Goal: Task Accomplishment & Management: Manage account settings

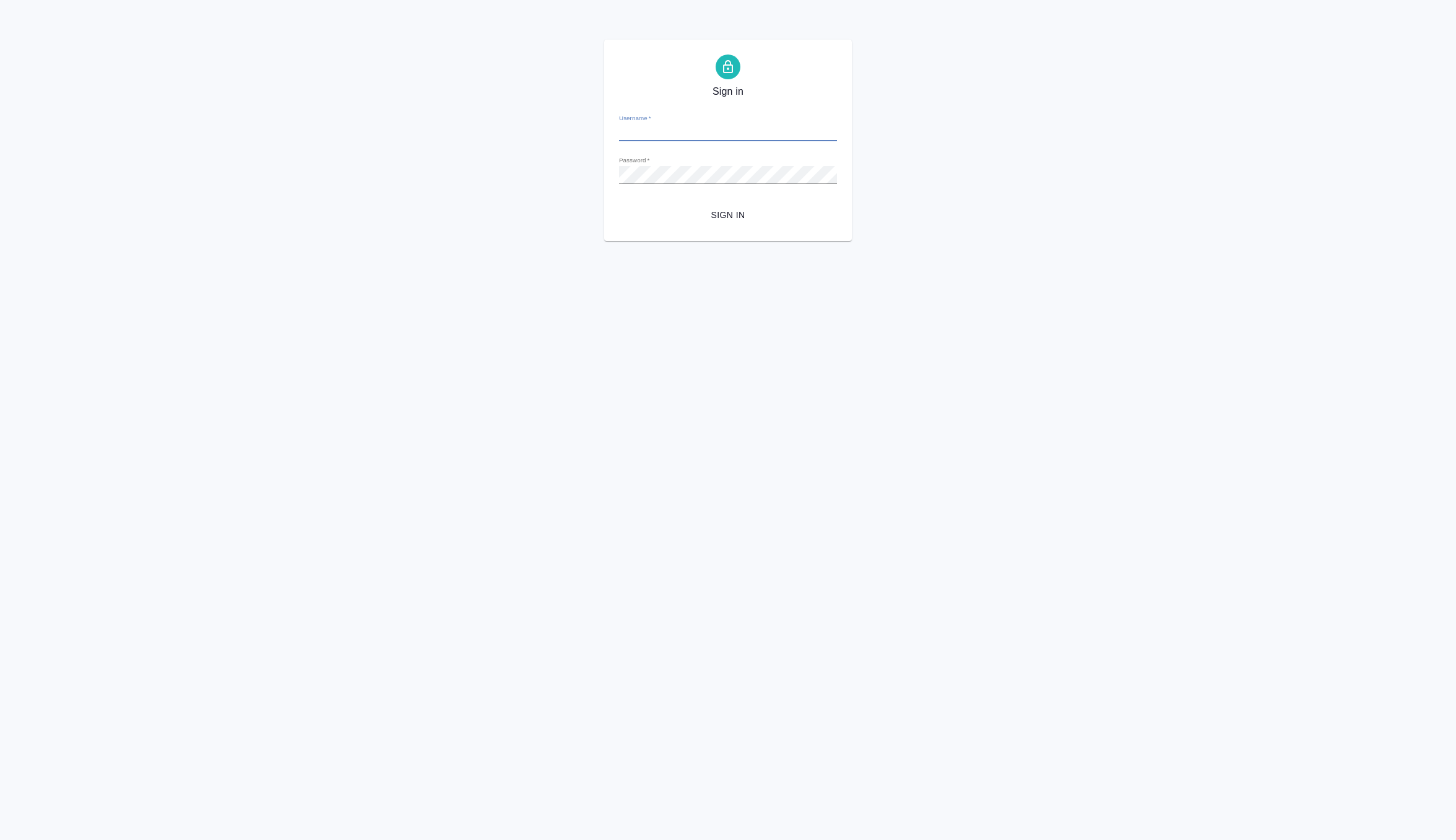
type input "[EMAIL_ADDRESS][DOMAIN_NAME]"
click at [730, 219] on span "Sign in" at bounding box center [728, 215] width 198 height 15
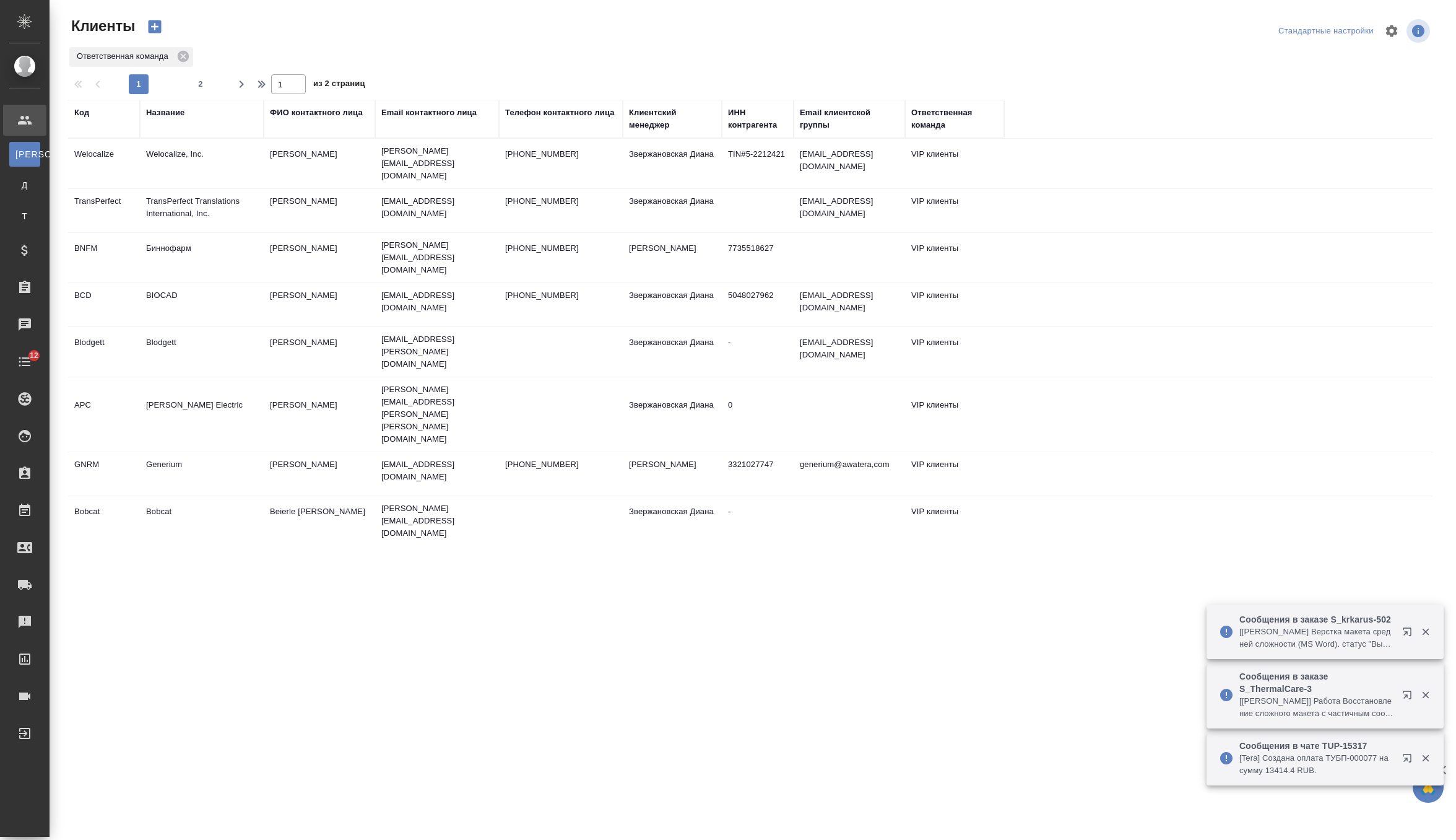
select select "RU"
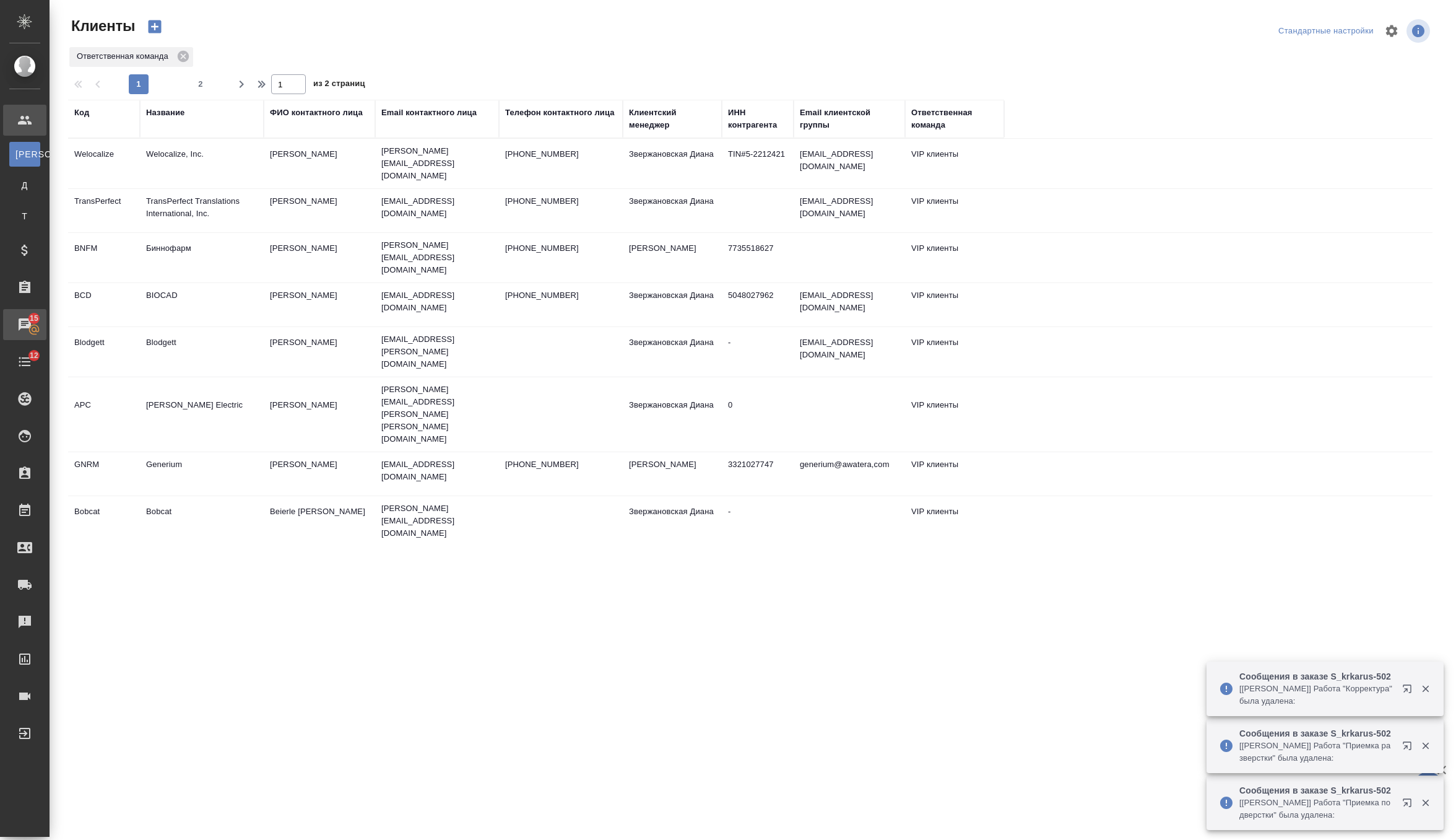
click at [25, 326] on div "Чаты" at bounding box center [9, 324] width 31 height 19
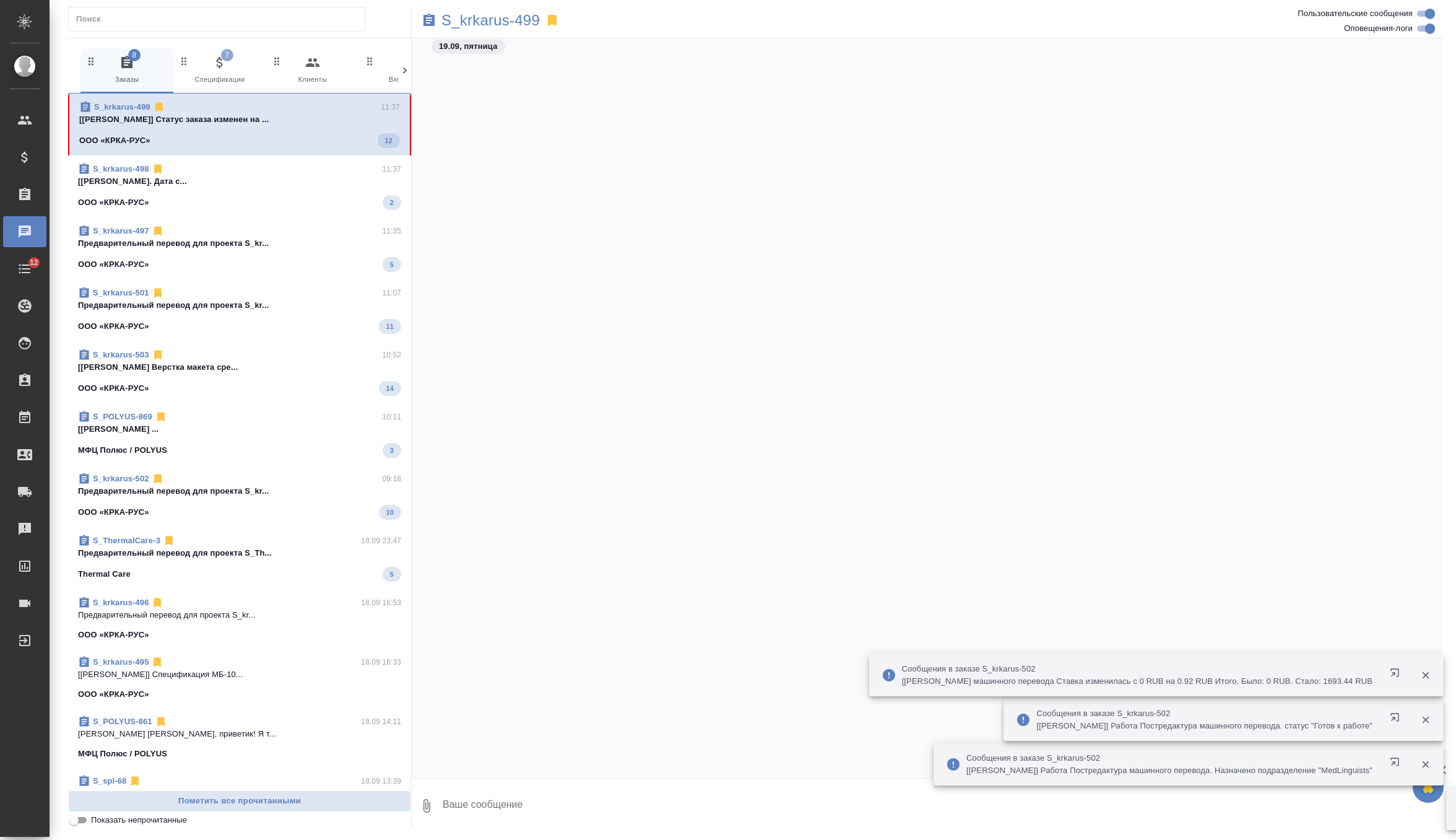
scroll to position [41579, 0]
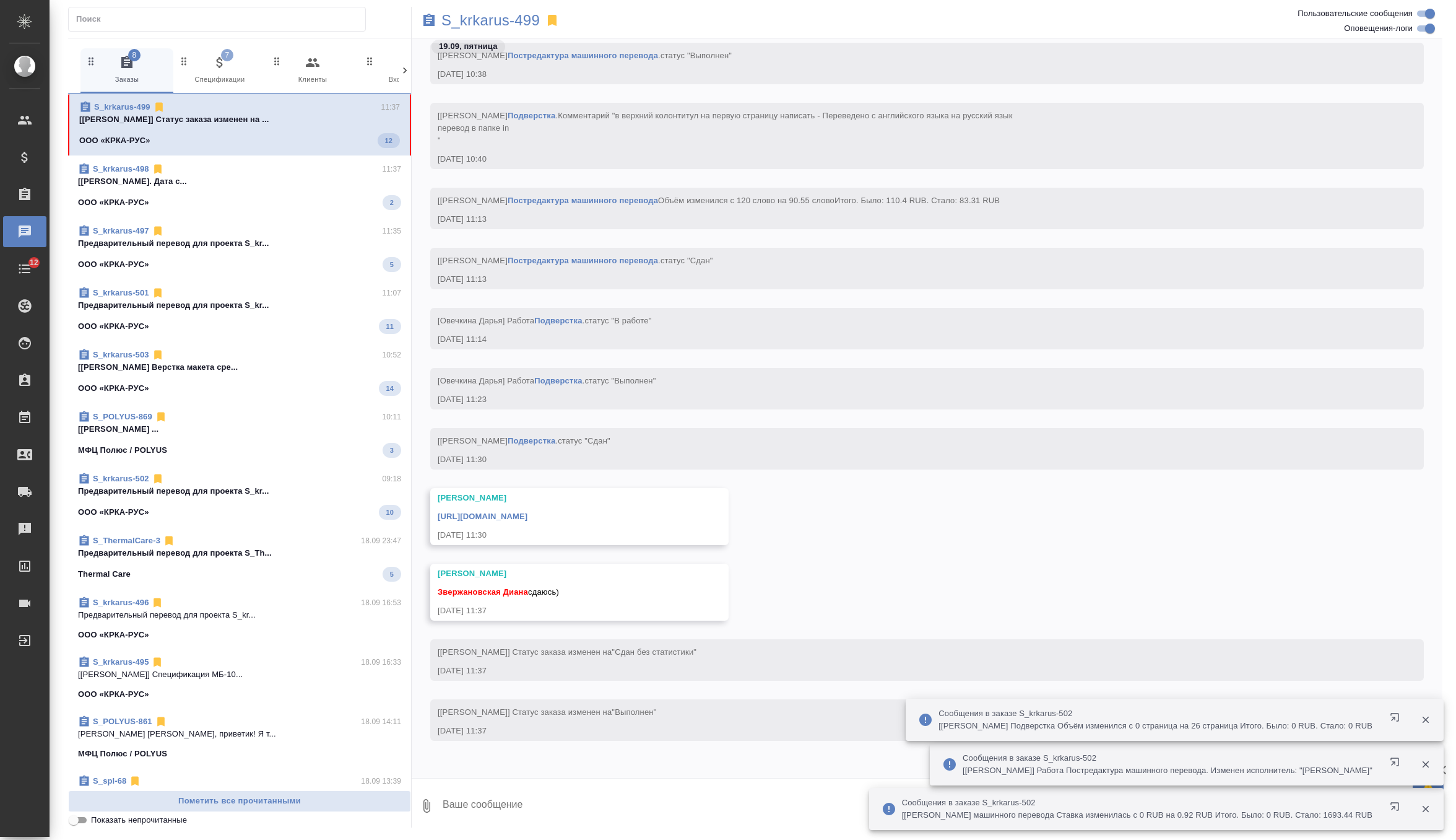
click at [545, 797] on textarea at bounding box center [942, 806] width 1001 height 42
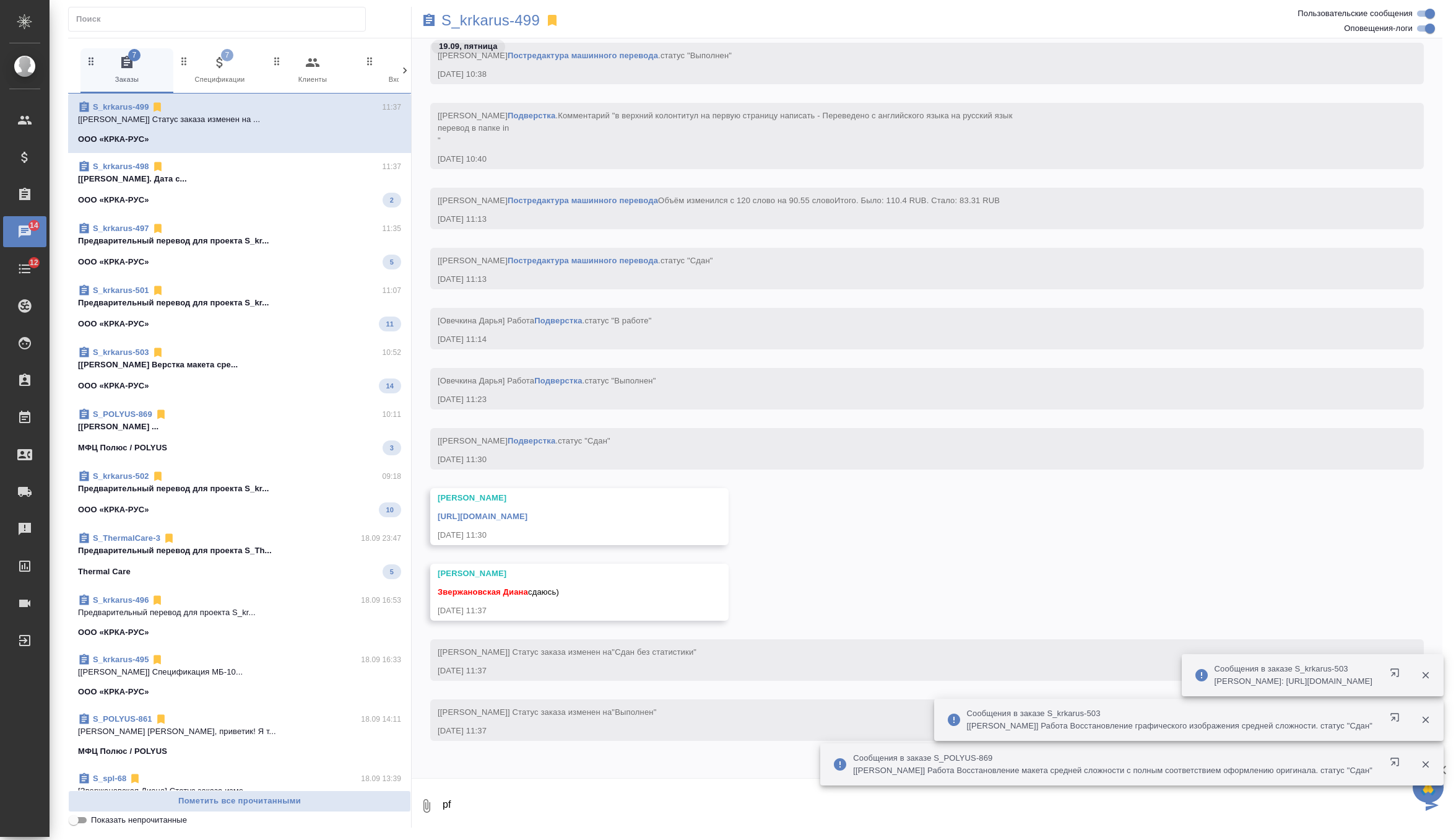
type textarea "p"
type textarea "забрала, спасибо)"
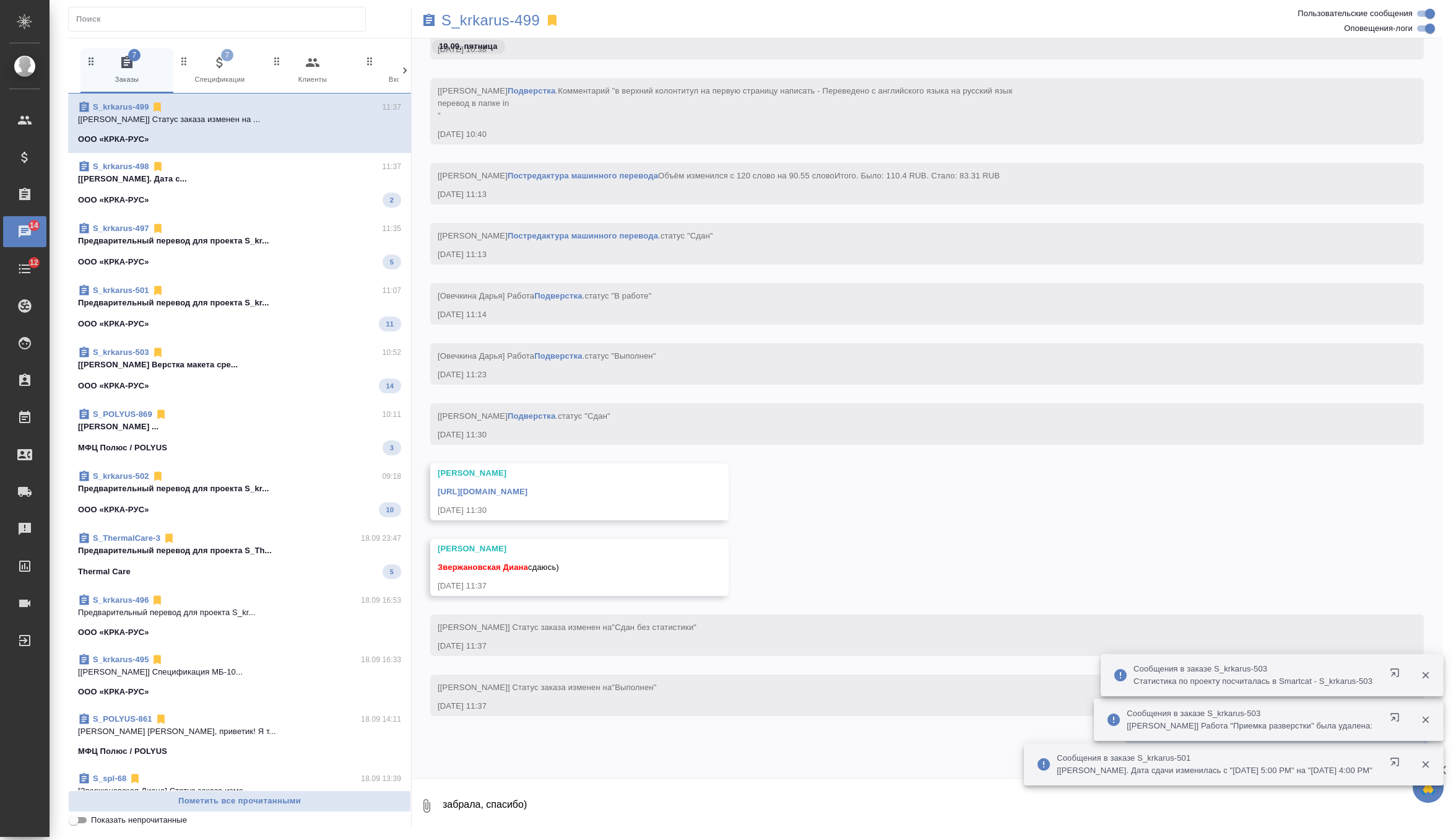
scroll to position [41639, 0]
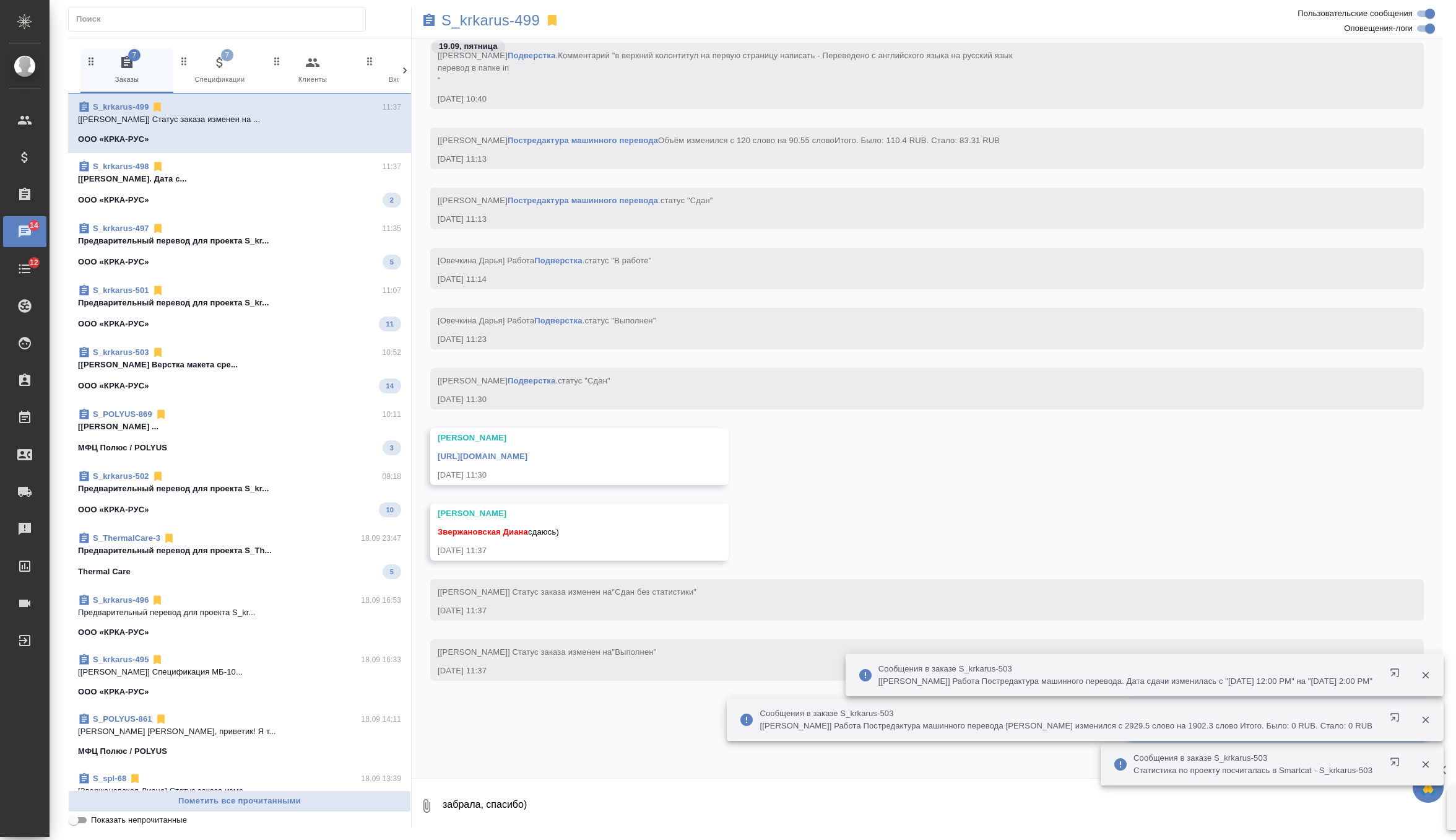
click at [527, 452] on link "https://drive.awatera.com/apps/files/files/10398717?dir=/Shares/%D0%9E%D0%9E%D0…" at bounding box center [482, 456] width 90 height 10
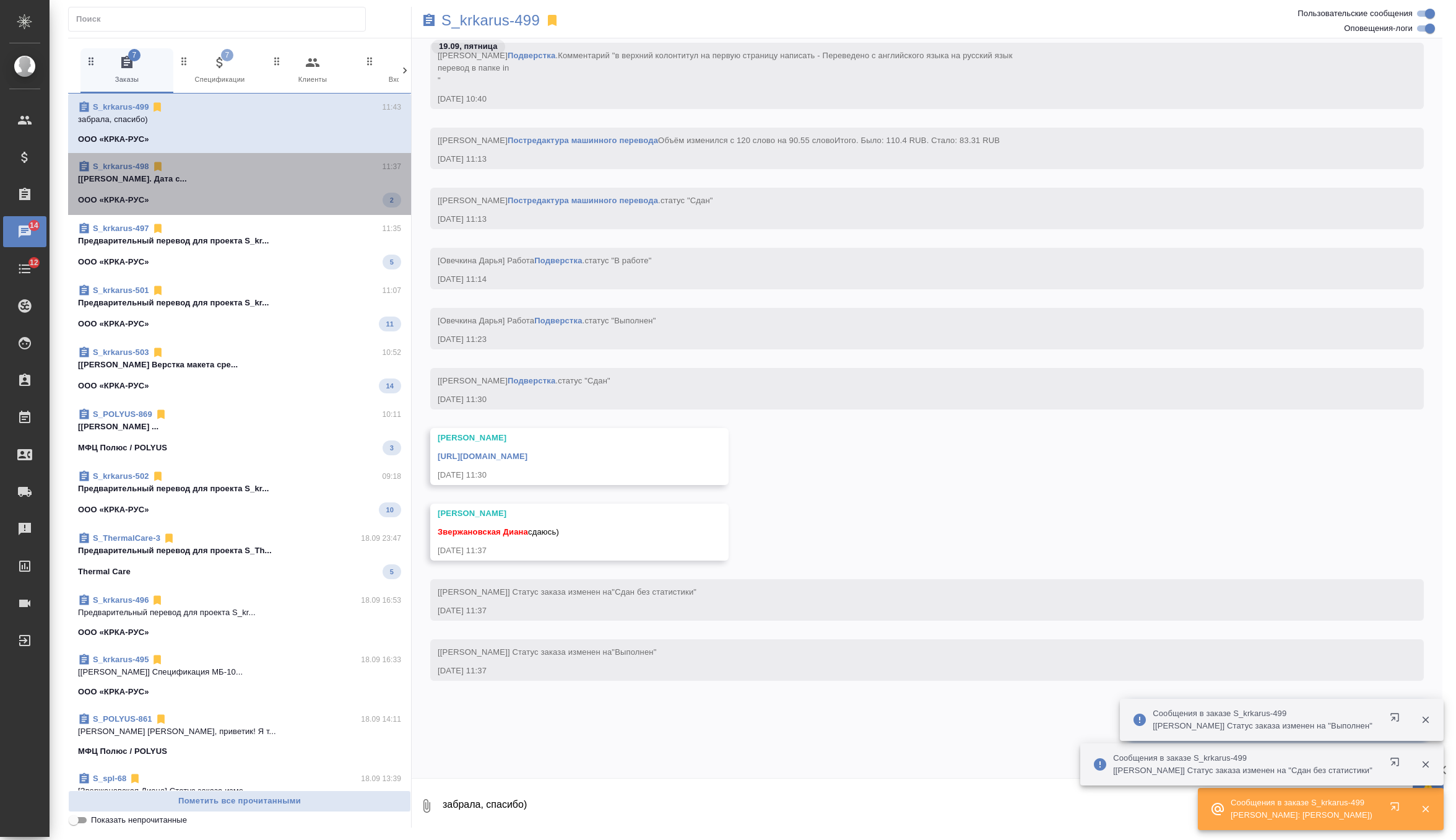
click at [296, 188] on span "S_krkarus-498 11:37 [Грабко Мария] Работа Подверстка. Дата с... ООО «КРКА-РУС» 2" at bounding box center [239, 184] width 323 height 47
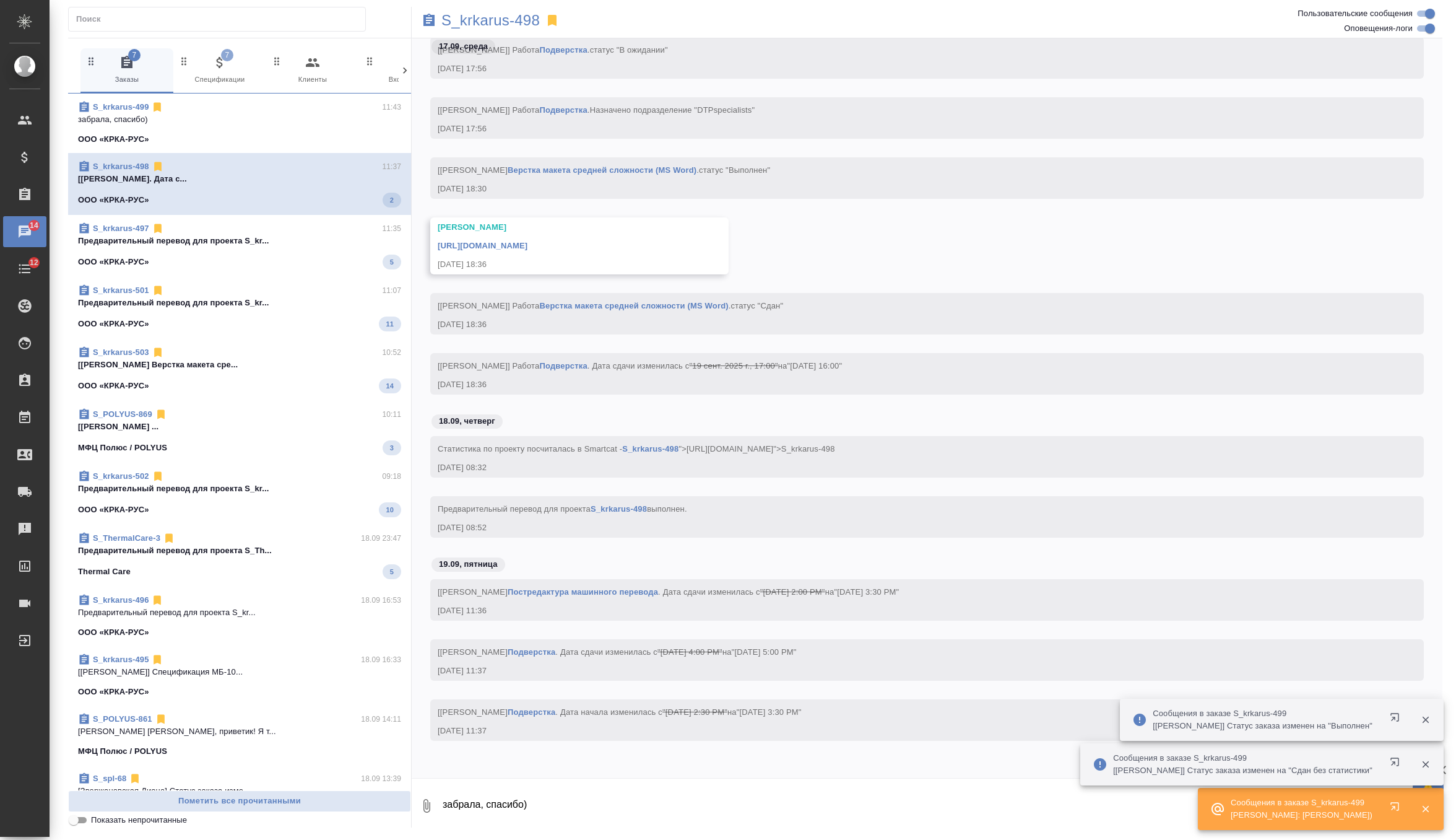
scroll to position [36360, 0]
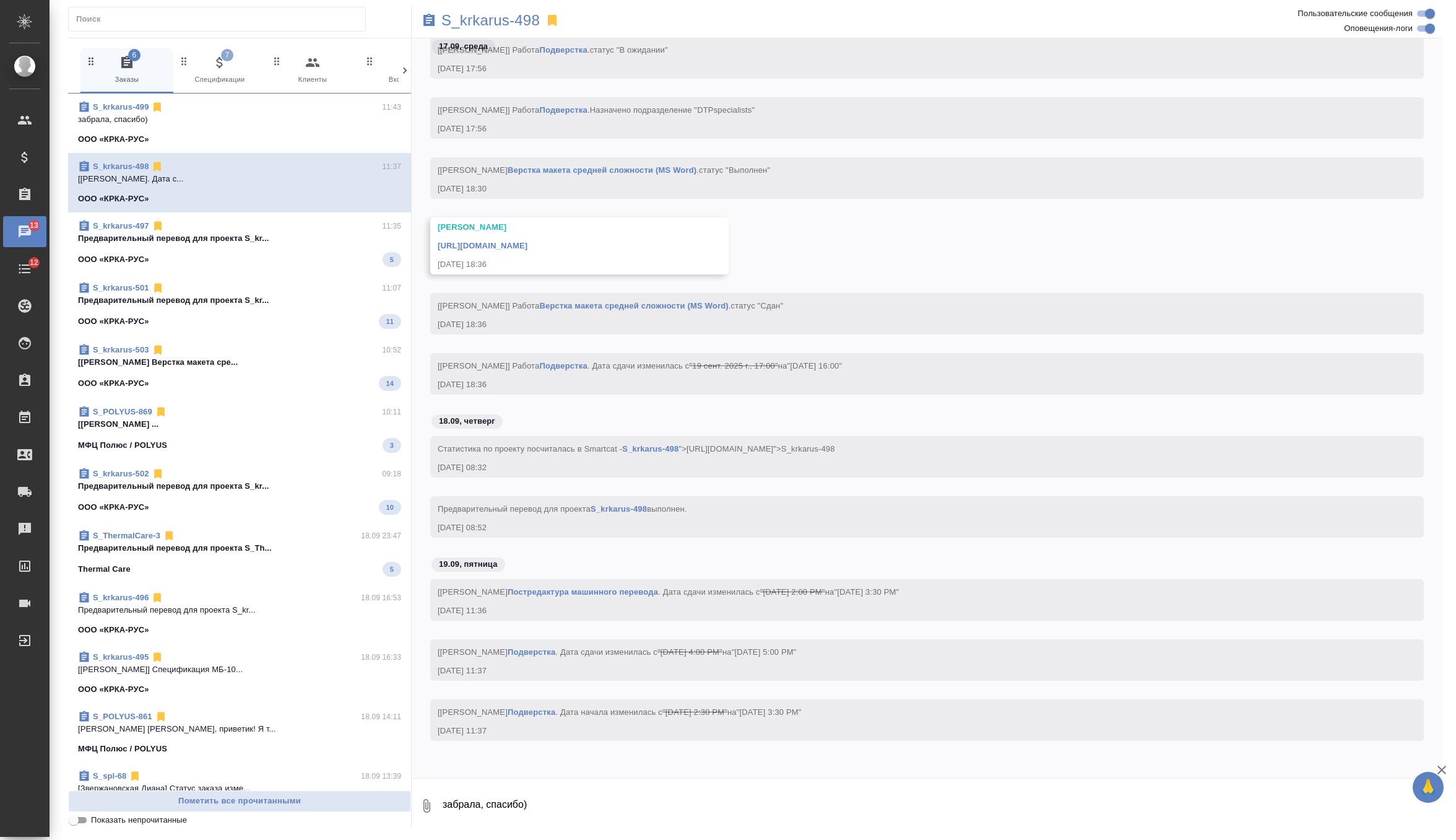
click at [284, 256] on div "ООО «КРКА-РУС» 5" at bounding box center [239, 259] width 323 height 15
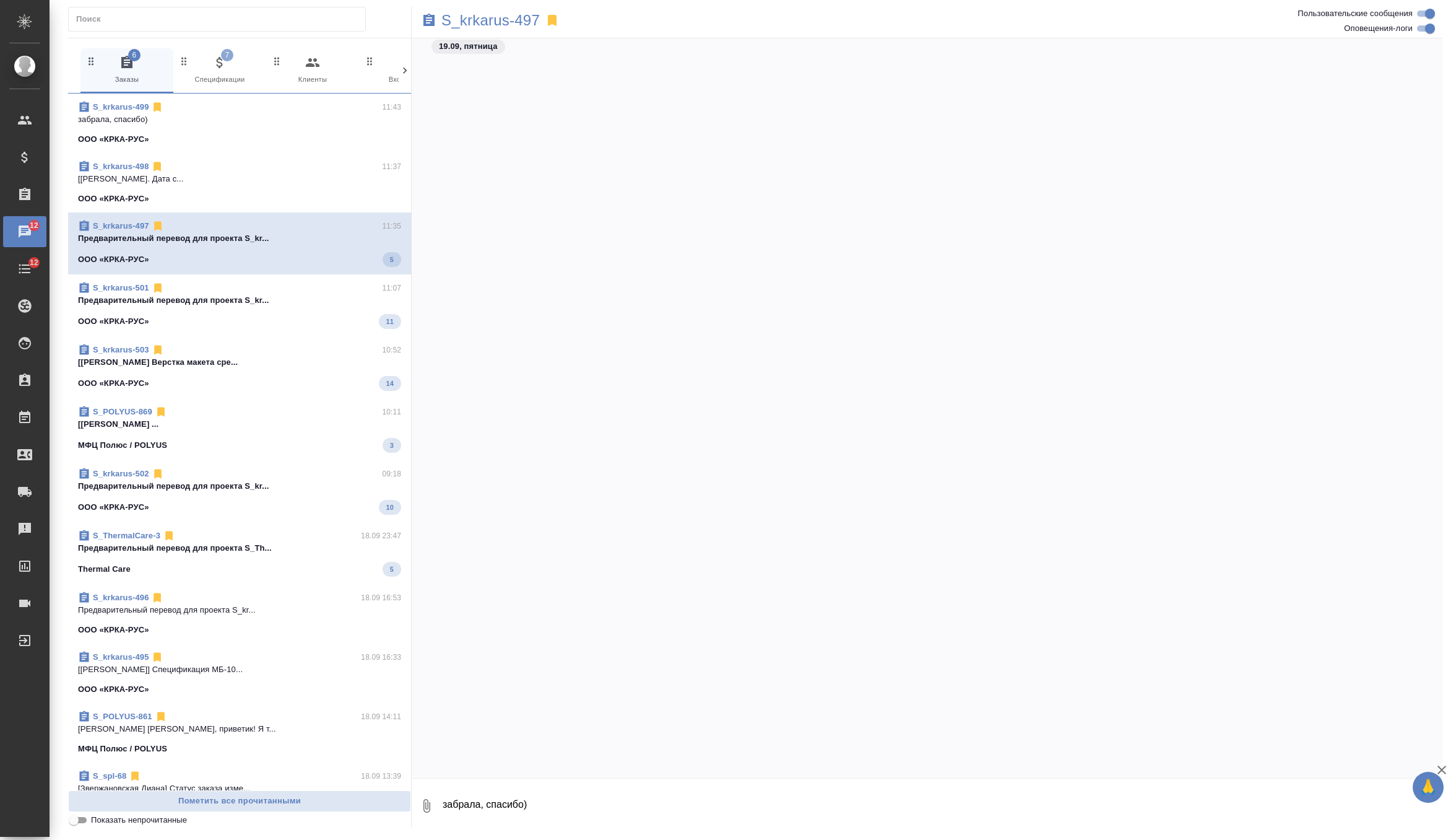
scroll to position [49918, 0]
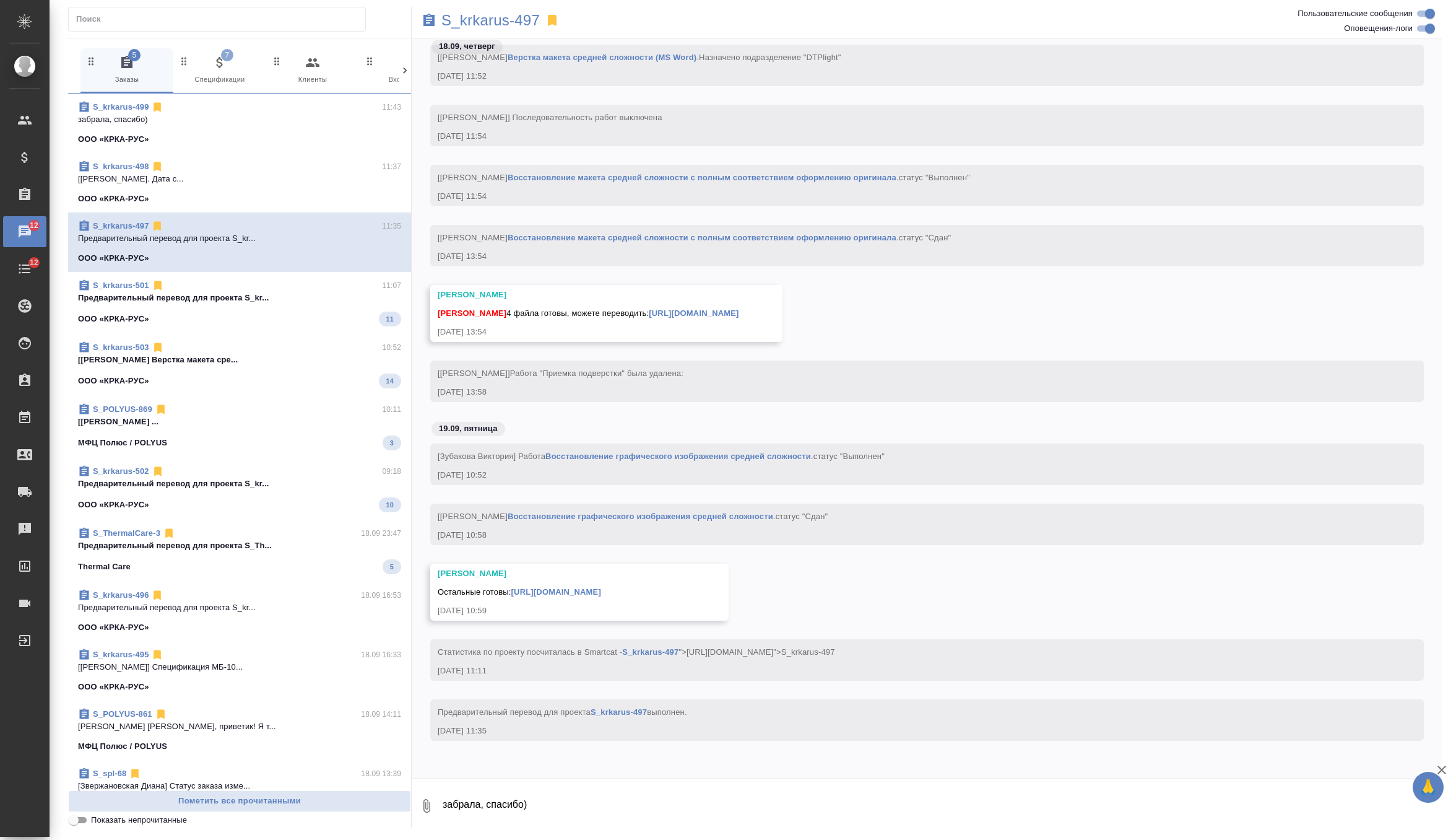
click at [301, 288] on div "S_krkarus-501 11:07" at bounding box center [239, 285] width 323 height 12
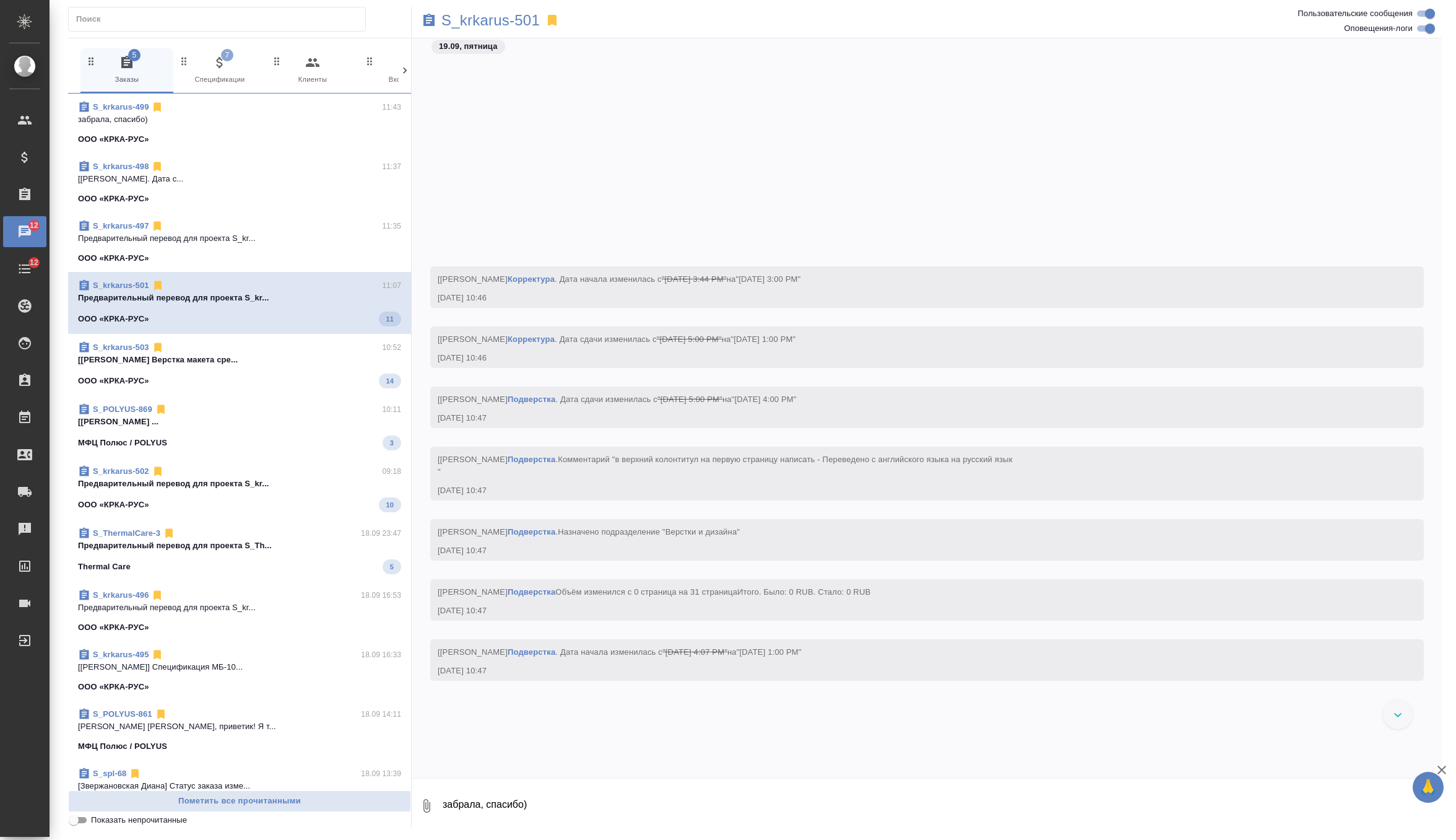
scroll to position [31946, 0]
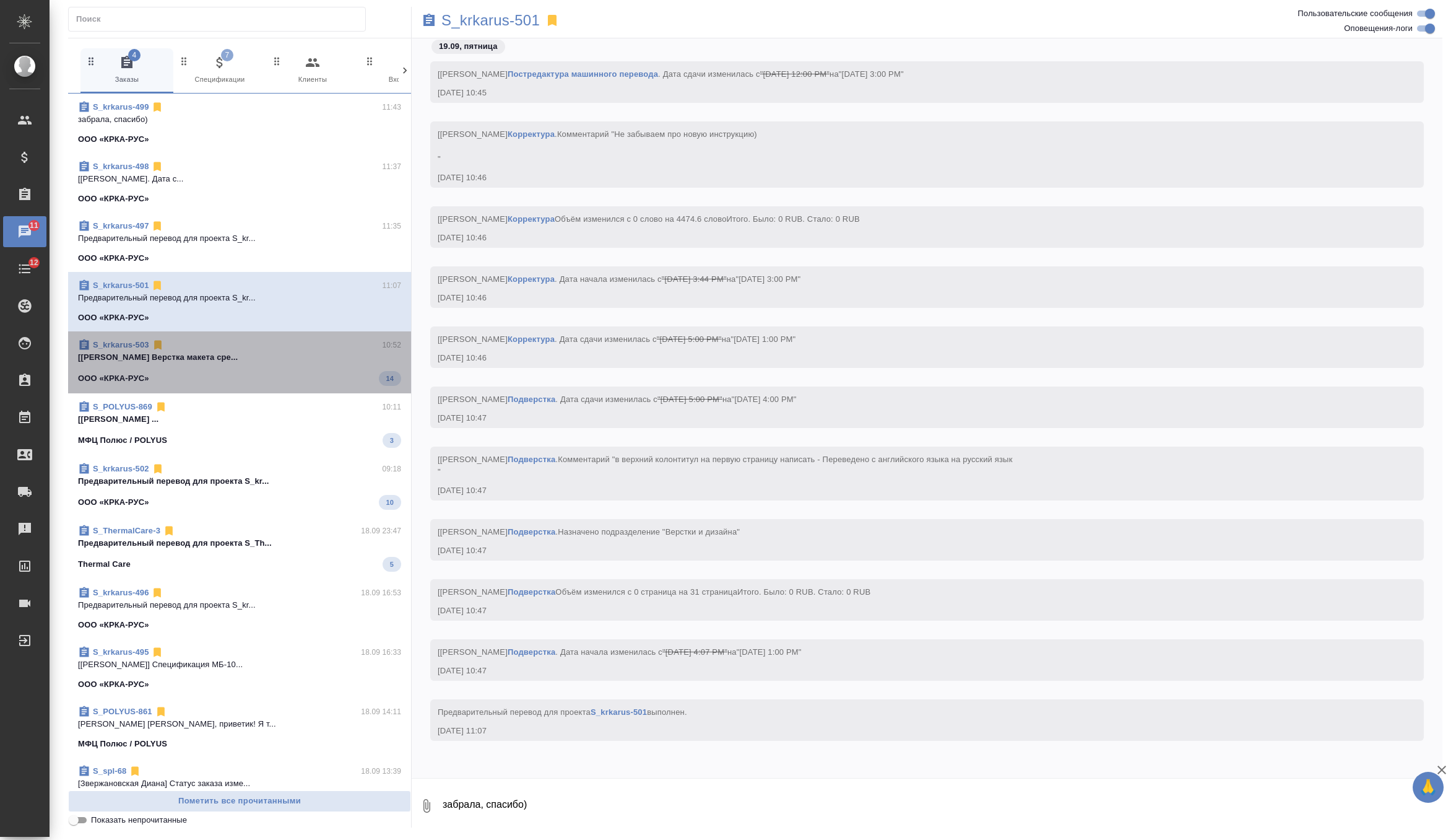
click at [312, 369] on span "S_krkarus-503 10:52 [Грабко Мария] Работа Верстка макета сре... ООО «КРКА-РУС» …" at bounding box center [239, 362] width 323 height 47
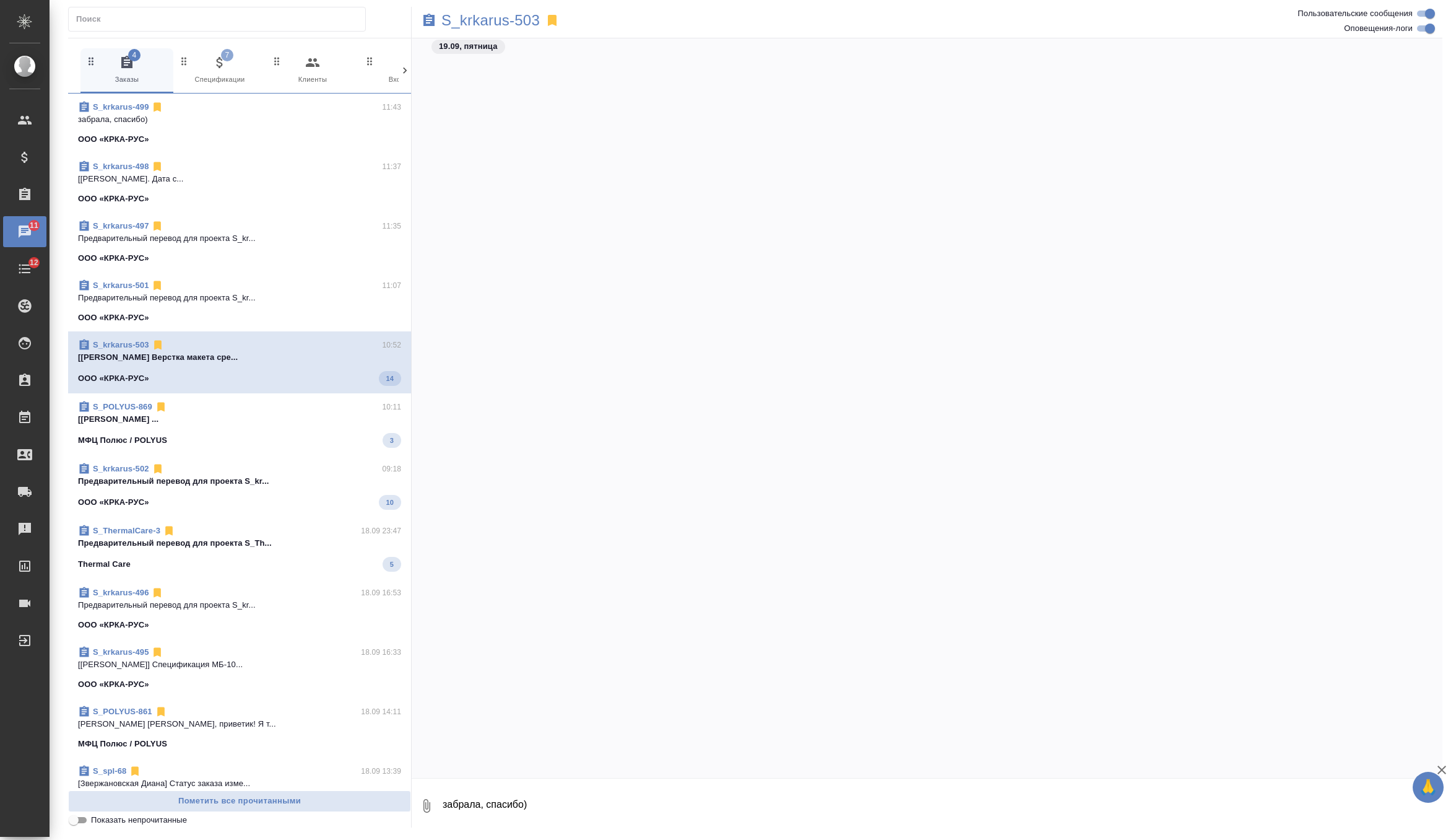
scroll to position [33364, 0]
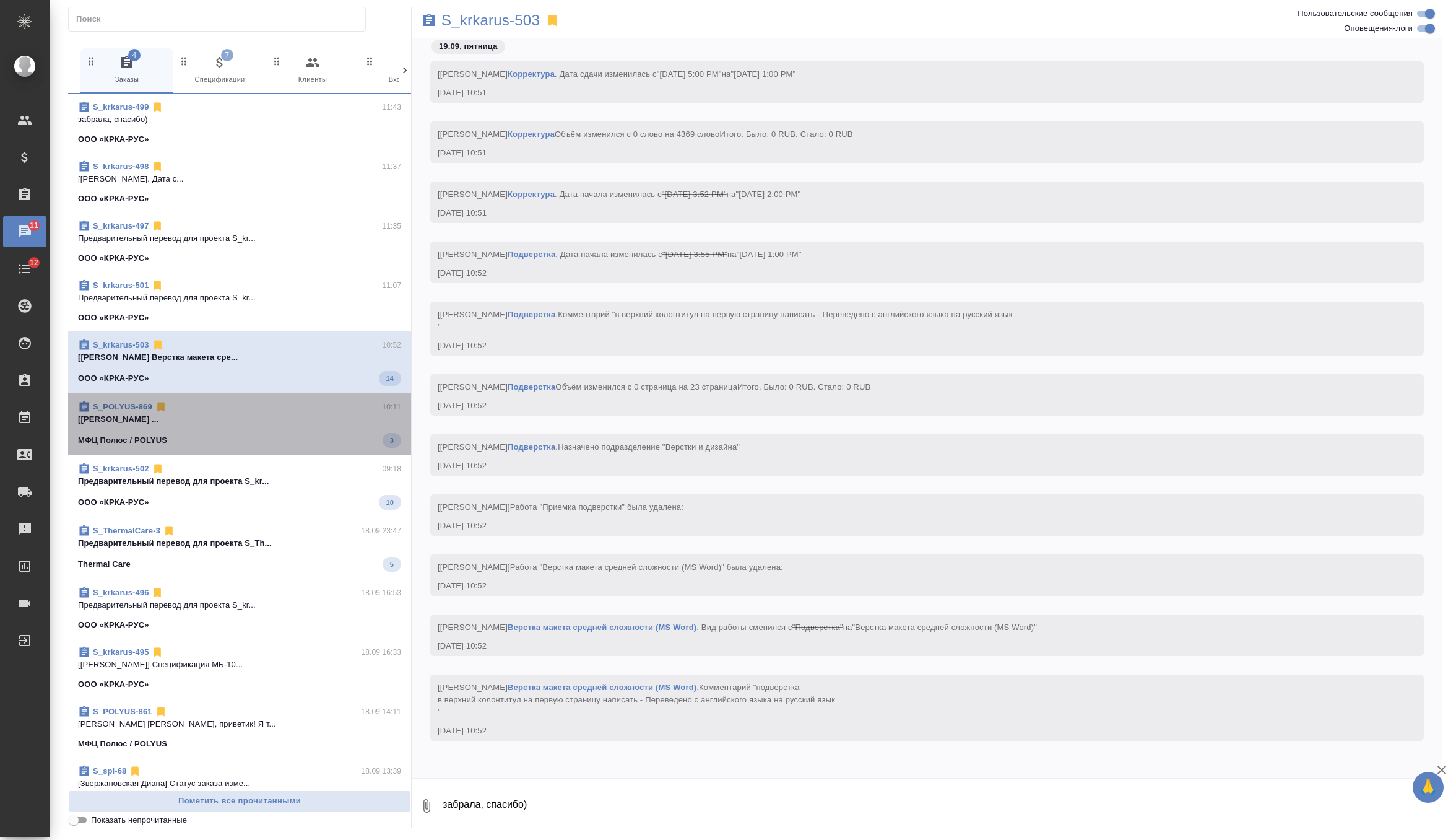
click at [312, 425] on span "S_POLYUS-869 10:11 [Оксютович Ирина] Работа Восстановление ... МФЦ Полюс / POLY…" at bounding box center [239, 424] width 323 height 47
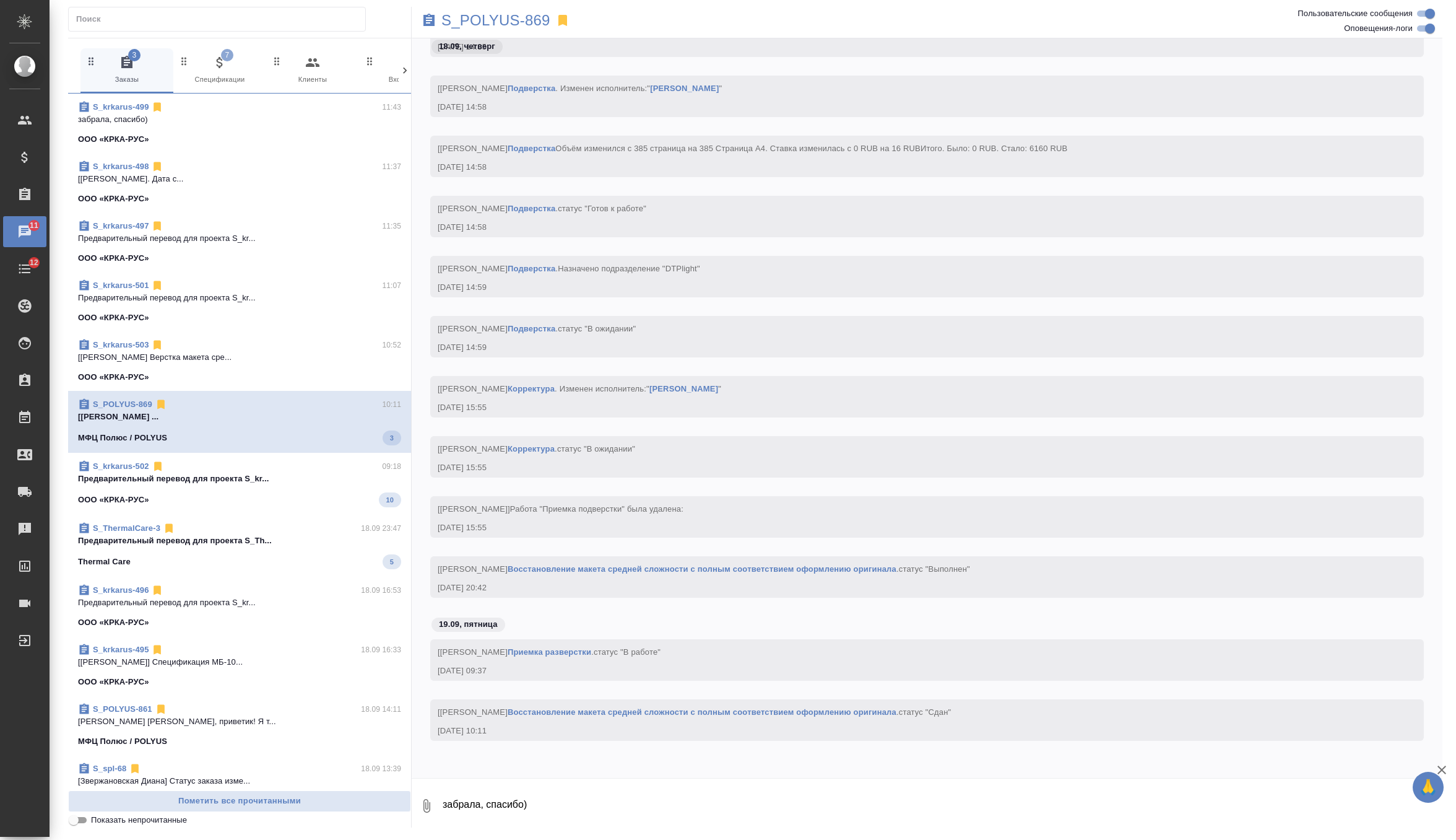
scroll to position [51168, 0]
click at [318, 487] on span "S_krkarus-502 09:18 Предварительный перевод для проекта S_kr... ООО «КРКА-РУС» …" at bounding box center [239, 484] width 323 height 47
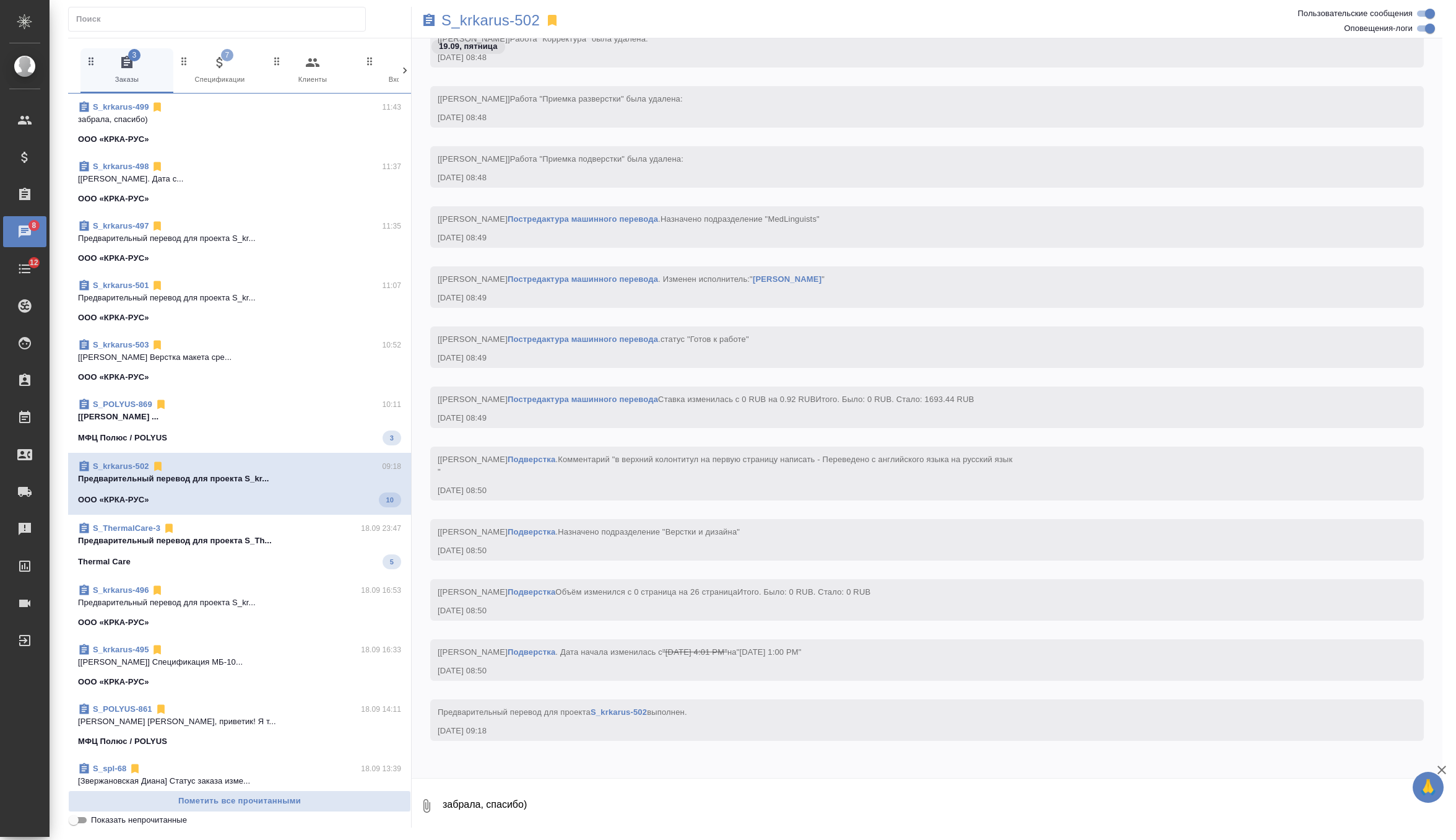
scroll to position [31323, 0]
click at [277, 541] on span "S_ThermalCare-3 18.09 23:47 Предварительный перевод для проекта S_Th... Thermal…" at bounding box center [239, 541] width 323 height 47
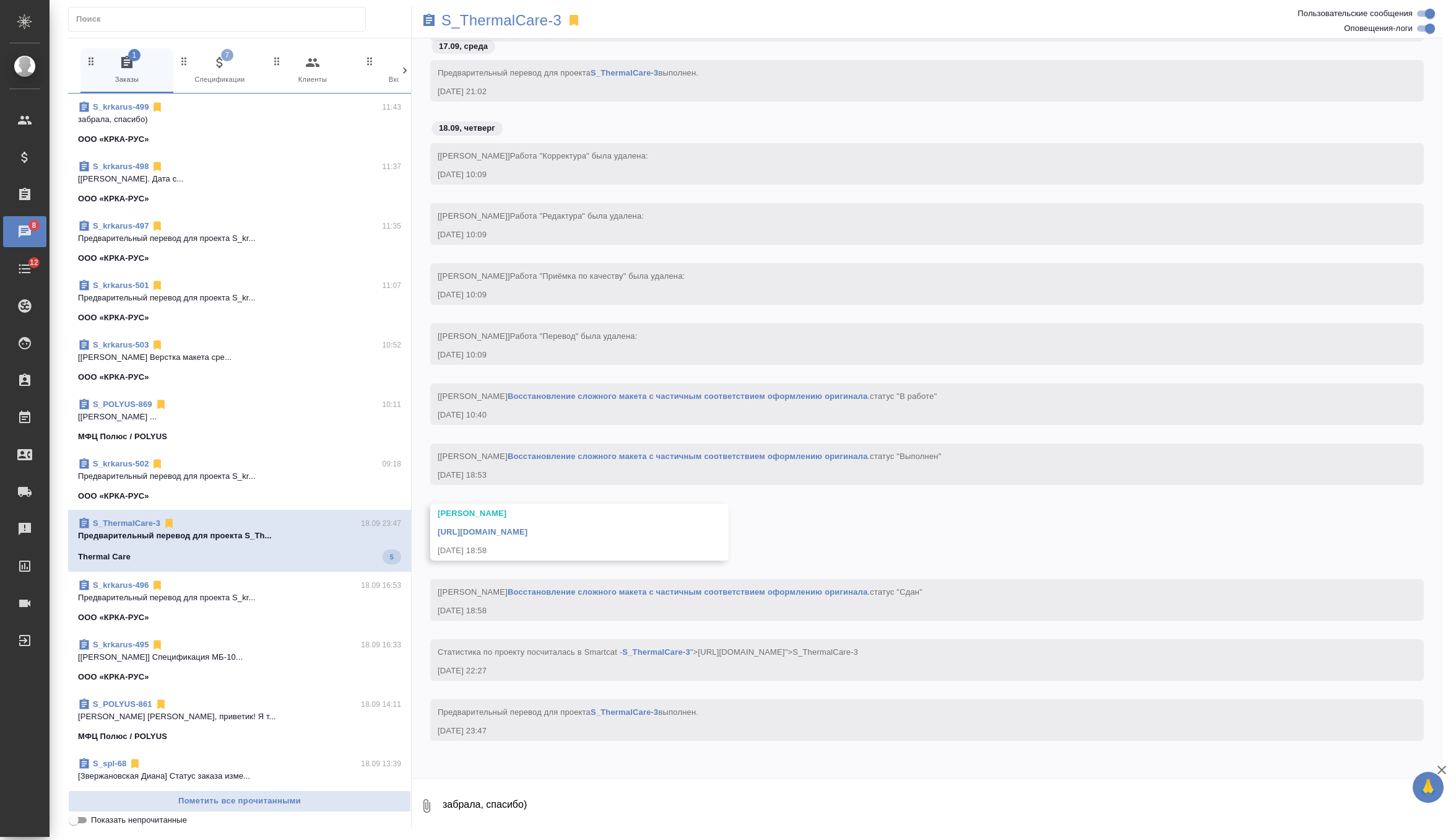
scroll to position [89479, 0]
click at [238, 63] on span "7 Спецификации" at bounding box center [220, 70] width 83 height 31
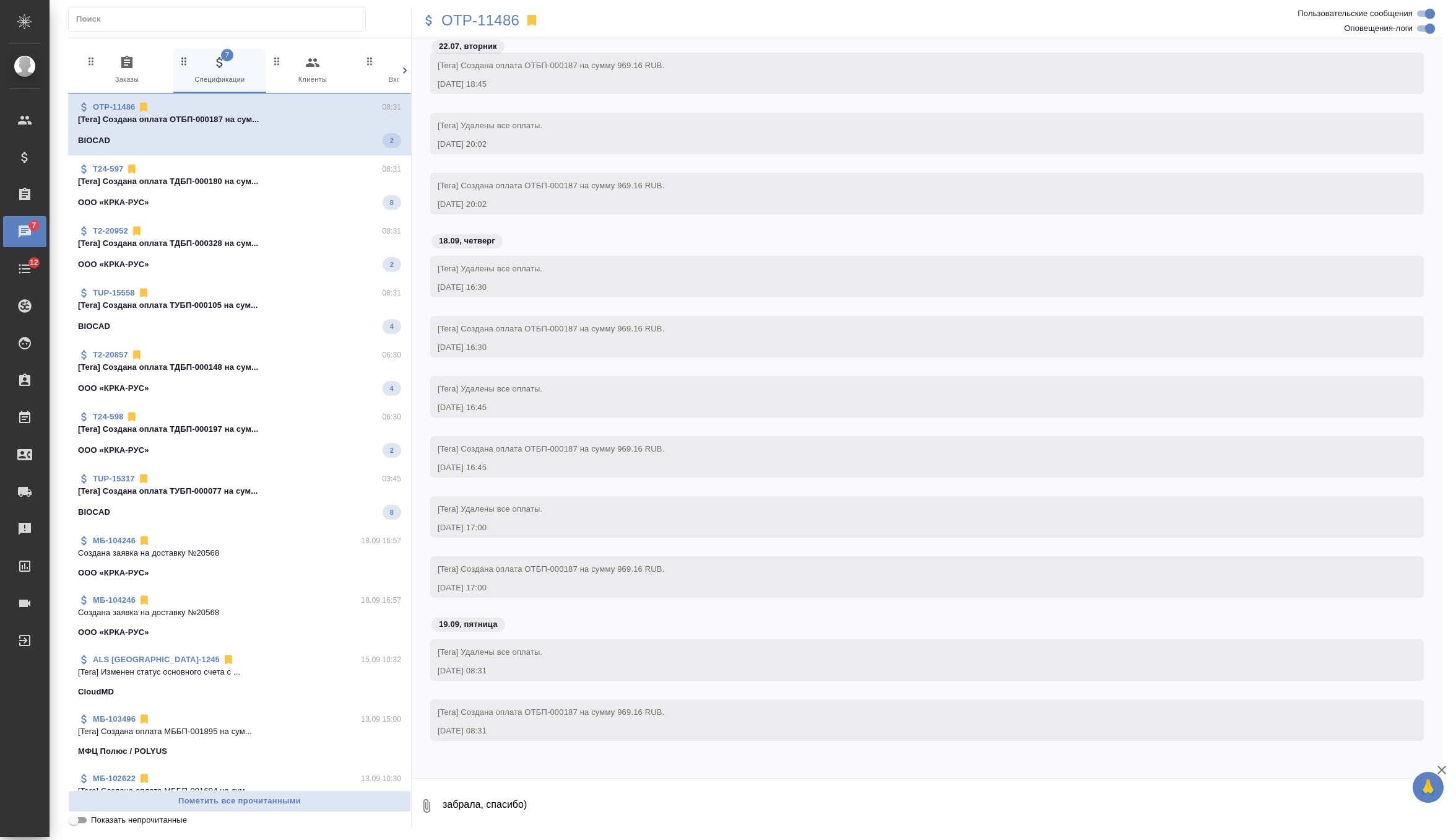
scroll to position [32331, 0]
click at [261, 179] on p "[Tera] Создана оплата ТДБП-000180 на сум..." at bounding box center [239, 178] width 323 height 12
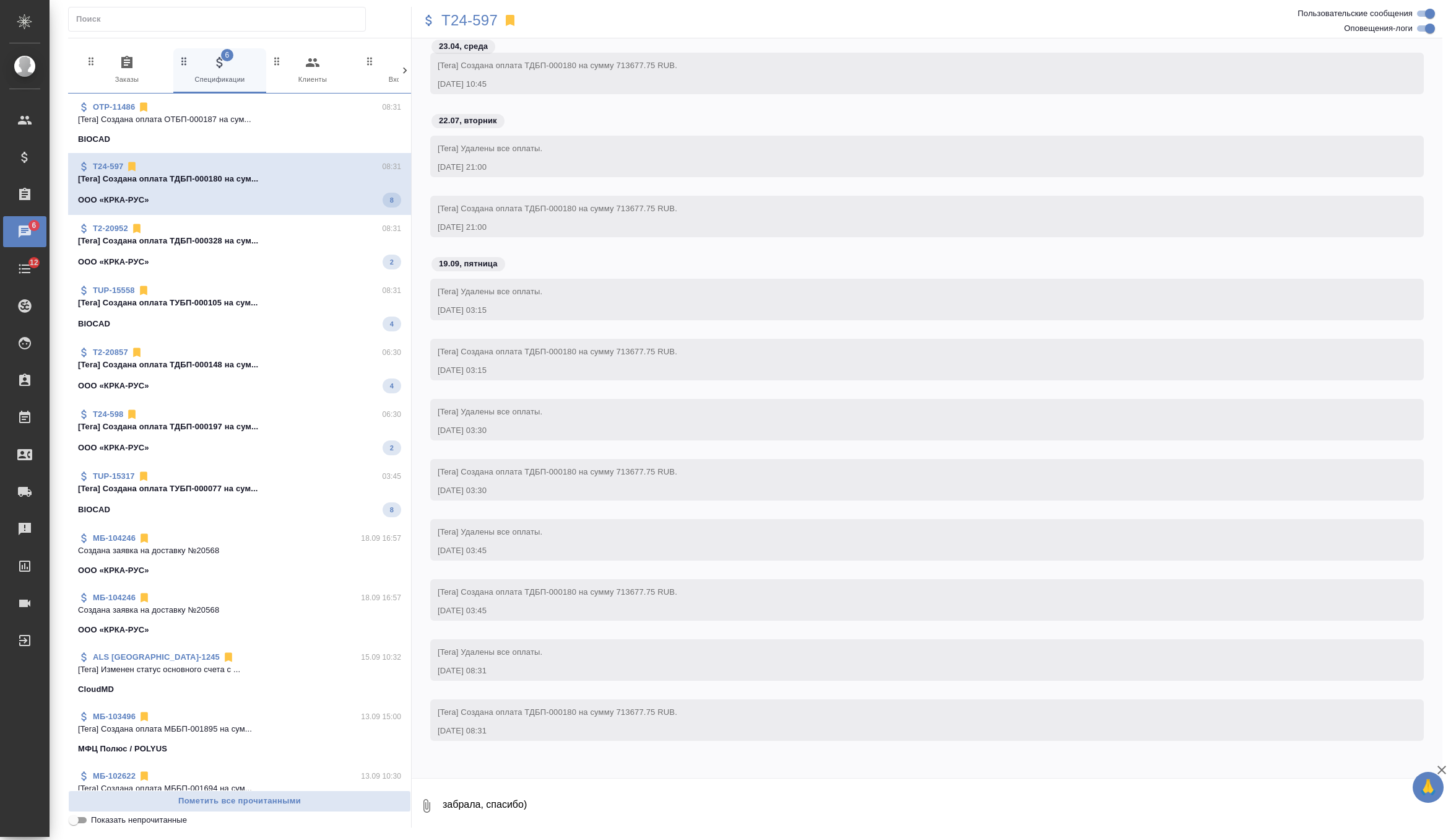
scroll to position [28307, 0]
click at [343, 247] on span "Т2-20952 08:31 [Tera] Создана оплата ТДБП-000328 на сум... ООО «КРКА-РУС» 2" at bounding box center [239, 243] width 323 height 47
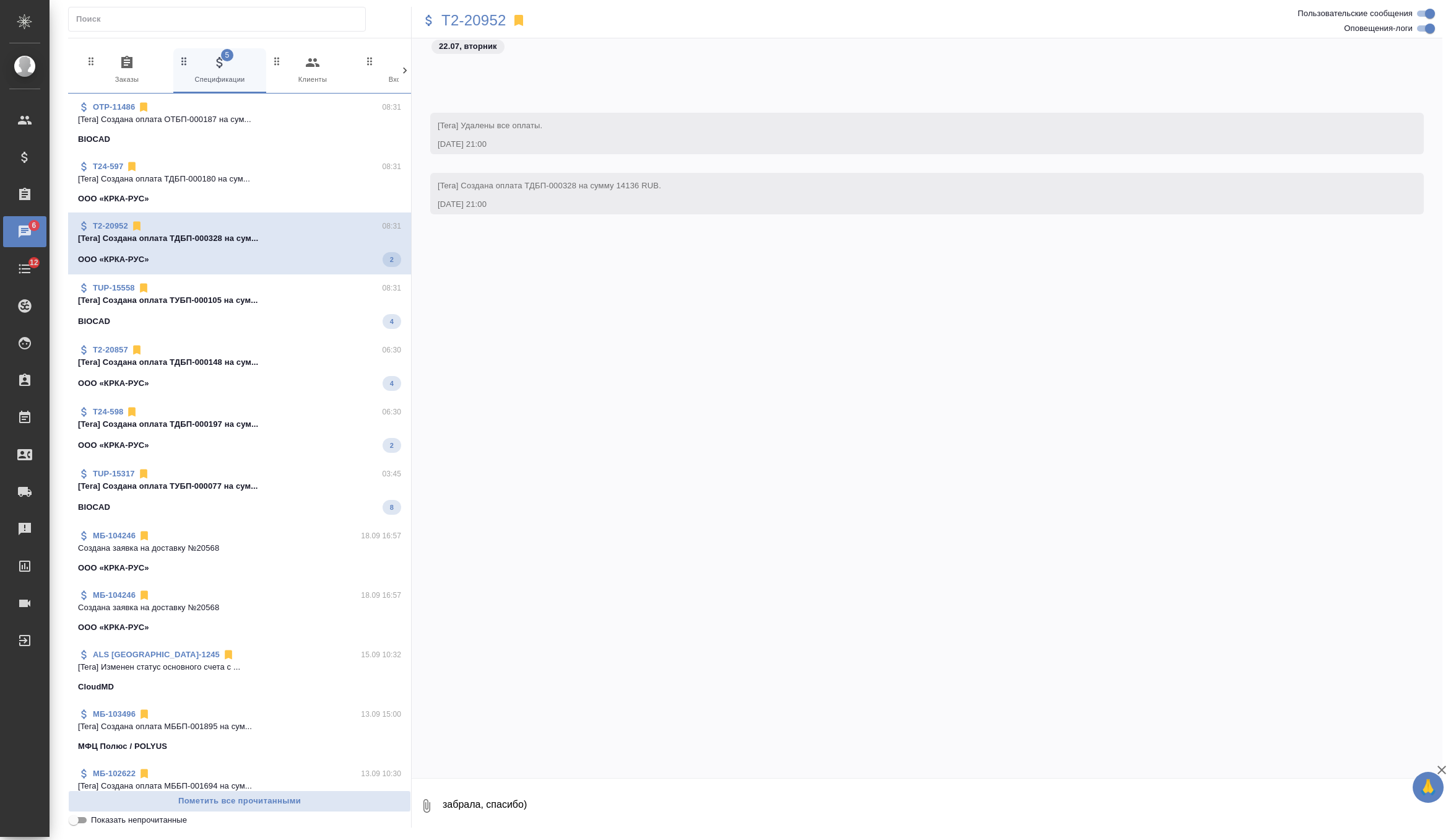
scroll to position [23859, 0]
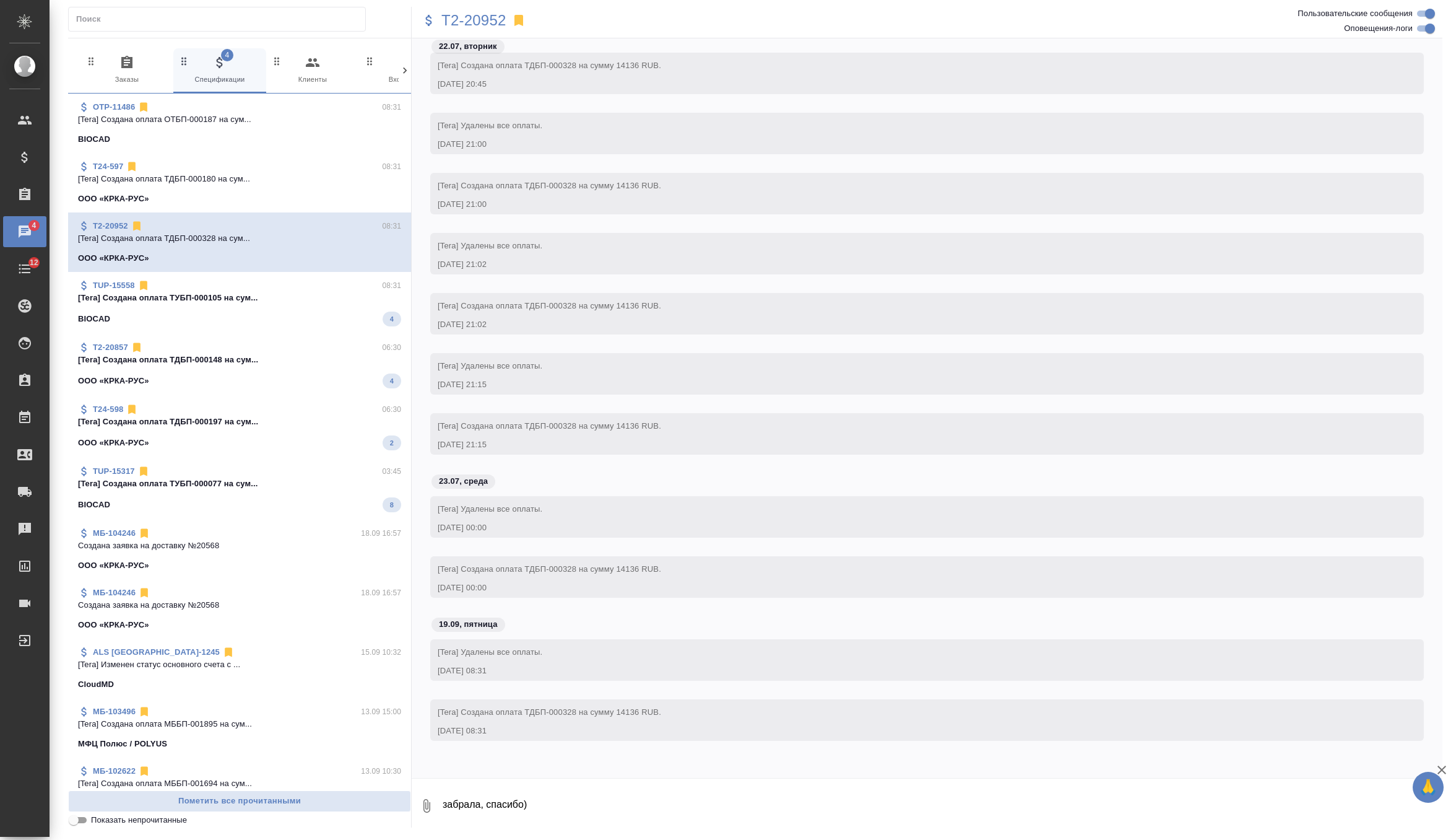
click at [337, 300] on p "[Tera] Создана оплата ТУБП-000105 на сум..." at bounding box center [239, 298] width 323 height 12
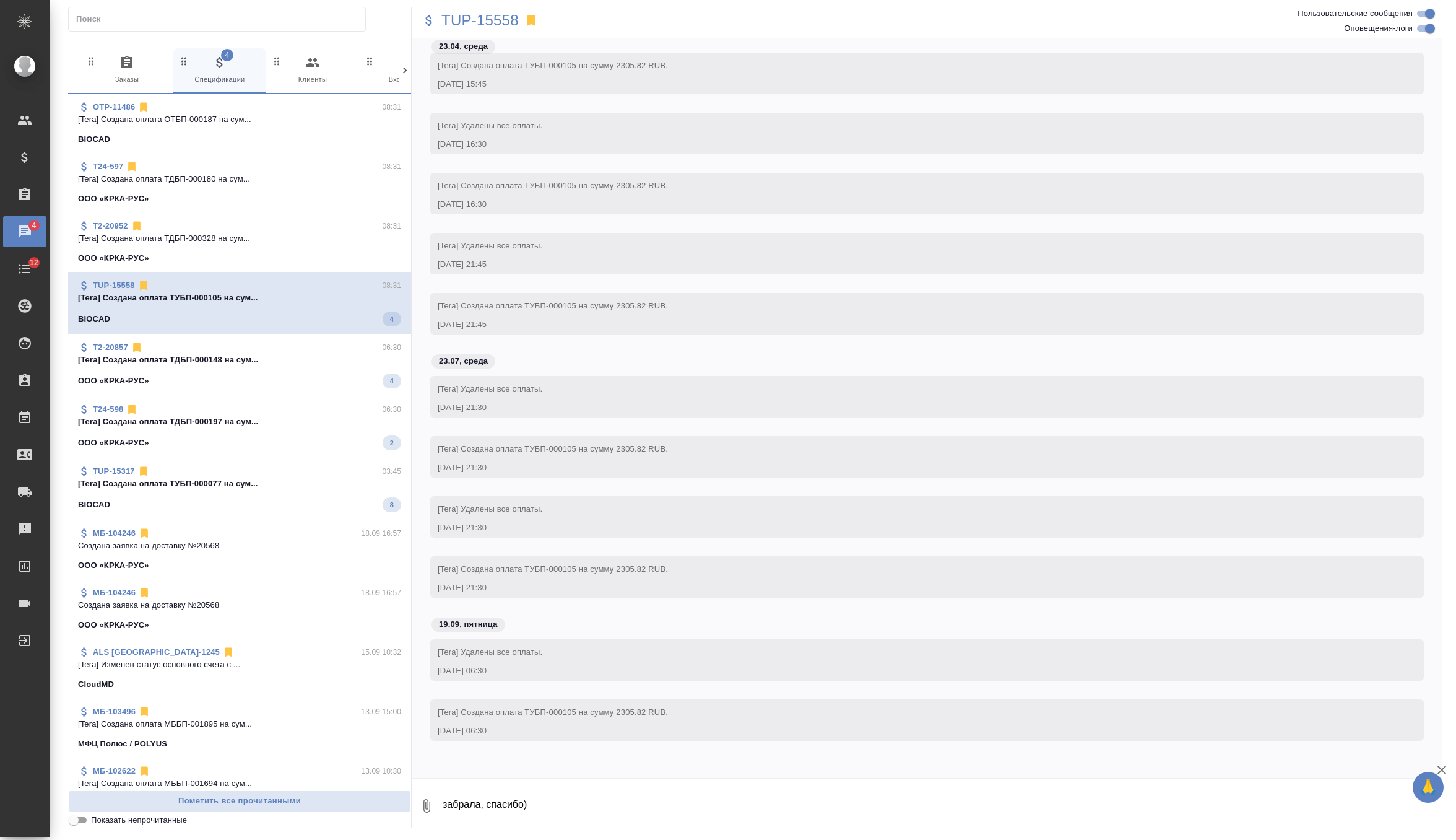
scroll to position [23979, 0]
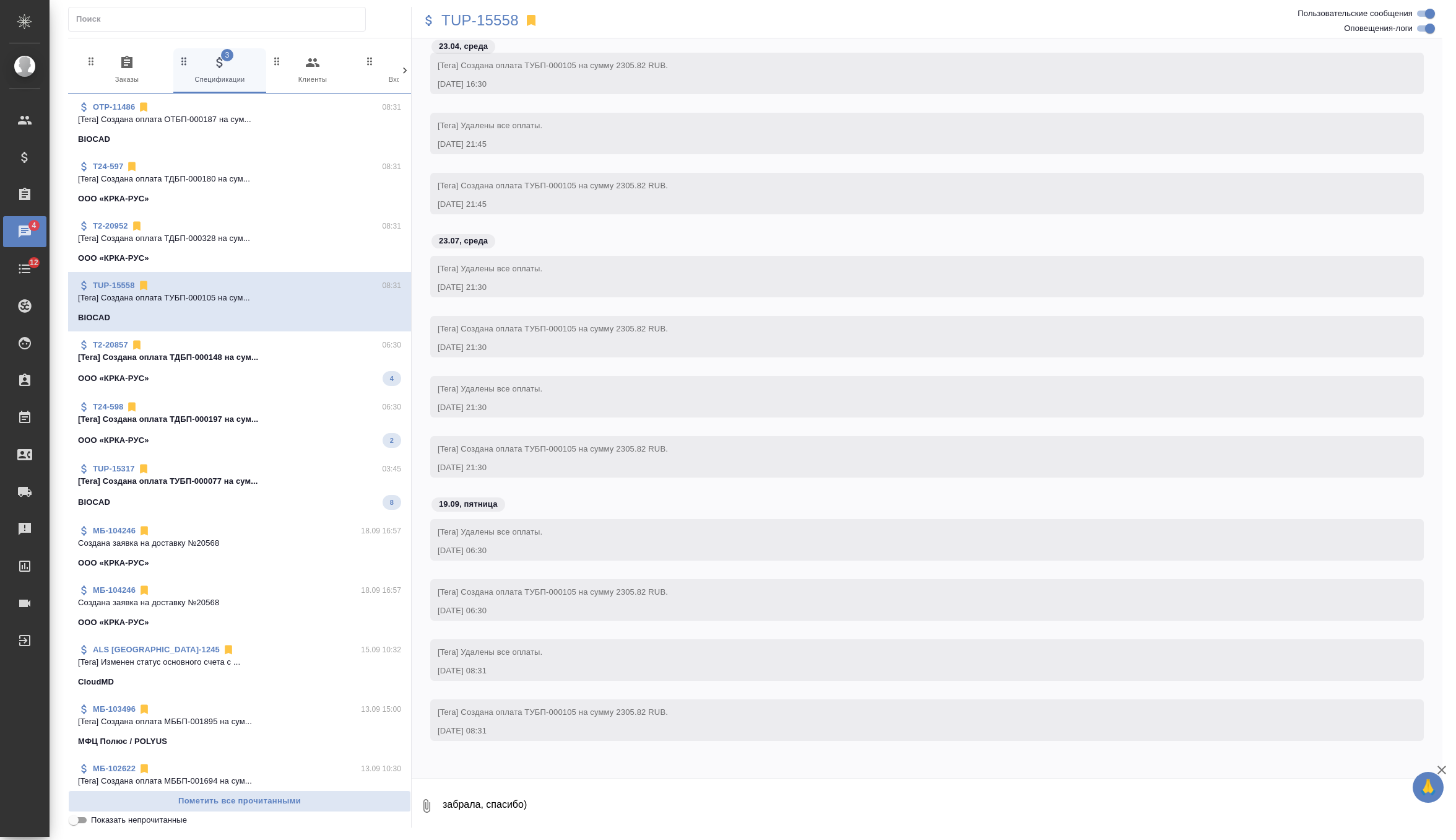
click at [333, 362] on p "[Tera] Создана оплата ТДБП-000148 на сум..." at bounding box center [239, 357] width 323 height 12
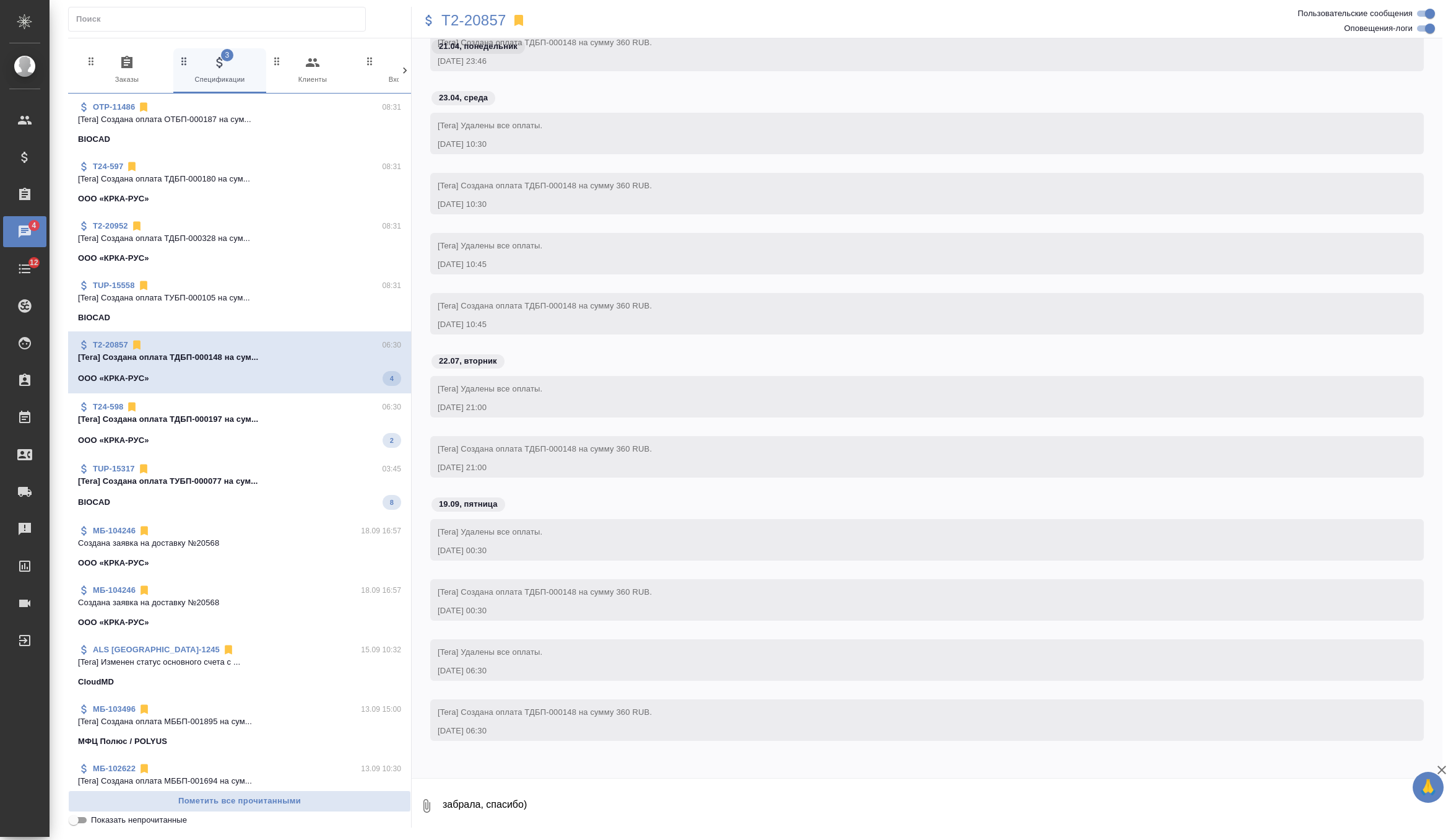
scroll to position [23344, 0]
click at [320, 437] on div "ООО «КРКА-РУС» 2" at bounding box center [239, 440] width 323 height 15
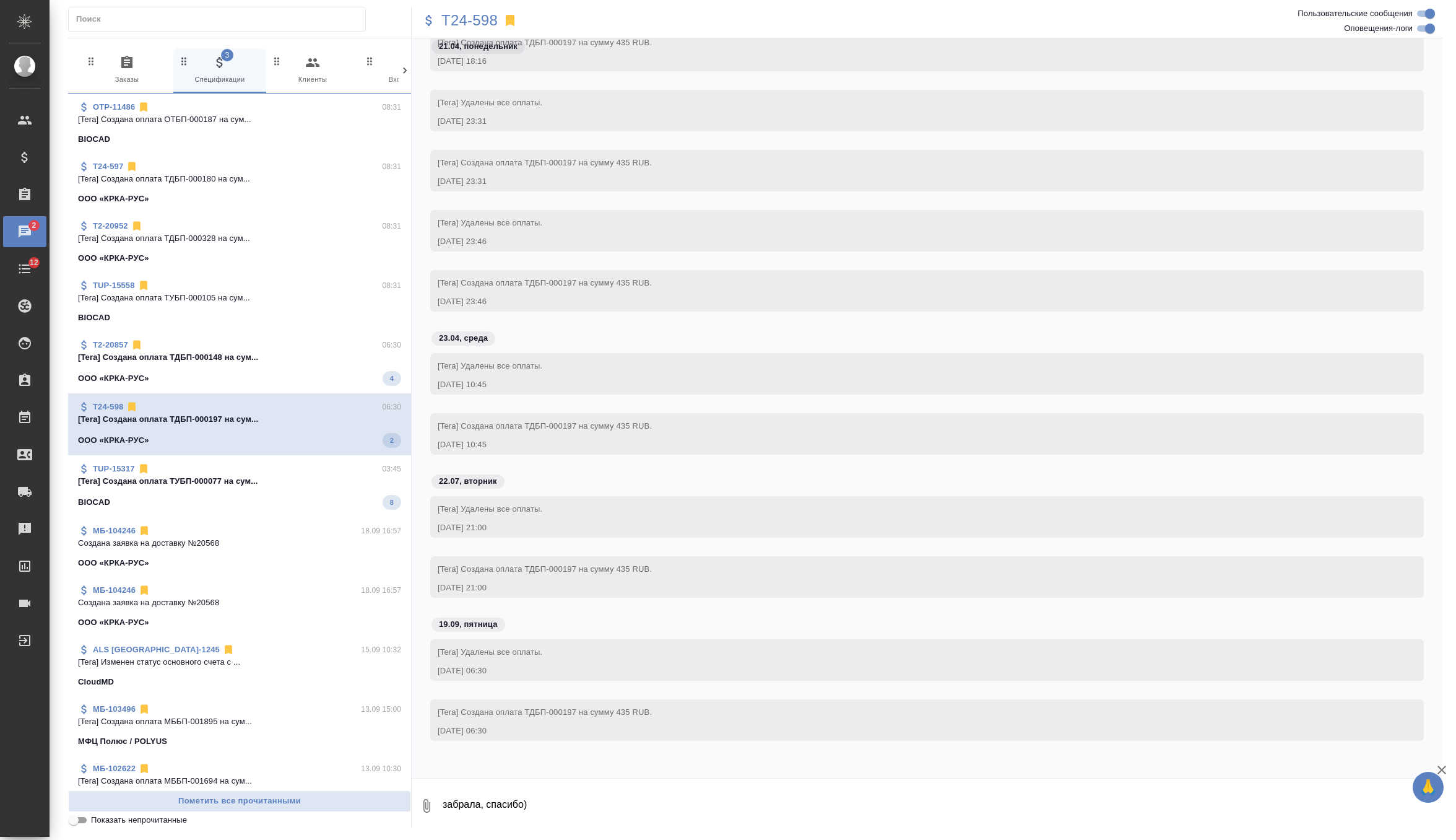
scroll to position [22377, 0]
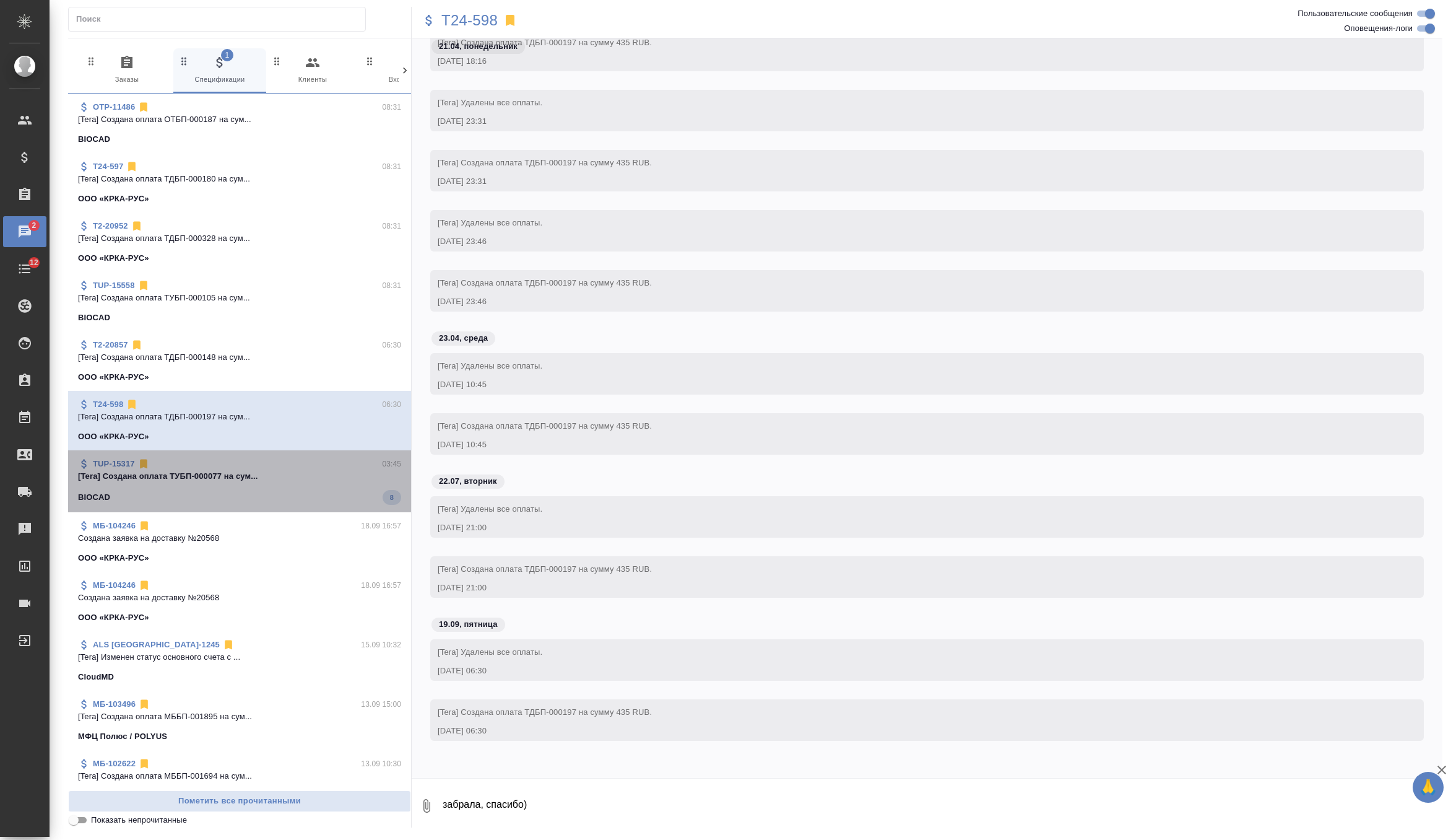
click at [312, 484] on span "TUP-15317 03:45 [Tera] Создана оплата ТУБП-000077 на сум... BIOCAD 8" at bounding box center [239, 481] width 323 height 47
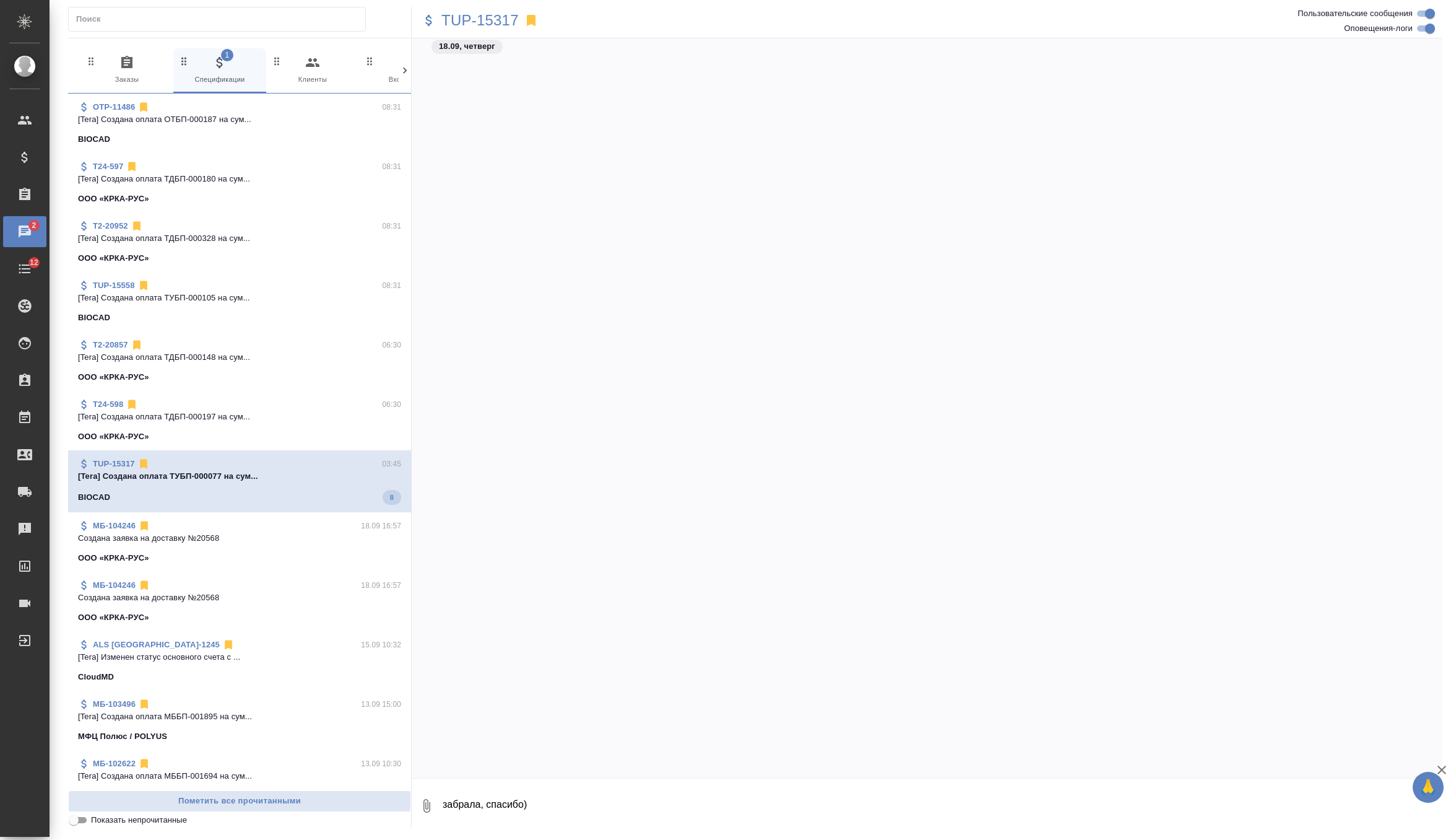
scroll to position [29022, 0]
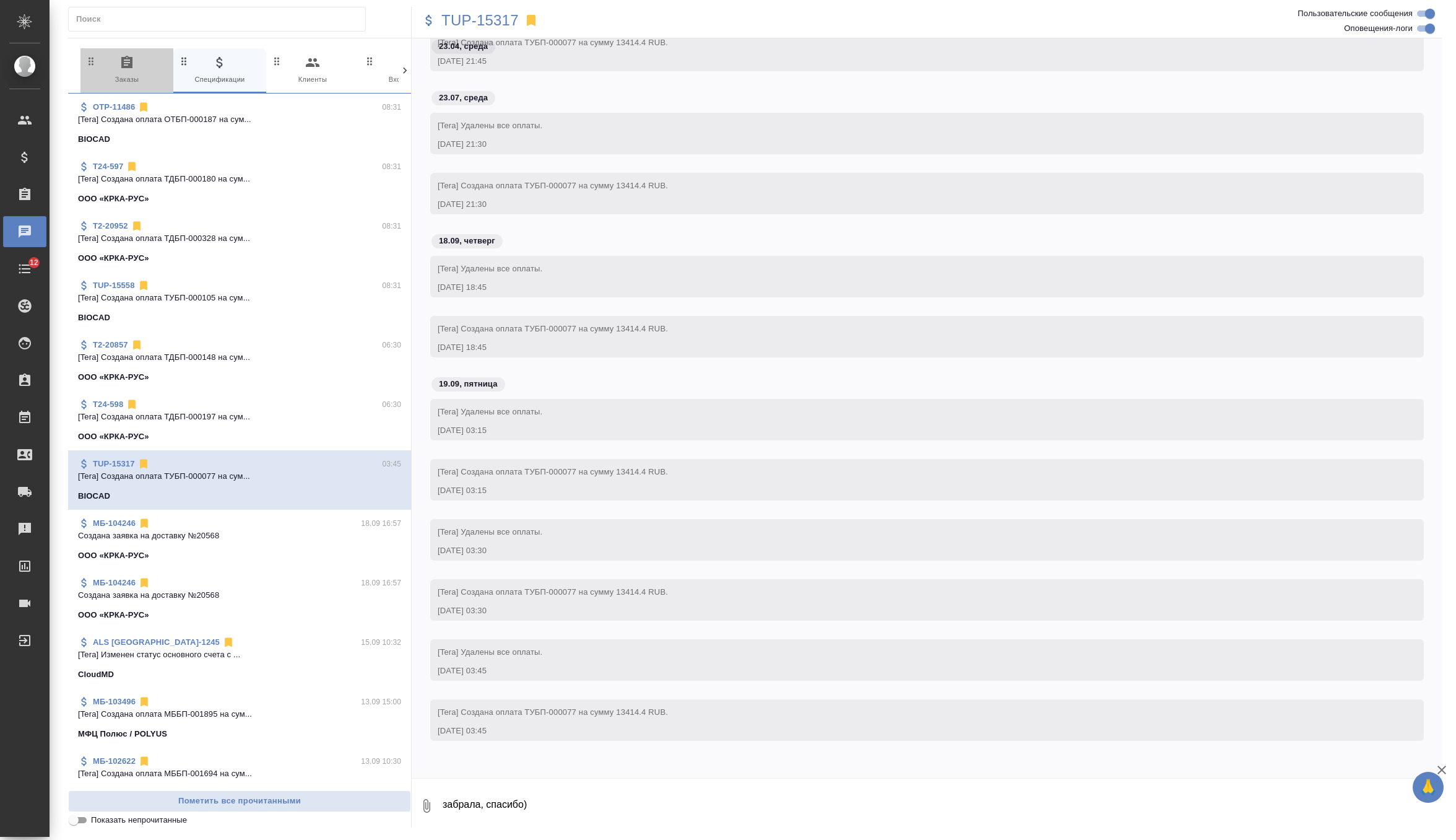
click at [125, 58] on icon "button" at bounding box center [126, 61] width 11 height 12
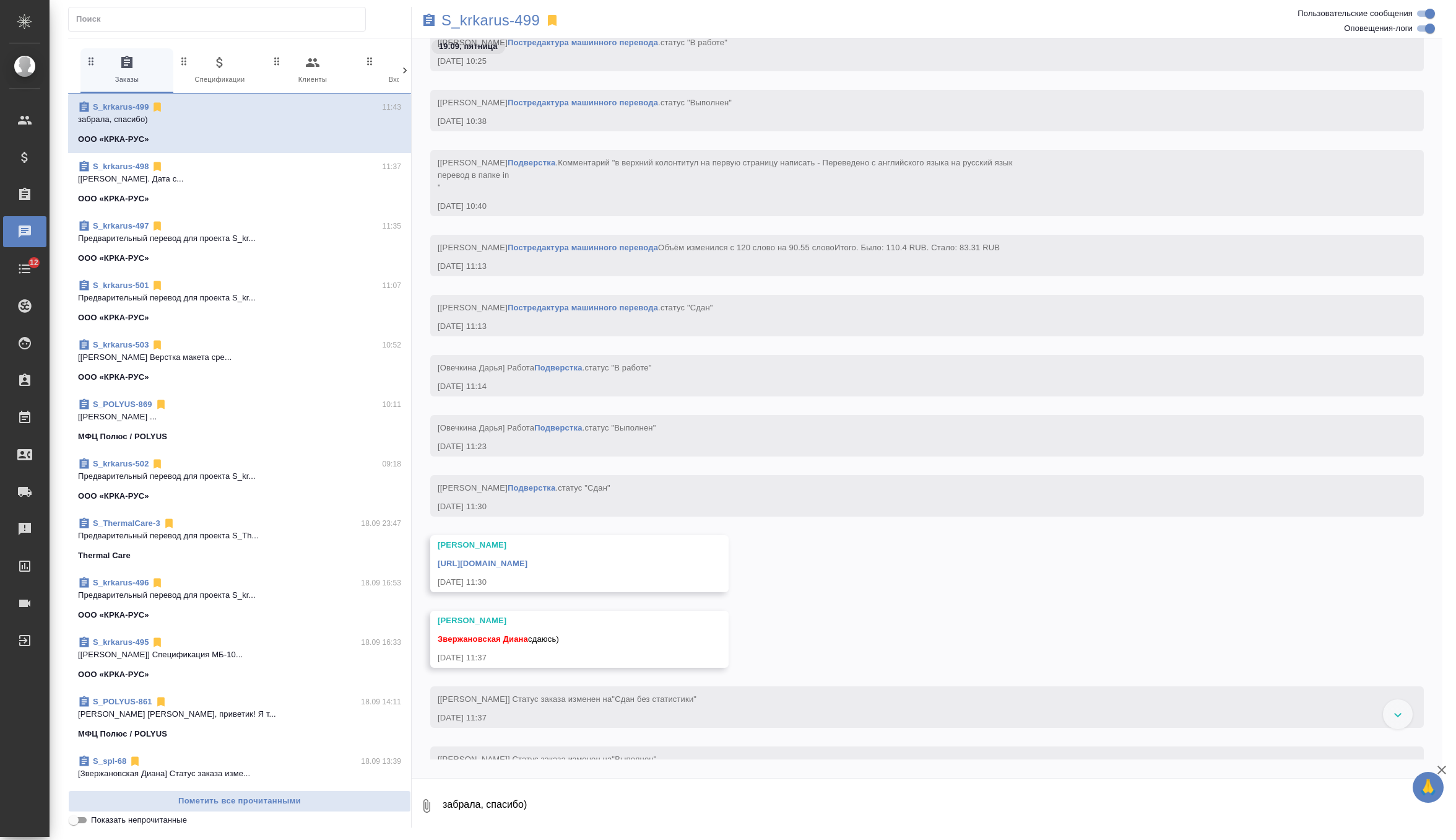
scroll to position [28435, 0]
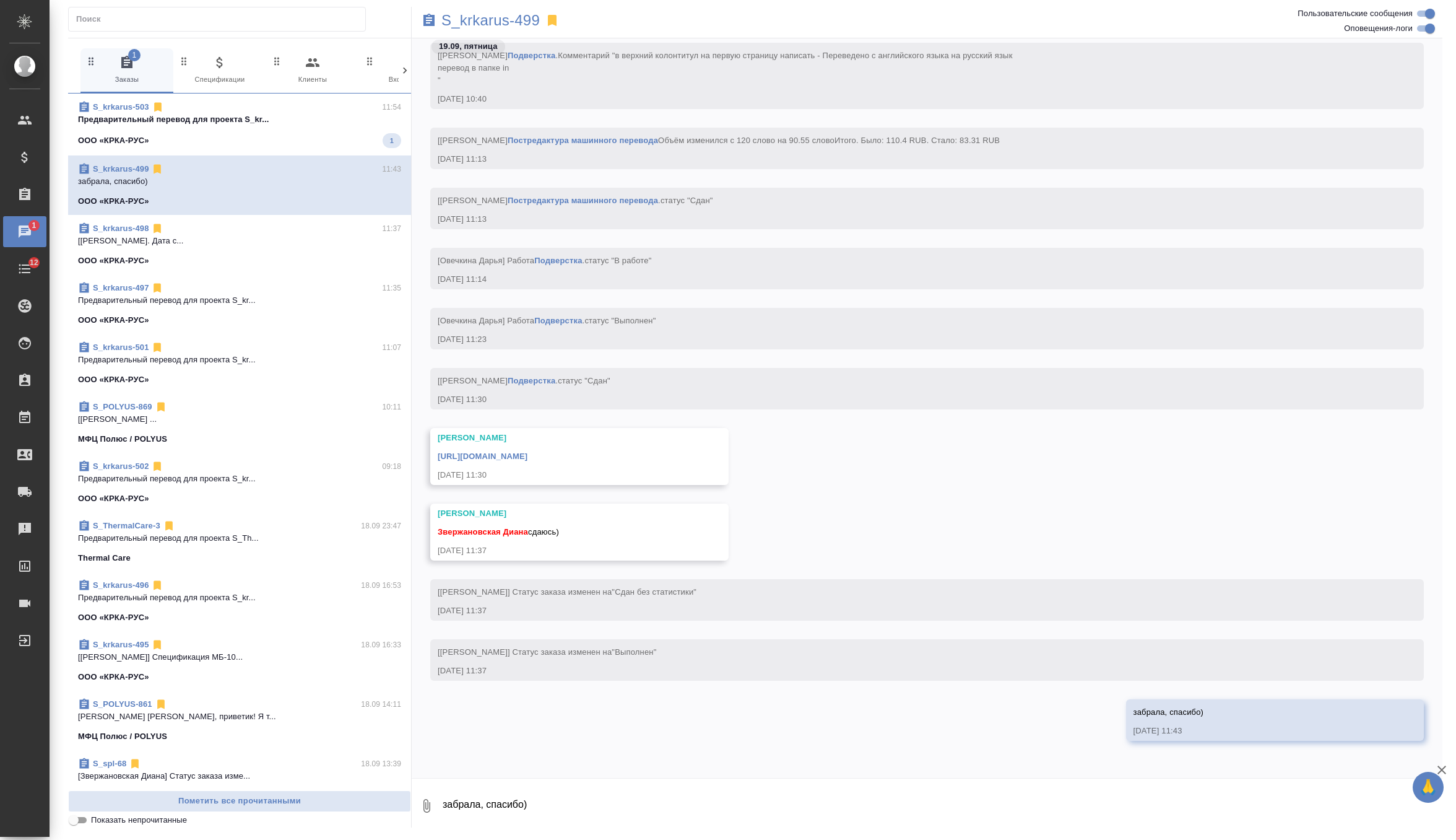
click at [310, 121] on p "Предварительный перевод для проекта S_kr..." at bounding box center [239, 119] width 323 height 12
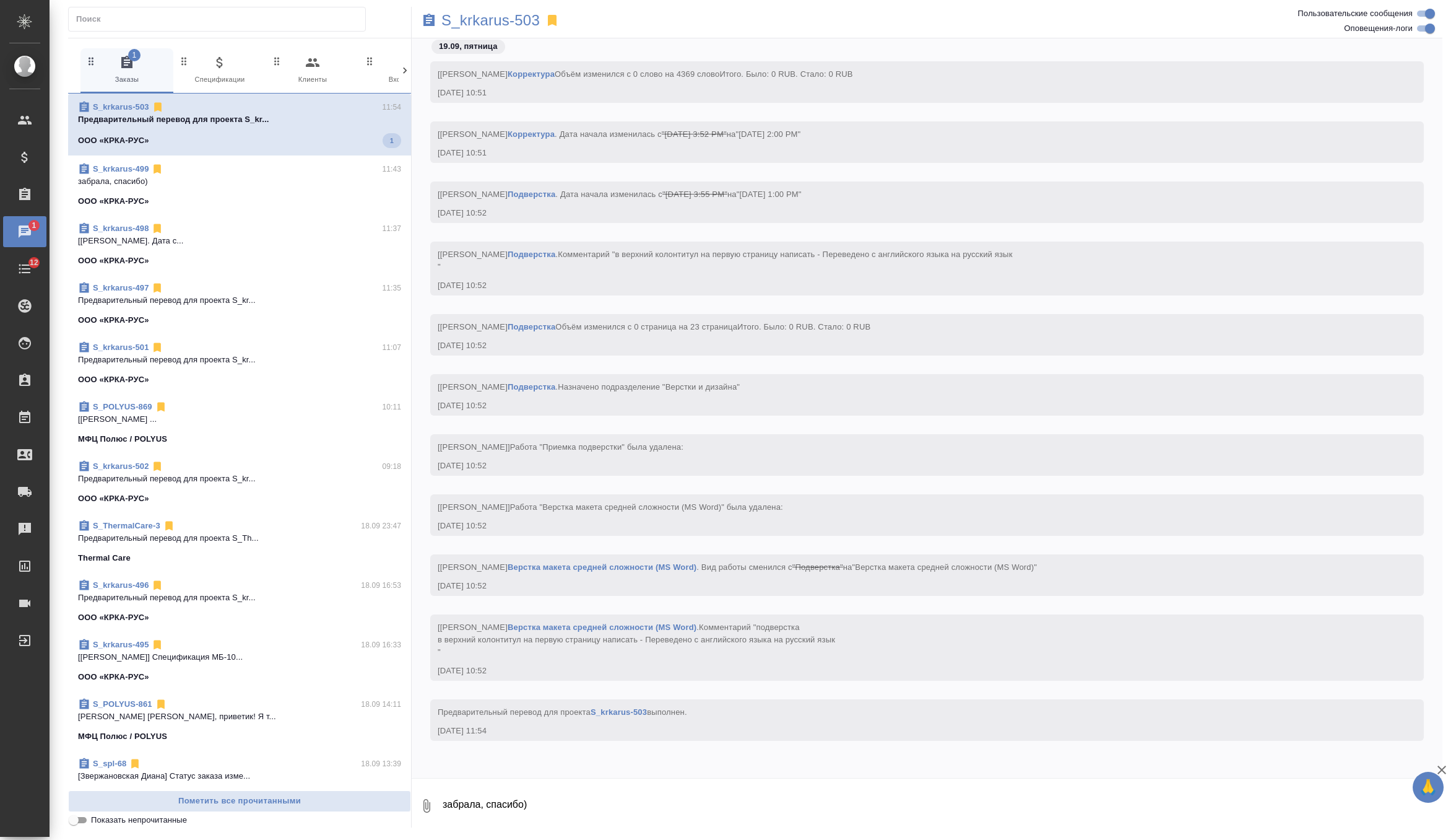
scroll to position [27699, 0]
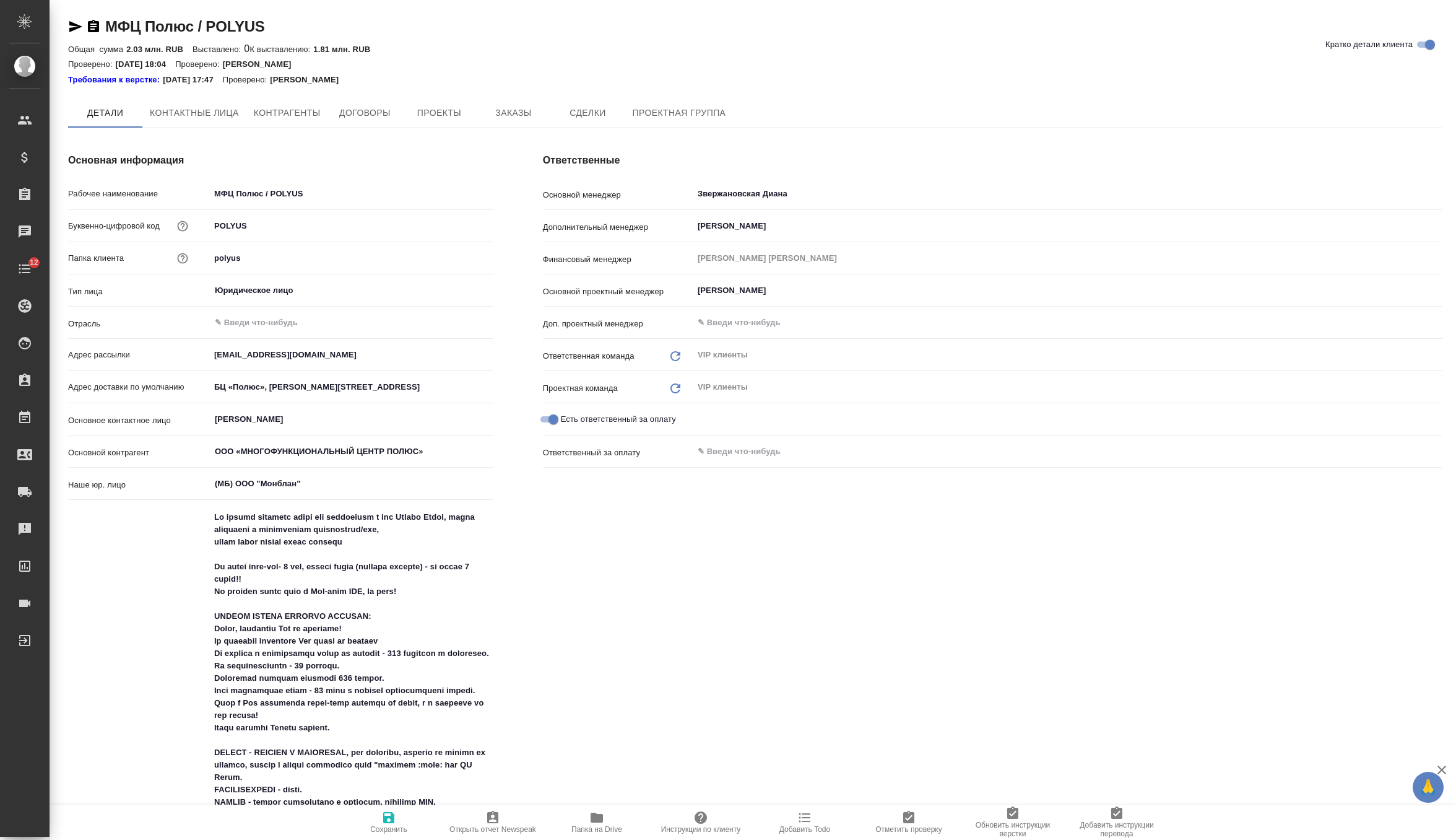
type textarea "x"
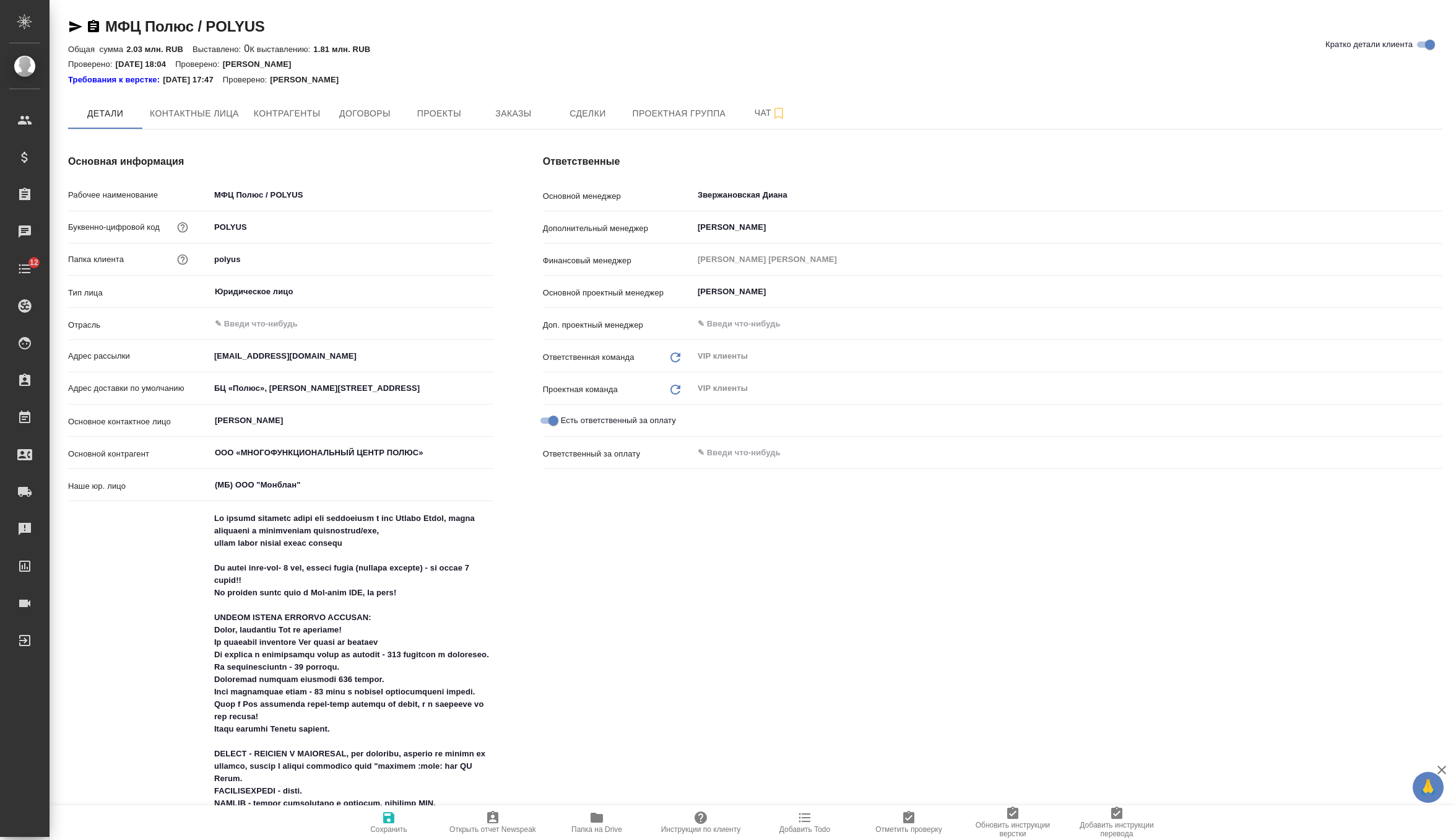
type textarea "x"
click at [529, 112] on span "Заказы" at bounding box center [513, 114] width 59 height 15
type textarea "x"
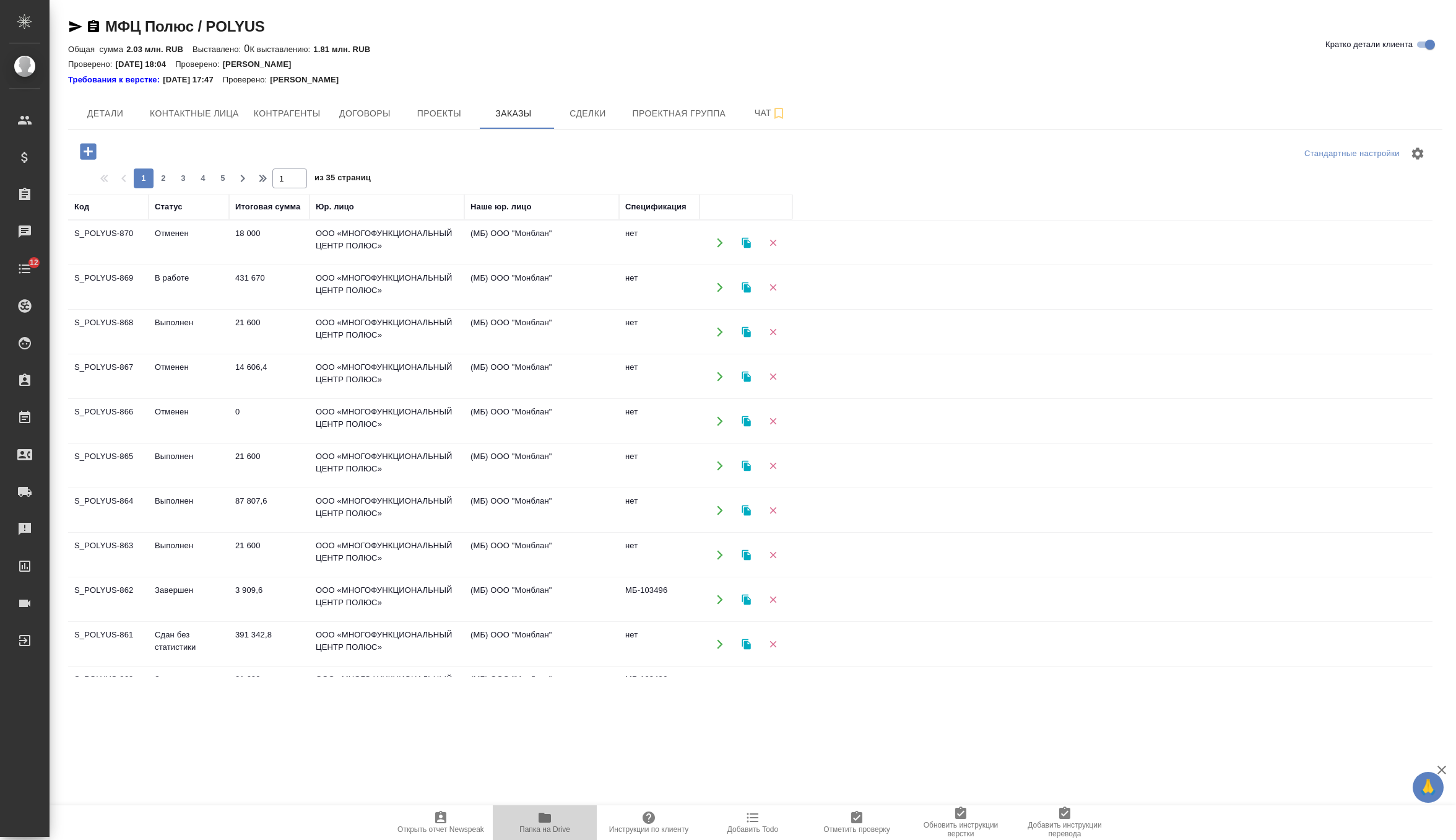
click at [539, 828] on span "Папка на Drive" at bounding box center [544, 829] width 50 height 9
click at [514, 109] on span "Заказы" at bounding box center [513, 114] width 59 height 15
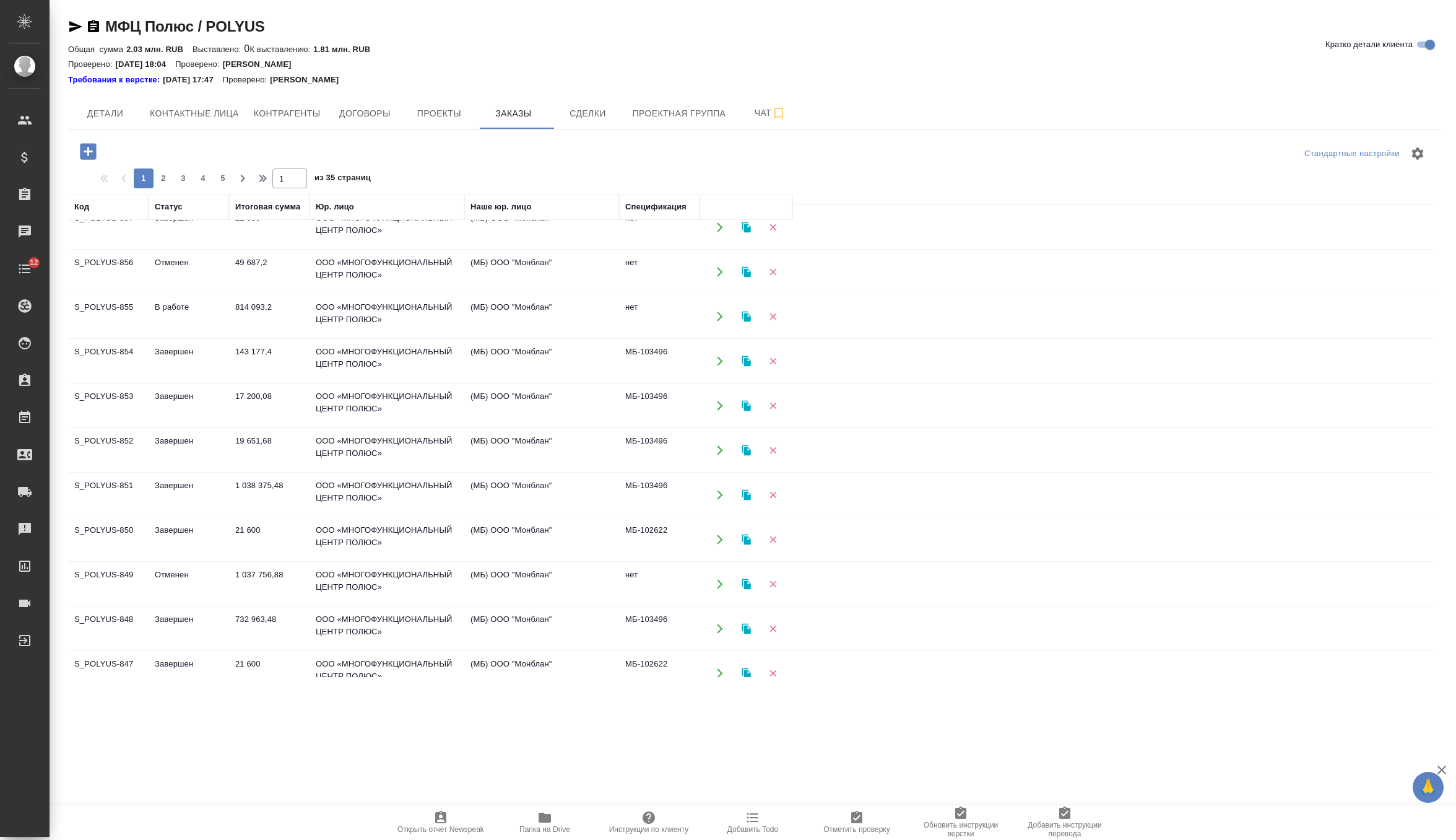
scroll to position [653, 0]
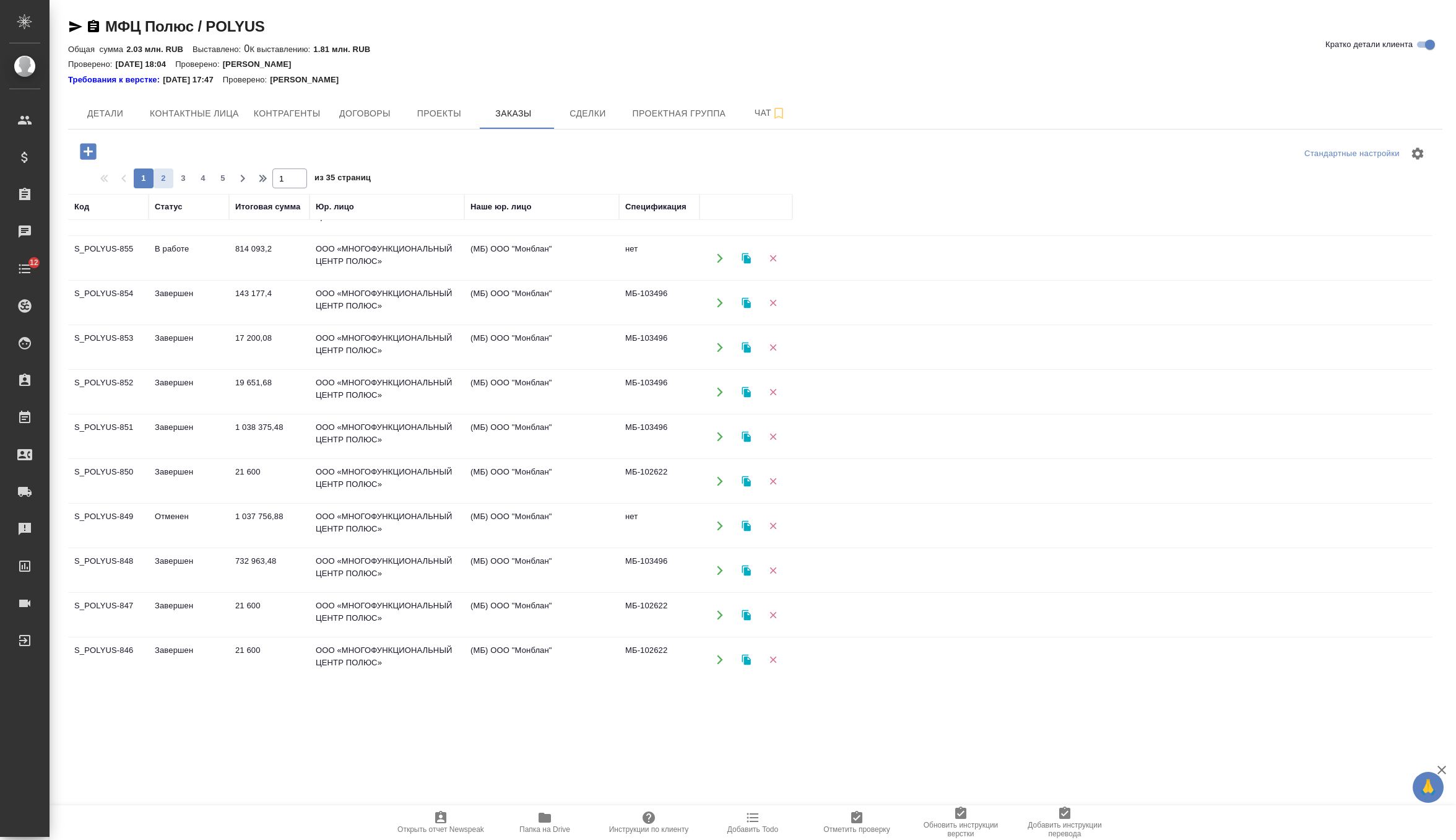
click at [165, 173] on span "2" at bounding box center [163, 178] width 20 height 12
type input "2"
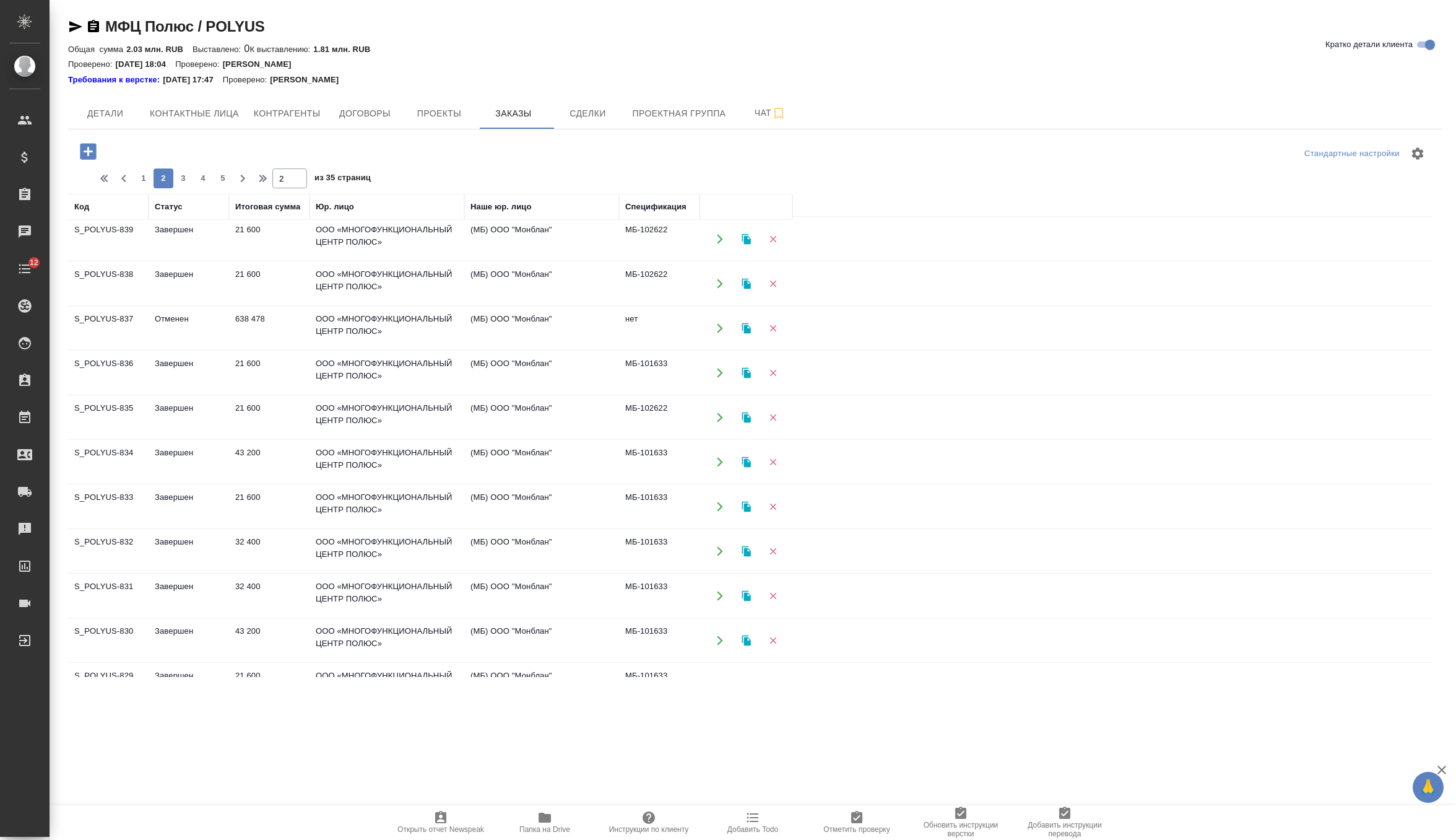
scroll to position [0, 0]
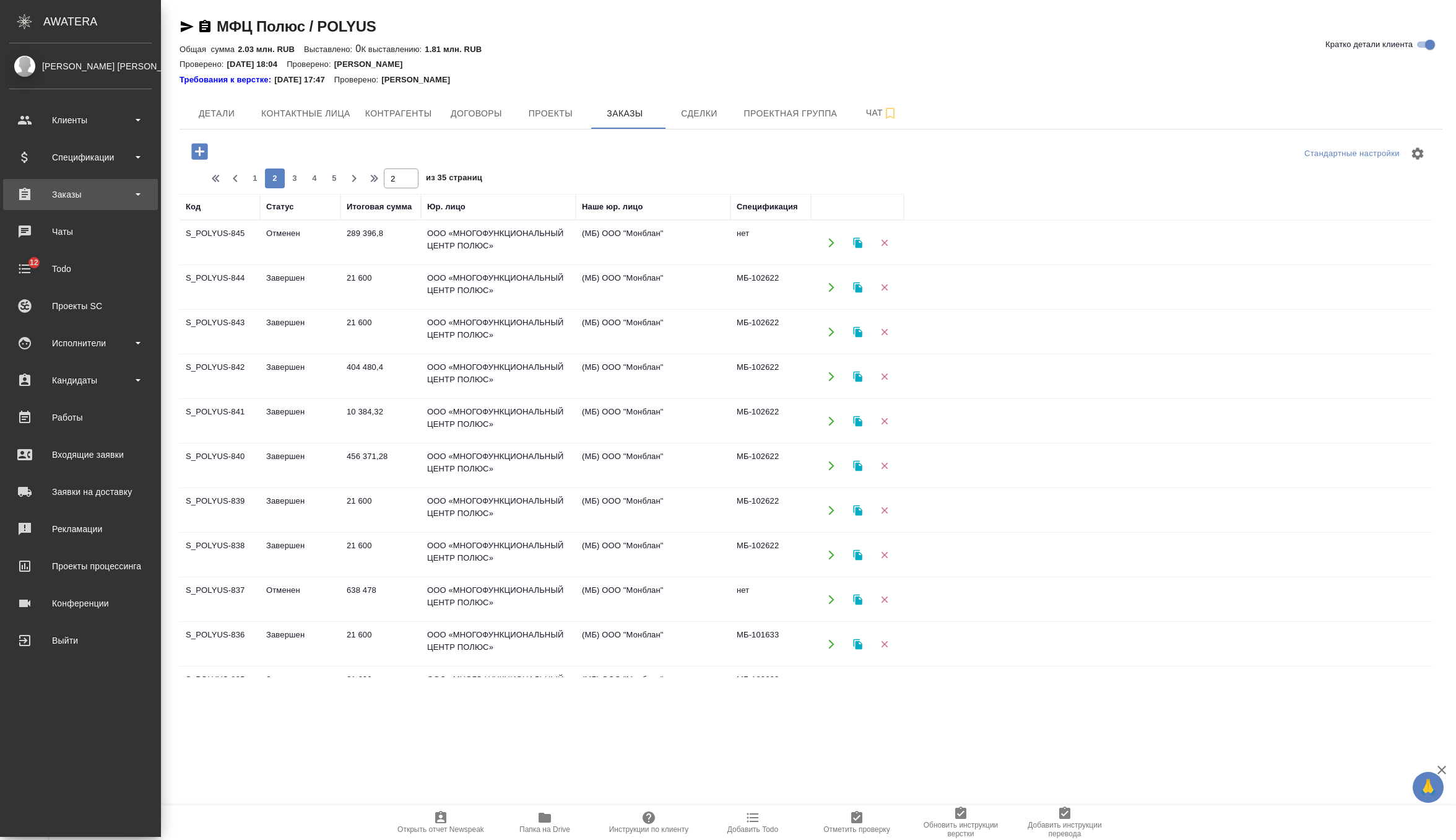
click at [85, 187] on div "Заказы" at bounding box center [80, 194] width 142 height 19
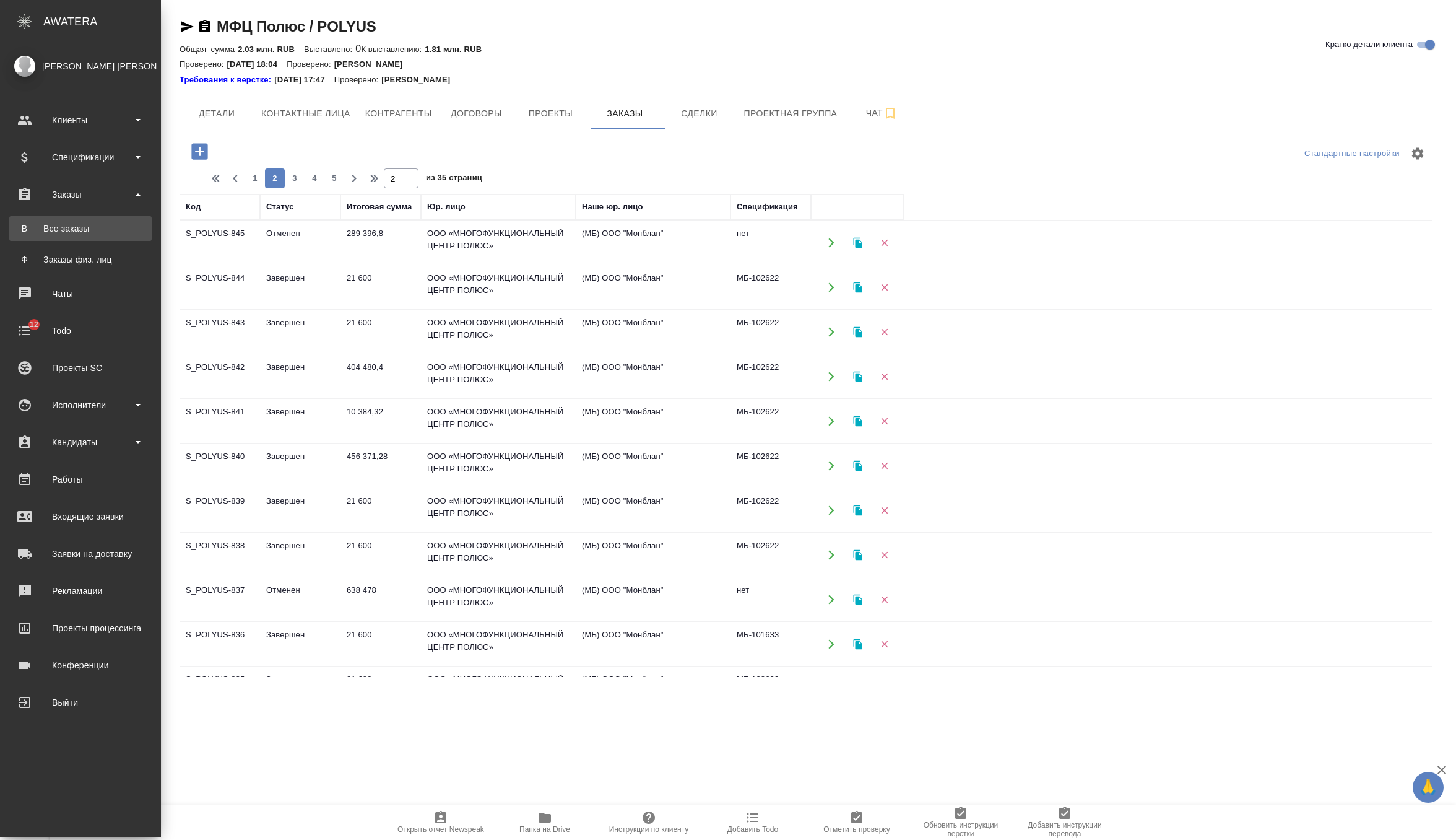
click at [86, 233] on div "Все заказы" at bounding box center [80, 228] width 130 height 12
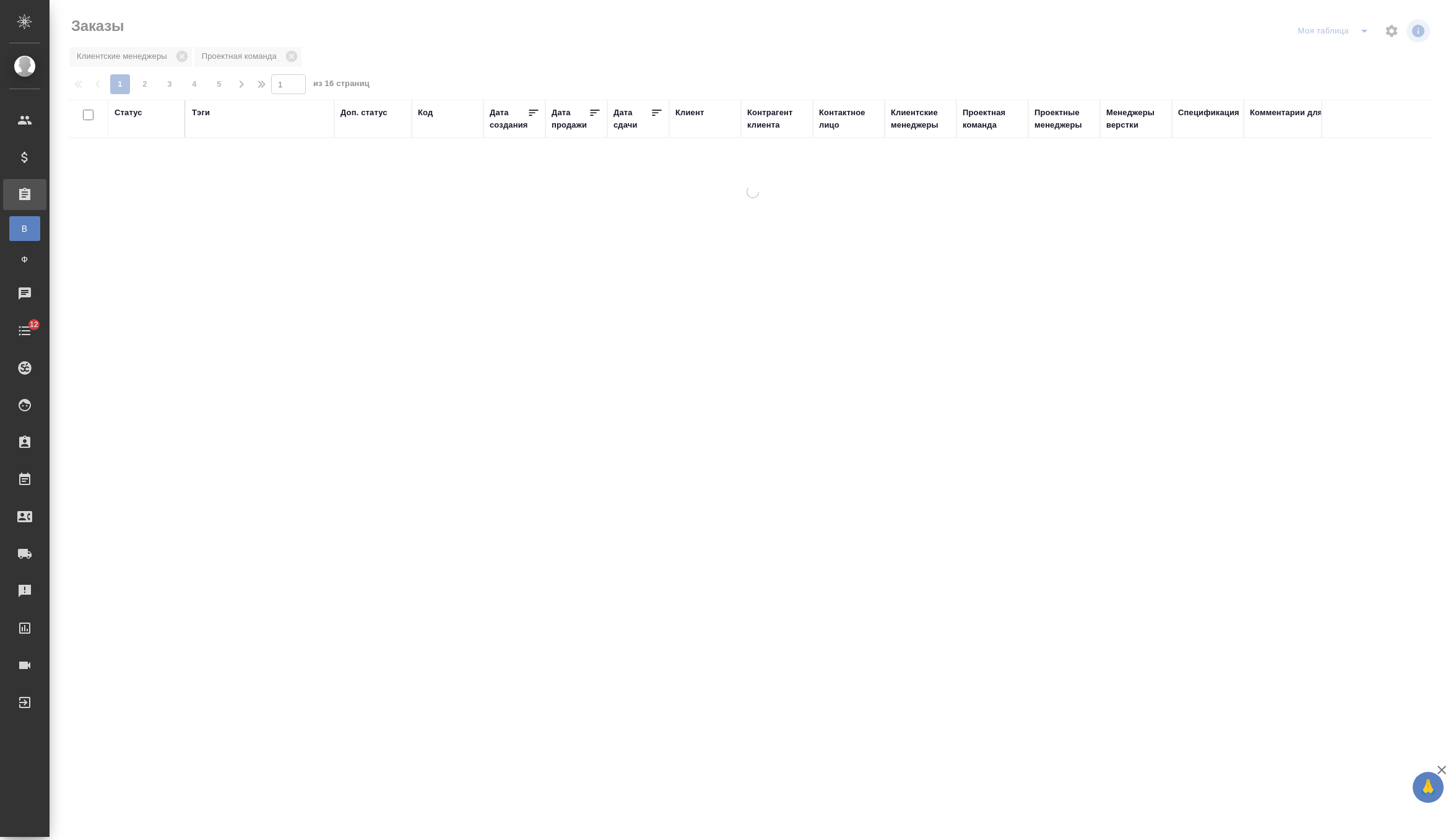
click at [709, 132] on th "Клиент" at bounding box center [705, 119] width 72 height 38
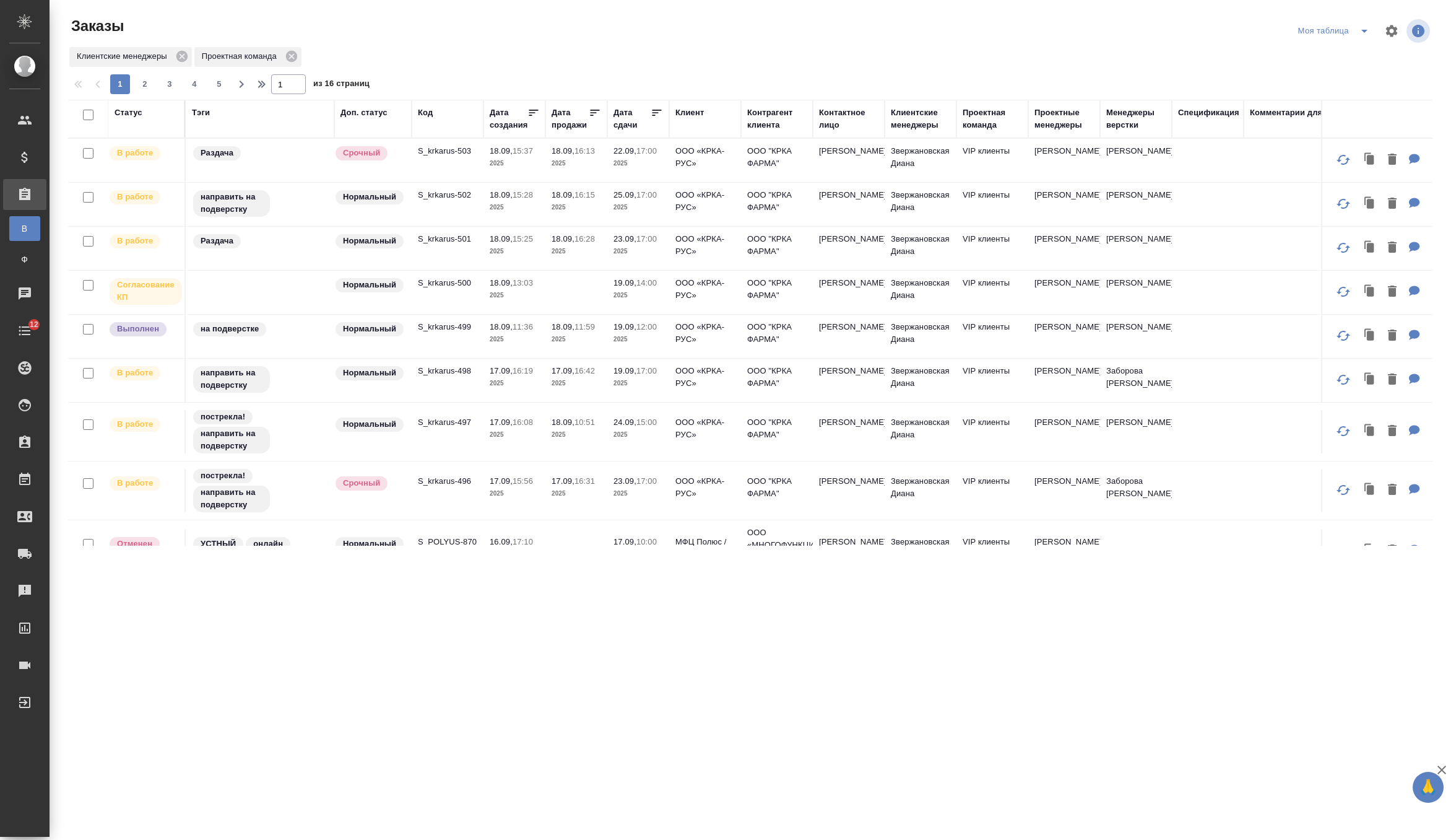
click at [691, 111] on div "Клиент" at bounding box center [690, 112] width 29 height 12
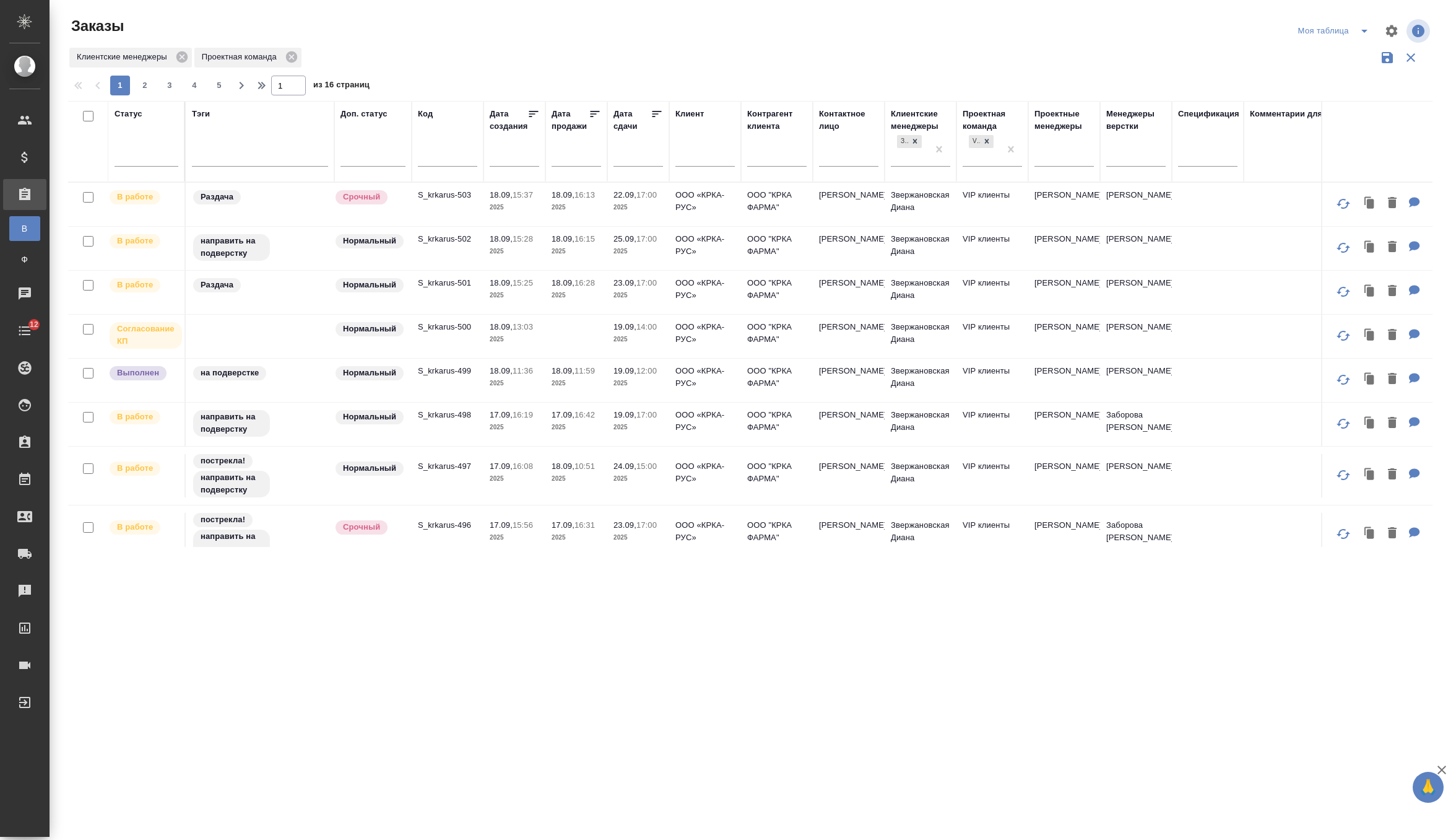
click at [694, 160] on input "text" at bounding box center [705, 158] width 59 height 15
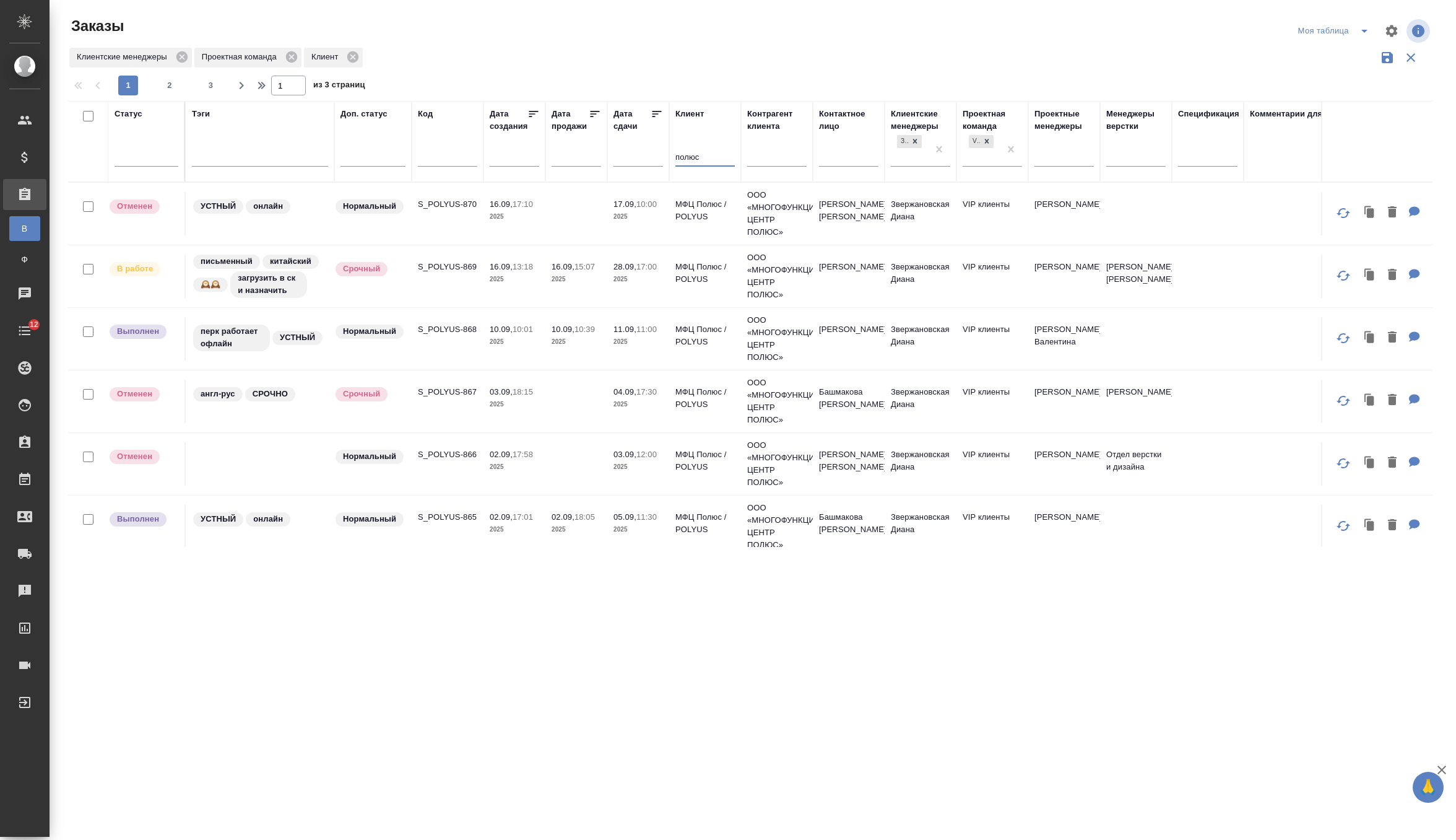
type input "полюс"
click at [227, 161] on div at bounding box center [260, 155] width 136 height 18
type input "анна"
click at [252, 259] on div "Анна Сафонова" at bounding box center [285, 261] width 186 height 22
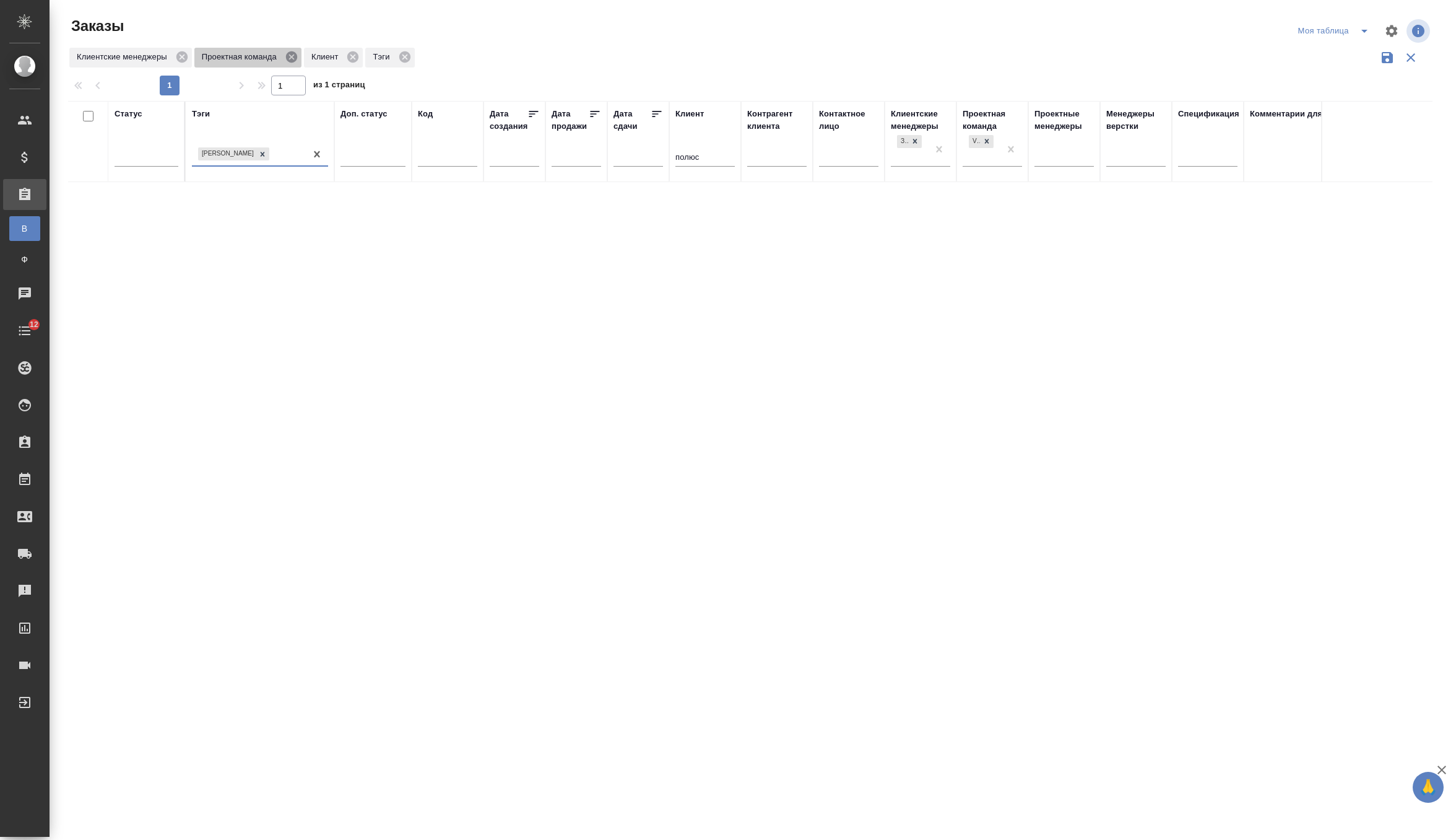
click at [298, 58] on icon at bounding box center [291, 57] width 13 height 13
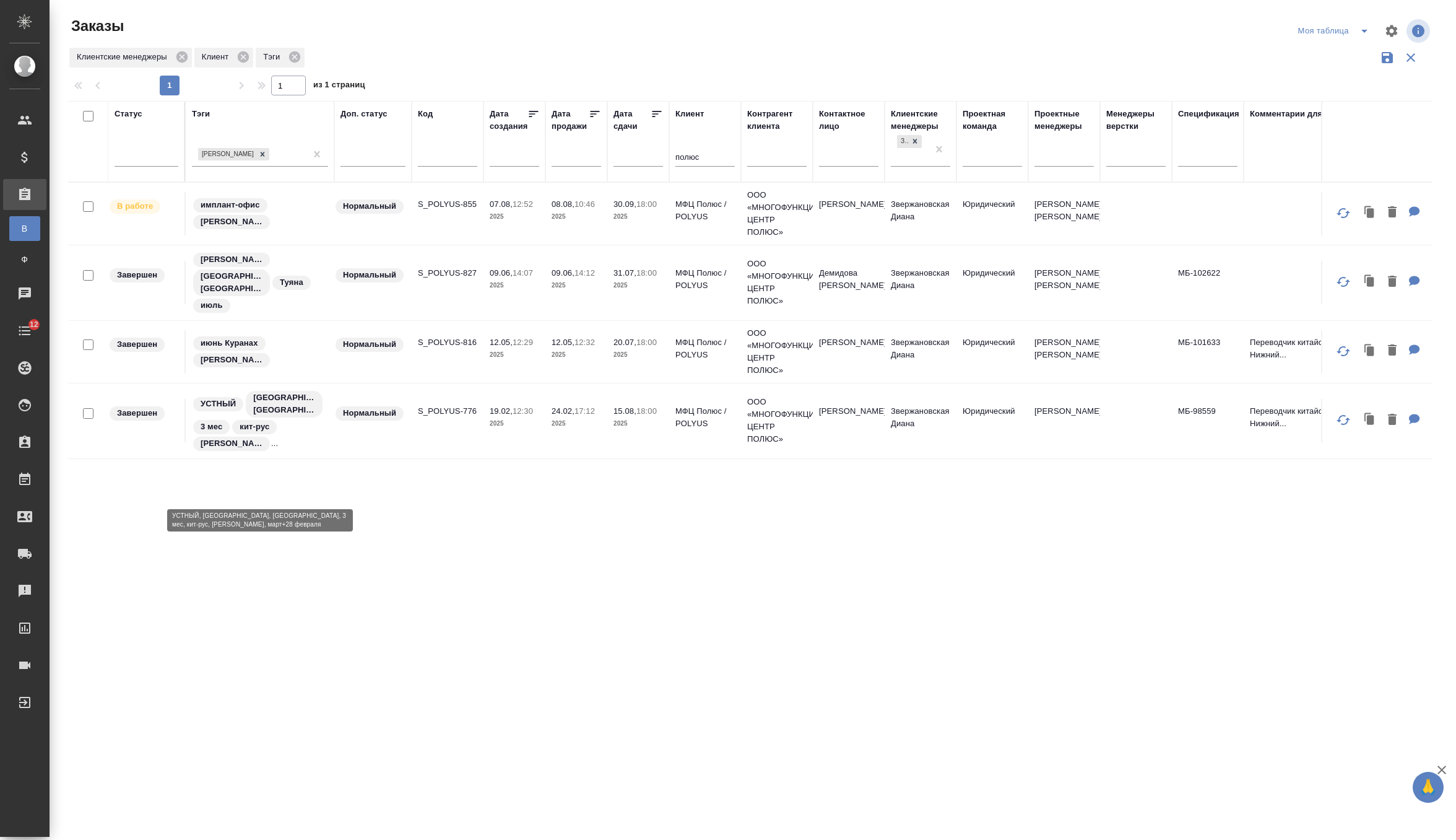
click at [315, 452] on div "УСТНЫЙ Нижний Куранах, Якутия 3 мес кит-рус Анна Сафонова ..." at bounding box center [260, 421] width 136 height 63
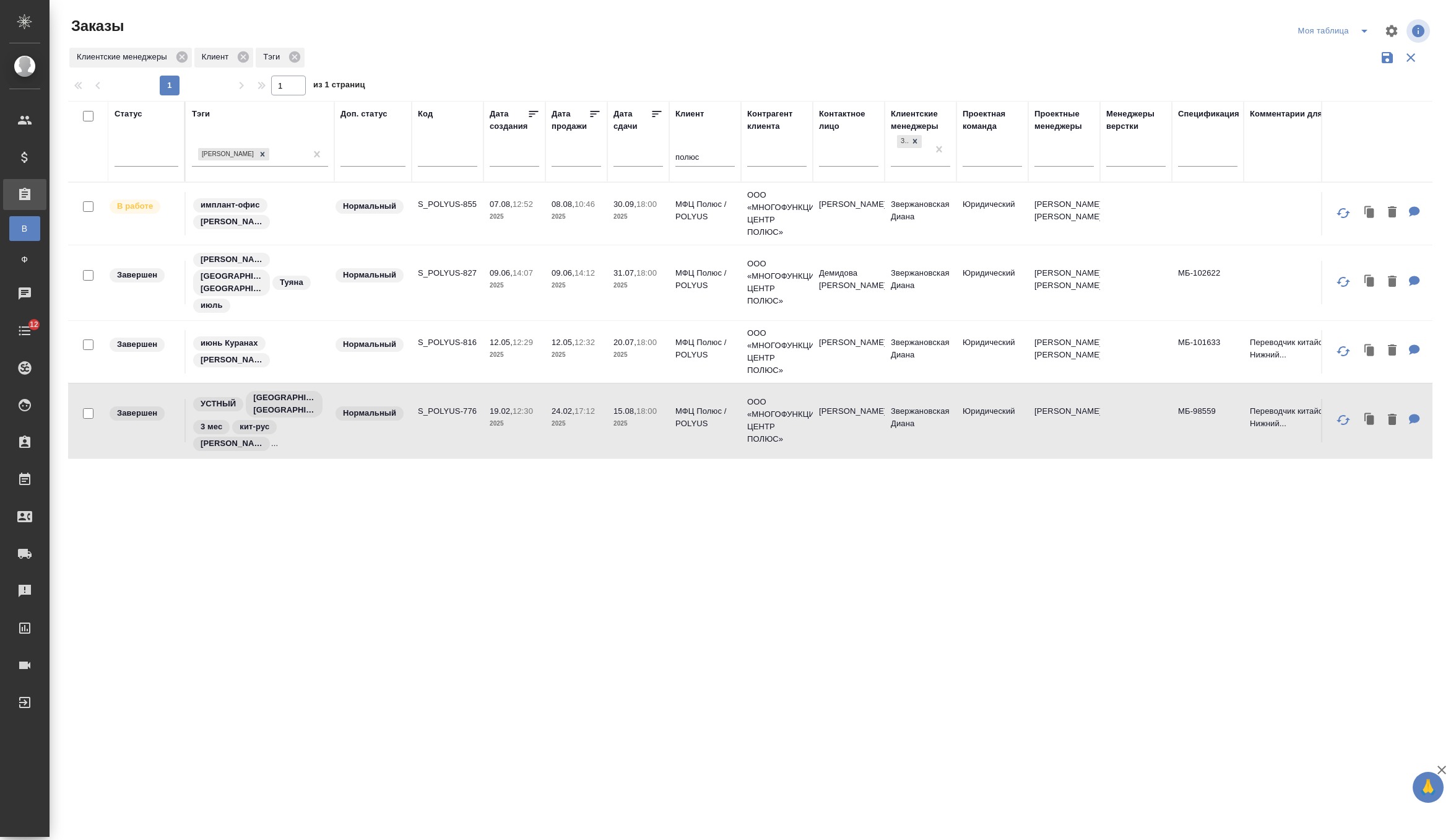
click at [446, 250] on tr "Завершен Анна Сафонова Нижний Куранах, Якутия Туяна июль Нормальный S_POLYUS-82…" at bounding box center [786, 282] width 1436 height 75
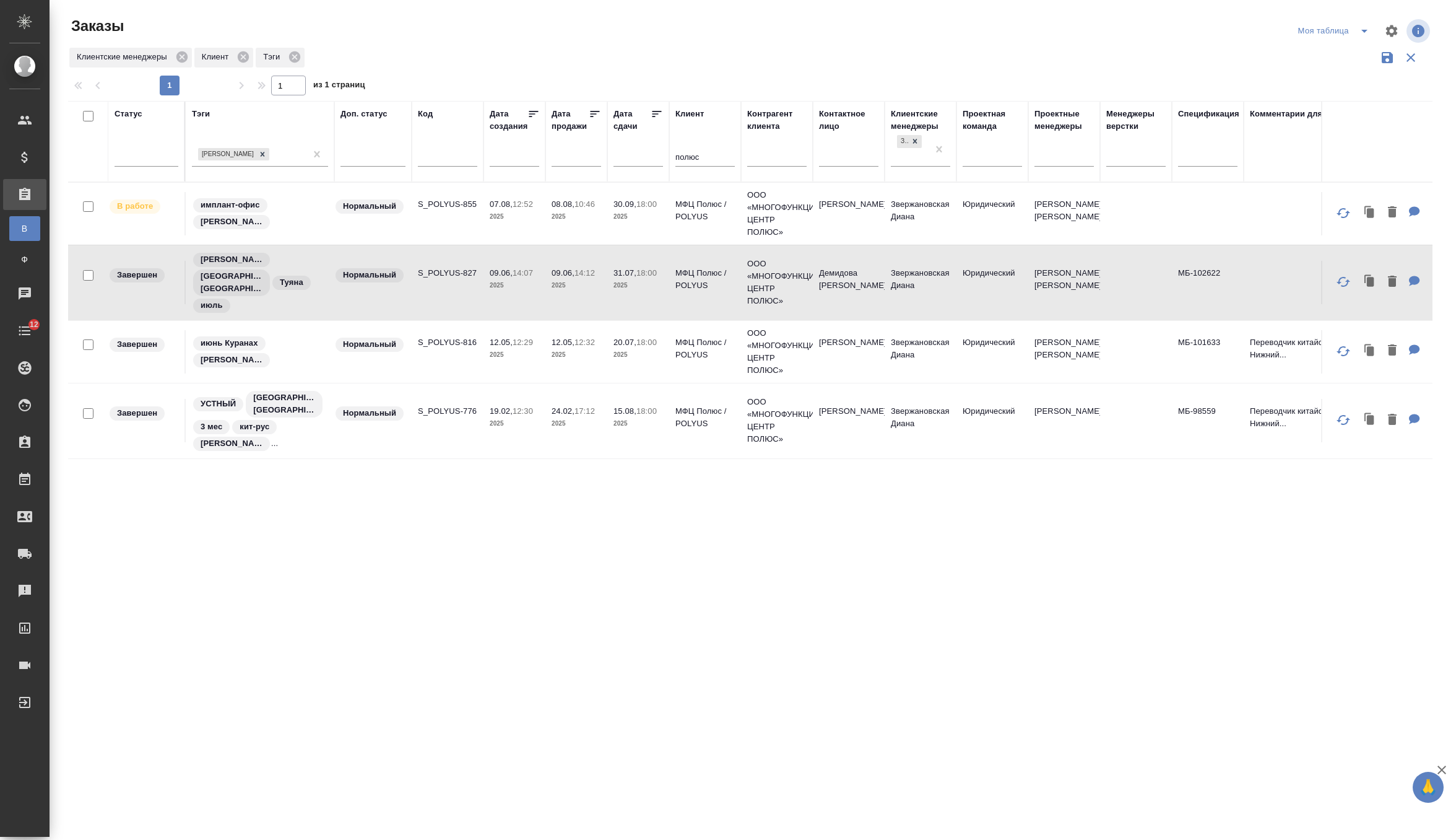
click at [446, 250] on tr "Завершен Анна Сафонова Нижний Куранах, Якутия Туяна июль Нормальный S_POLYUS-82…" at bounding box center [786, 282] width 1436 height 75
click at [474, 233] on td "S_POLYUS-855" at bounding box center [448, 214] width 72 height 43
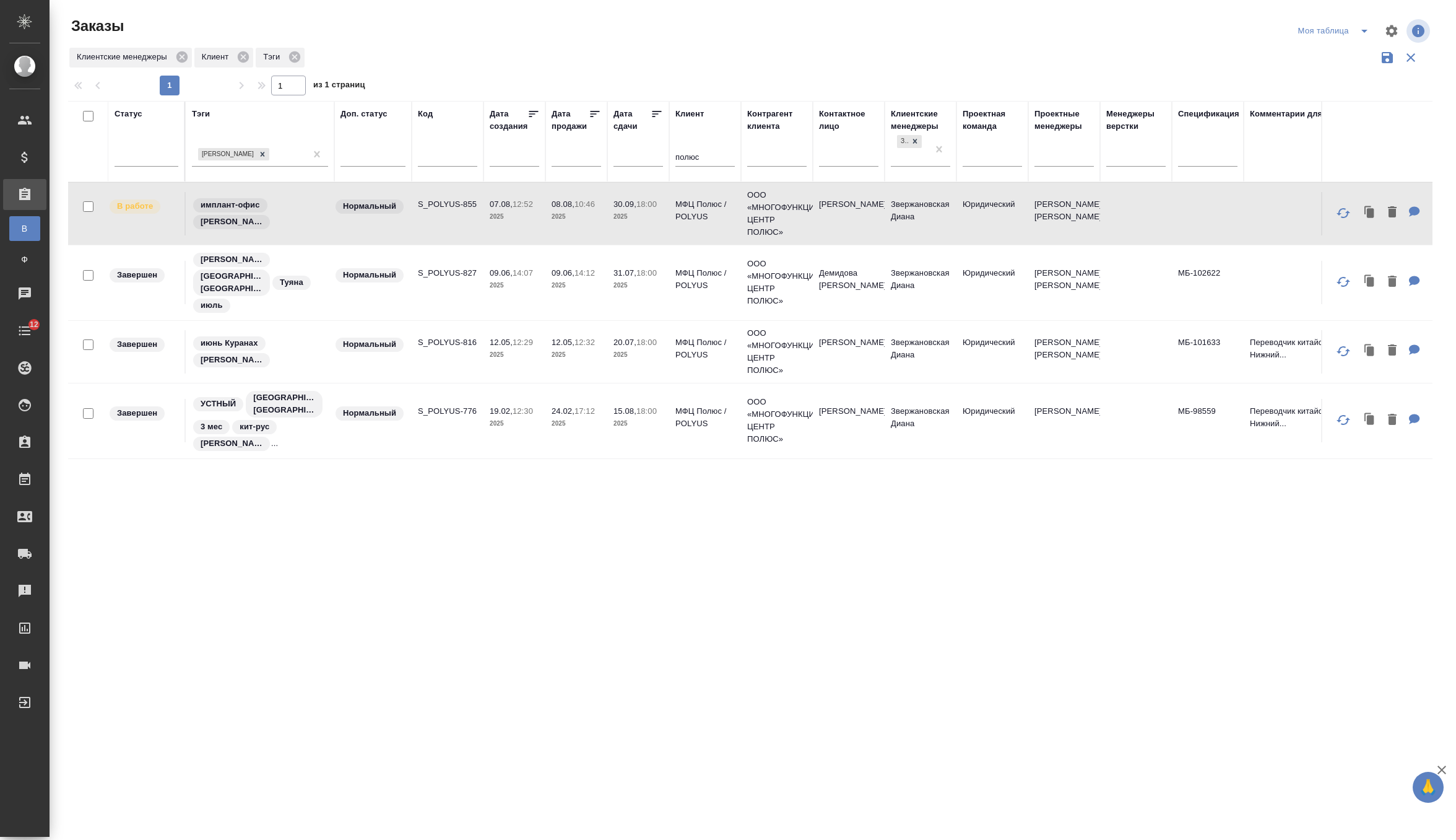
click at [474, 233] on td "S_POLYUS-855" at bounding box center [448, 214] width 72 height 43
click at [410, 374] on td "Нормальный" at bounding box center [373, 352] width 77 height 43
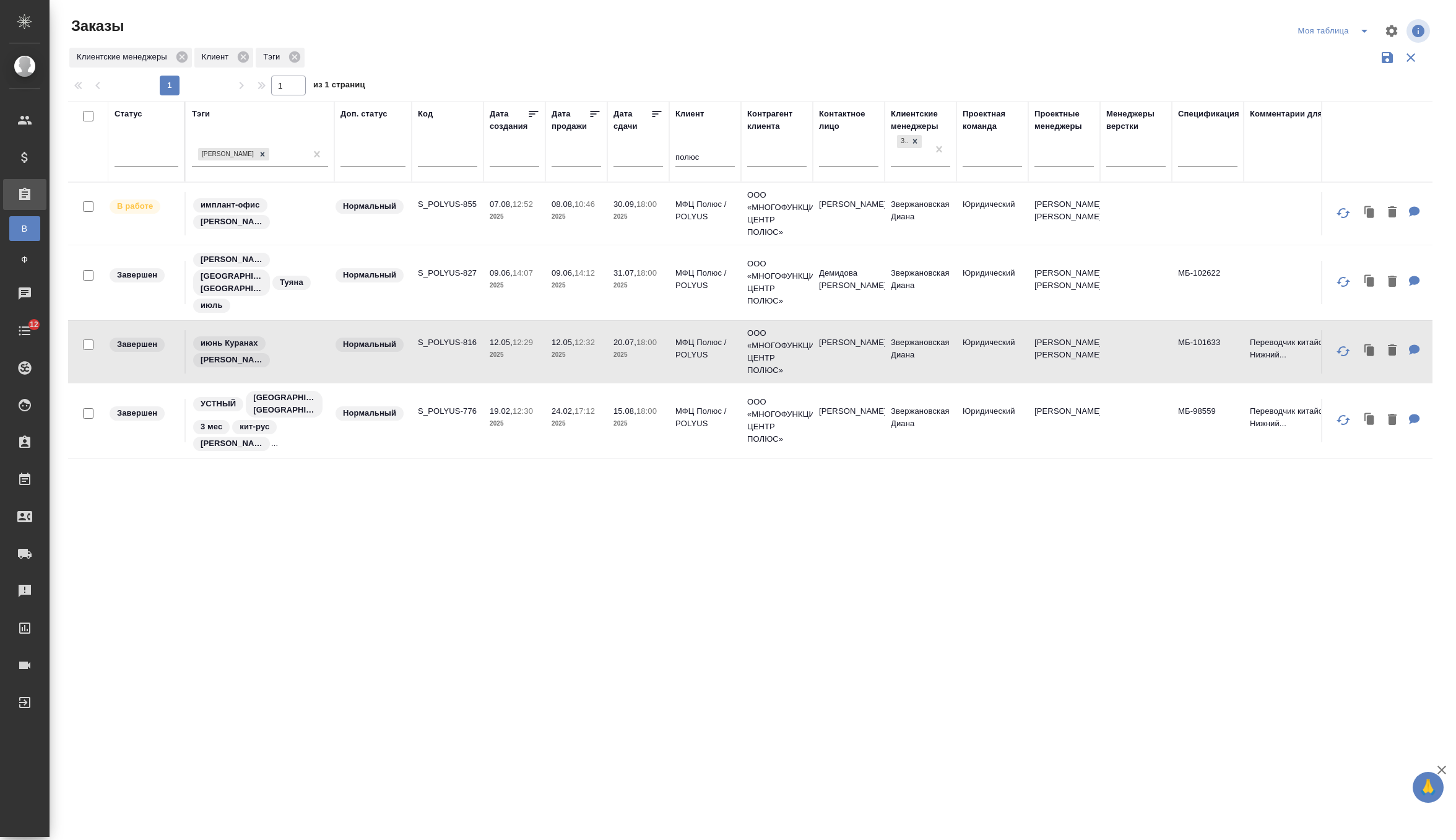
click at [410, 374] on td "Нормальный" at bounding box center [373, 352] width 77 height 43
click at [477, 304] on td "S_POLYUS-827" at bounding box center [448, 282] width 72 height 43
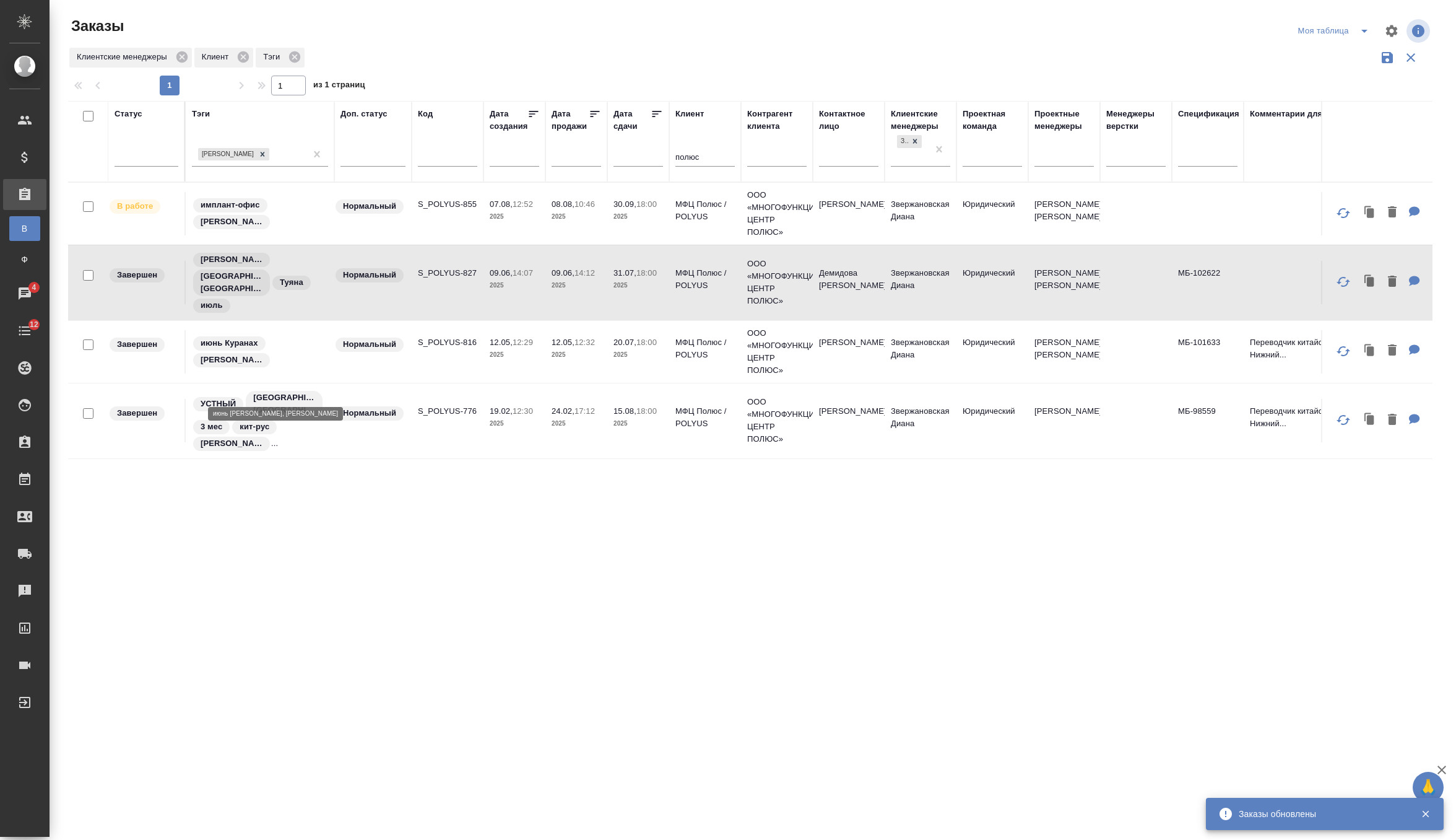
click at [308, 369] on div "июнь Куранах Анна Сафонова" at bounding box center [260, 351] width 136 height 33
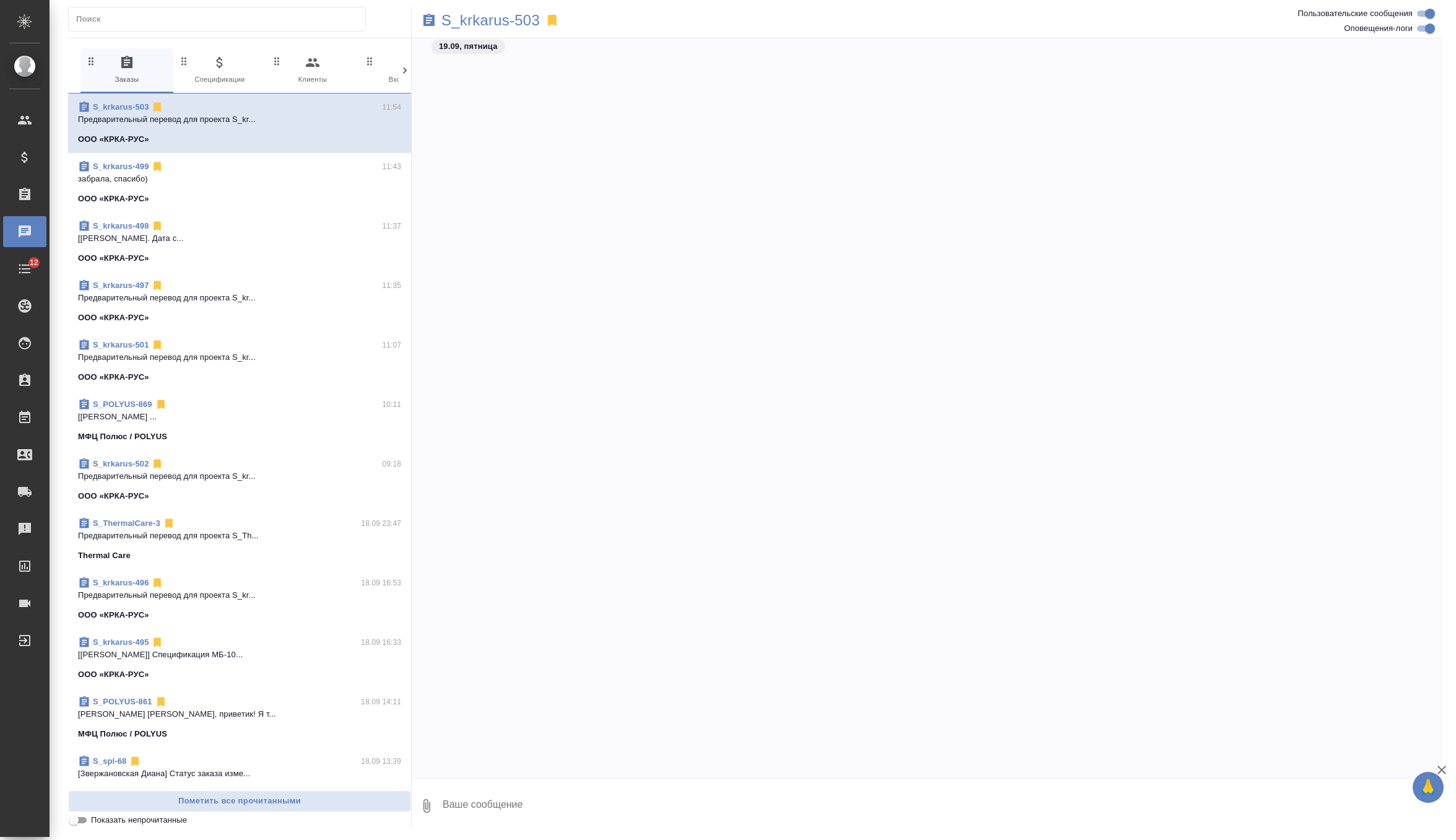
scroll to position [27699, 0]
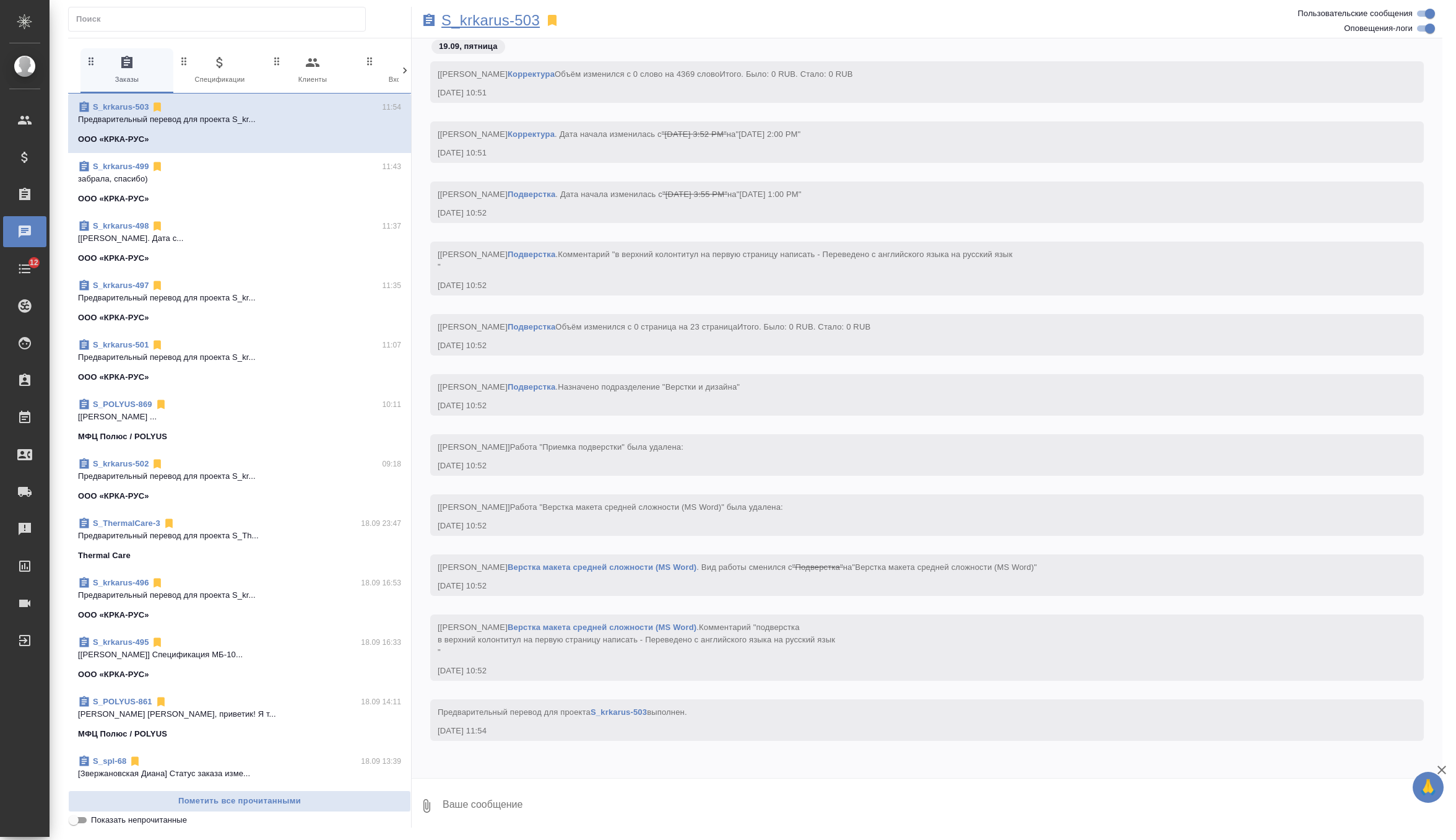
click at [508, 15] on p "S_krkarus-503" at bounding box center [490, 20] width 98 height 12
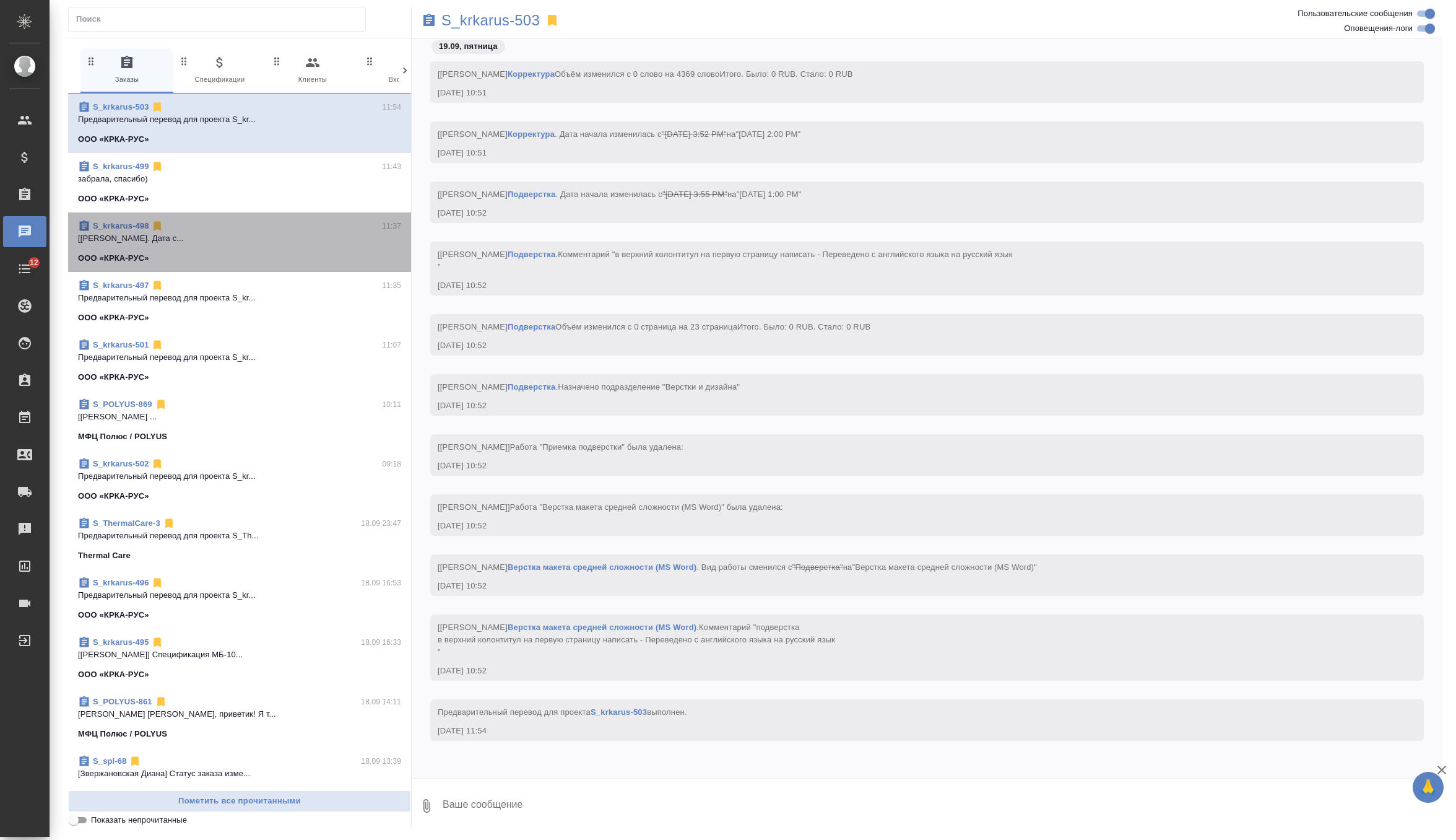
click at [283, 240] on p "[Грабко Мария] Работа Подверстка. Дата с..." at bounding box center [239, 238] width 323 height 12
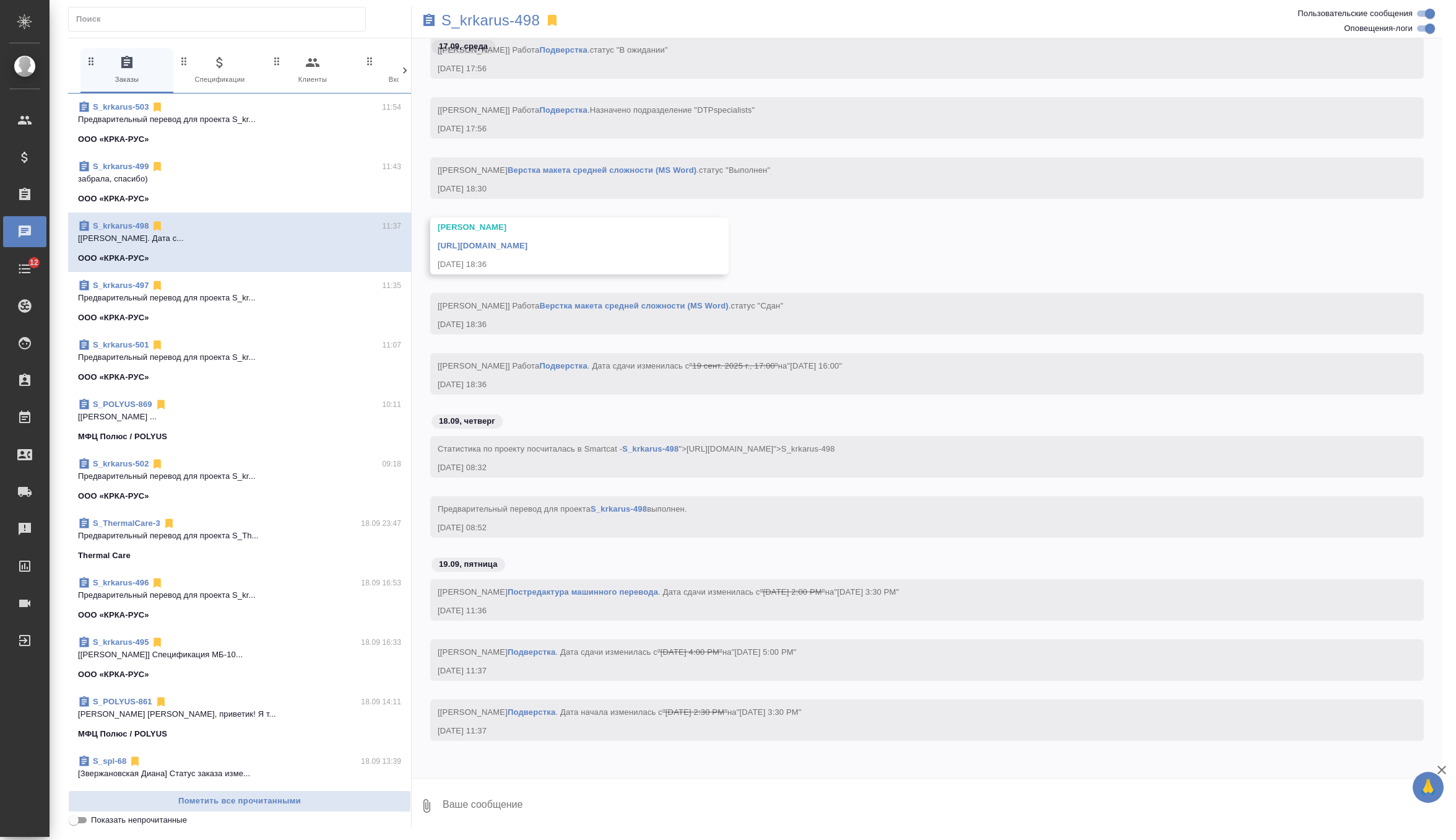
click at [250, 169] on div "S_krkarus-499 11:43" at bounding box center [239, 166] width 323 height 12
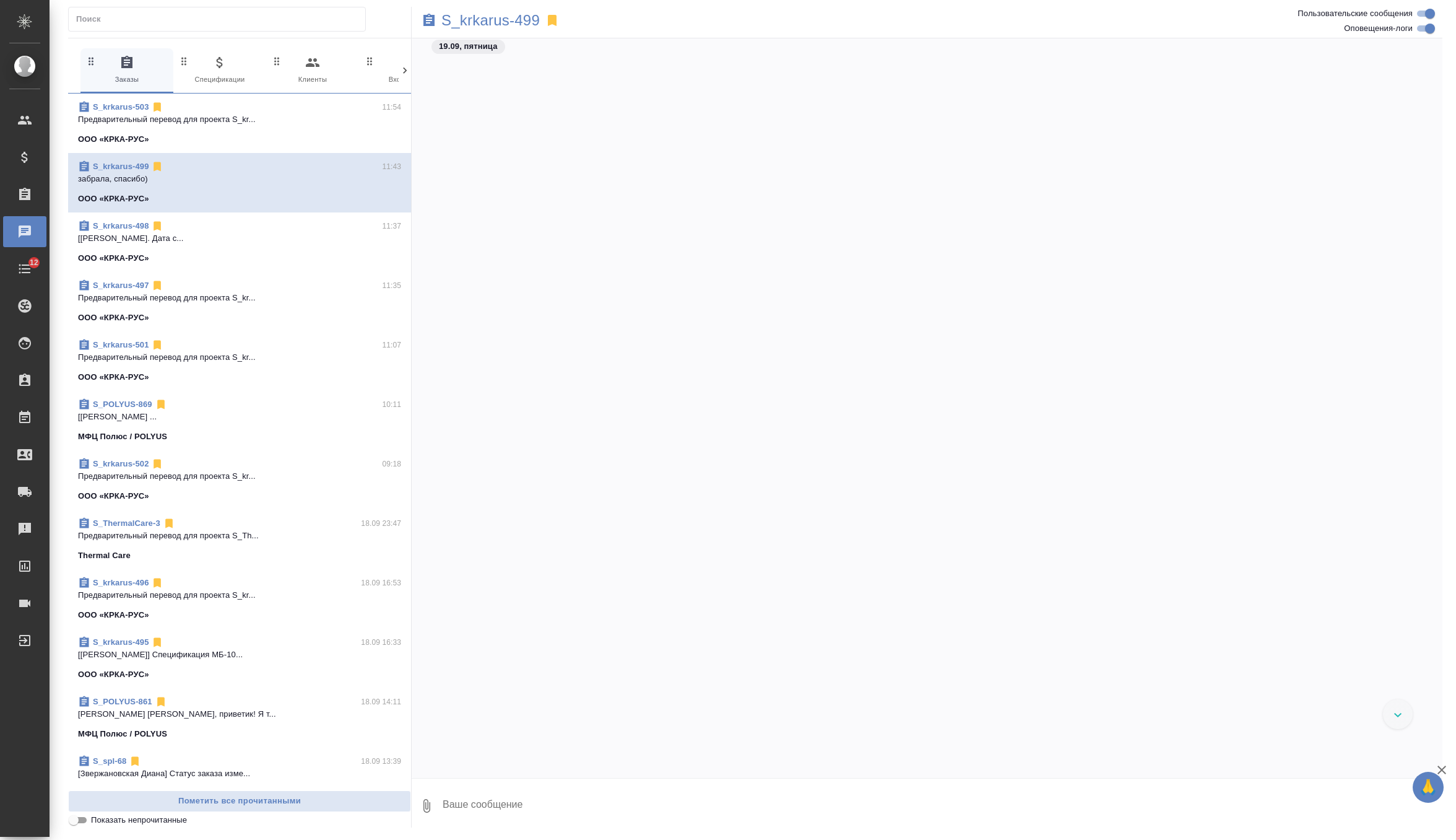
scroll to position [25079, 0]
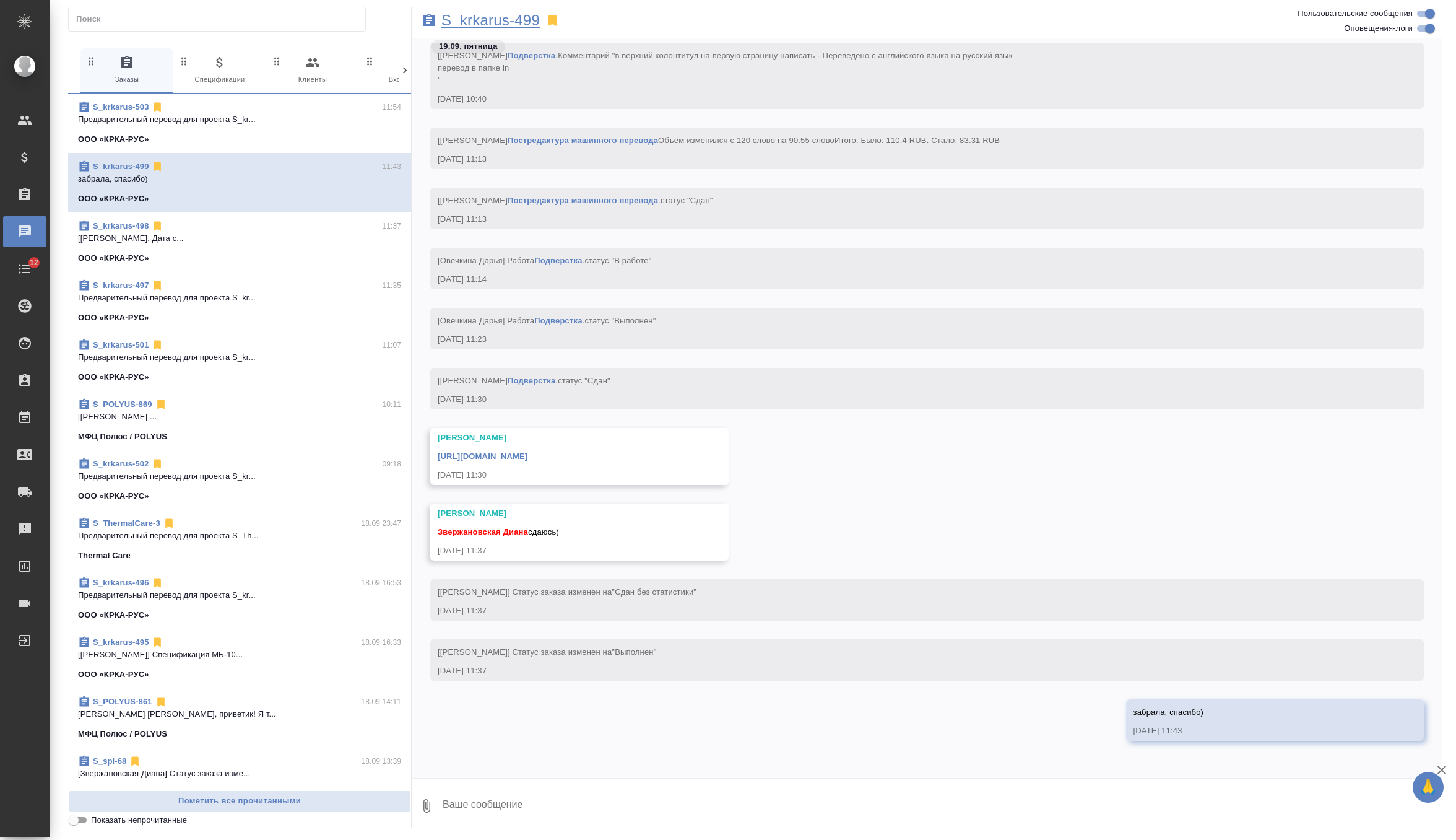
click at [476, 20] on p "S_krkarus-499" at bounding box center [490, 20] width 98 height 12
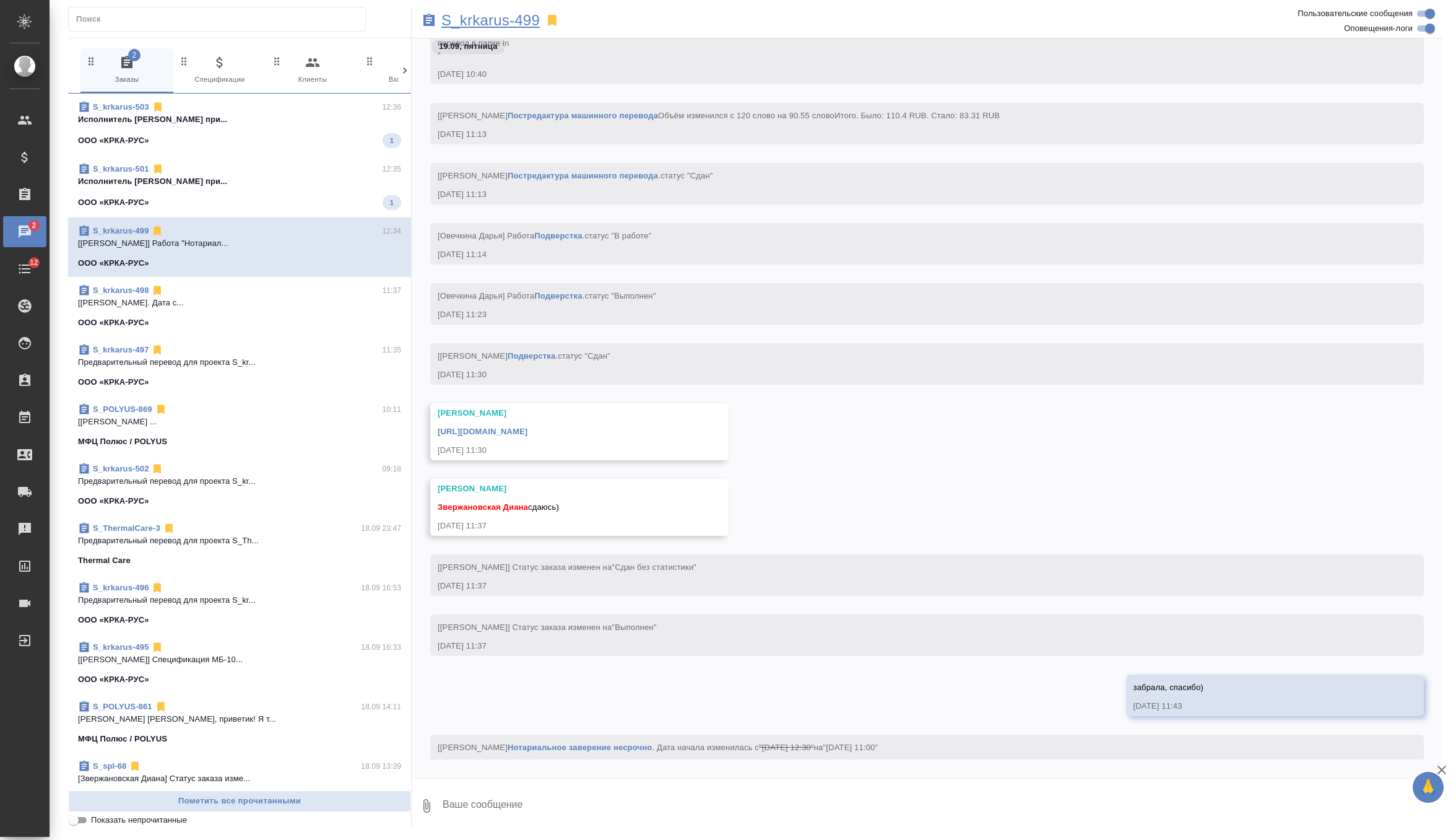
scroll to position [25585, 0]
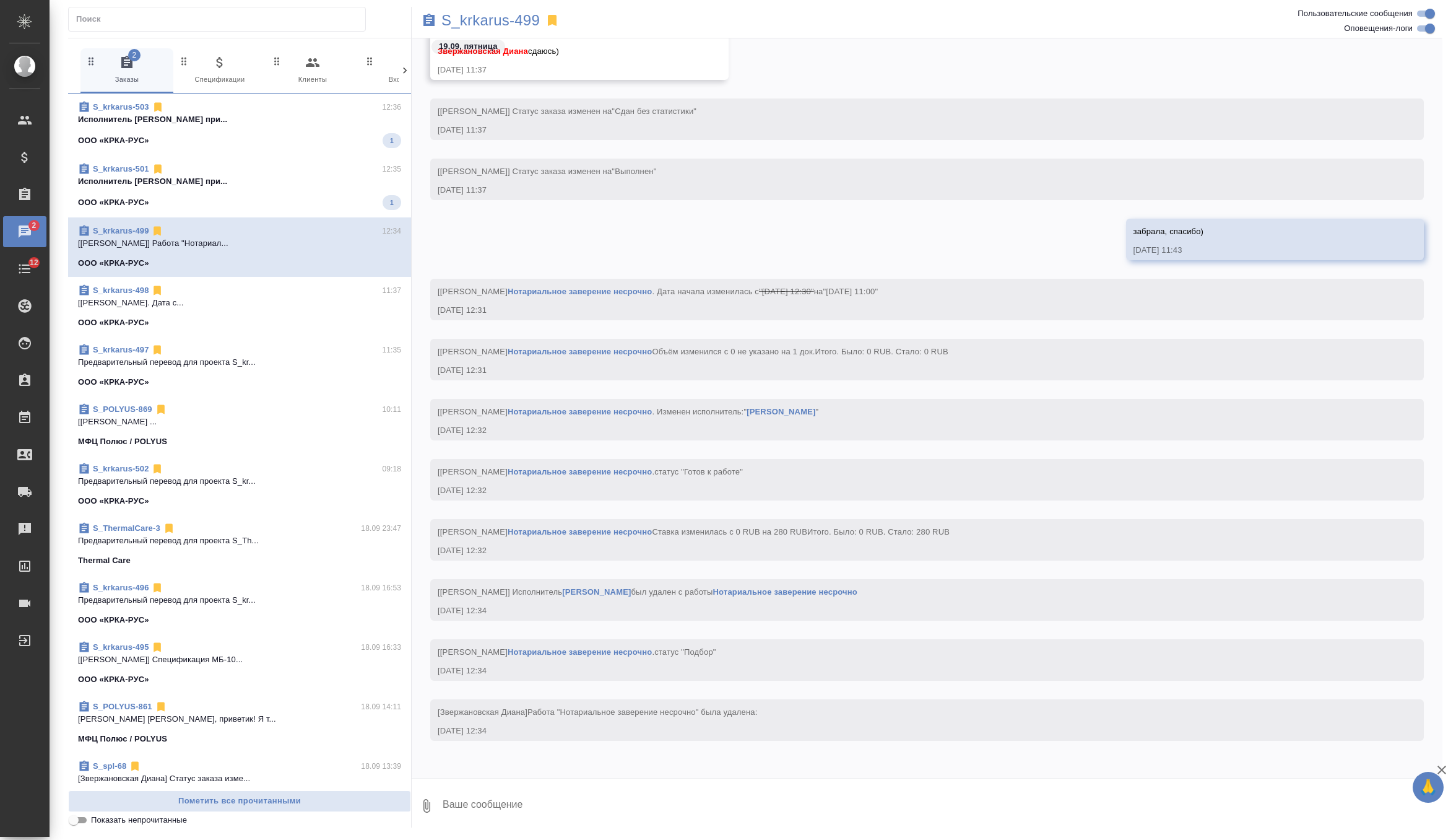
click at [291, 159] on div "S_krkarus-501 12:35 Исполнитель Вареца Петр Владимирович при... ООО «КРКА-РУС» 1" at bounding box center [239, 186] width 343 height 62
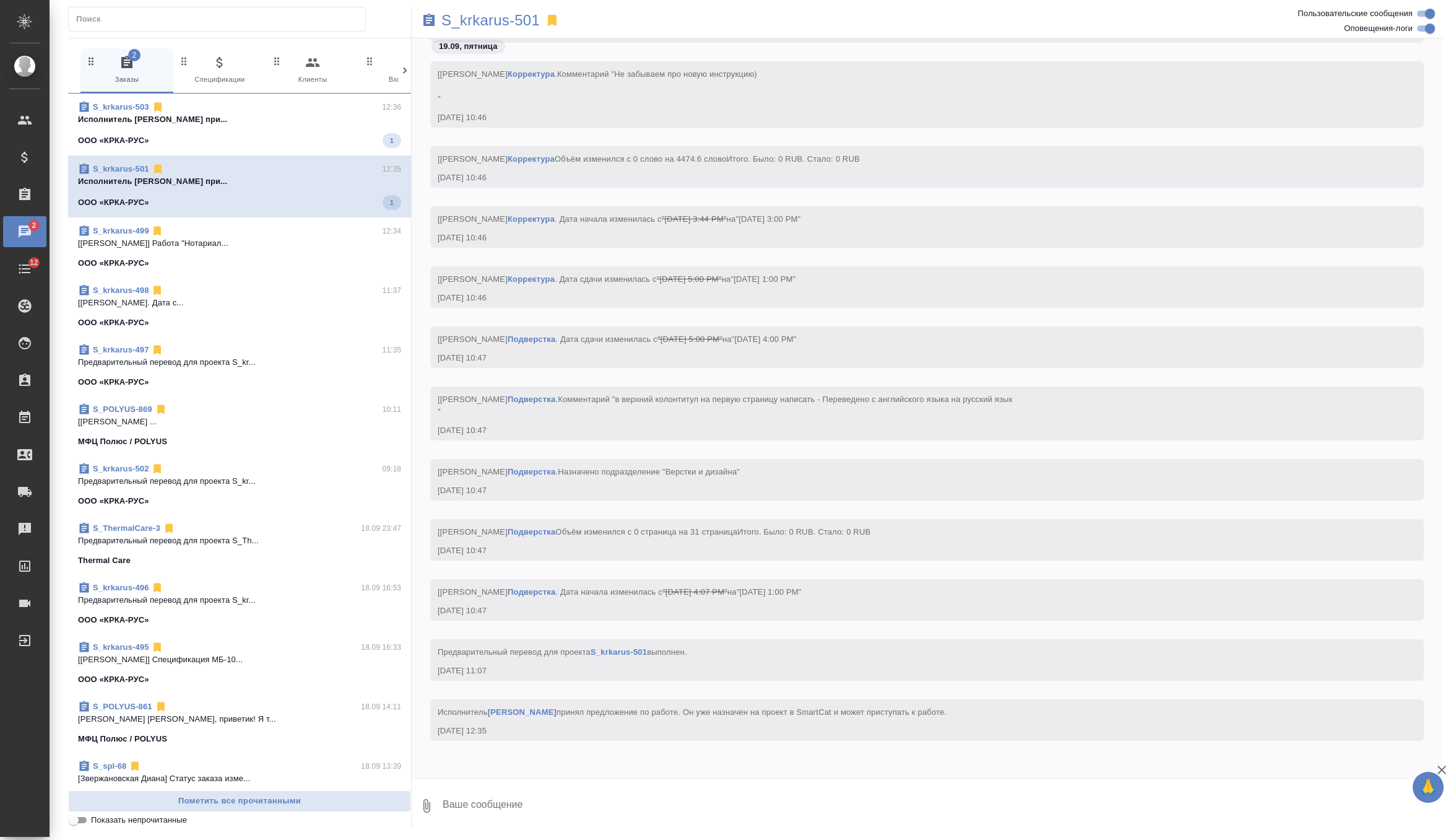
scroll to position [22965, 0]
click at [309, 119] on p "Исполнитель Вареца Петр Владимирович при..." at bounding box center [239, 119] width 323 height 12
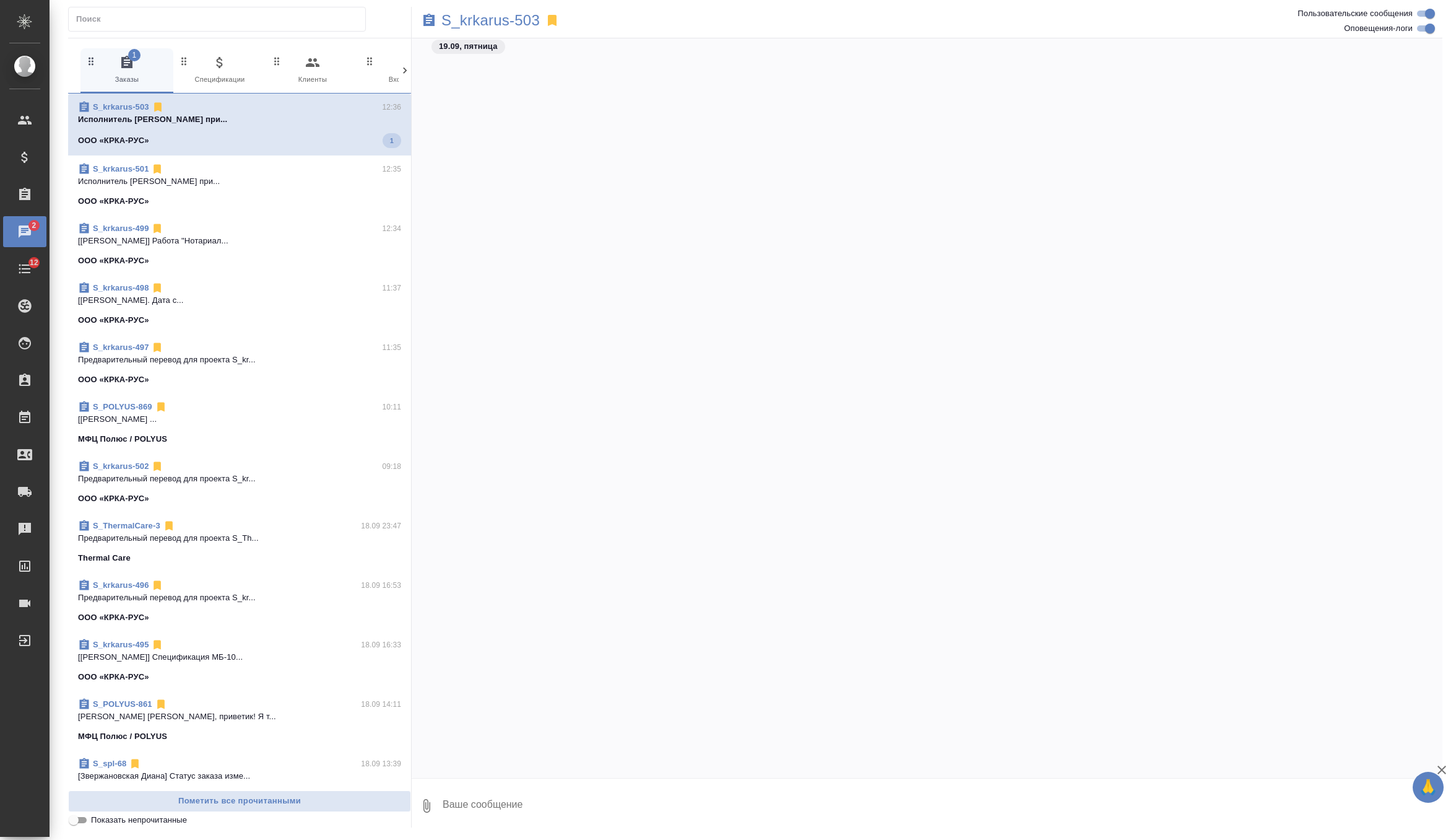
scroll to position [23761, 0]
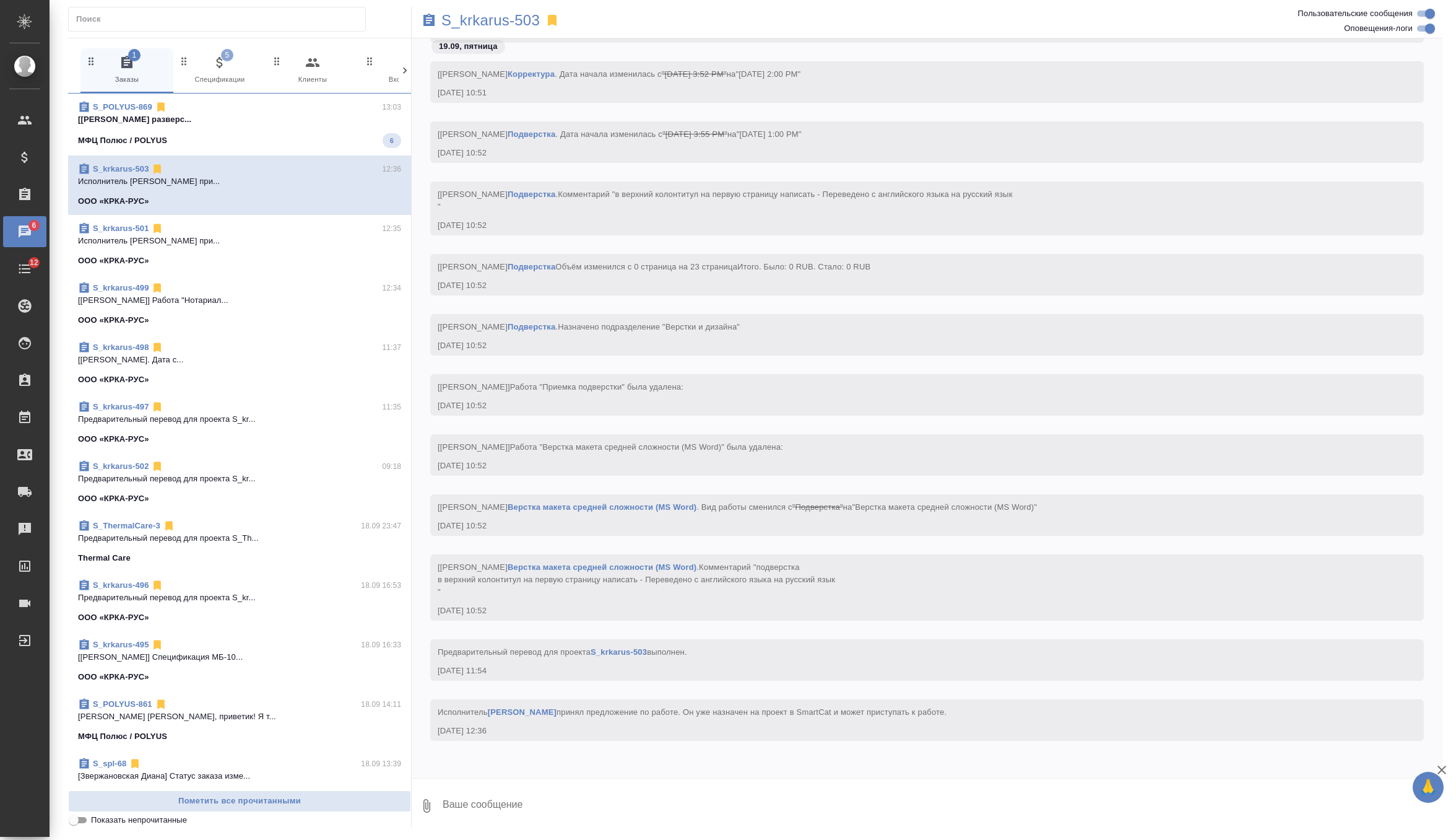
click at [266, 125] on p "[Оксютович Ирина] Работа Приемка разверс..." at bounding box center [239, 119] width 323 height 12
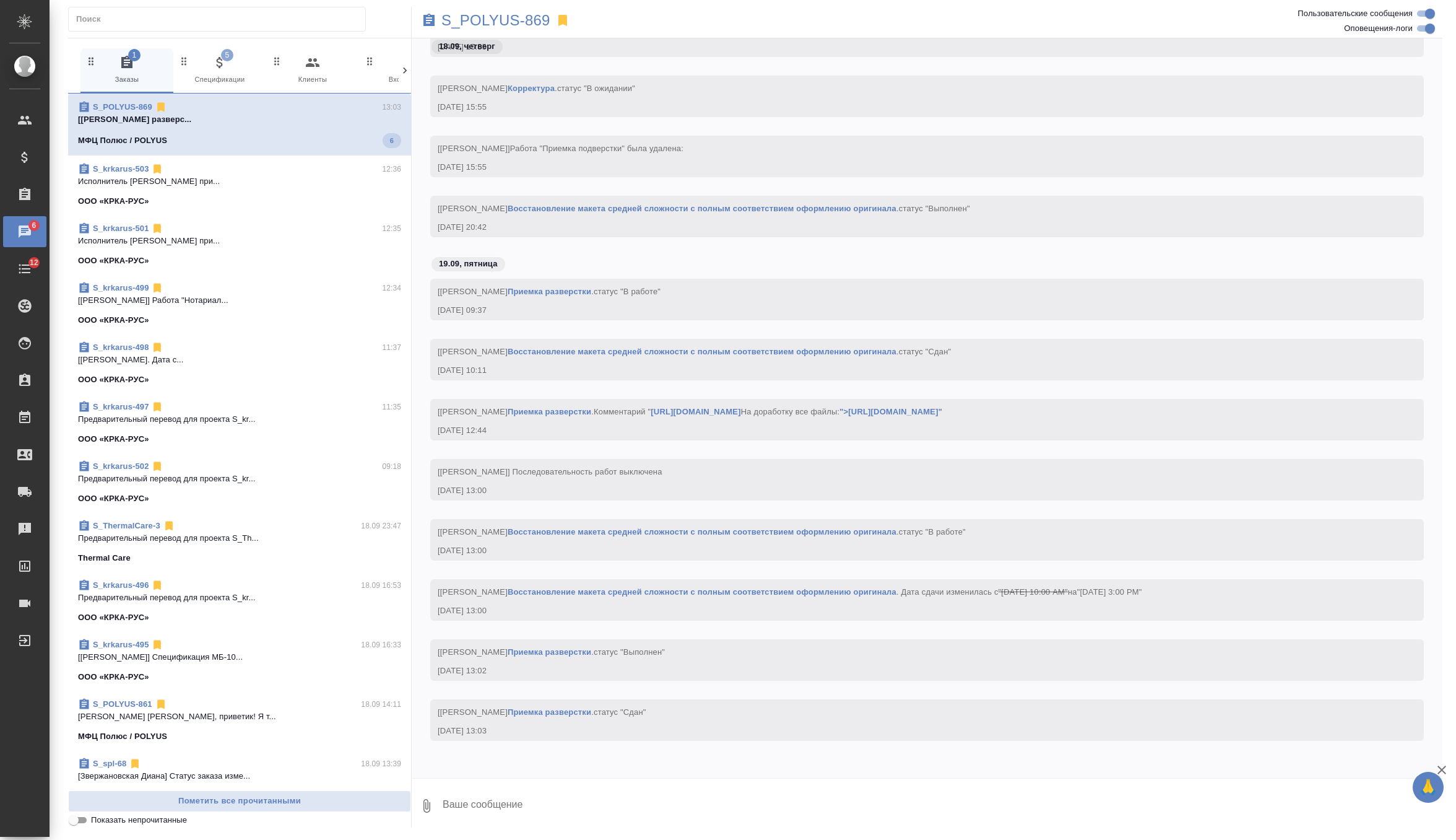
scroll to position [44567, 0]
click at [218, 70] on icon "button" at bounding box center [220, 62] width 15 height 15
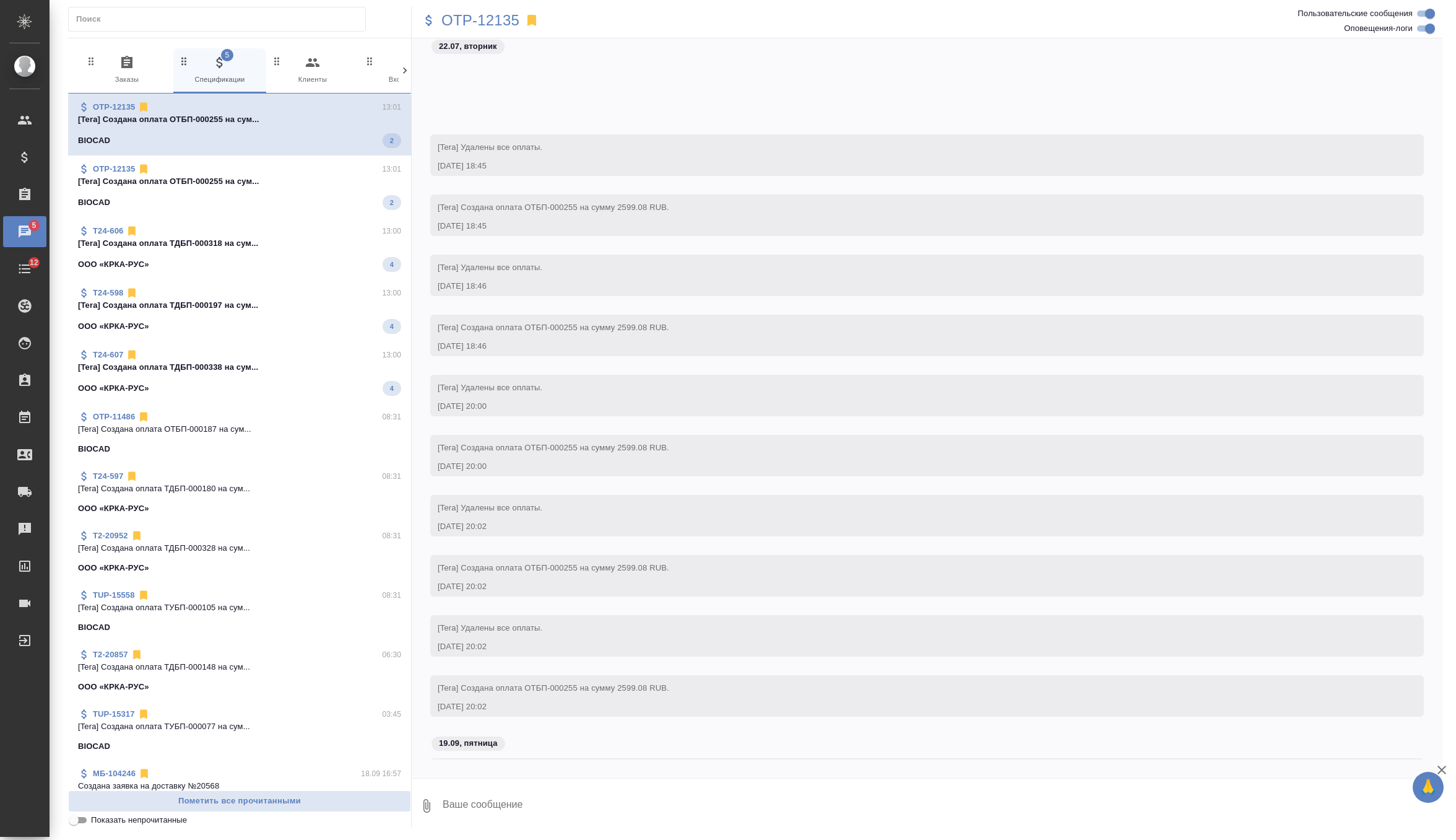
scroll to position [44686, 0]
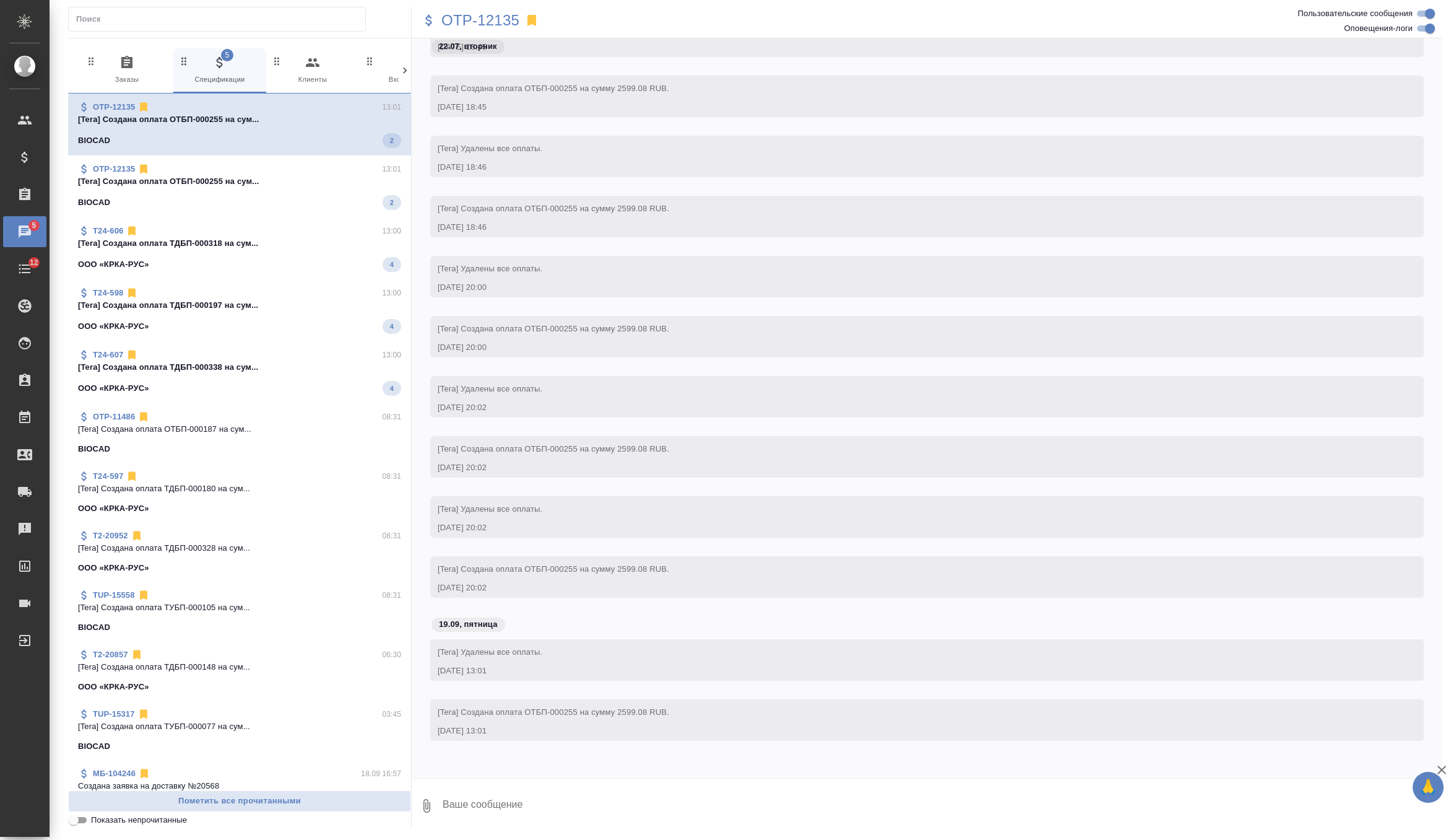
click at [129, 78] on span "0 Заказы" at bounding box center [127, 70] width 83 height 31
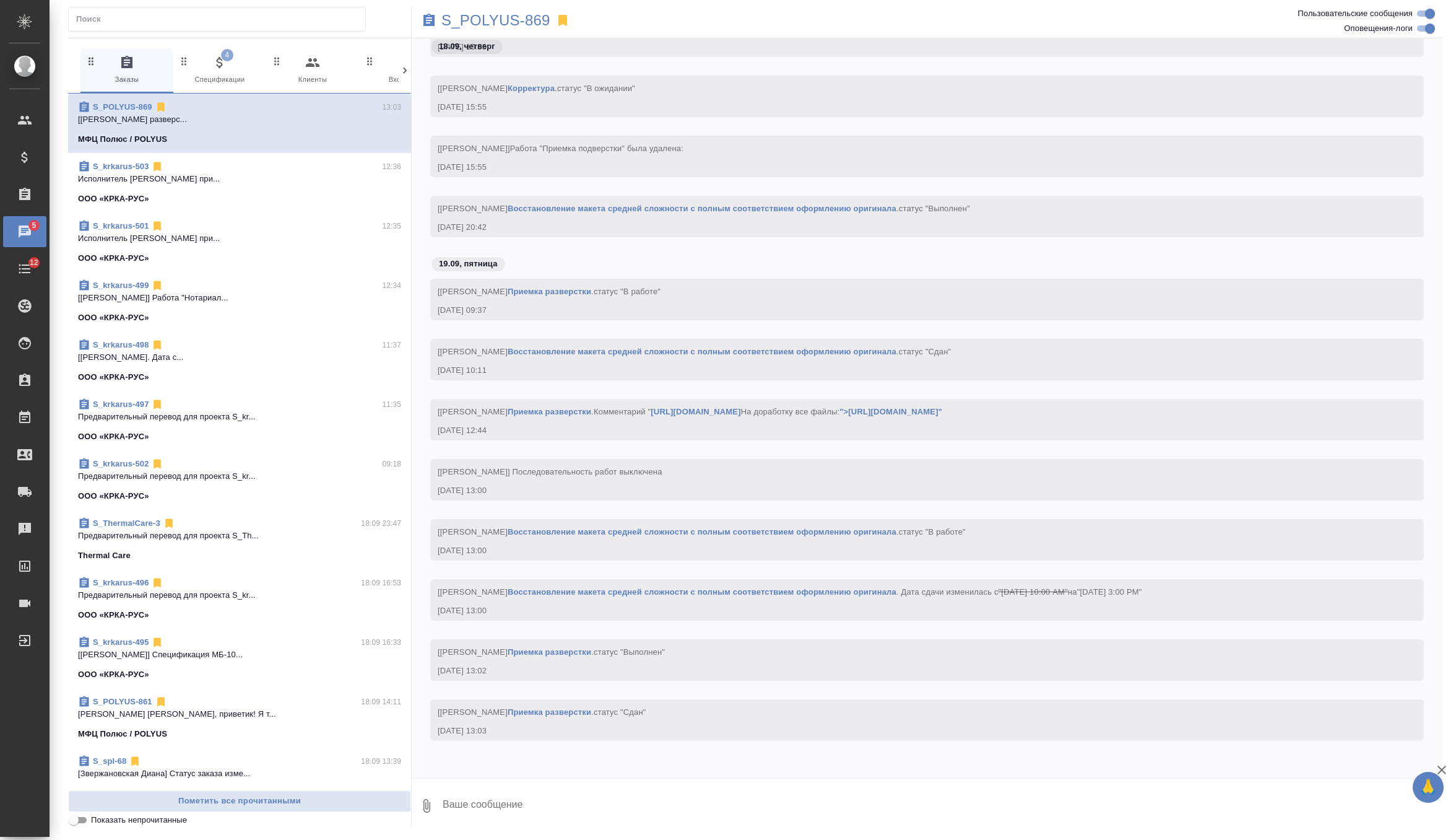
scroll to position [44567, 0]
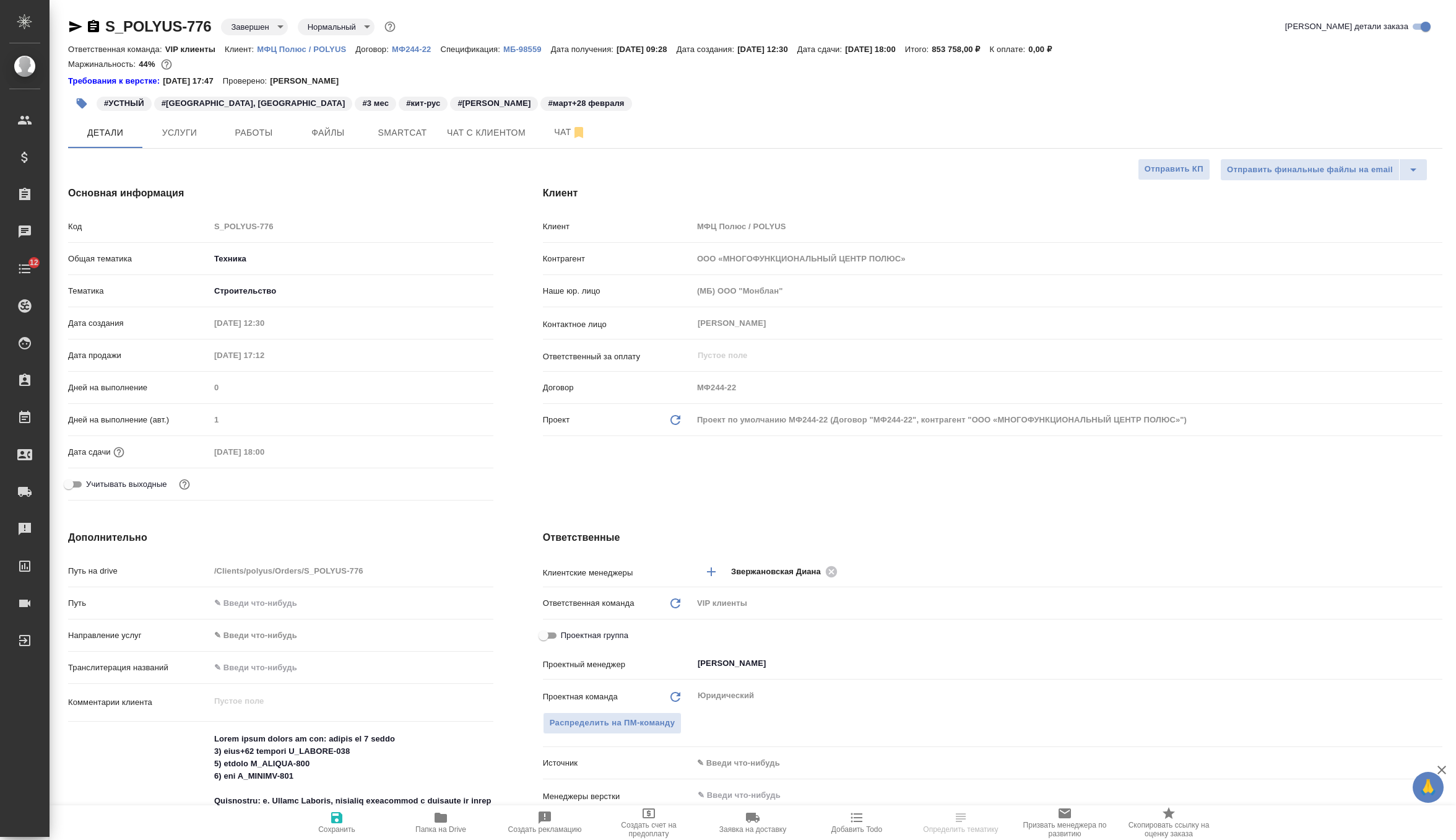
select select "RU"
click at [264, 134] on span "Работы" at bounding box center [254, 133] width 59 height 15
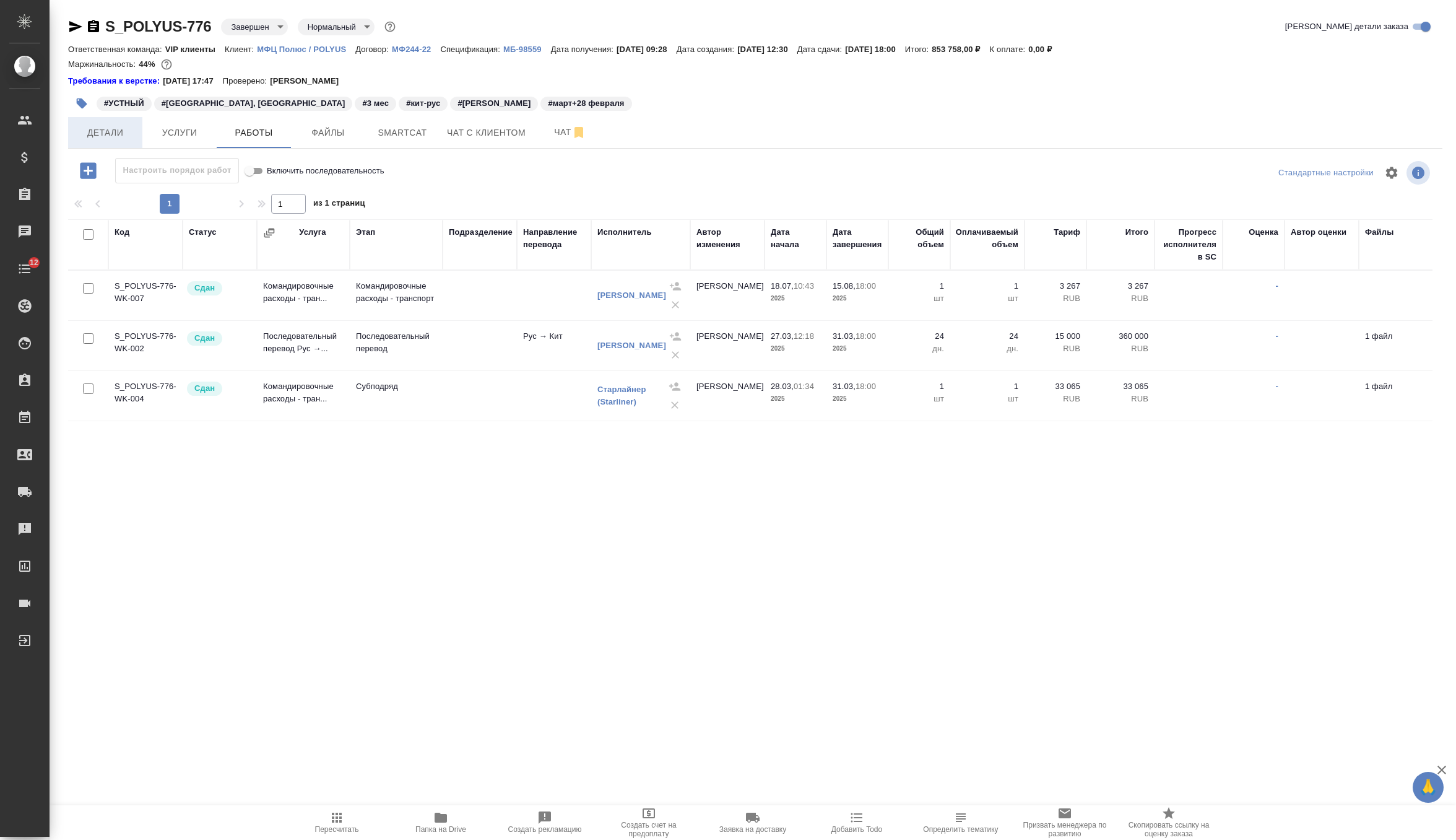
click at [110, 128] on span "Детали" at bounding box center [105, 133] width 59 height 15
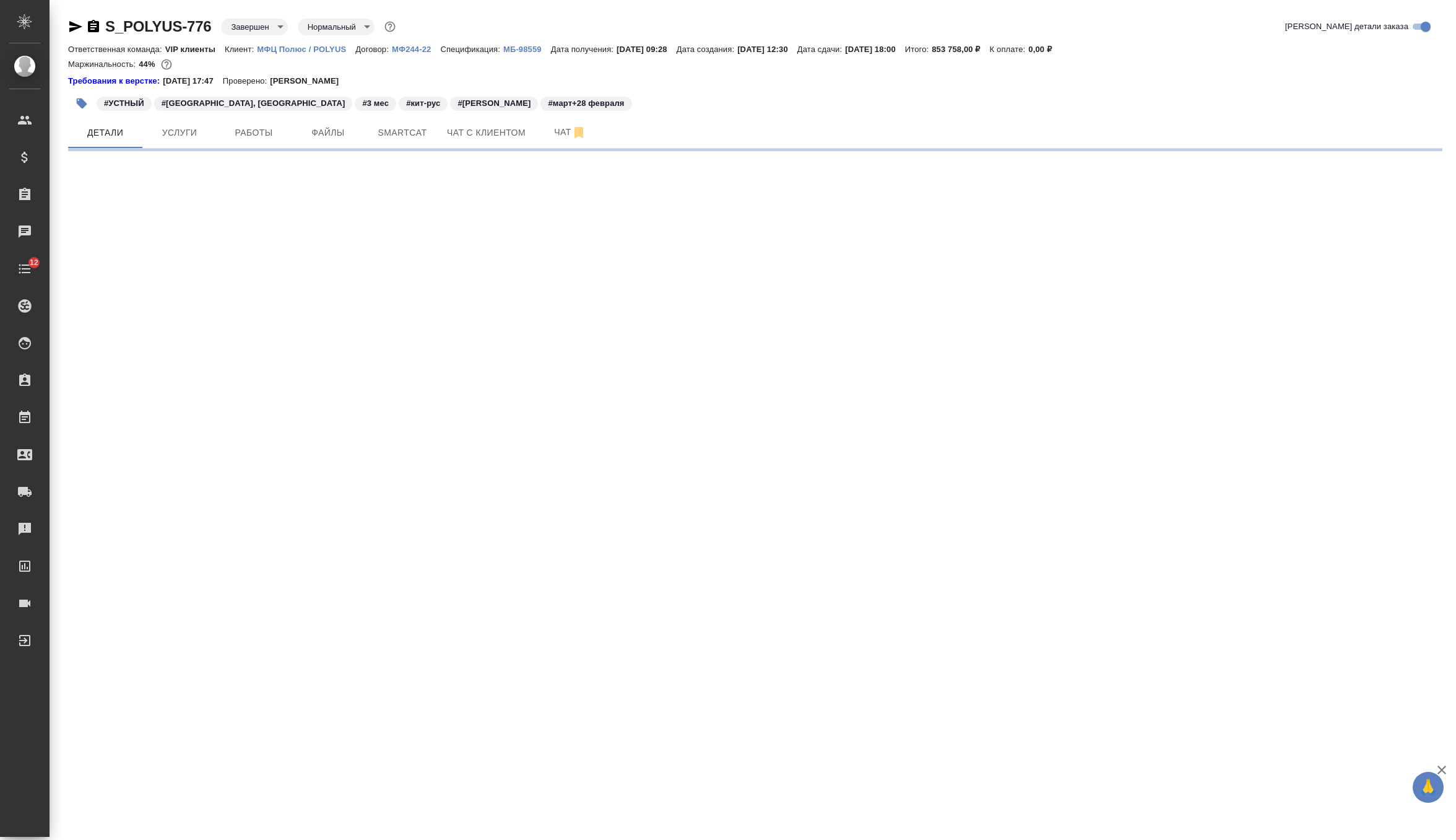
select select "RU"
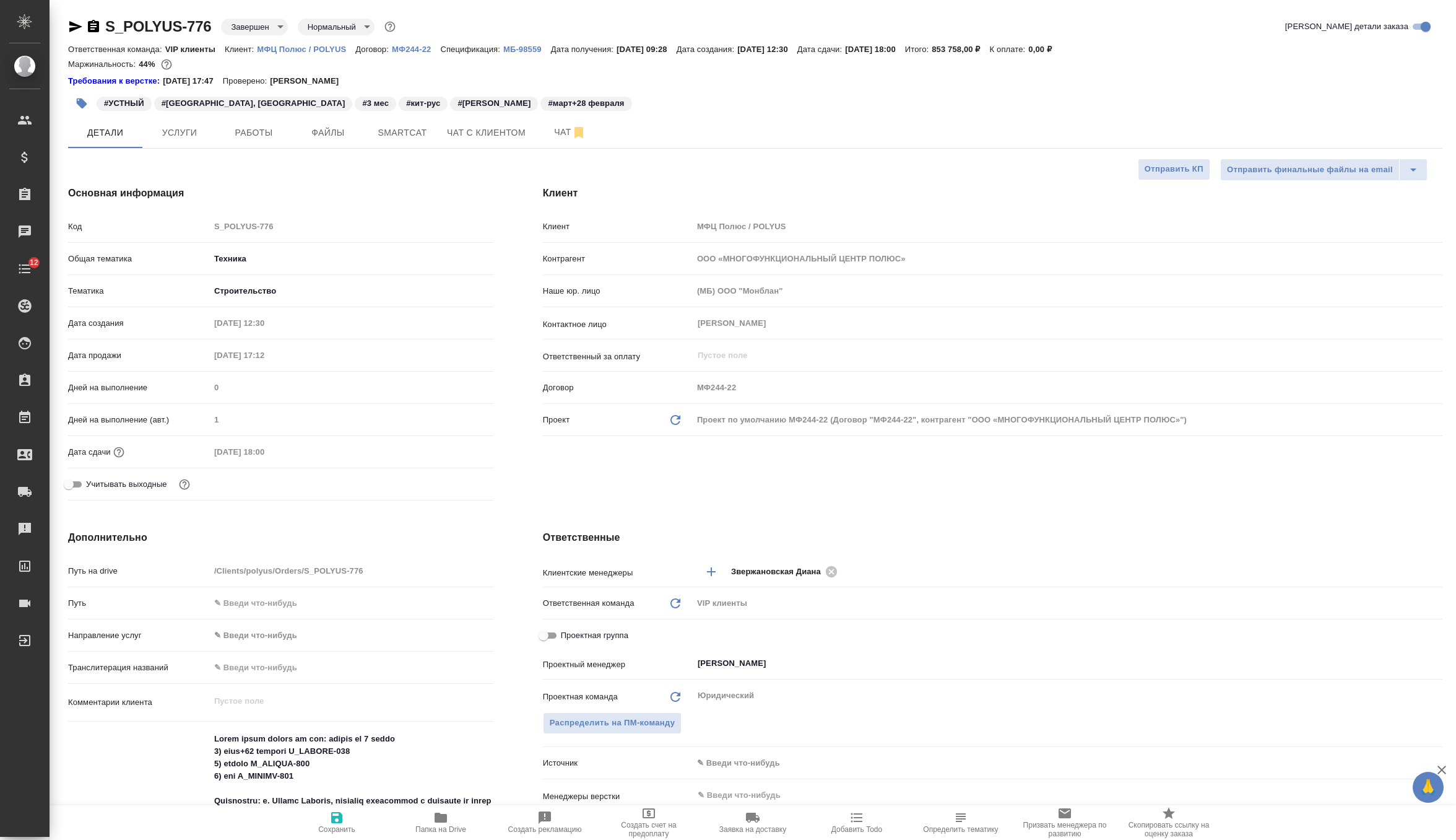
type textarea "x"
click at [324, 49] on p "МФЦ Полюс / POLYUS" at bounding box center [306, 49] width 98 height 10
type textarea "x"
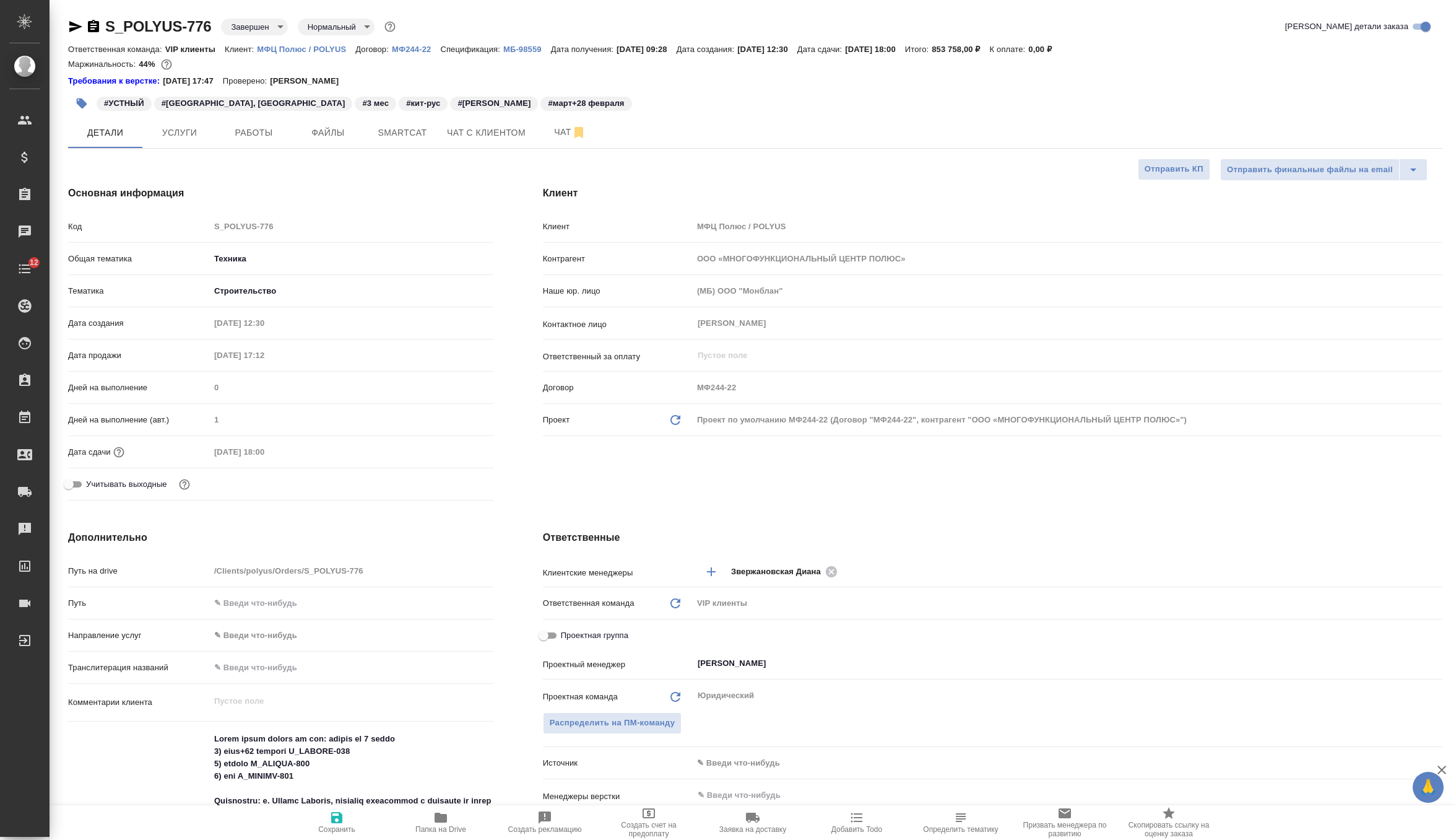
type textarea "x"
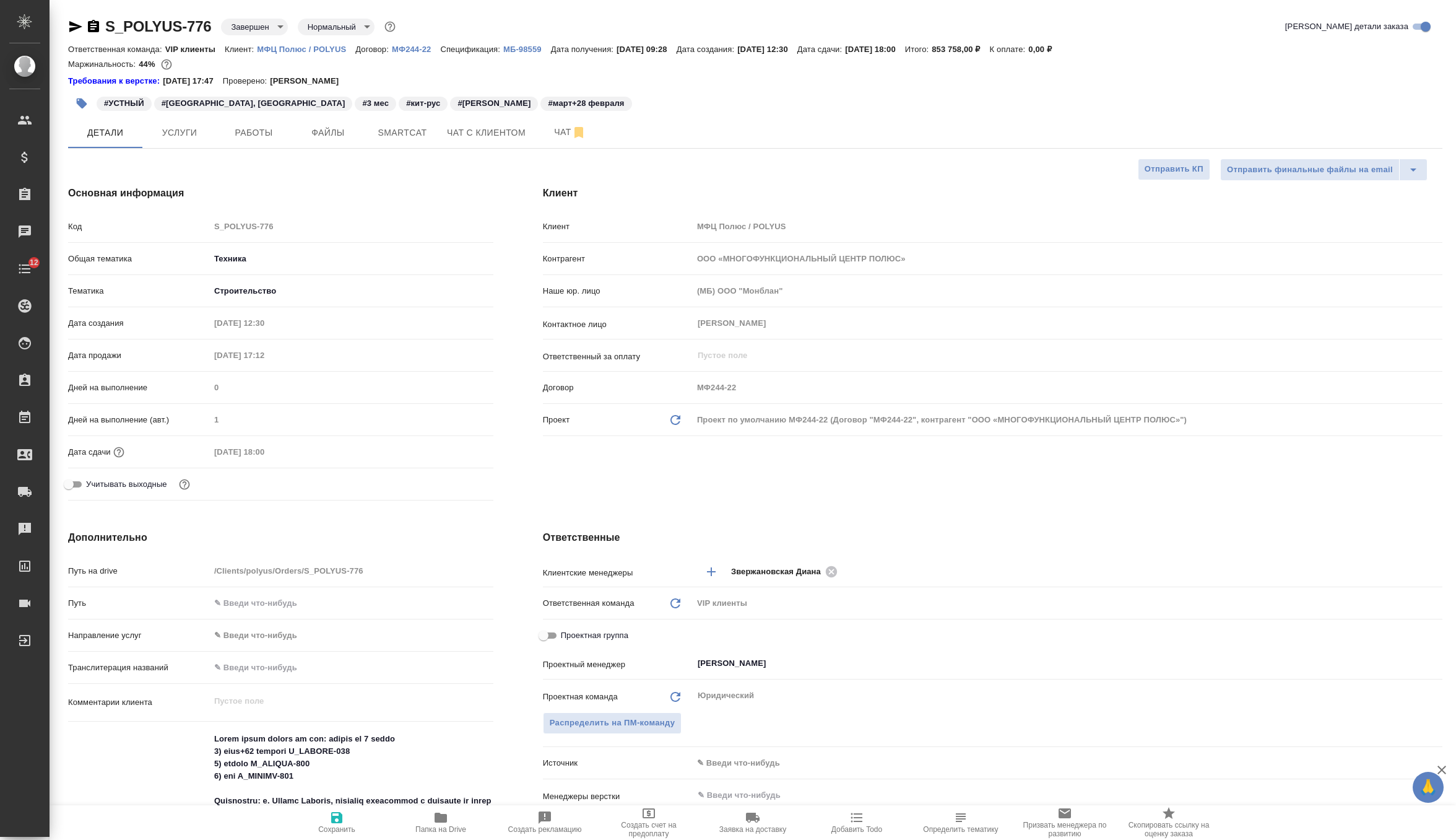
type textarea "x"
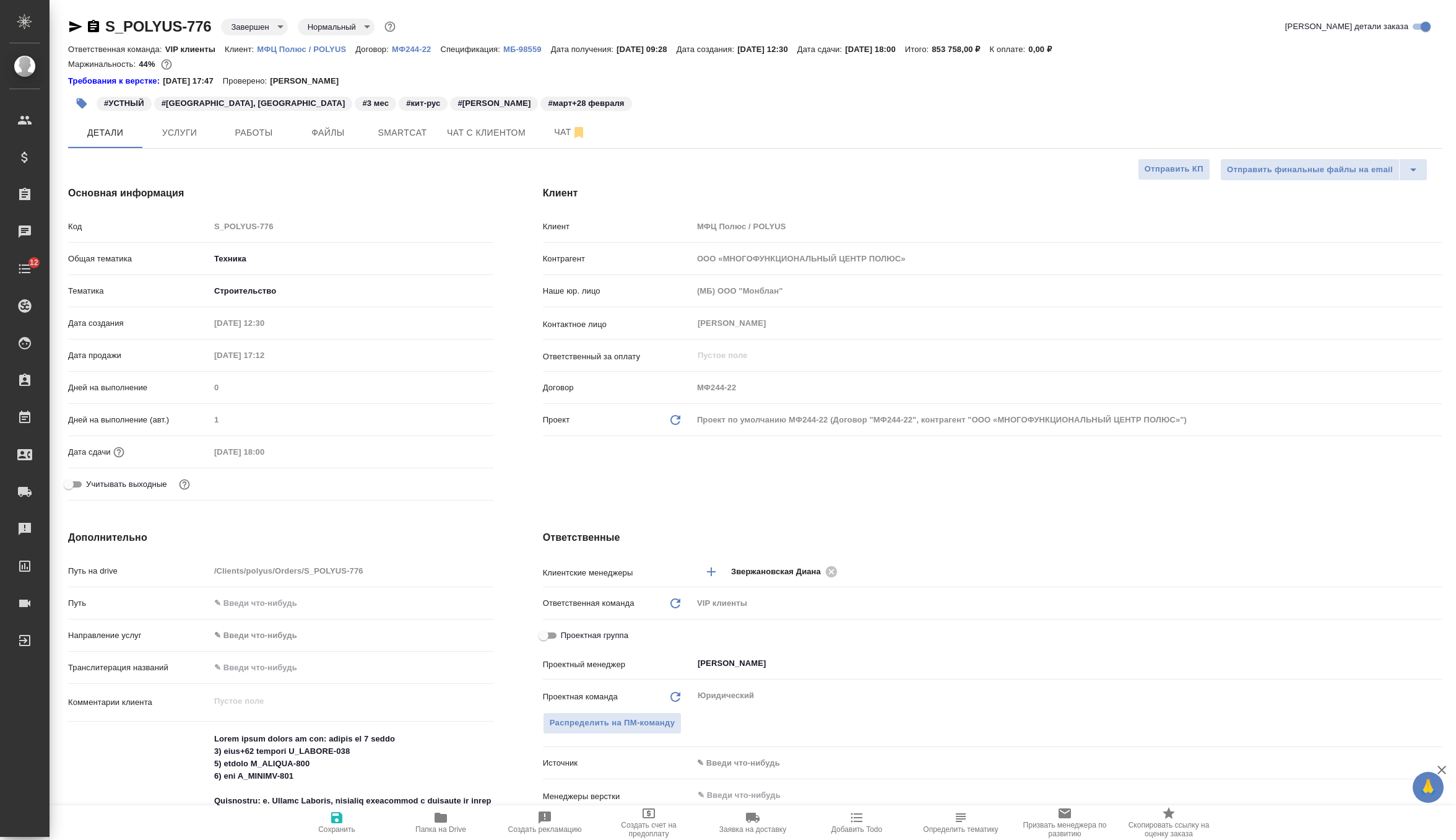
type textarea "x"
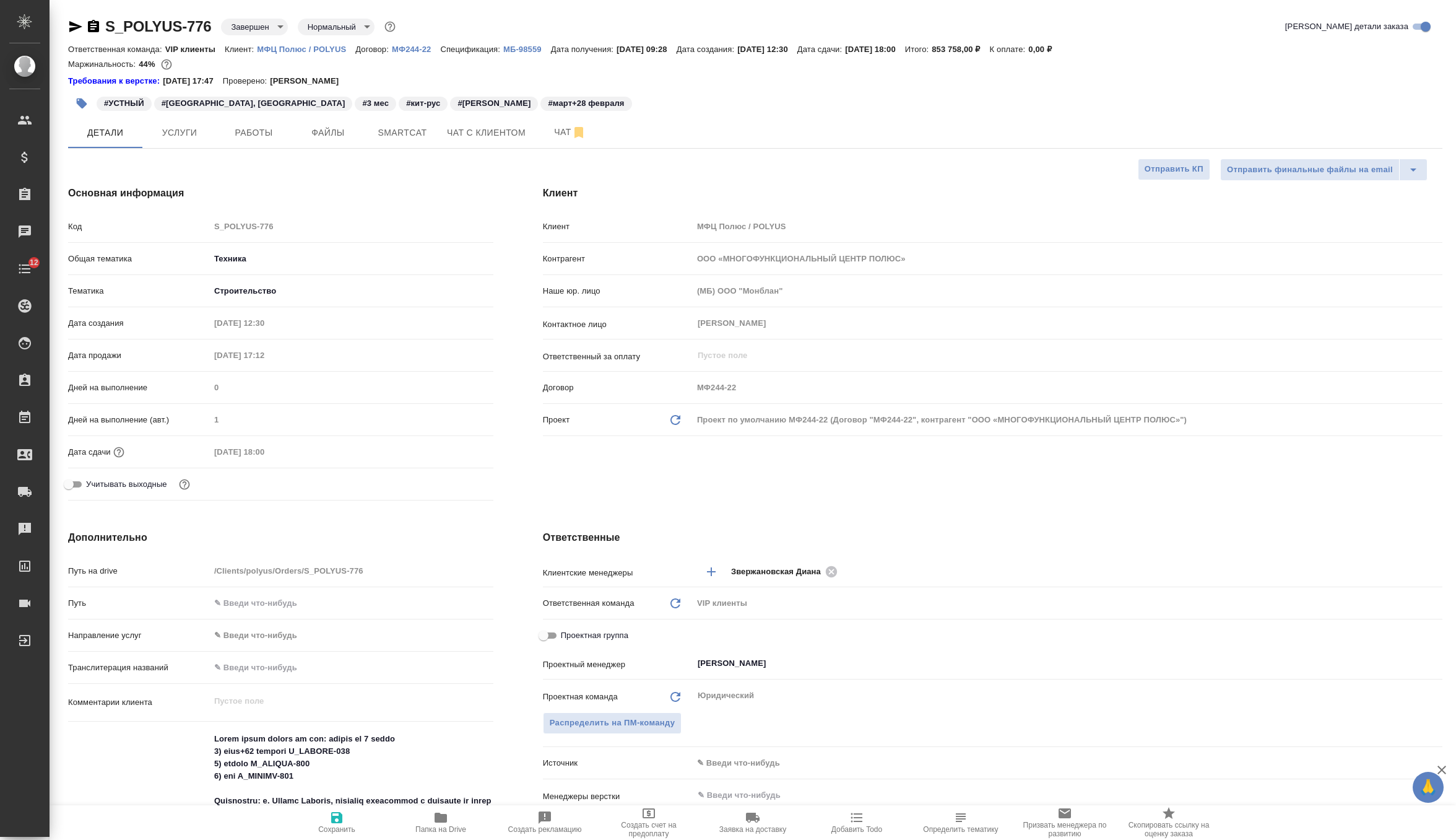
type textarea "x"
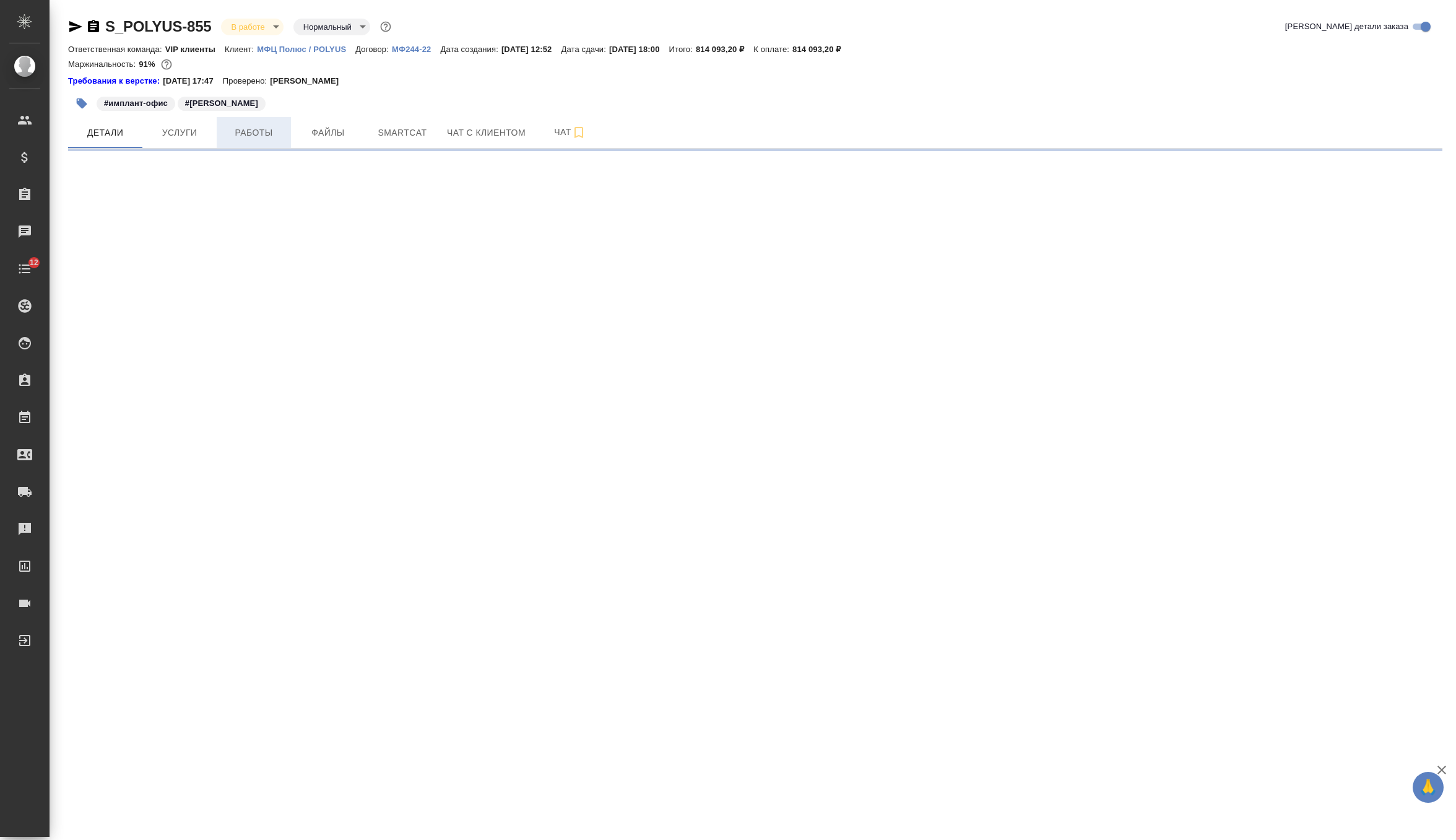
select select "RU"
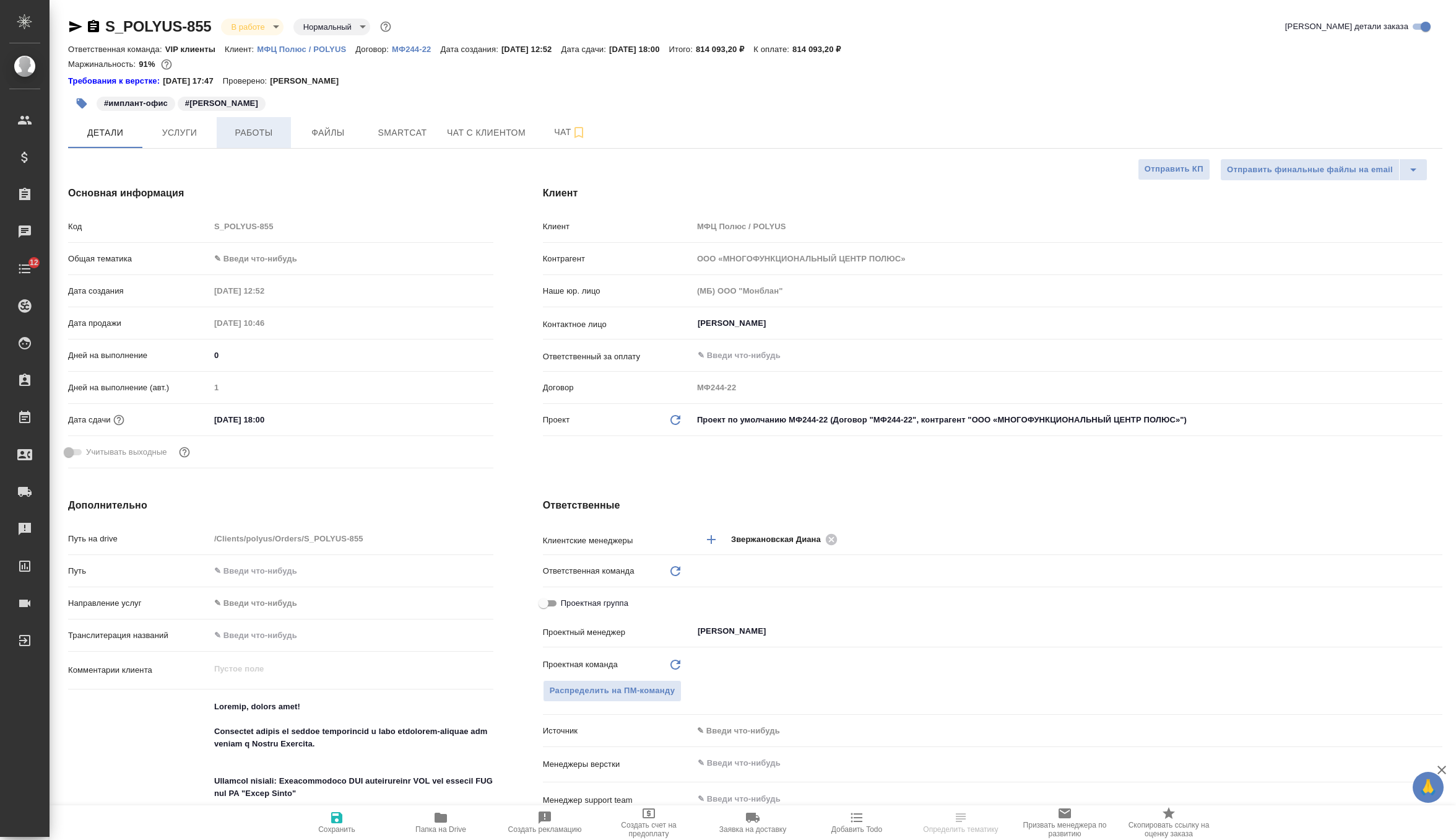
type textarea "x"
type input "Юридический"
type textarea "x"
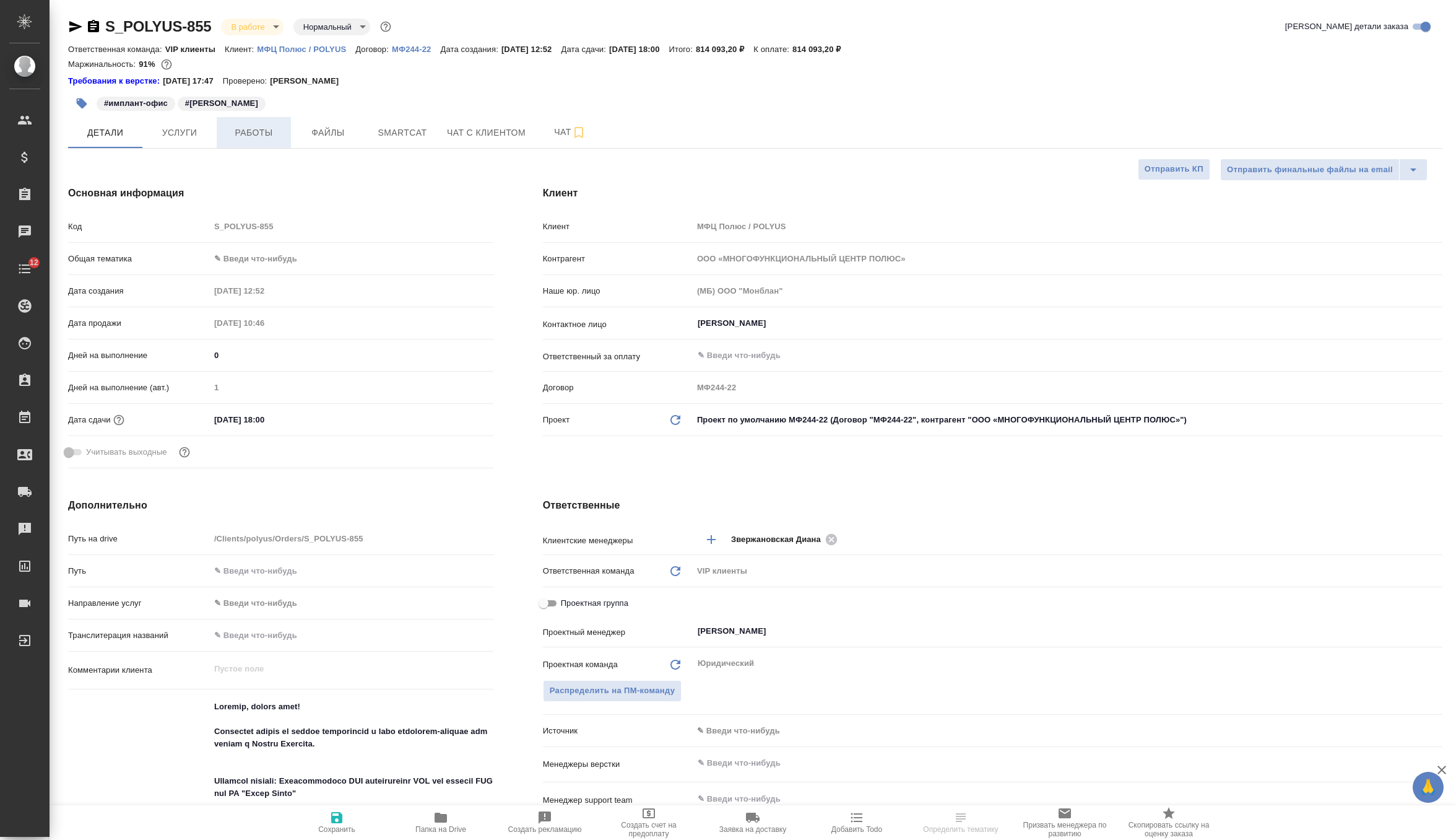
type textarea "x"
click at [263, 137] on span "Работы" at bounding box center [254, 133] width 59 height 15
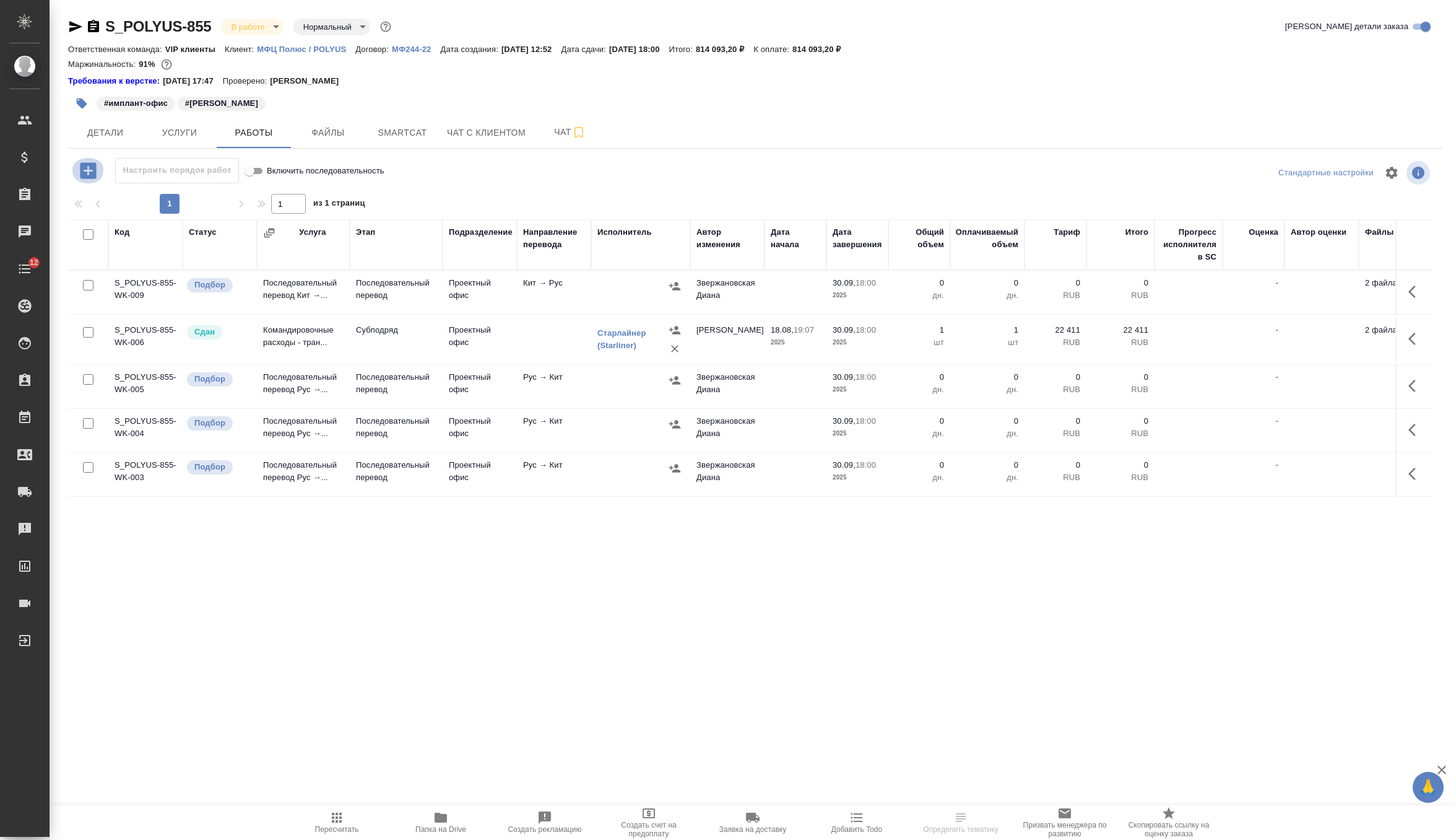
click at [92, 172] on icon "button" at bounding box center [87, 170] width 16 height 16
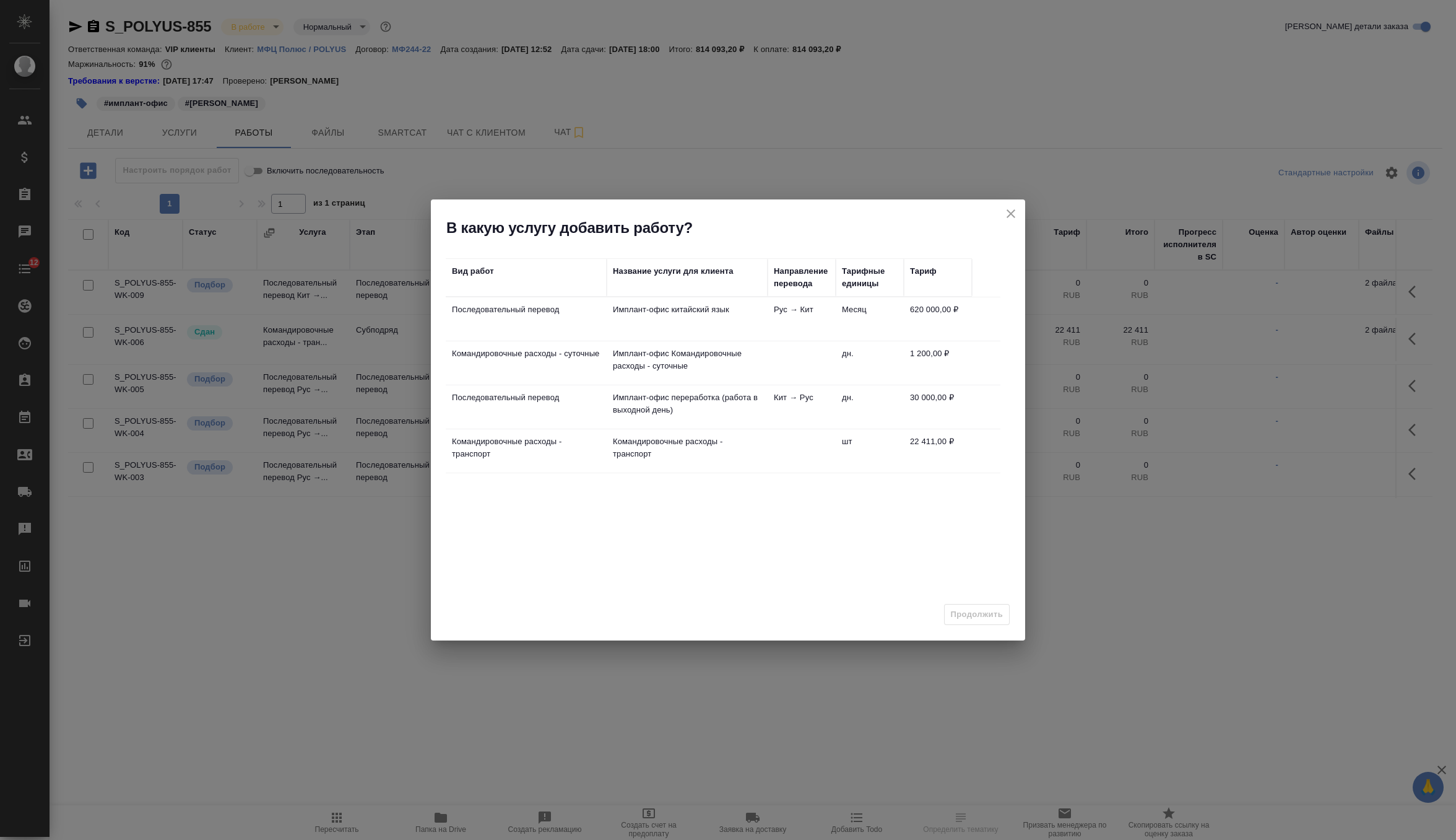
click at [1012, 215] on icon "close" at bounding box center [1011, 214] width 9 height 9
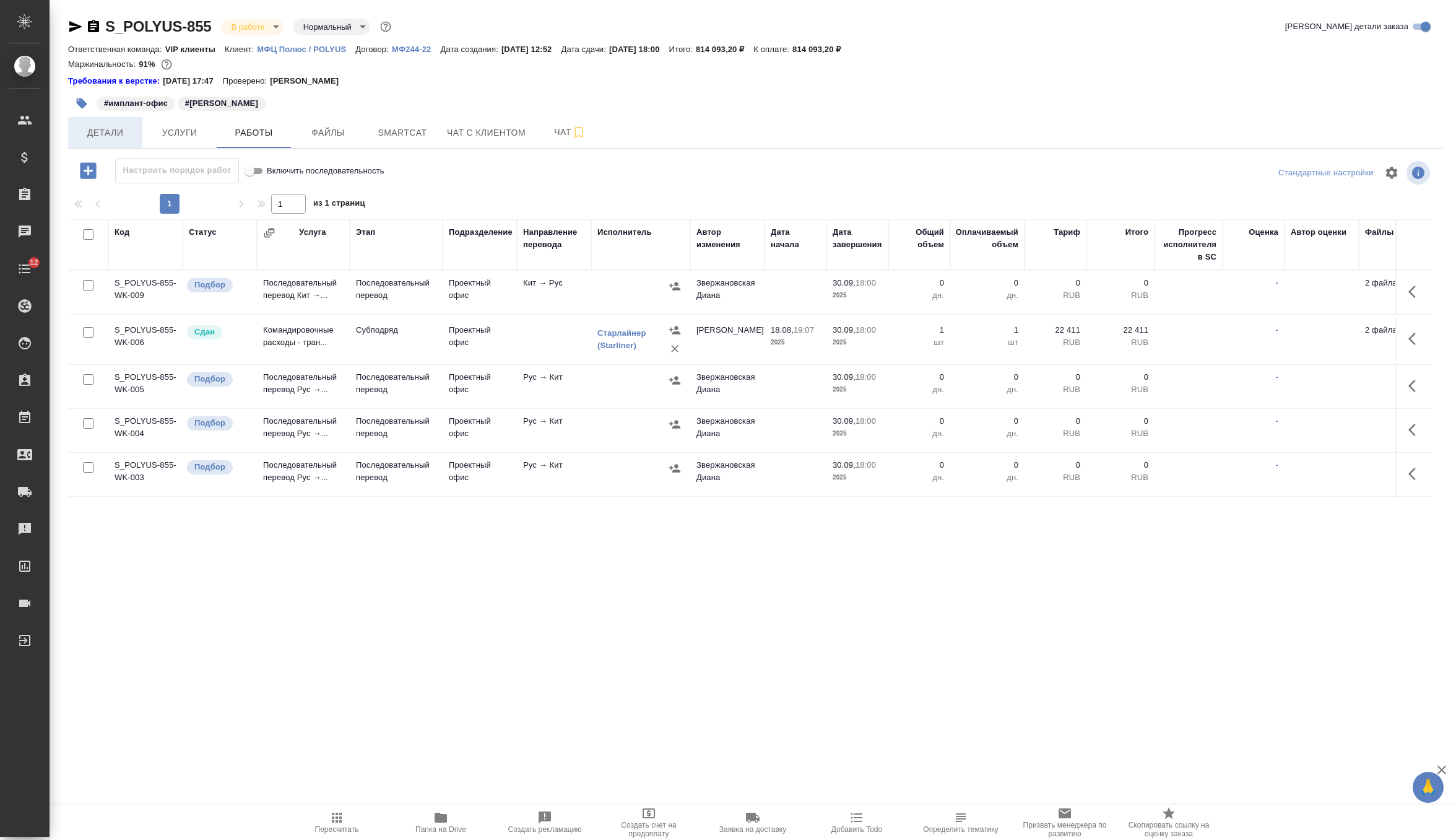
click at [106, 125] on span "Детали" at bounding box center [105, 133] width 59 height 15
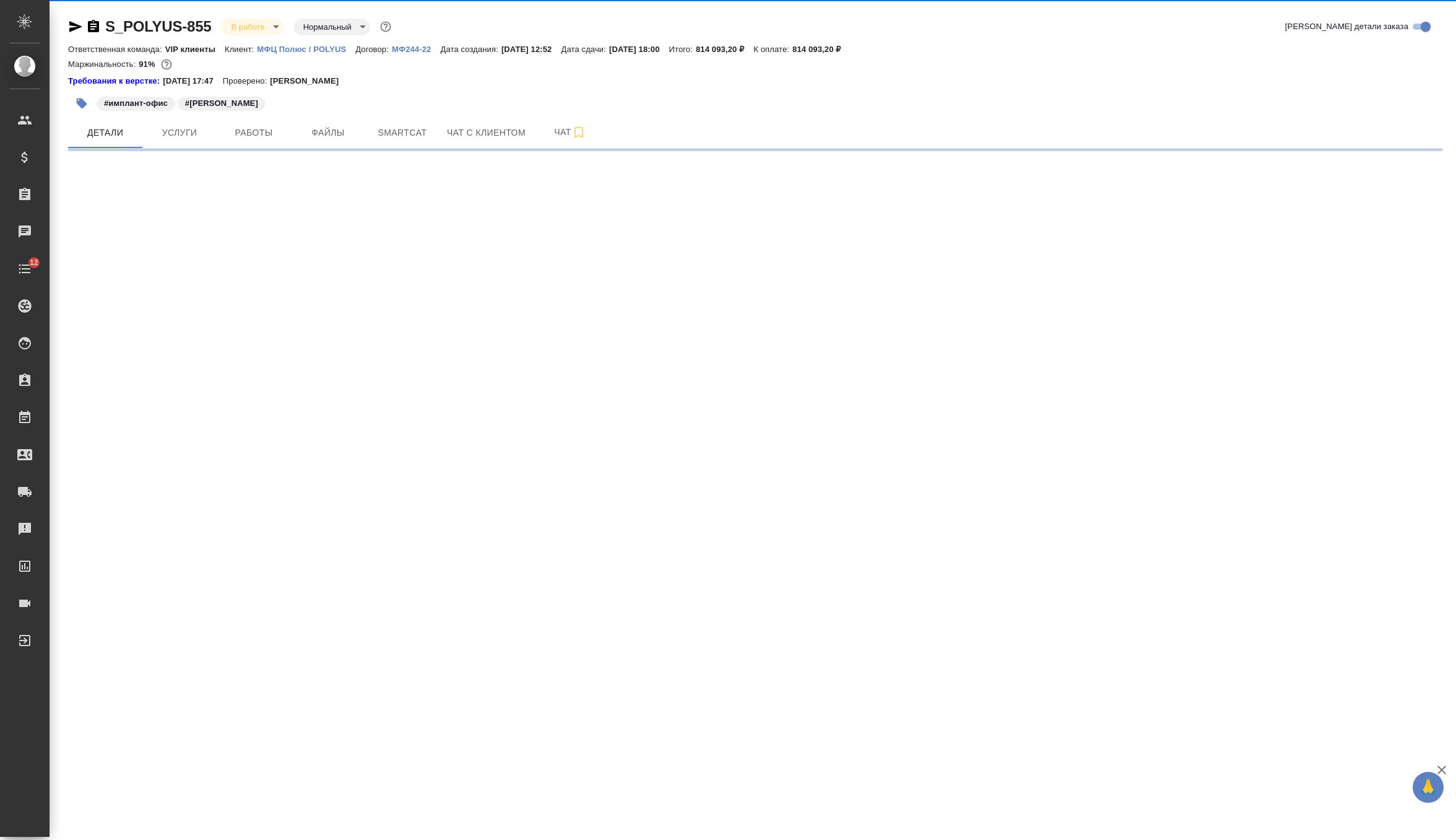
select select "RU"
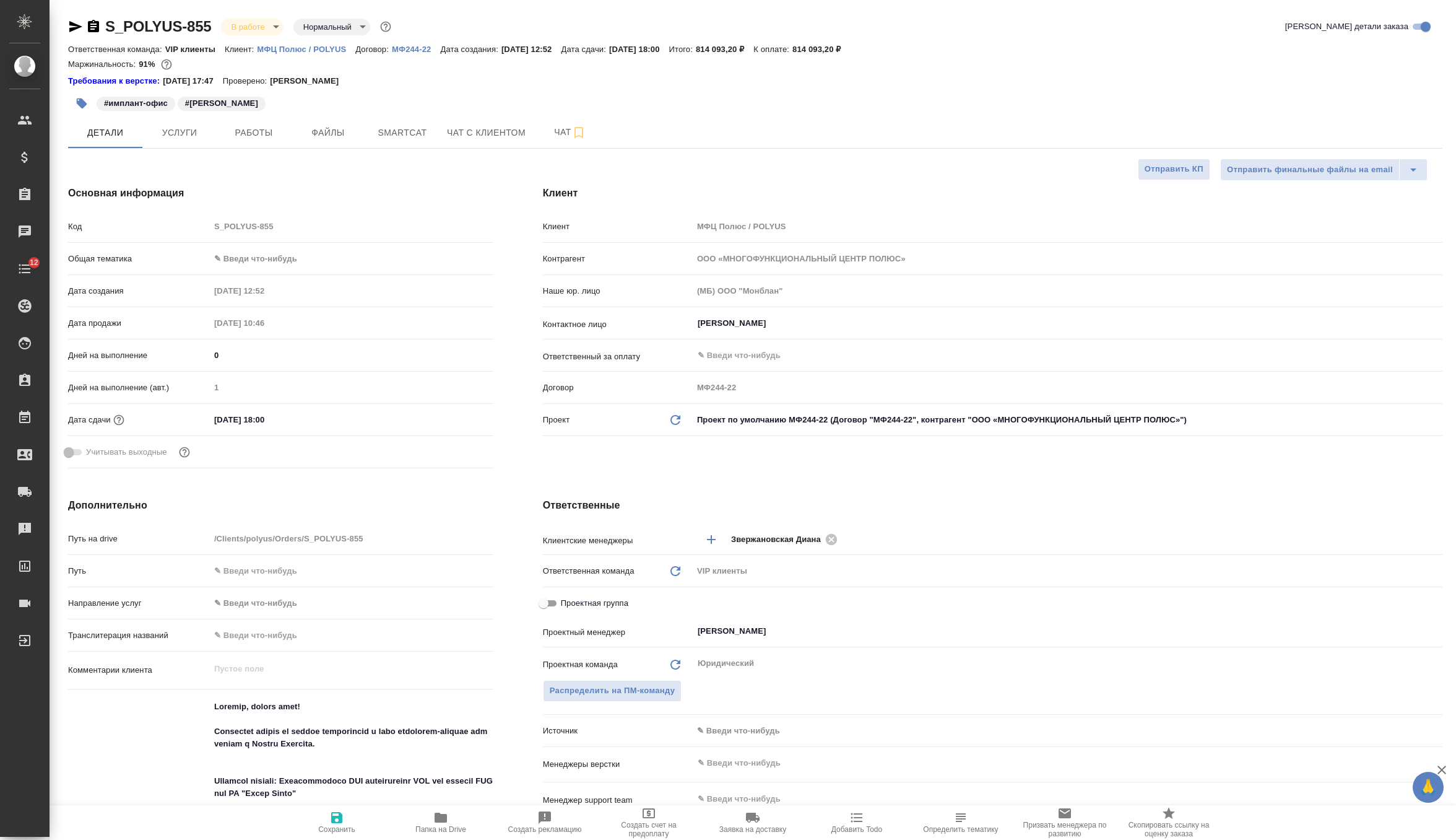
type textarea "x"
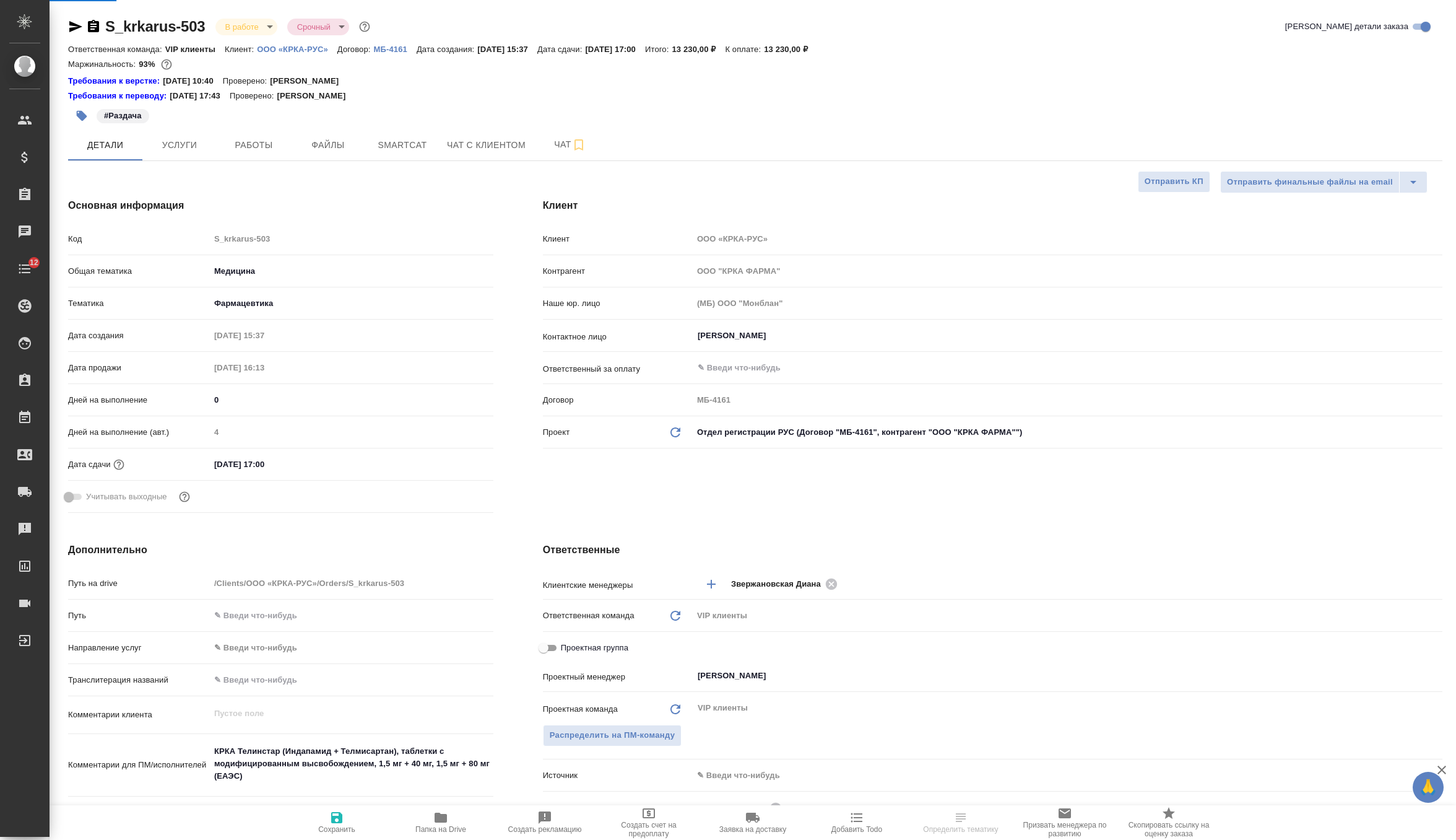
select select "RU"
type textarea "x"
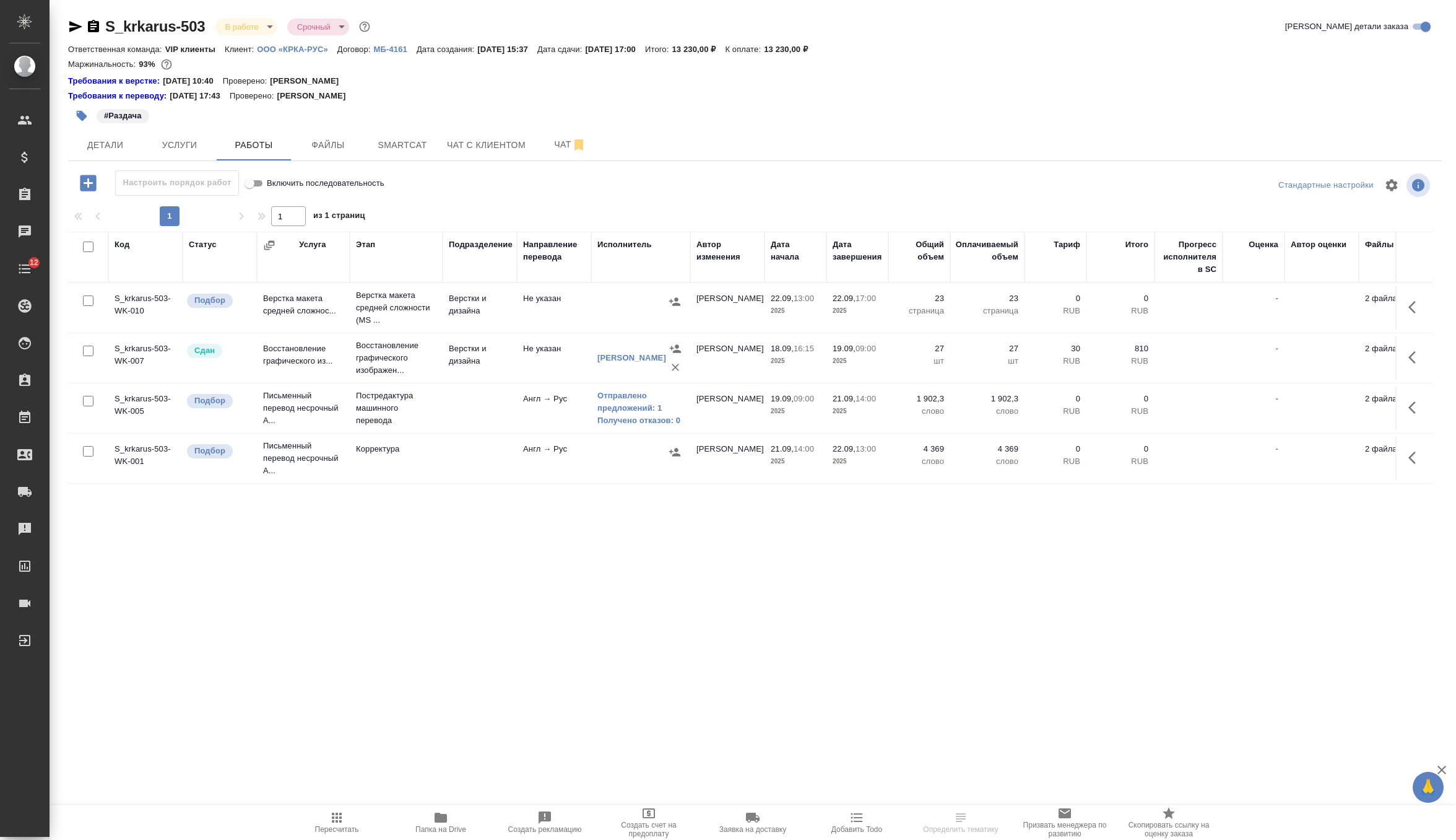
click at [89, 179] on icon "button" at bounding box center [87, 182] width 16 height 16
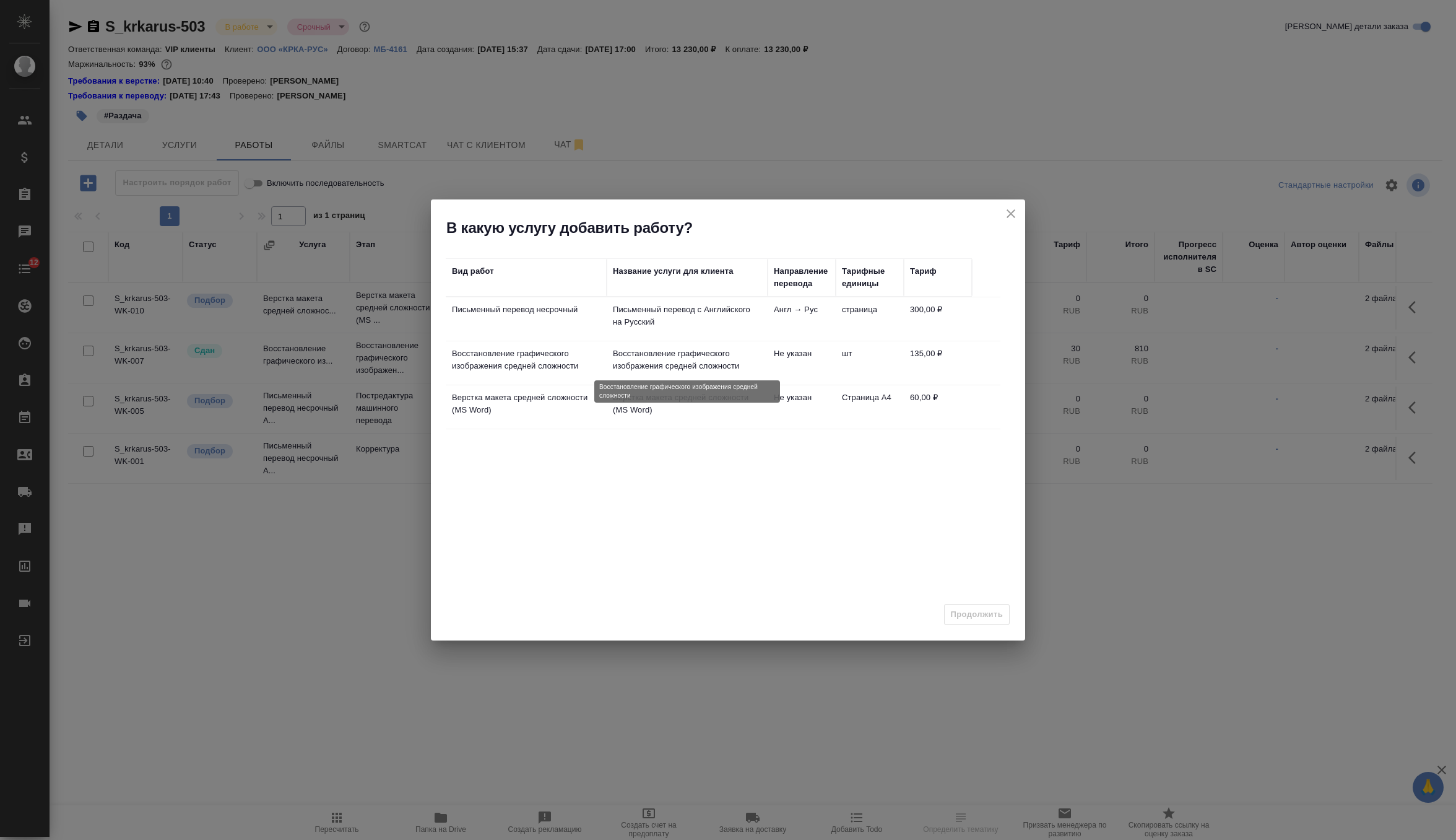
click at [699, 356] on p "Восстановление графического изображения средней сложности" at bounding box center [687, 360] width 149 height 25
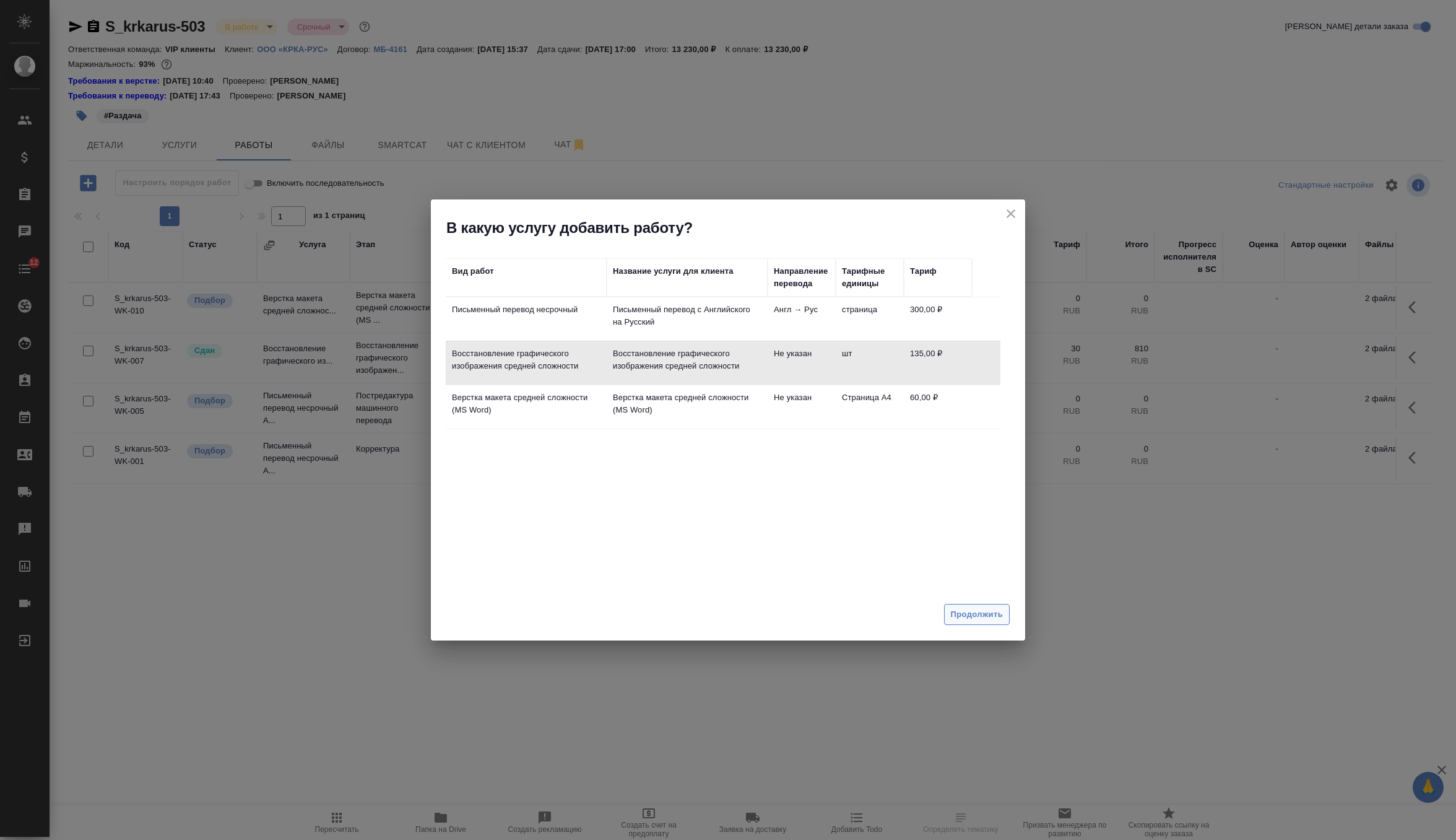
click at [977, 620] on span "Продолжить" at bounding box center [976, 615] width 52 height 14
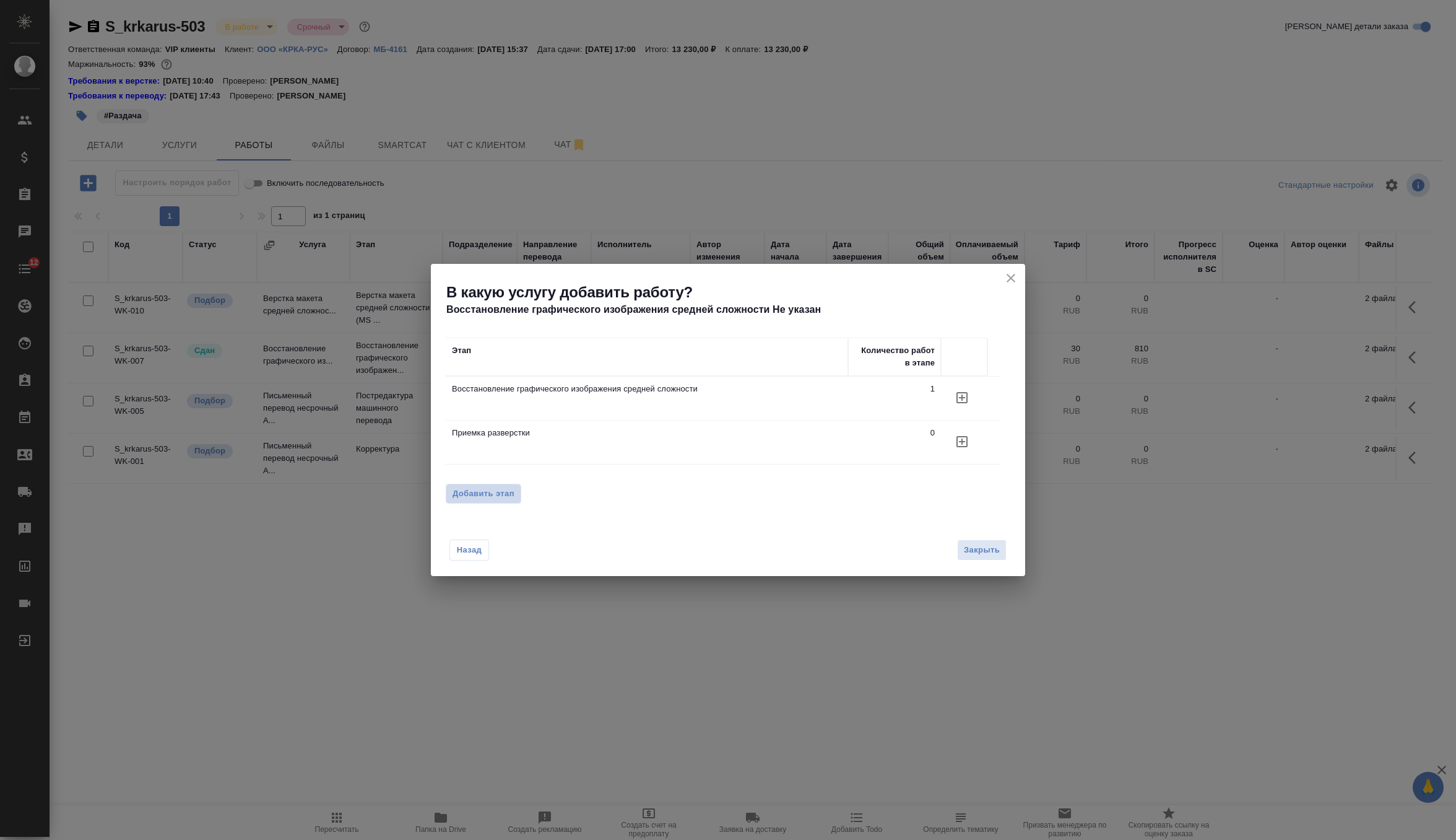
click at [491, 494] on span "Добавить этап" at bounding box center [483, 493] width 62 height 12
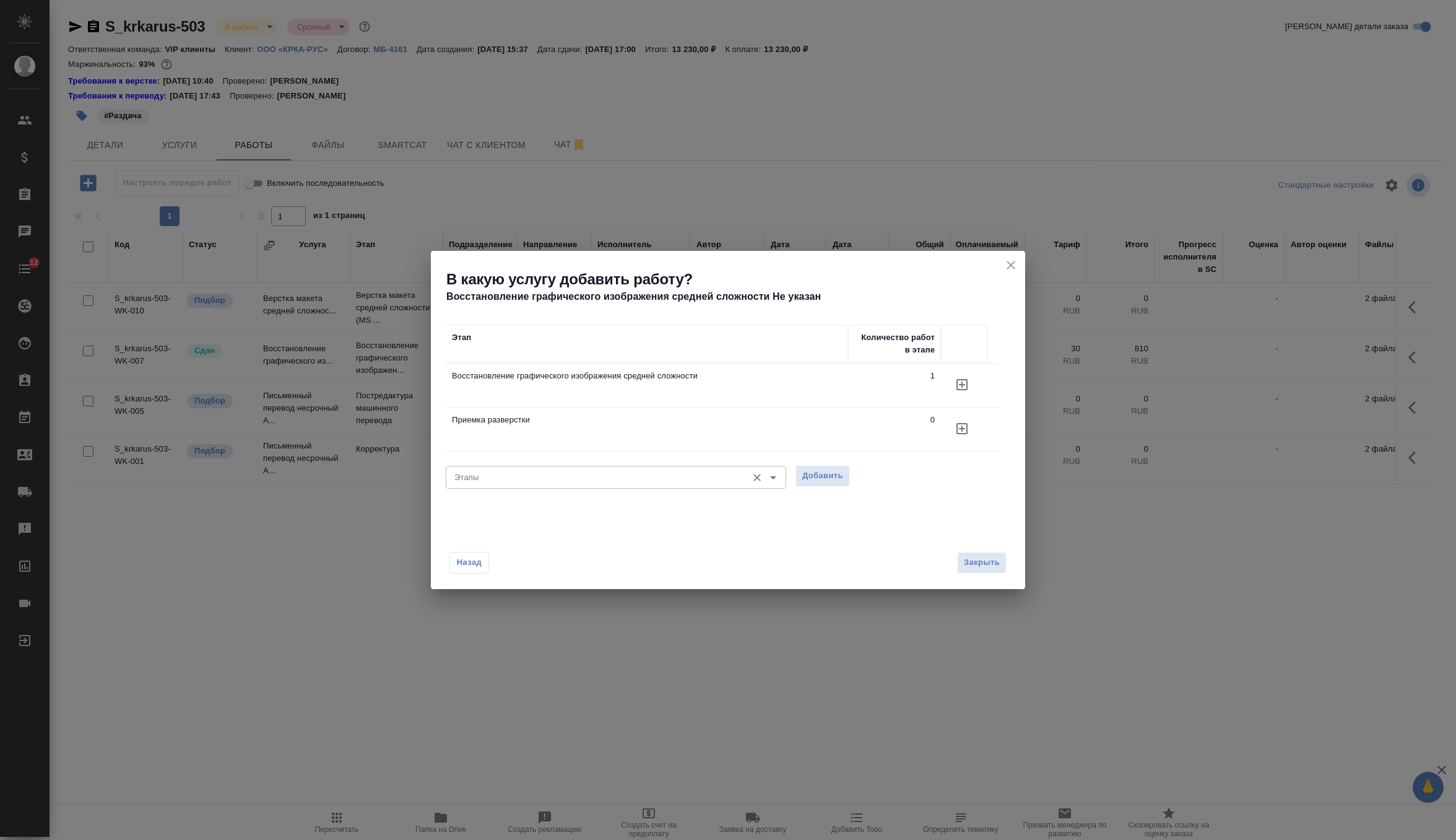
click at [569, 468] on div "Этапы" at bounding box center [616, 477] width 340 height 22
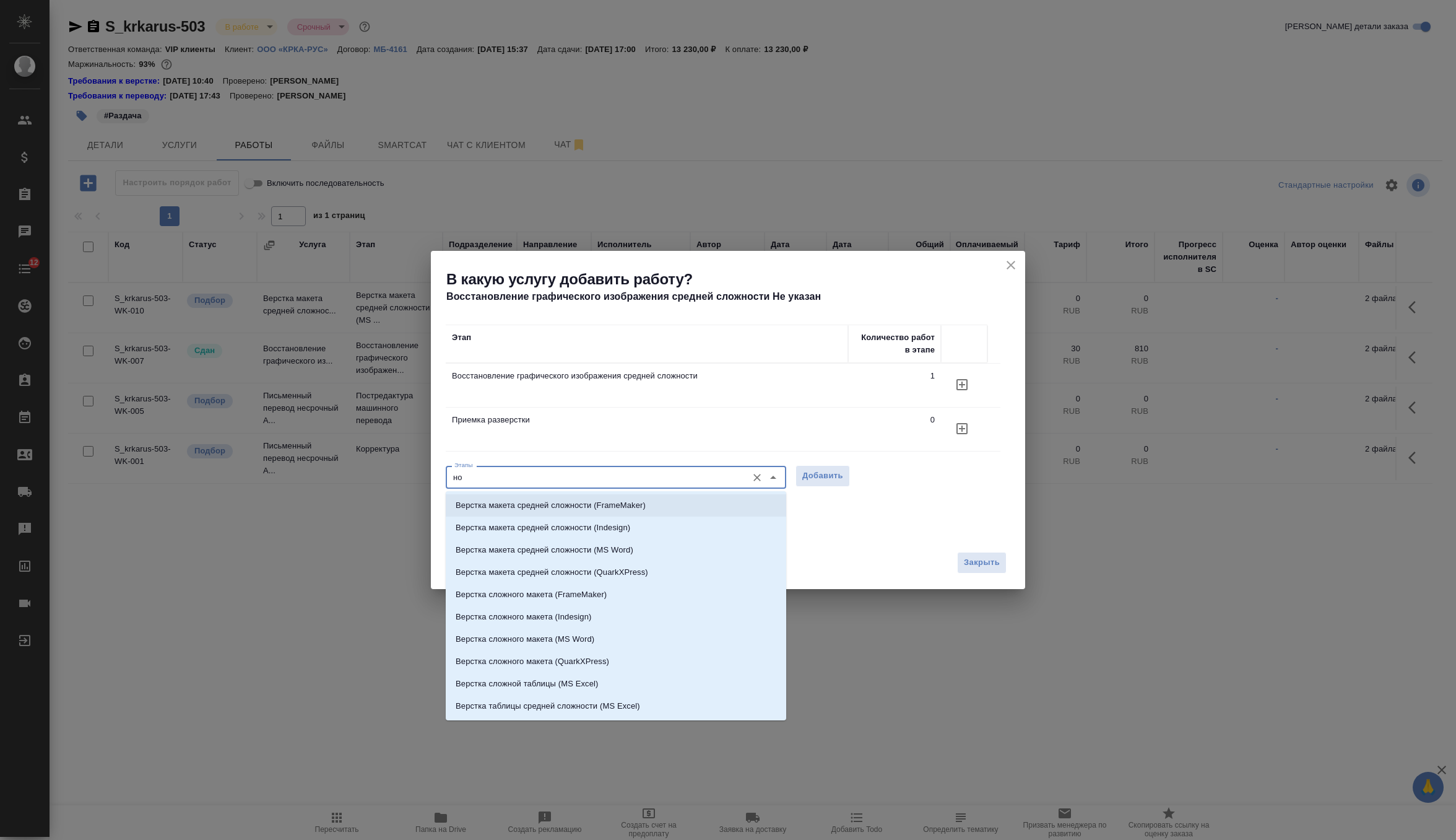
type input "н"
click at [1010, 266] on icon "close" at bounding box center [1011, 265] width 9 height 9
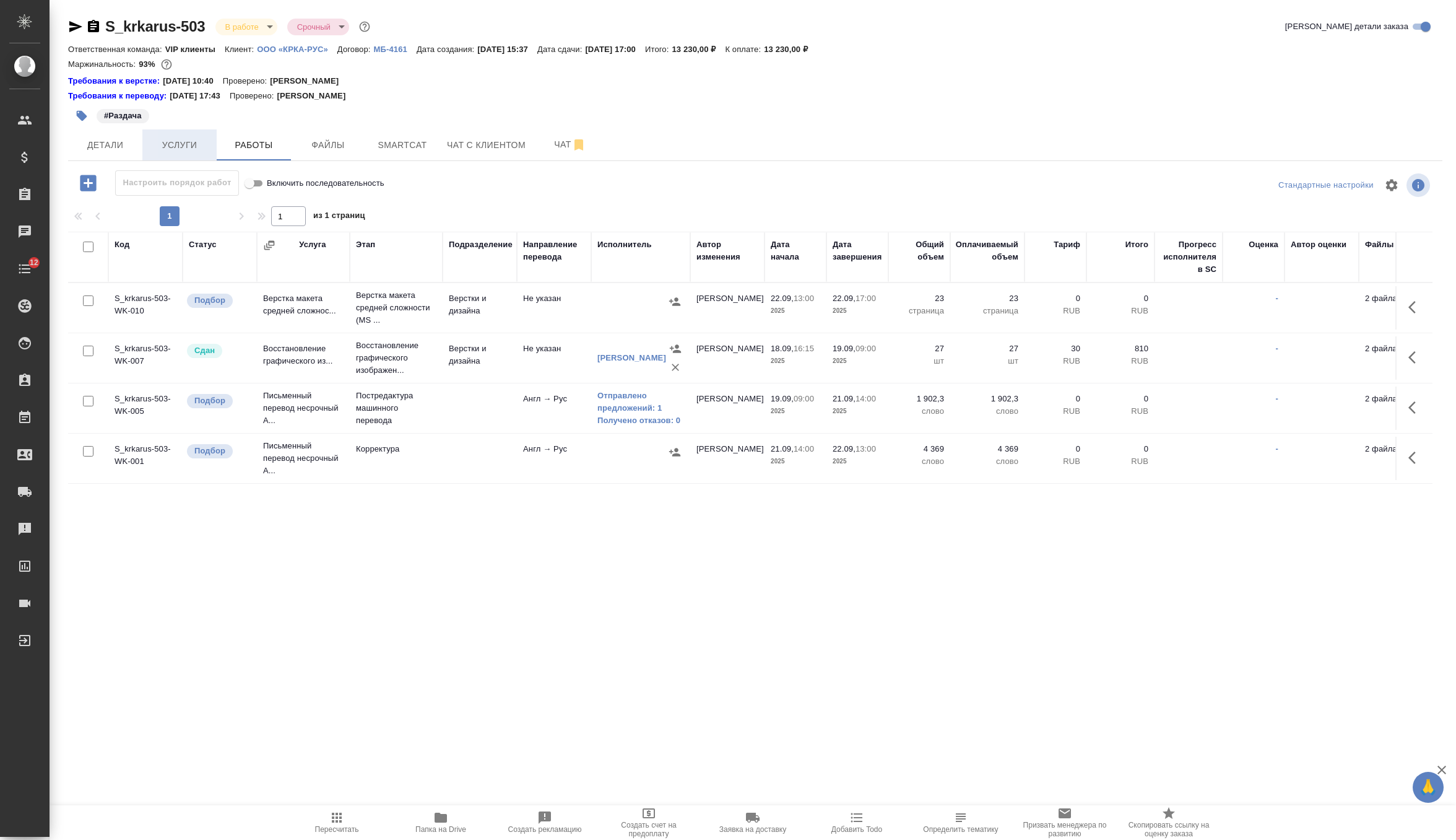
click at [181, 135] on button "Услуги" at bounding box center [179, 145] width 74 height 31
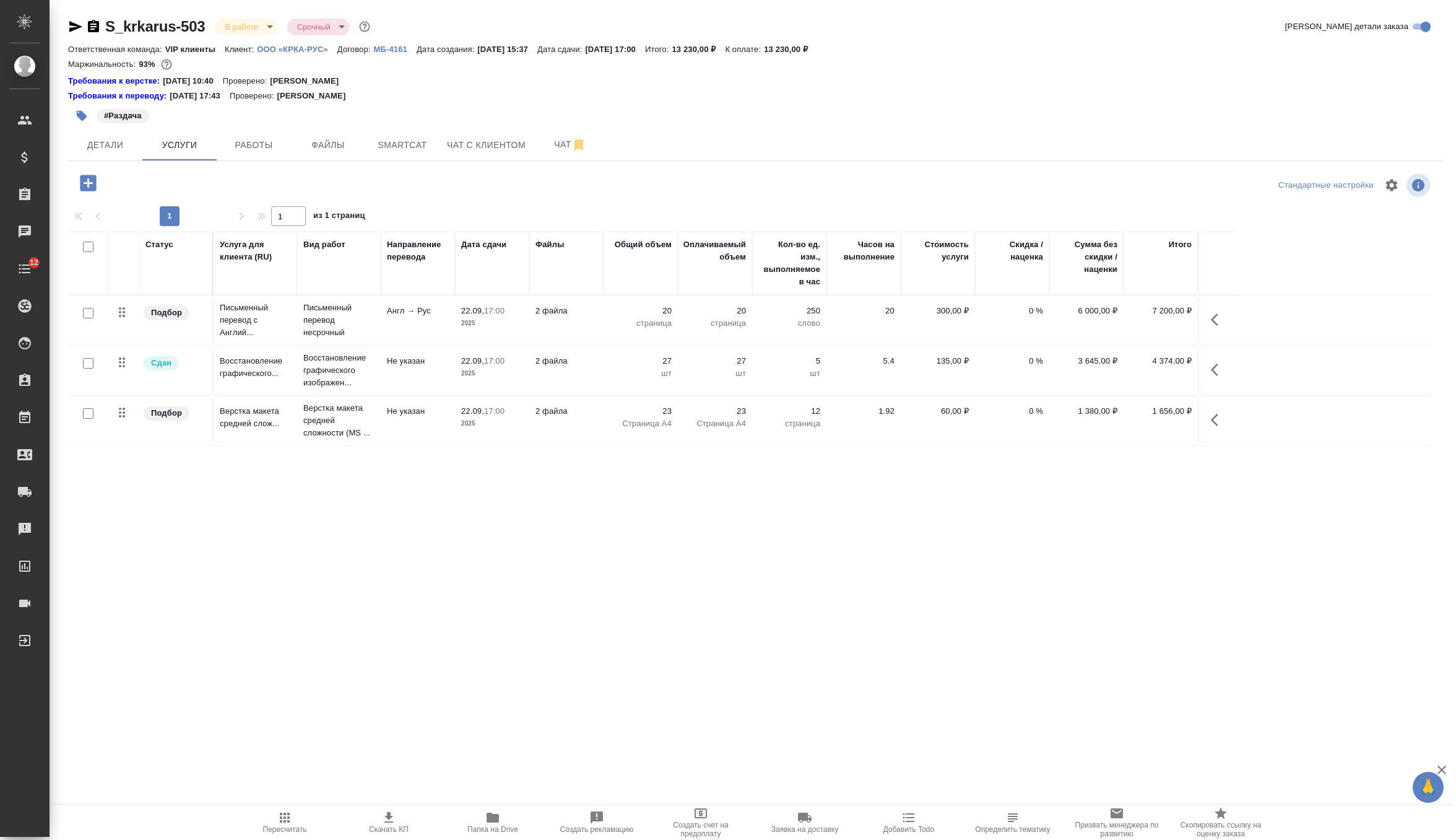
click at [92, 188] on icon "button" at bounding box center [87, 182] width 16 height 16
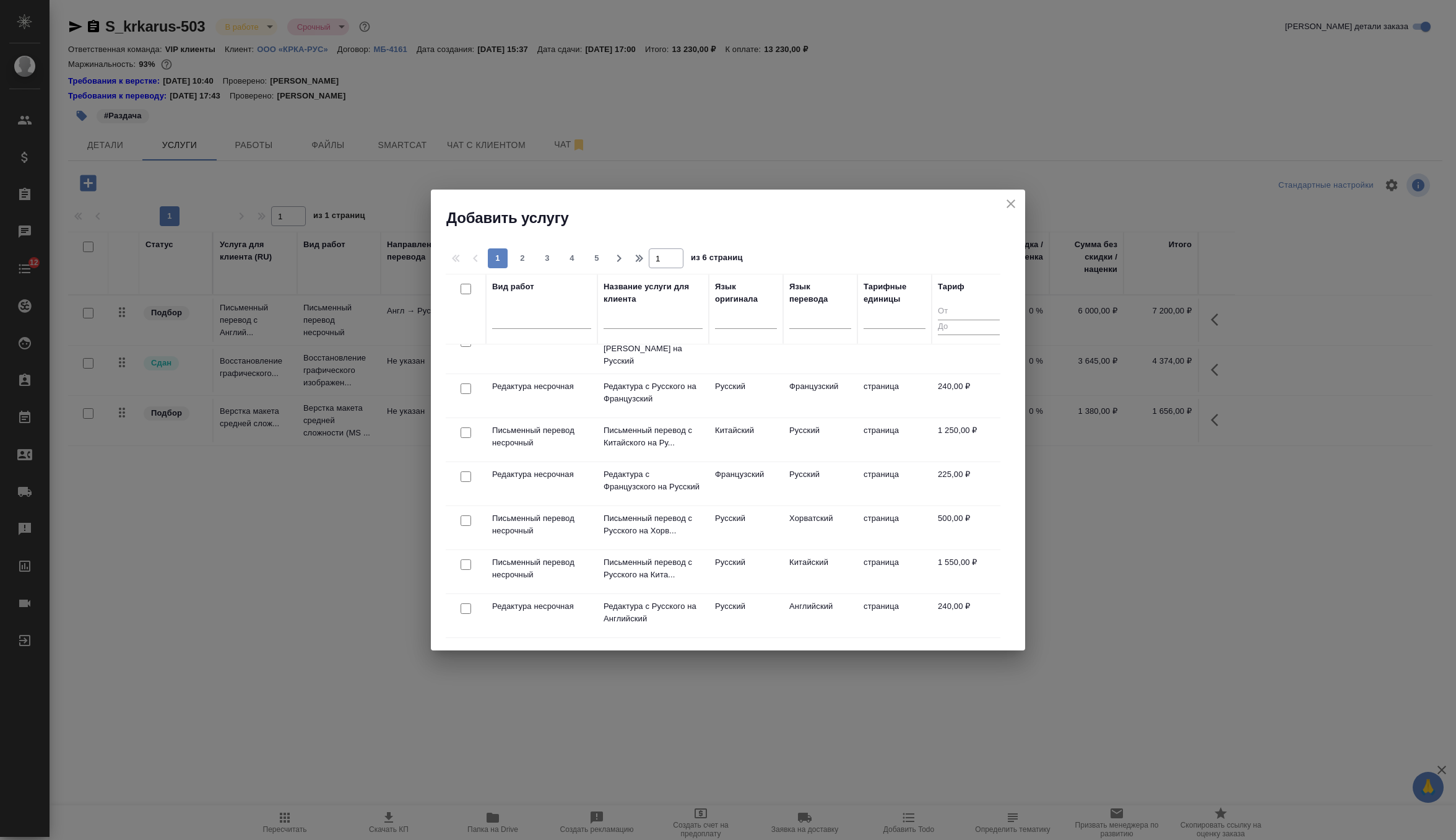
scroll to position [520, 0]
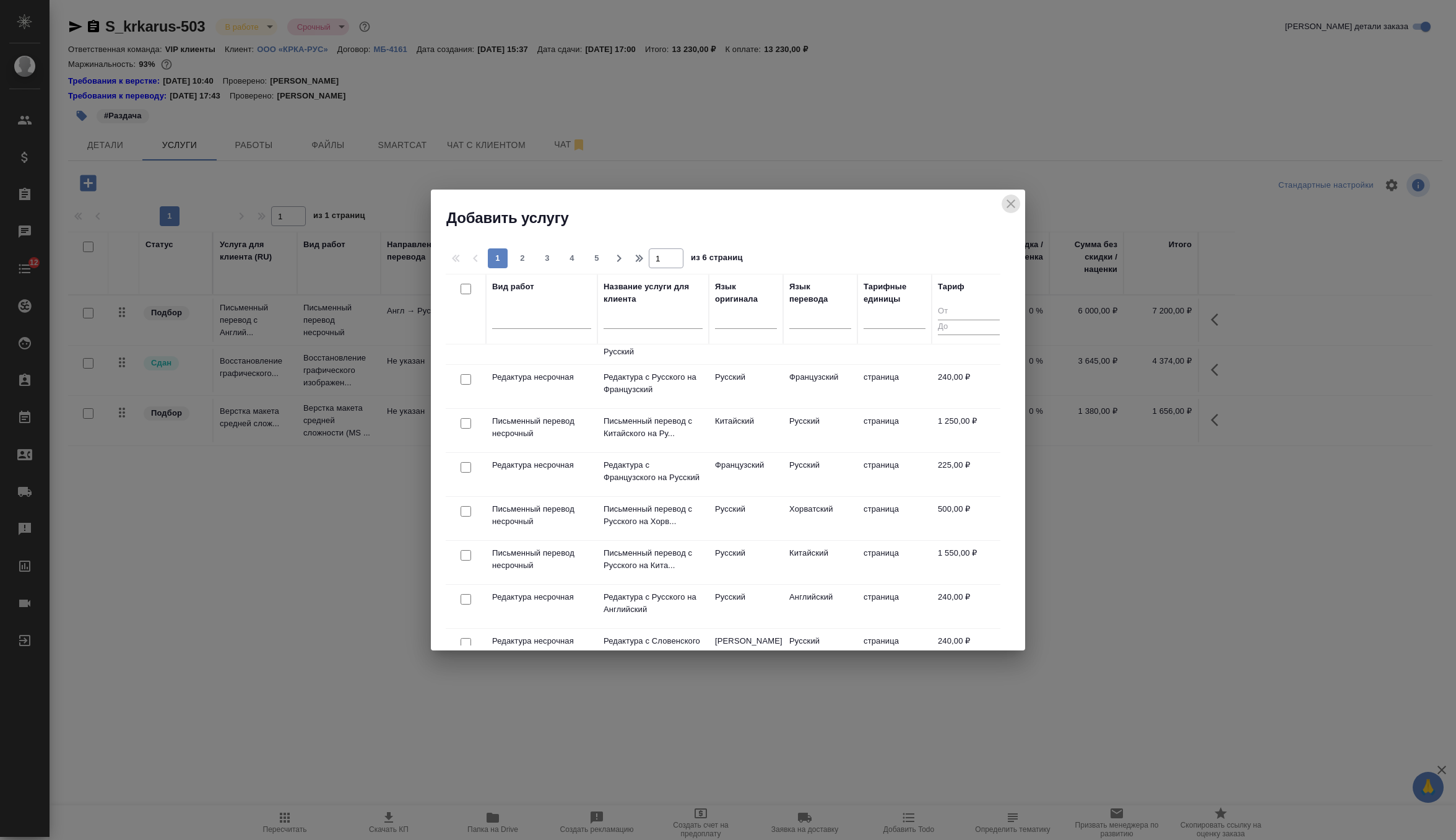
click at [1012, 206] on icon "close" at bounding box center [1011, 204] width 9 height 9
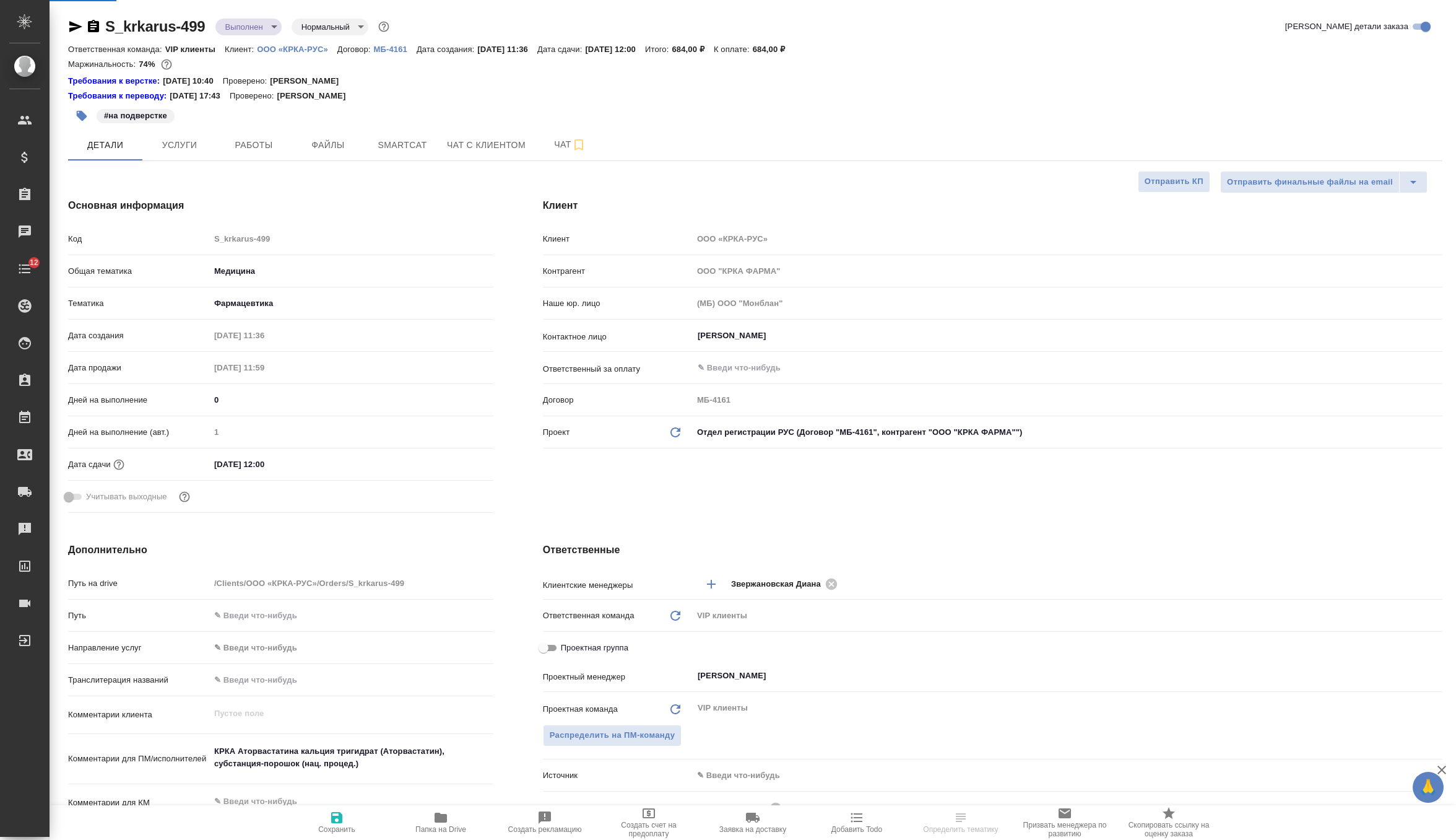
select select "RU"
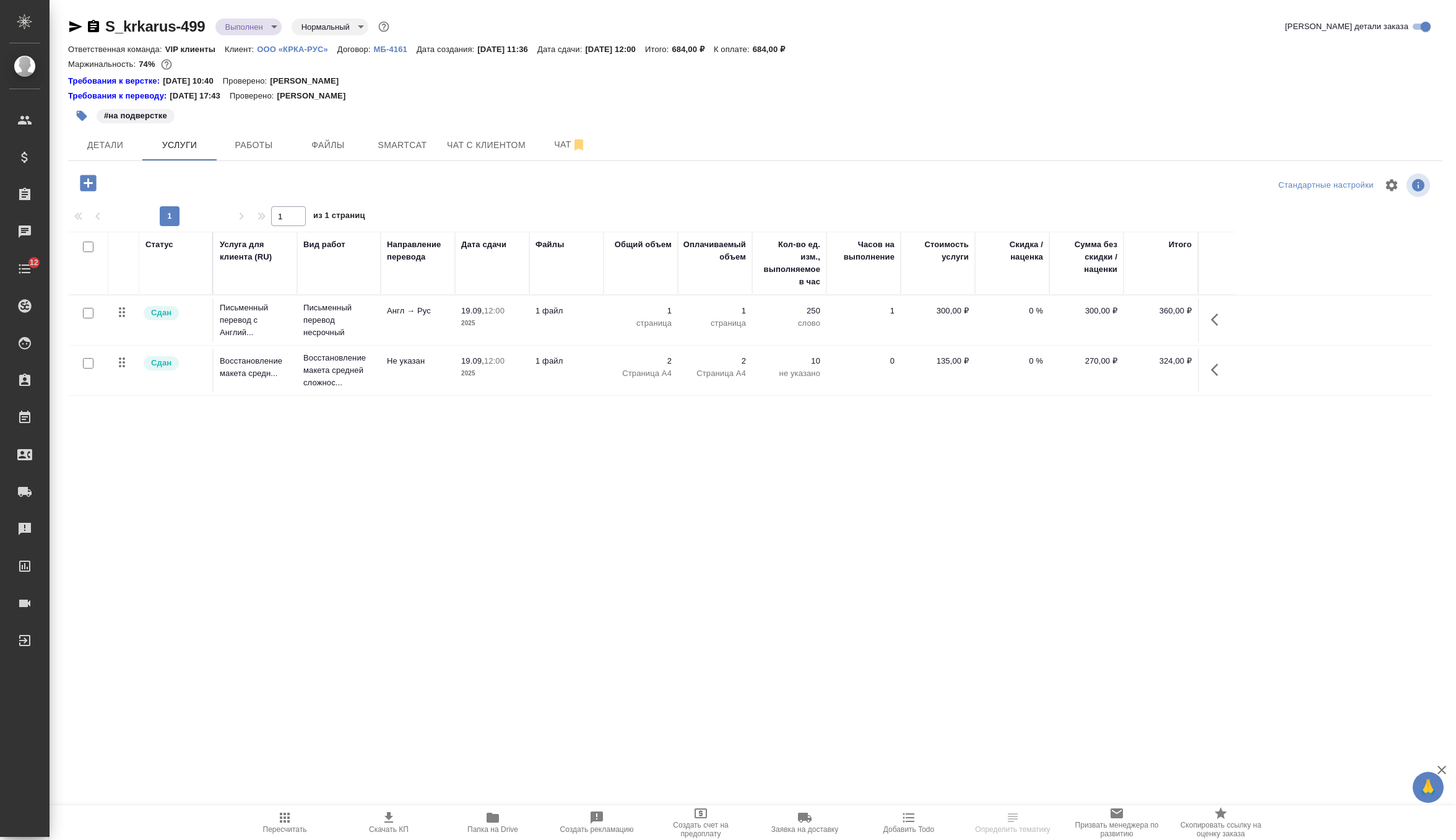
click at [87, 181] on icon "button" at bounding box center [88, 183] width 22 height 22
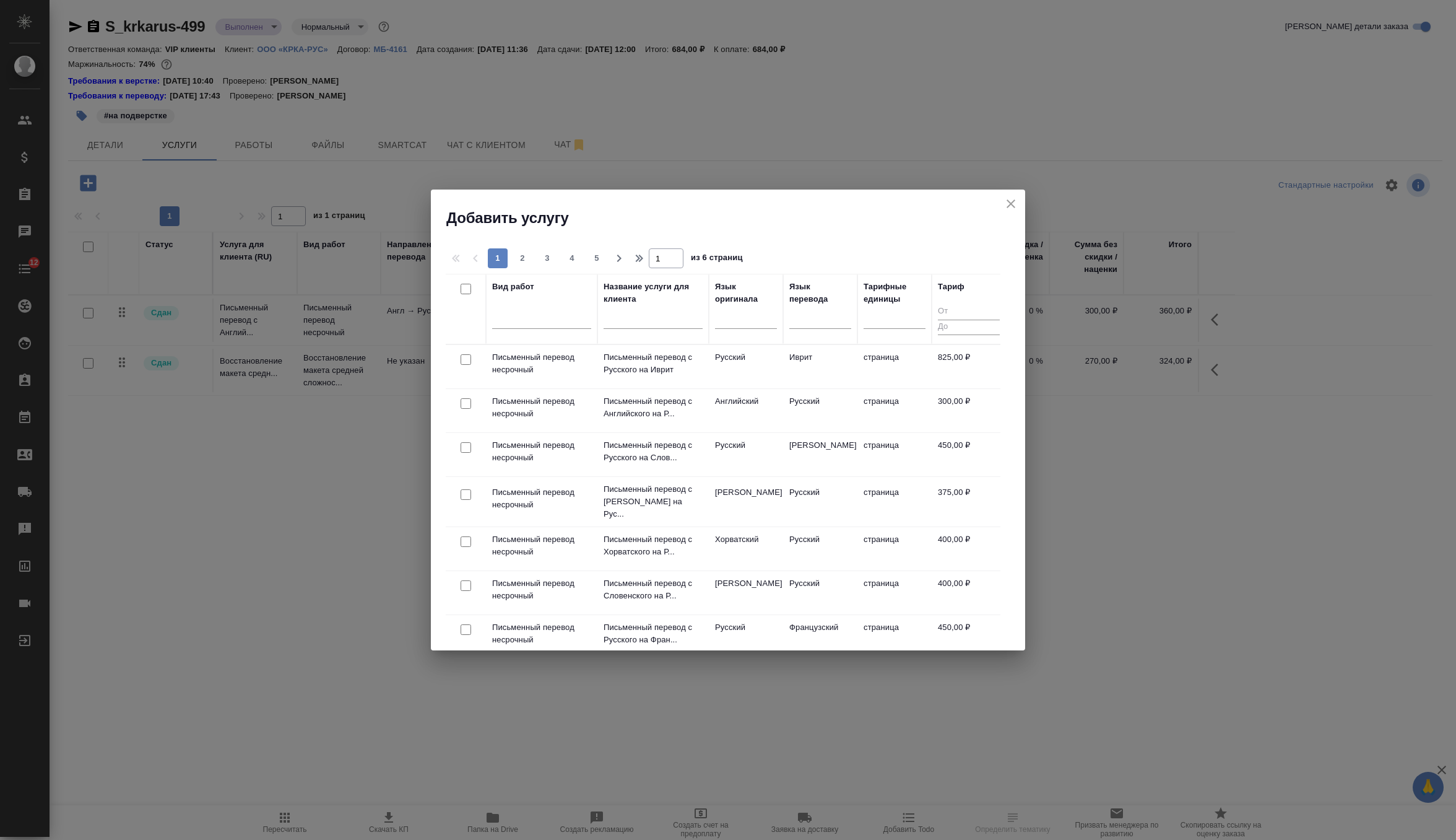
click at [543, 303] on div "Вид работ" at bounding box center [542, 309] width 99 height 57
click at [543, 315] on div at bounding box center [542, 316] width 99 height 18
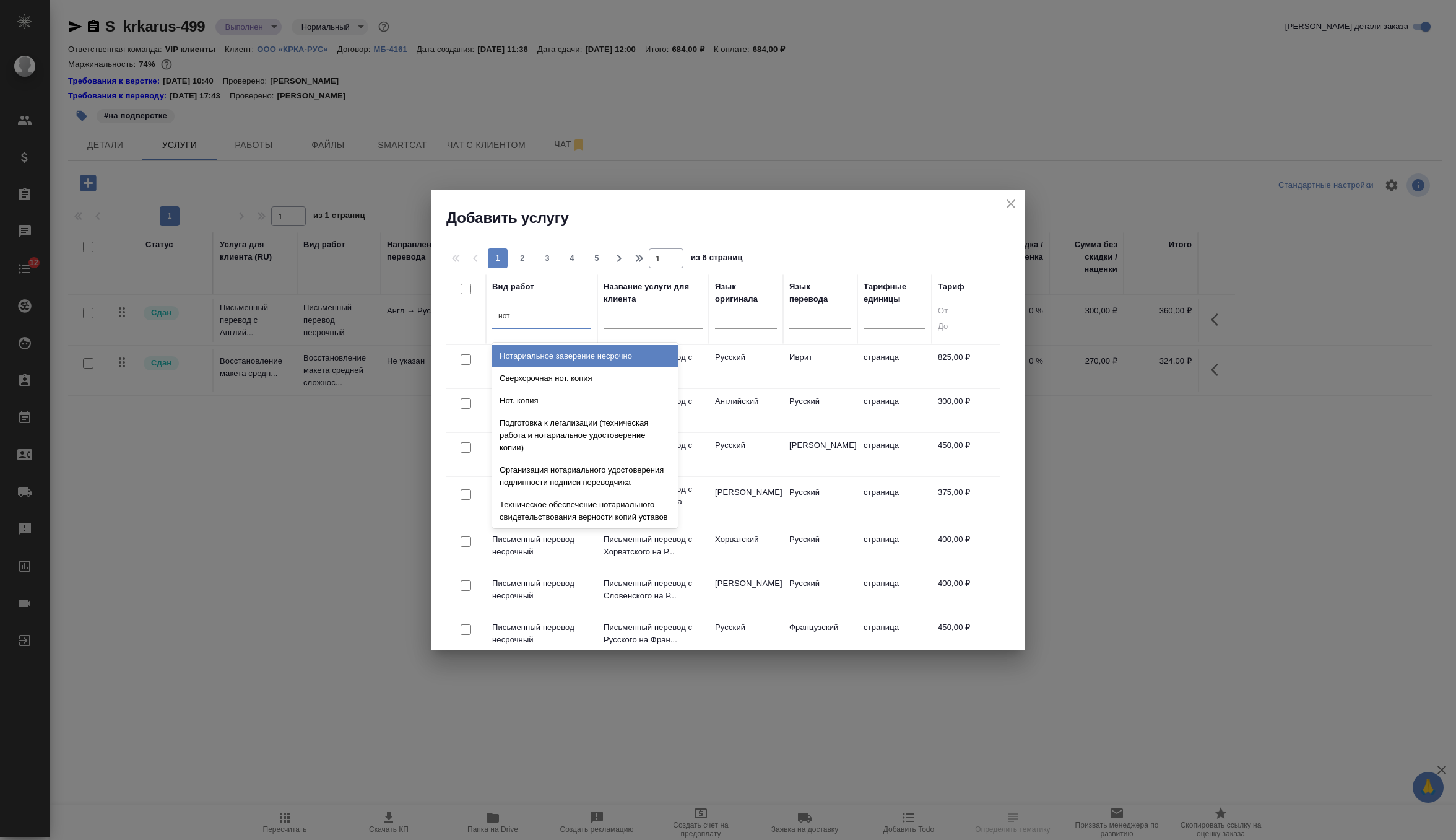
type input "нота"
click at [592, 355] on div "Нотариальное заверение несрочно" at bounding box center [585, 356] width 186 height 22
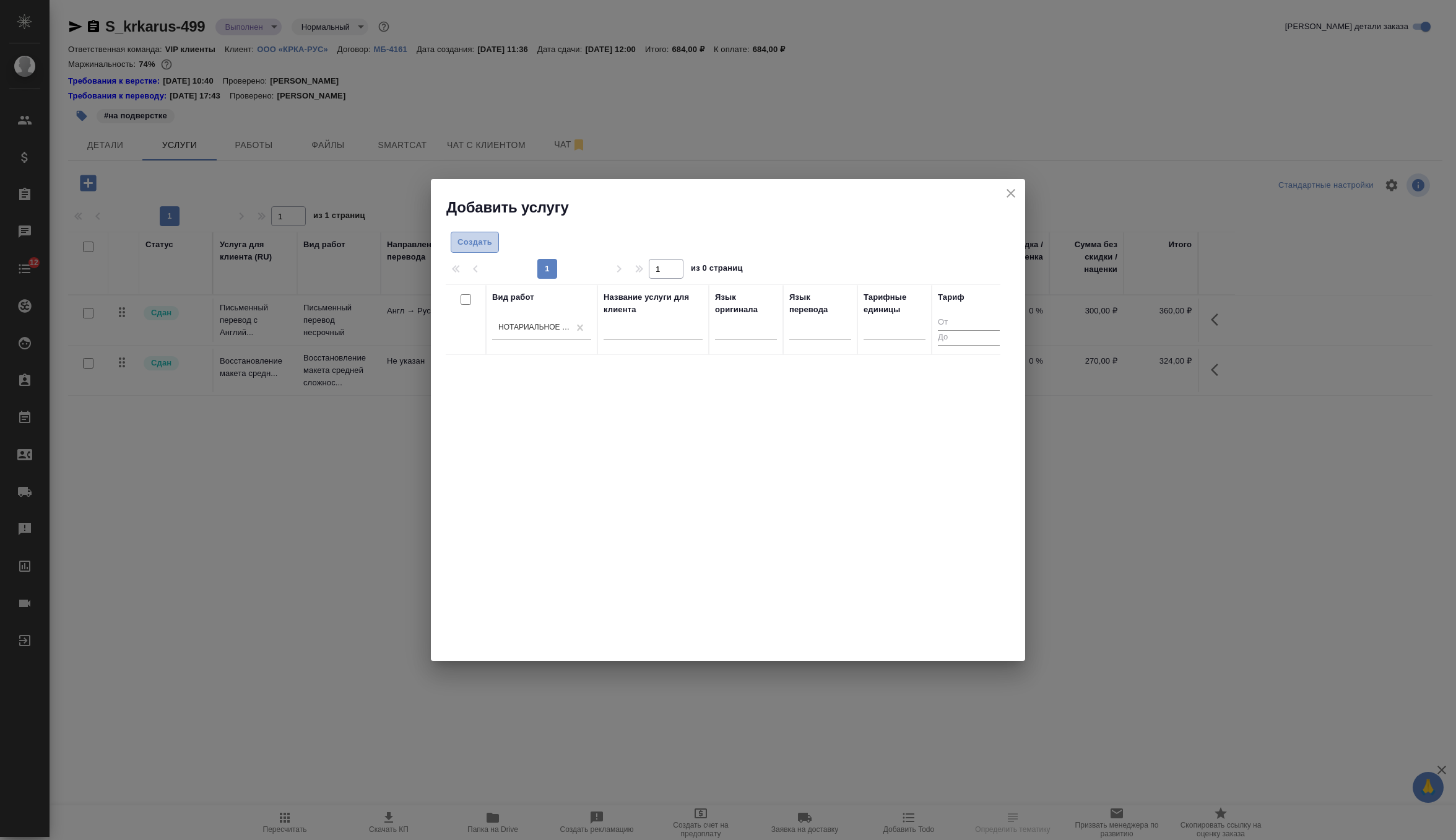
click at [469, 236] on span "Создать" at bounding box center [474, 242] width 34 height 14
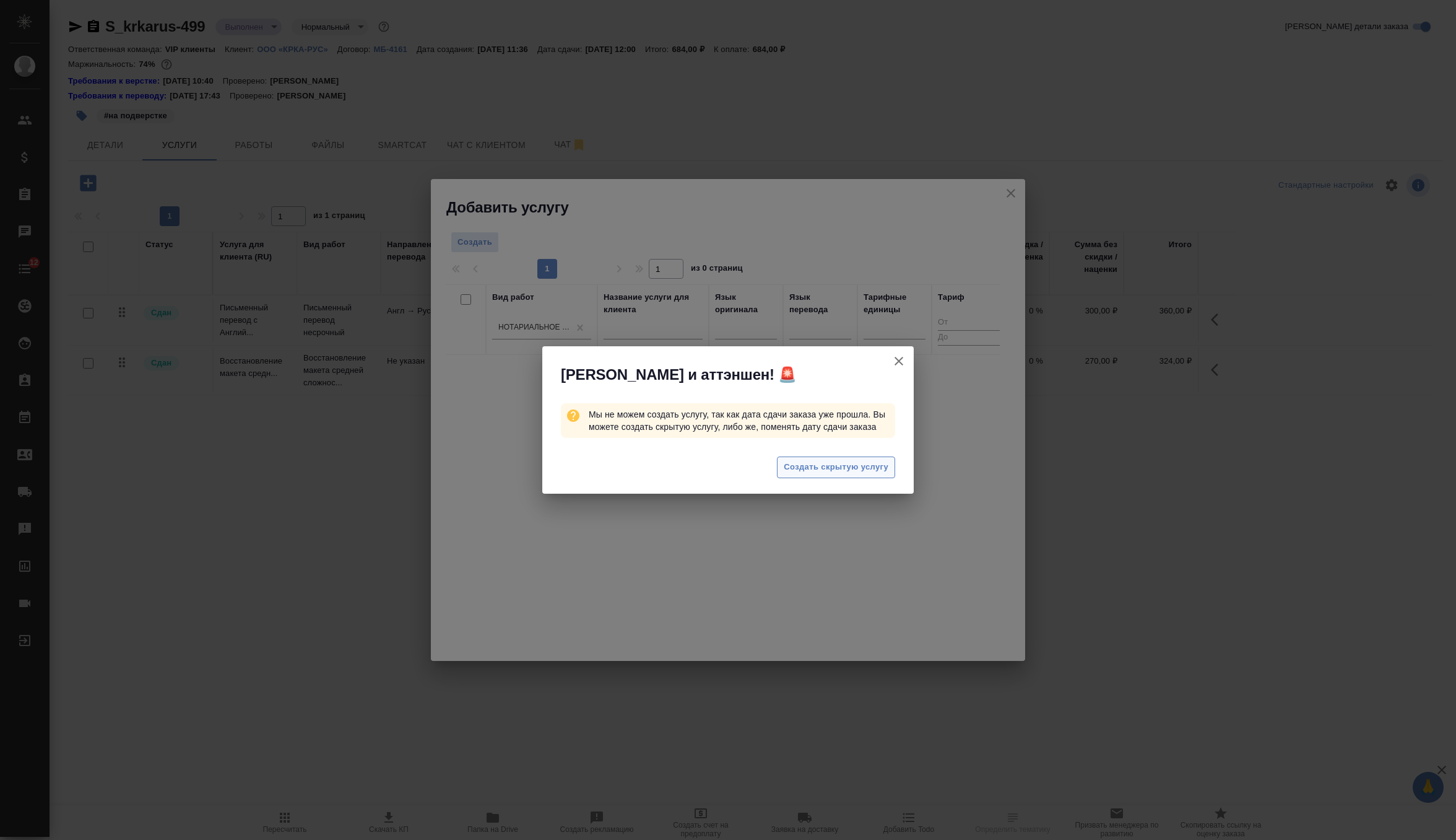
click at [821, 470] on span "Создать скрытую услугу" at bounding box center [836, 467] width 105 height 14
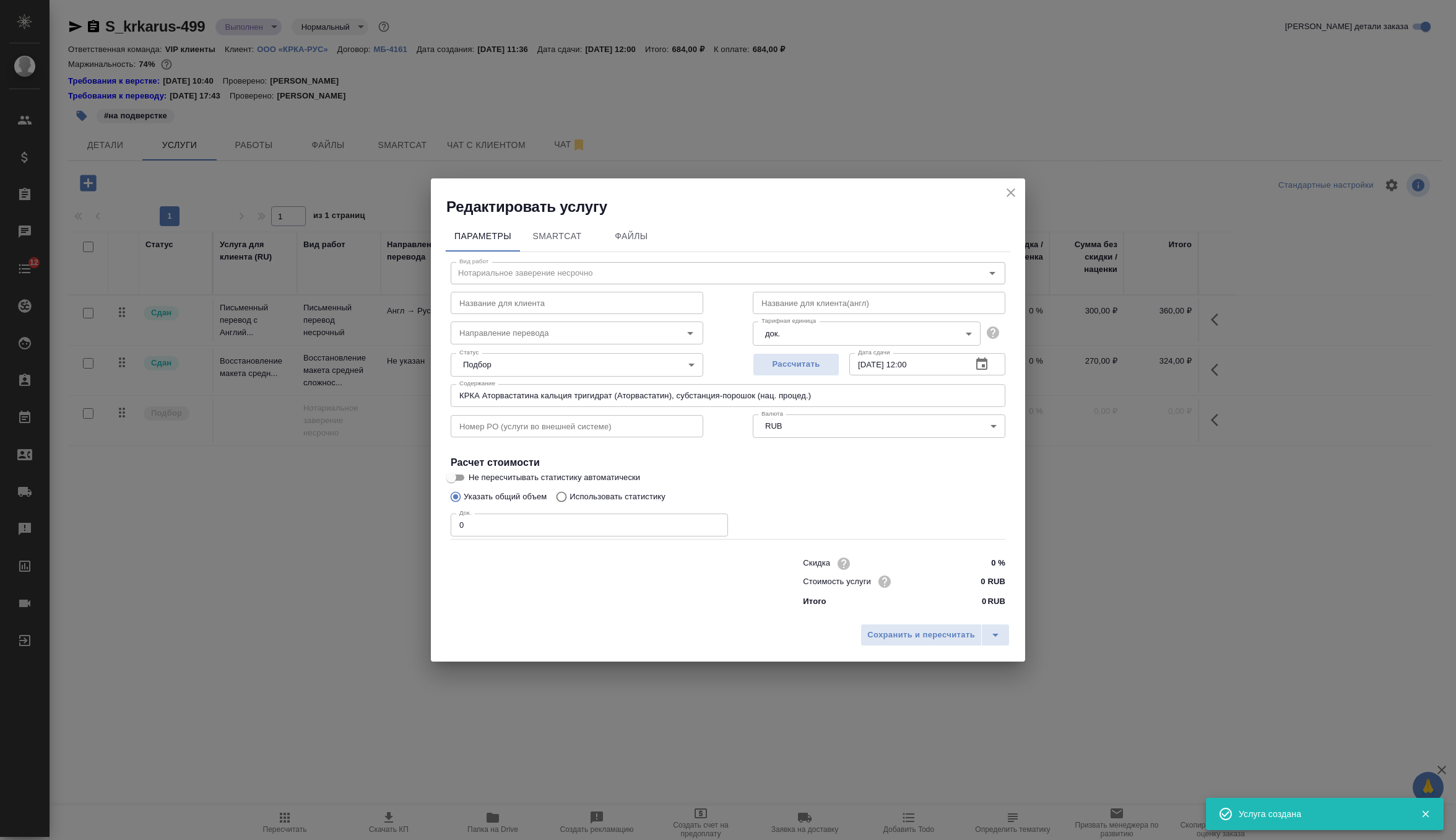
click at [946, 646] on div "Сохранить и пересчитать" at bounding box center [728, 639] width 595 height 44
click at [972, 630] on span "Сохранить и пересчитать" at bounding box center [921, 635] width 108 height 14
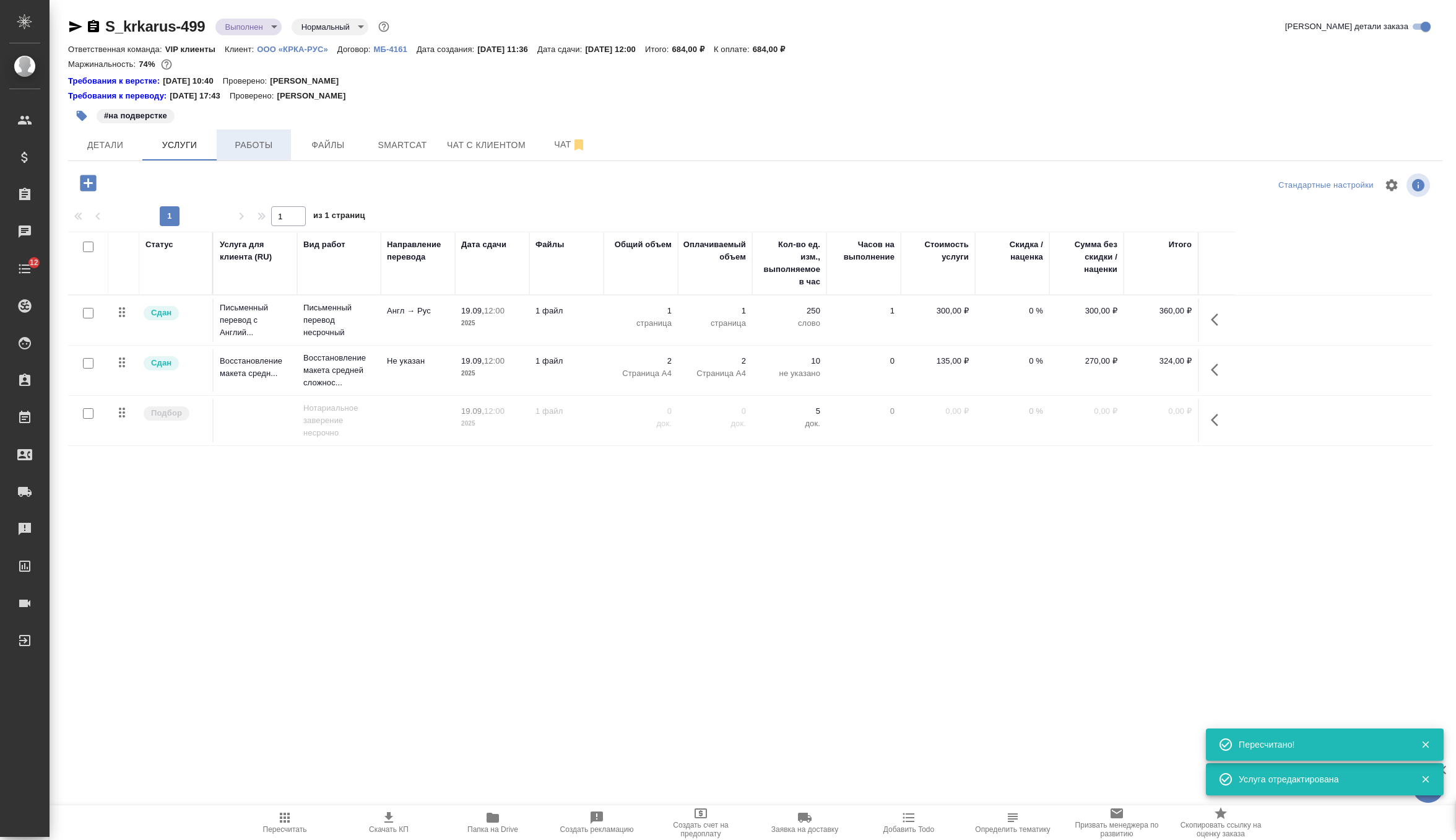
click at [268, 132] on button "Работы" at bounding box center [254, 145] width 74 height 31
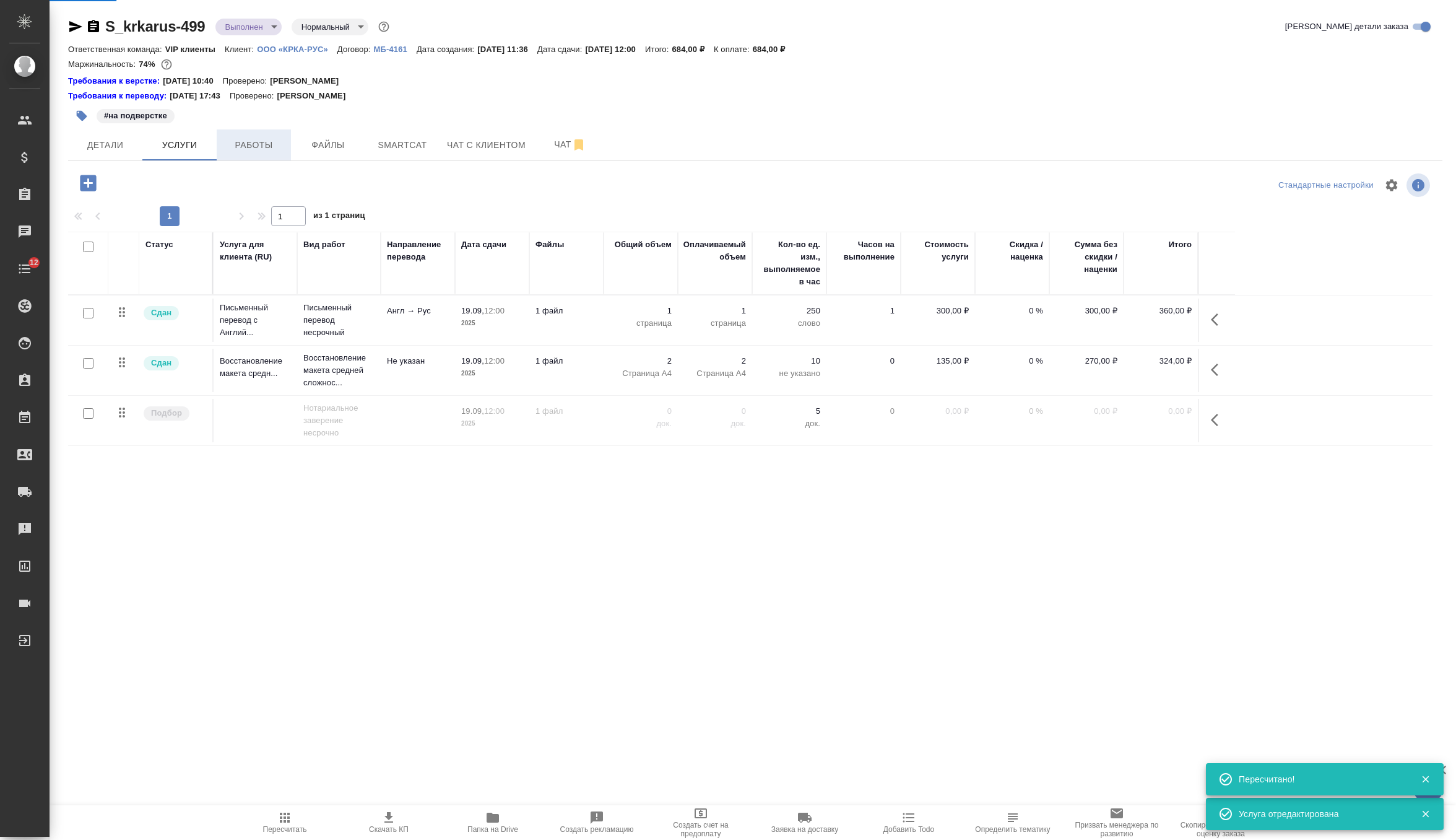
click at [268, 132] on button "Работы" at bounding box center [254, 145] width 74 height 31
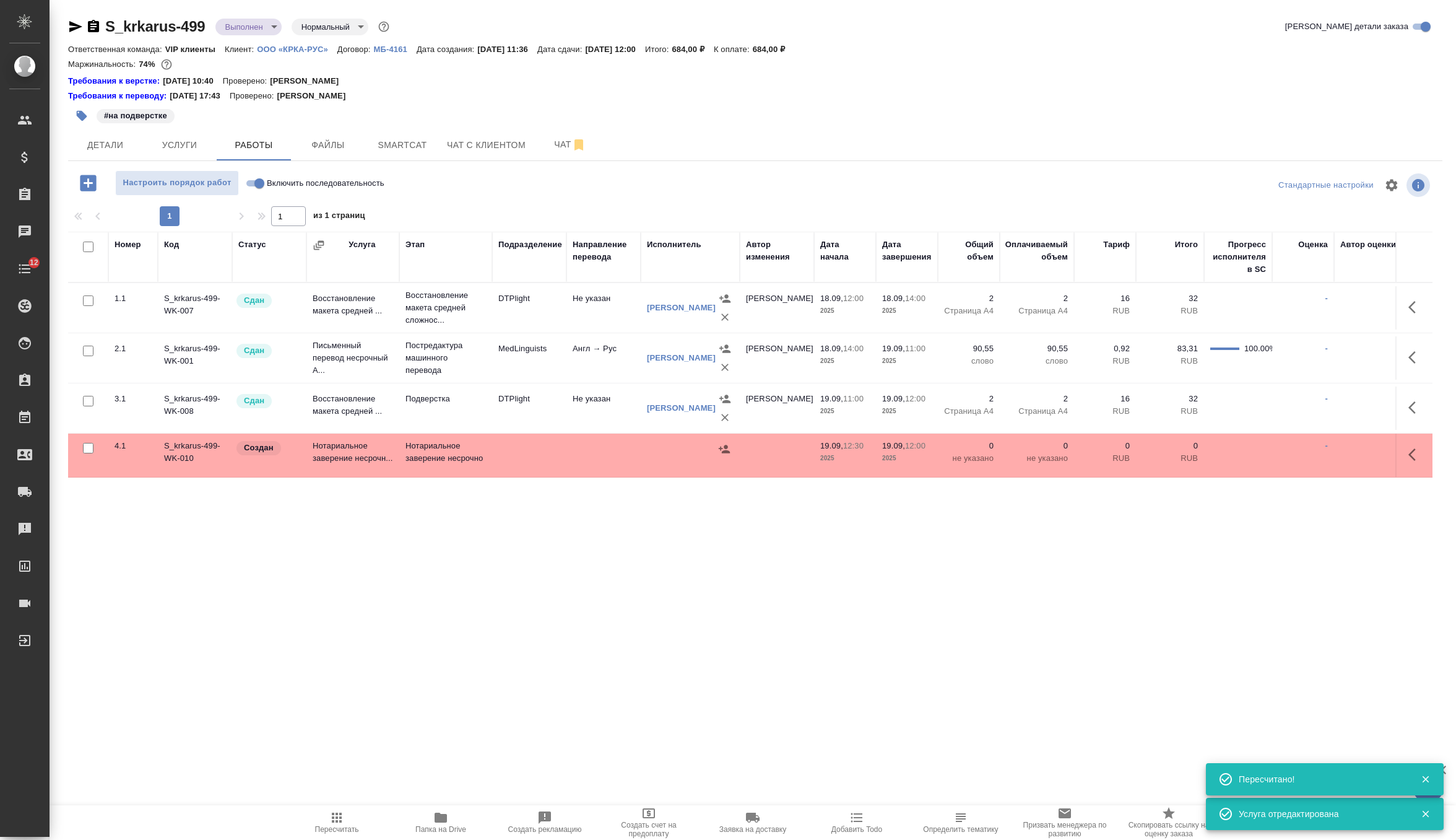
click at [609, 454] on td at bounding box center [603, 455] width 74 height 43
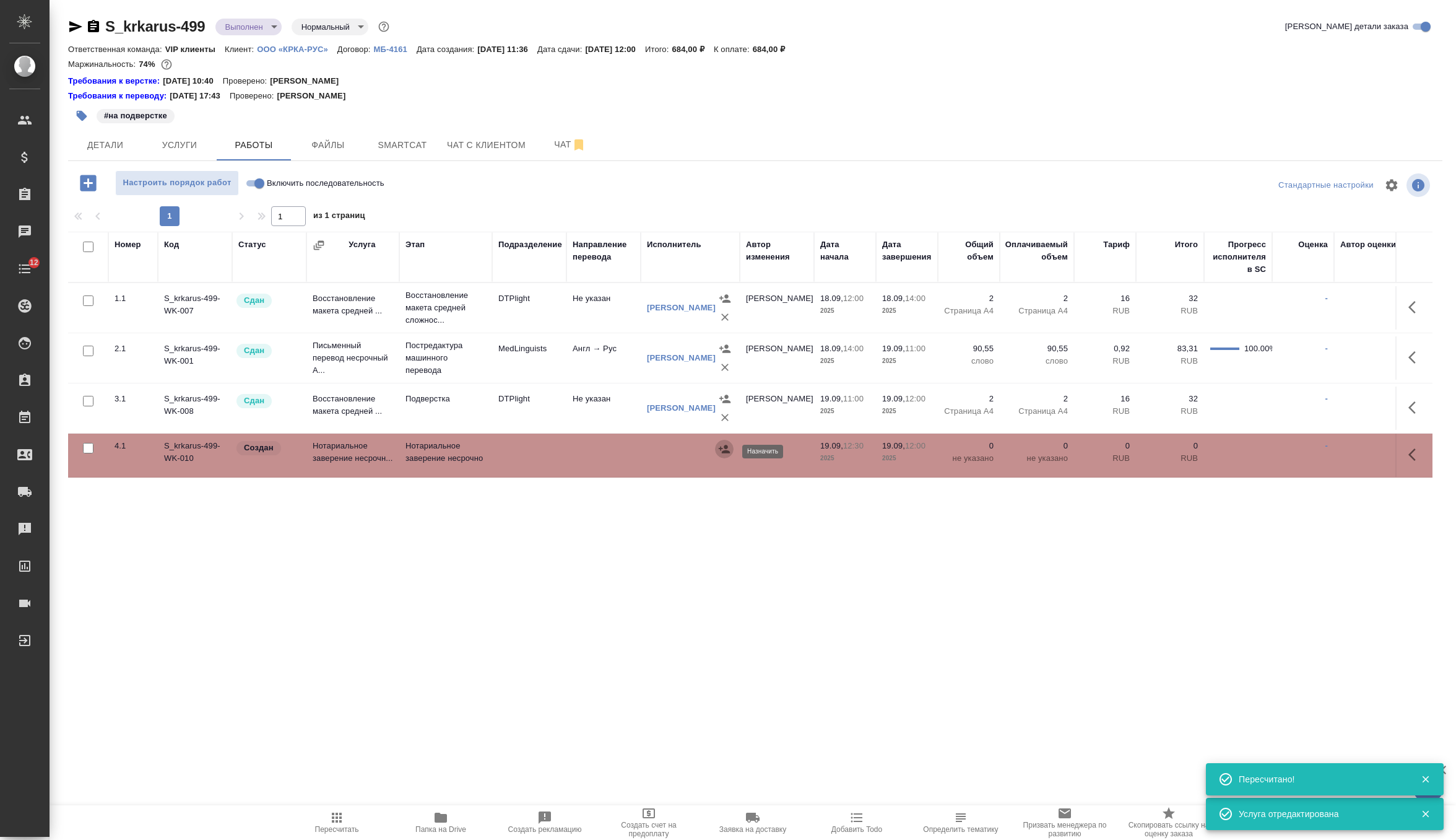
click at [722, 453] on icon "button" at bounding box center [724, 448] width 11 height 8
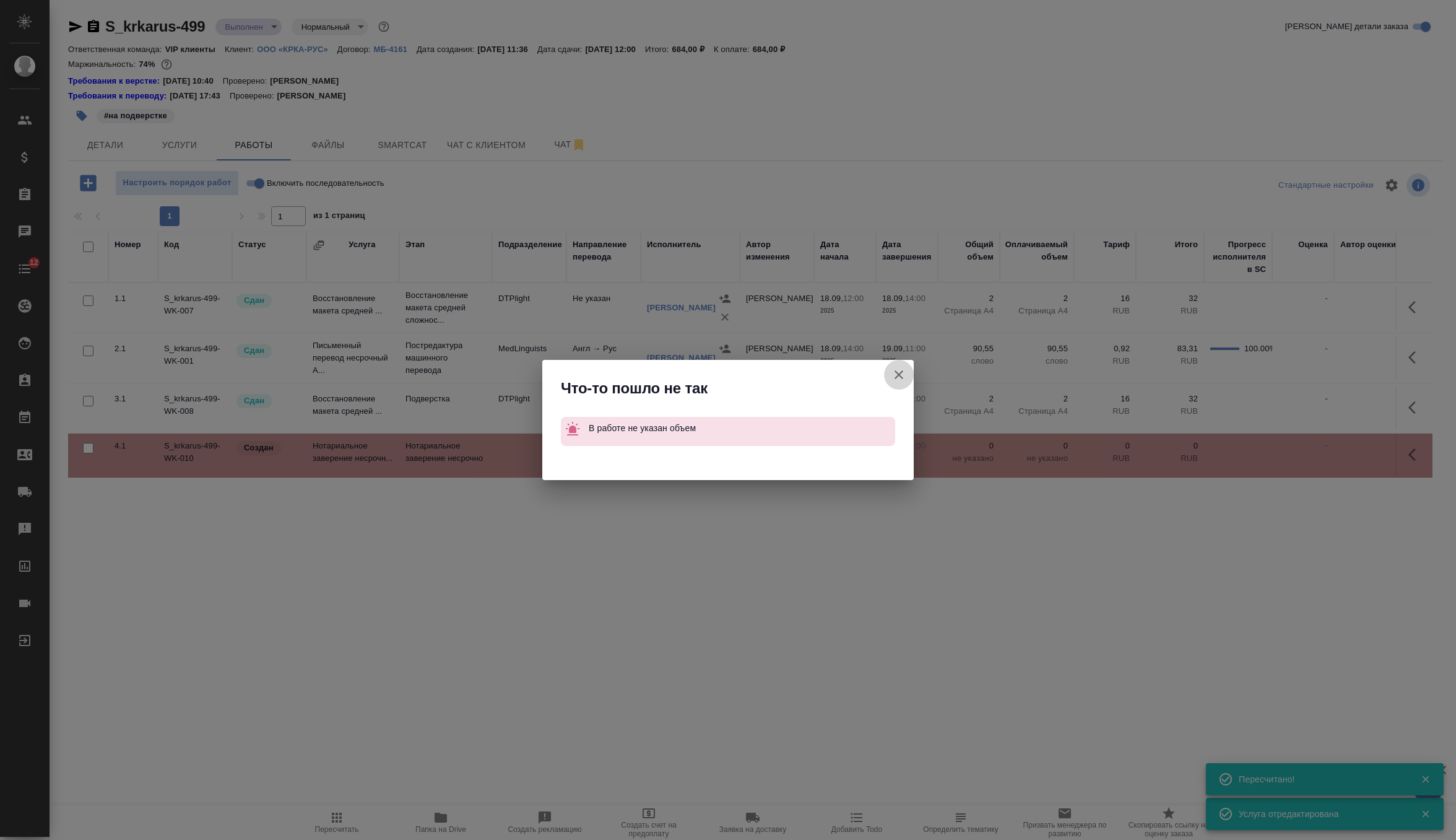
click at [890, 376] on button "Группировать работы по услугам" at bounding box center [899, 374] width 30 height 30
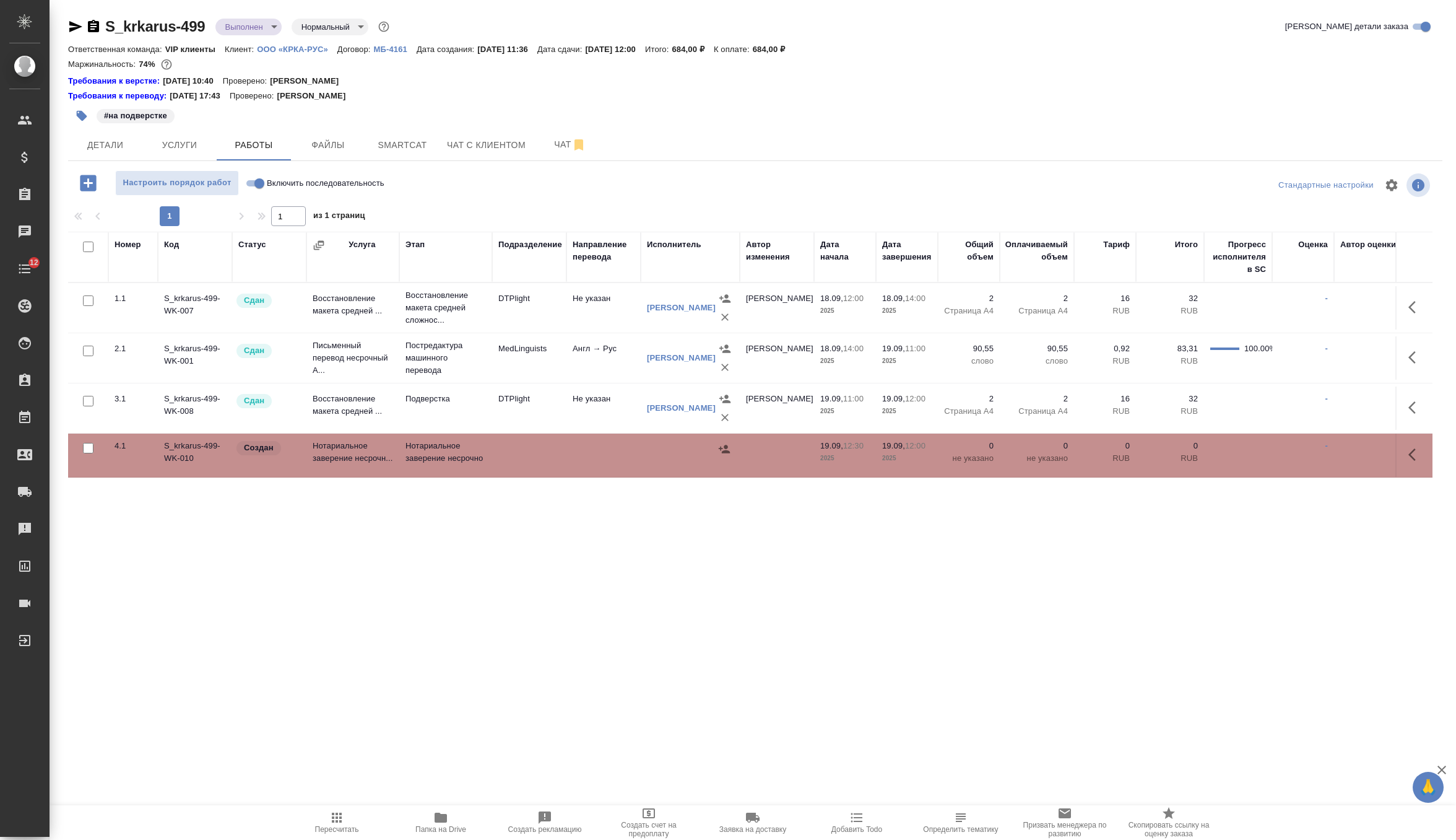
click at [1411, 458] on icon "button" at bounding box center [1413, 454] width 8 height 12
click at [1319, 457] on icon "button" at bounding box center [1324, 454] width 15 height 15
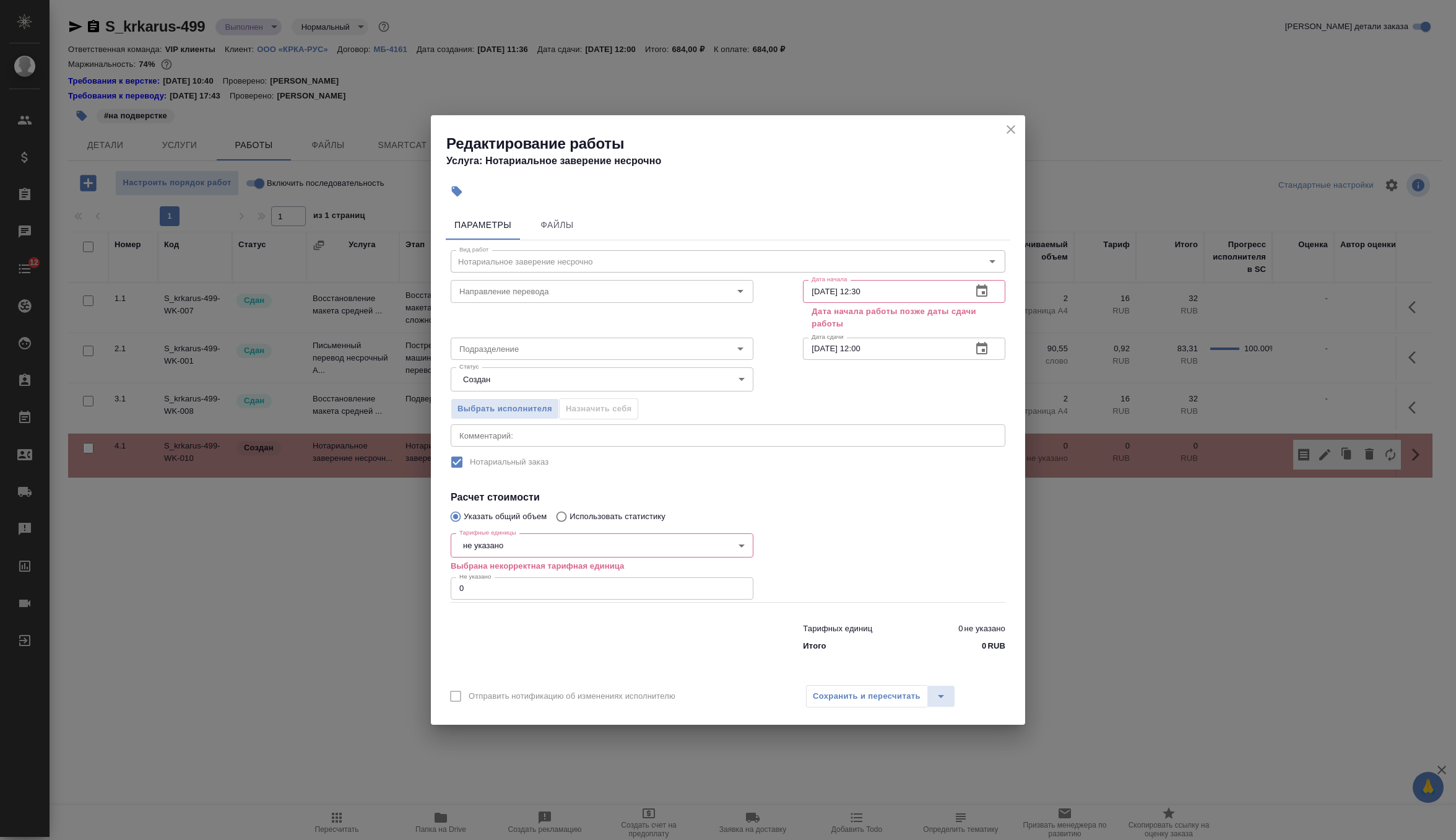
click at [527, 539] on body "🙏 .cls-1 fill:#fff; AWATERA Zverzhanovskaya Diana Клиенты Спецификации Заказы 0…" at bounding box center [728, 420] width 1456 height 840
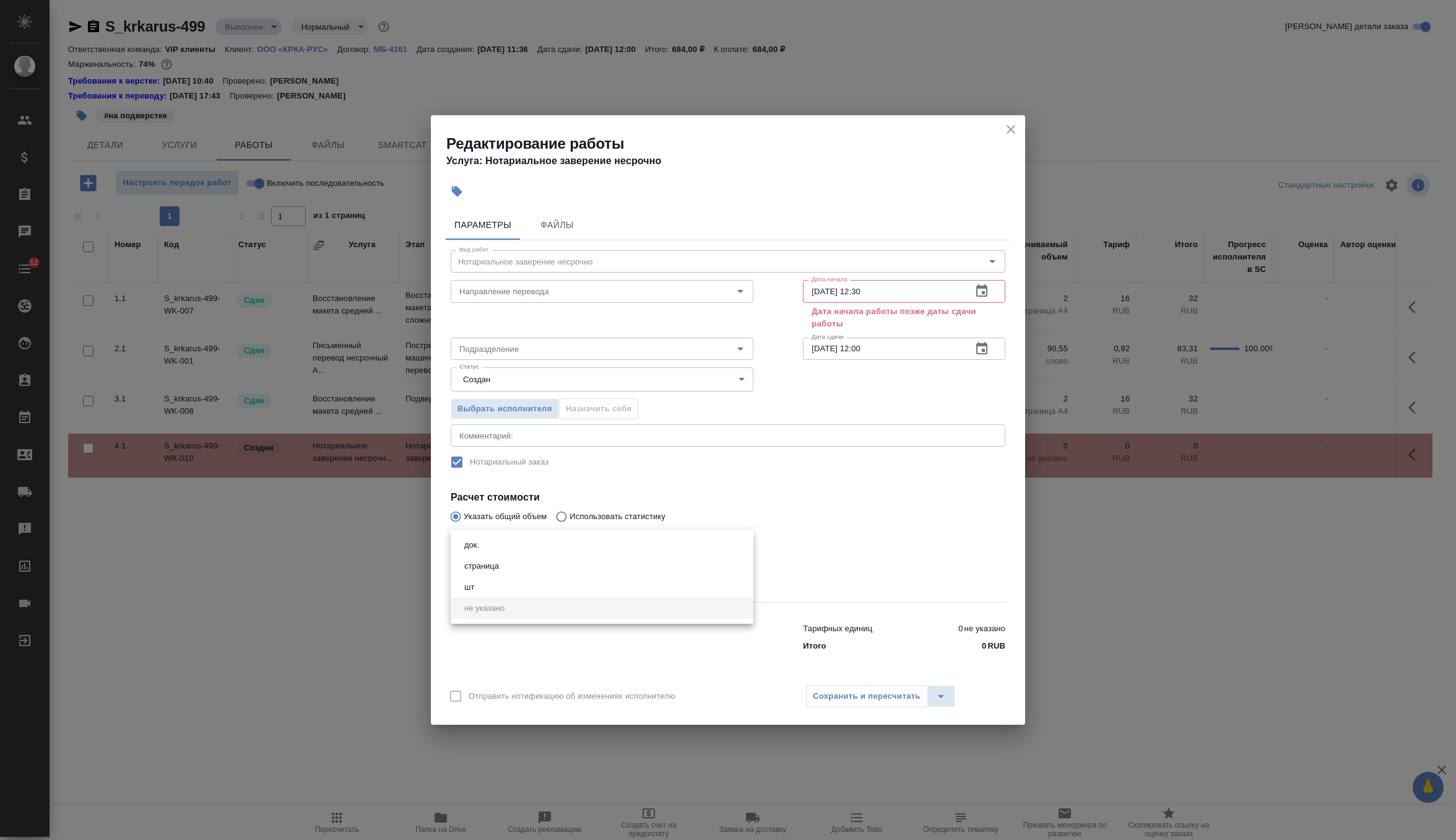
click at [513, 553] on li "док." at bounding box center [602, 545] width 303 height 21
type input "5a8b1489cc6b4906c91bfd8b"
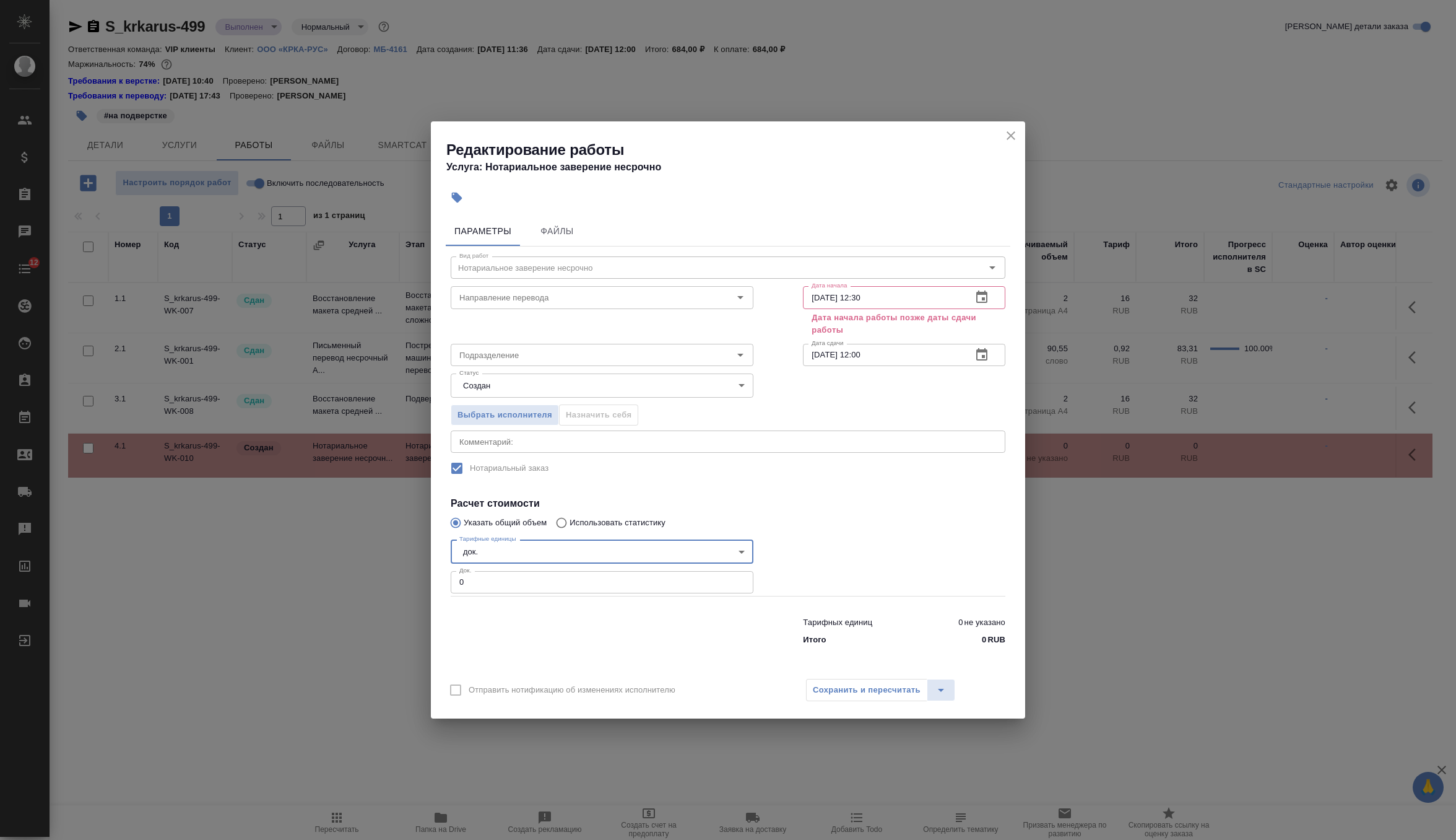
click at [513, 585] on input "0" at bounding box center [602, 582] width 303 height 22
type input "1"
click at [524, 408] on span "Выбрать исполнителя" at bounding box center [504, 415] width 95 height 14
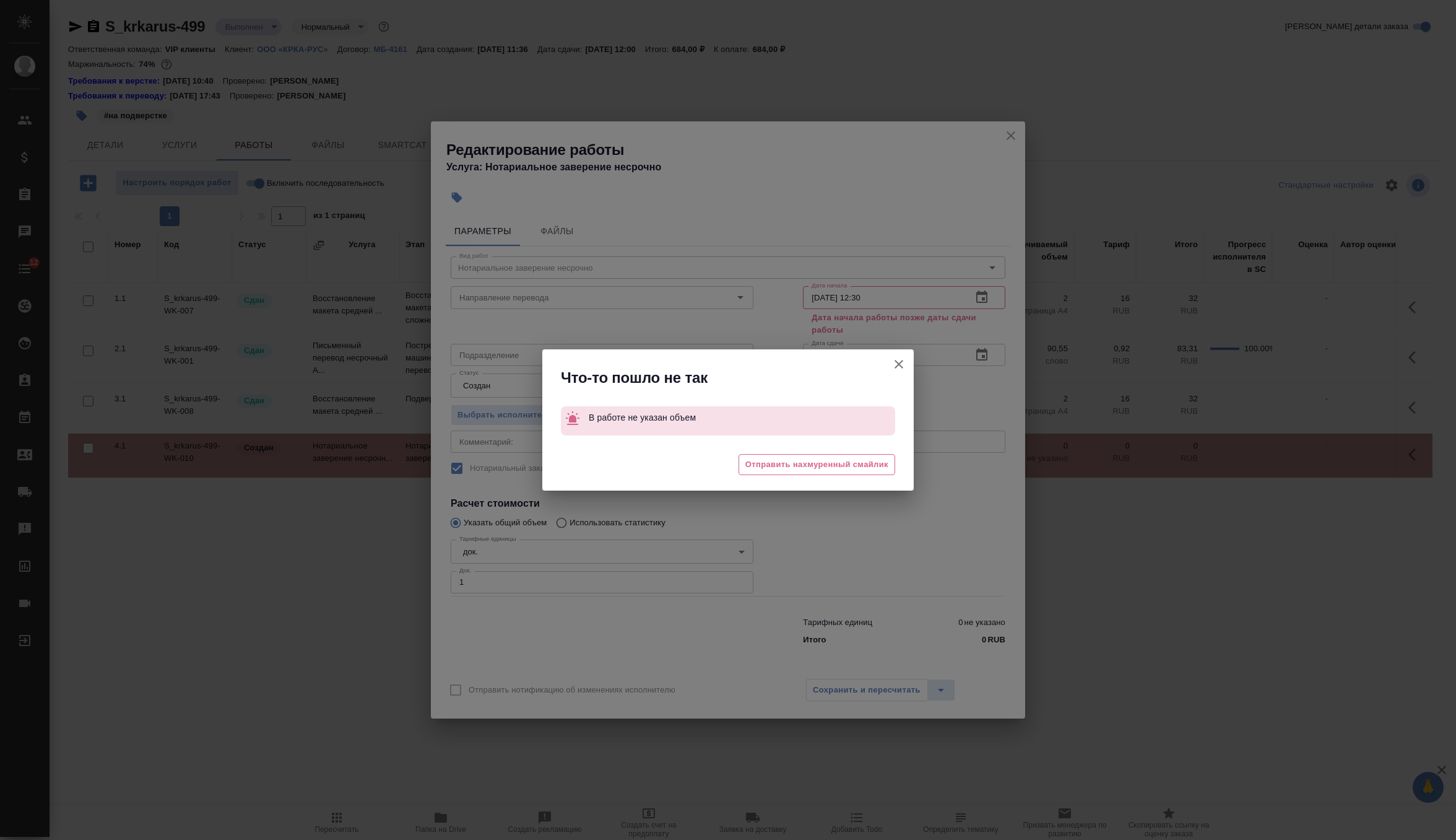
click at [895, 366] on icon "button" at bounding box center [899, 363] width 15 height 15
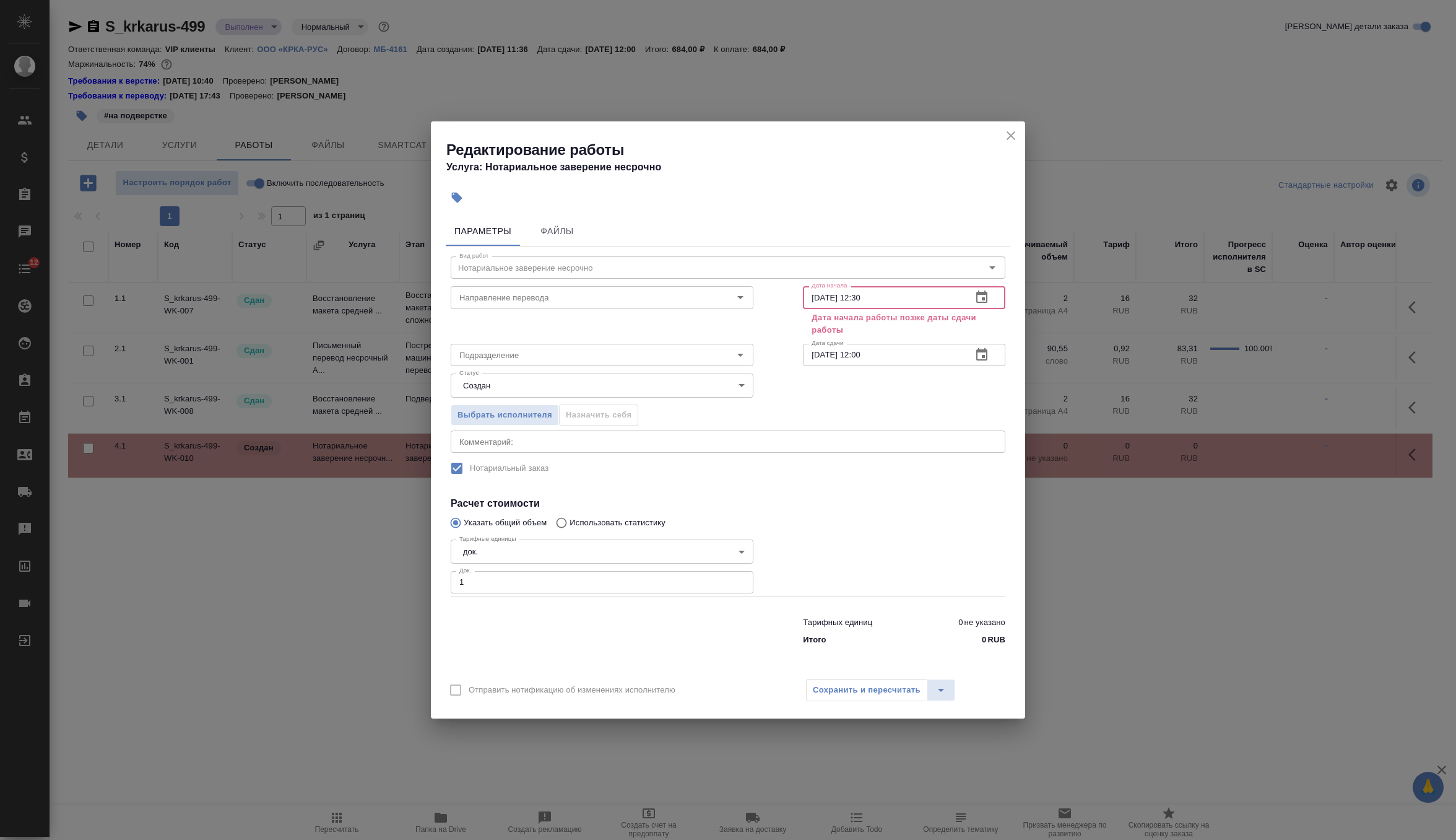
click at [955, 293] on input "19.09.2025 12:30" at bounding box center [882, 297] width 159 height 22
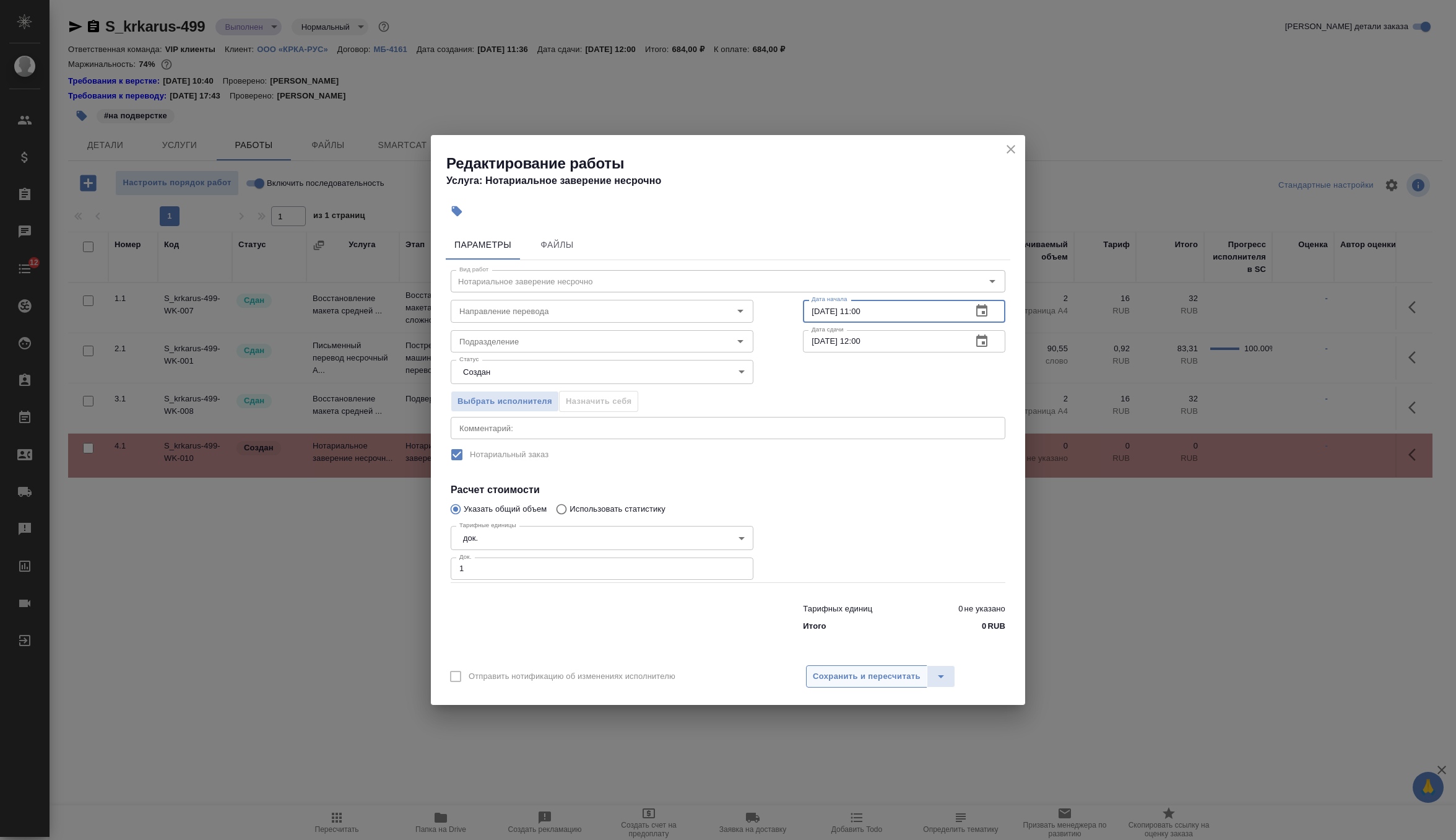
type input "19.09.2025 11:00"
click at [896, 671] on span "Сохранить и пересчитать" at bounding box center [867, 676] width 108 height 14
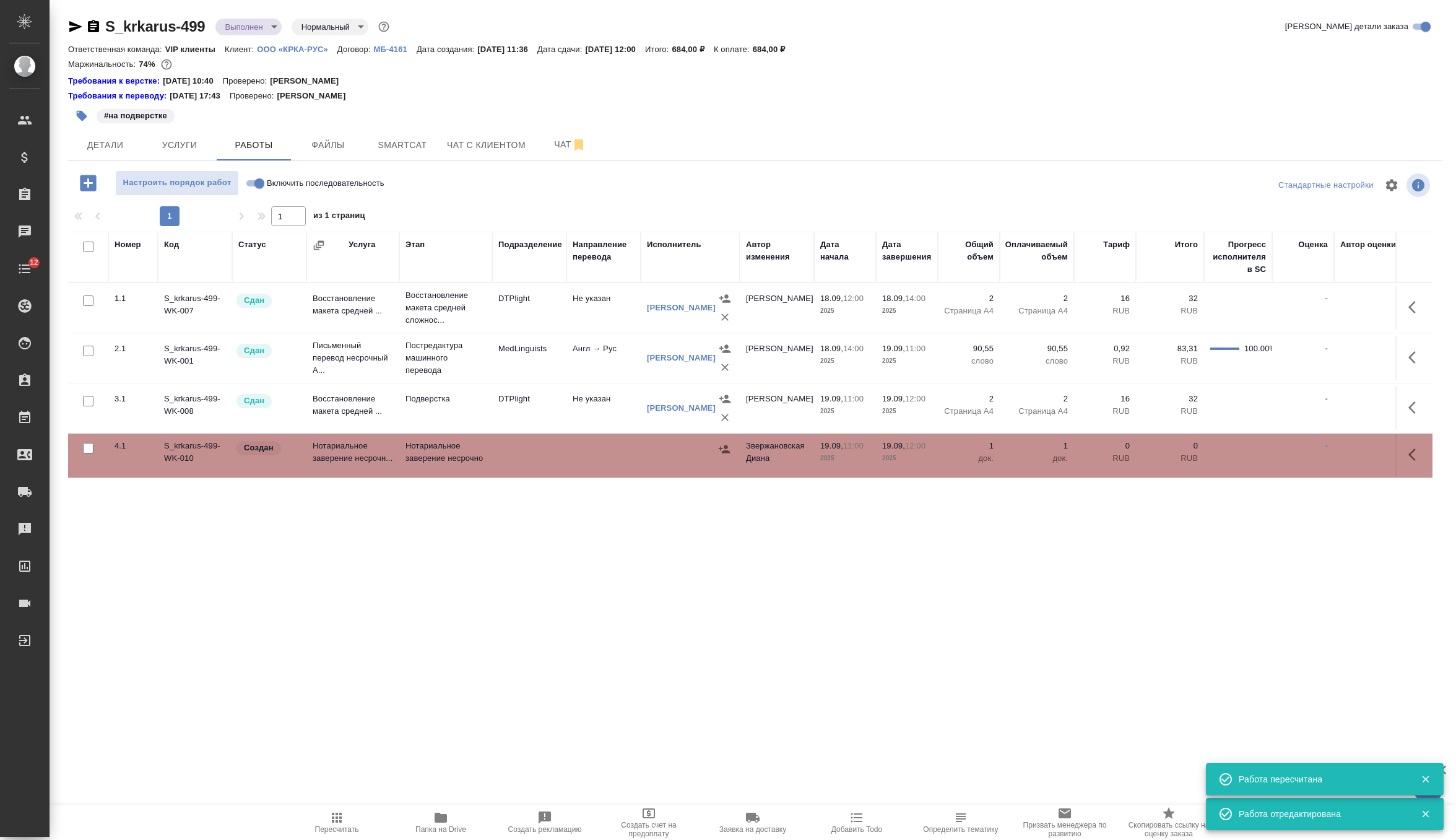
click at [1404, 449] on button "button" at bounding box center [1416, 454] width 30 height 30
click at [1324, 457] on icon "button" at bounding box center [1324, 454] width 11 height 11
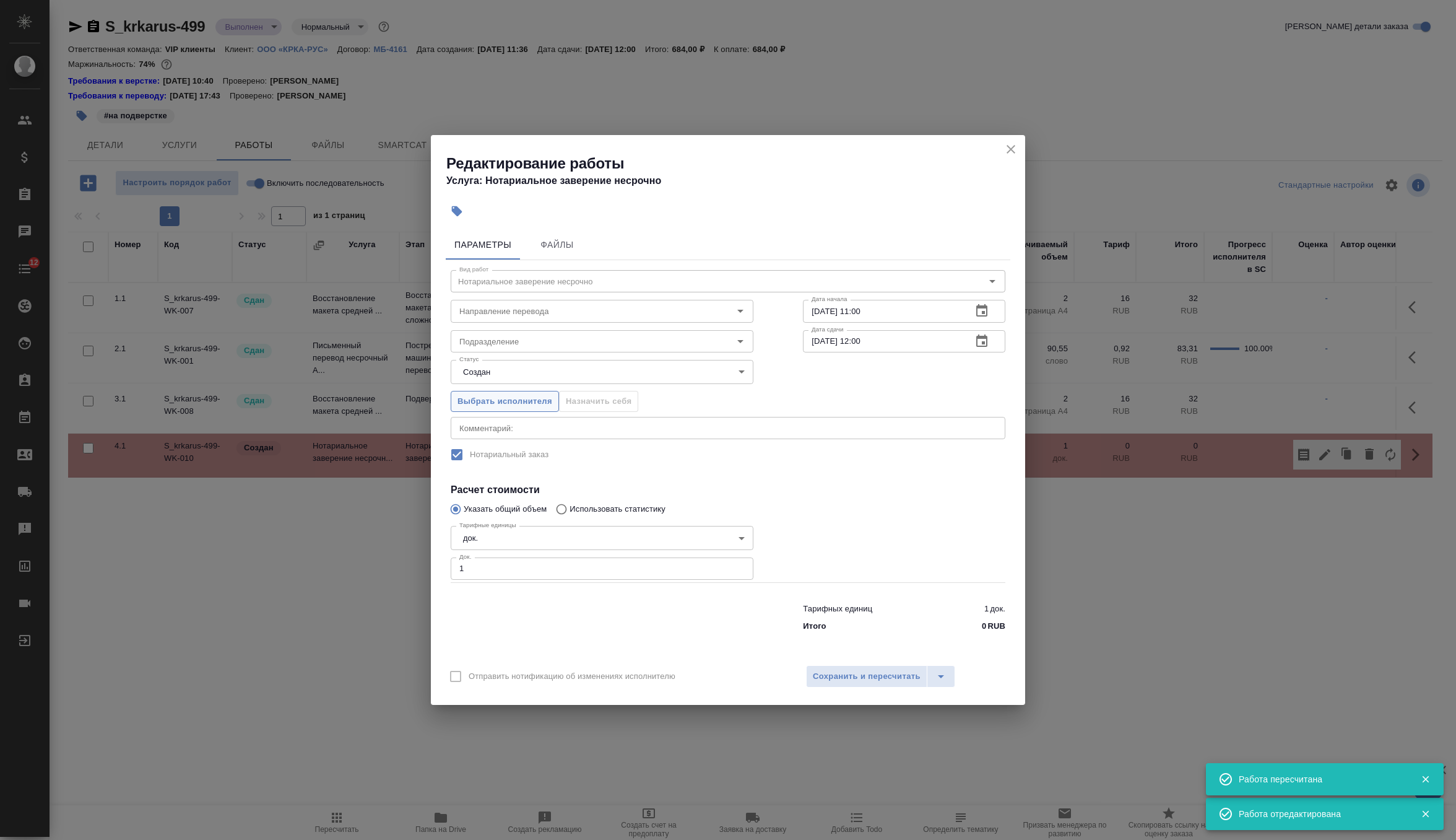
click at [547, 404] on span "Выбрать исполнителя" at bounding box center [504, 402] width 95 height 14
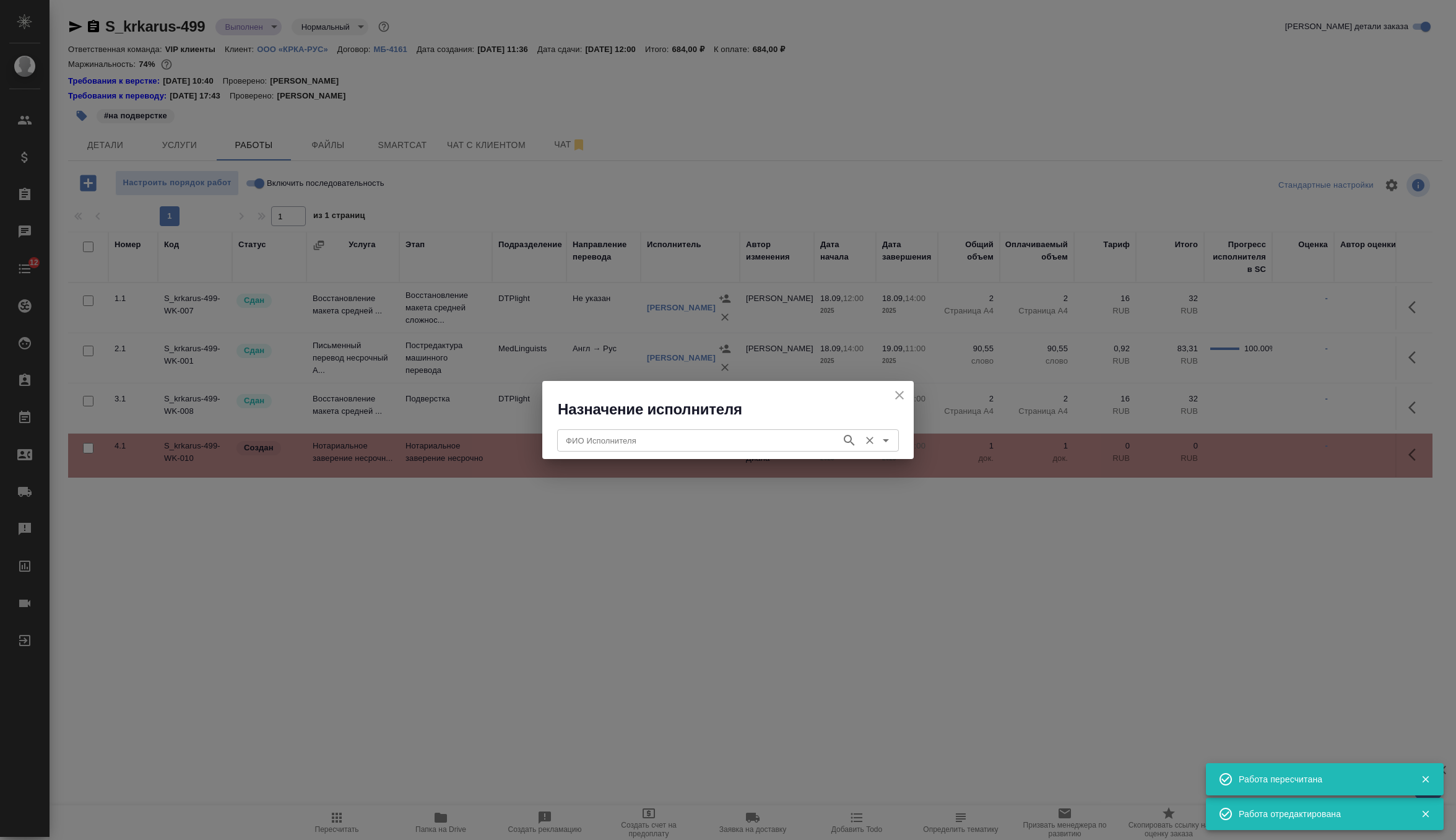
click at [615, 450] on div "ФИО Исполнителя" at bounding box center [728, 440] width 342 height 22
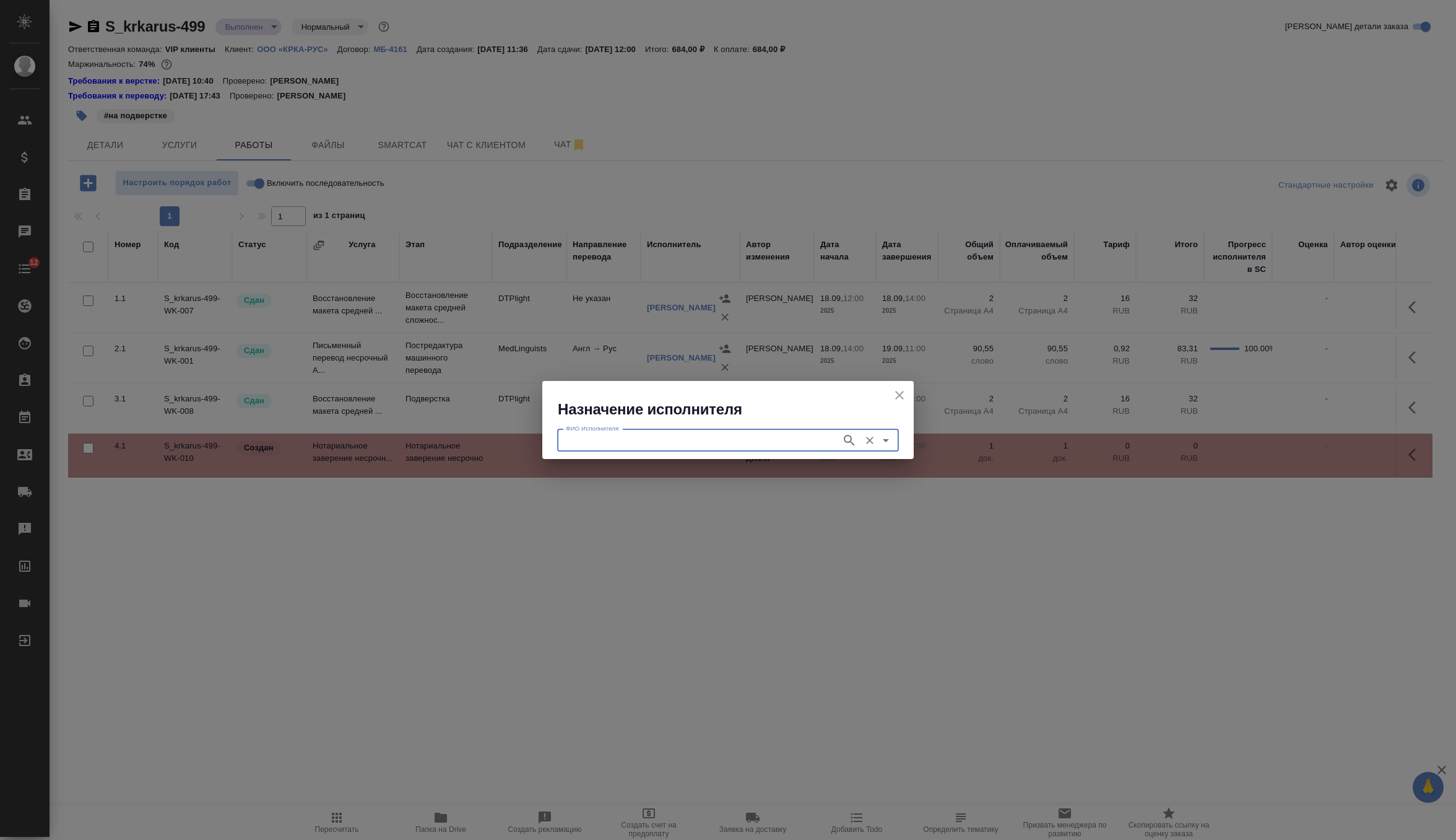
click at [900, 396] on icon "close" at bounding box center [899, 395] width 15 height 15
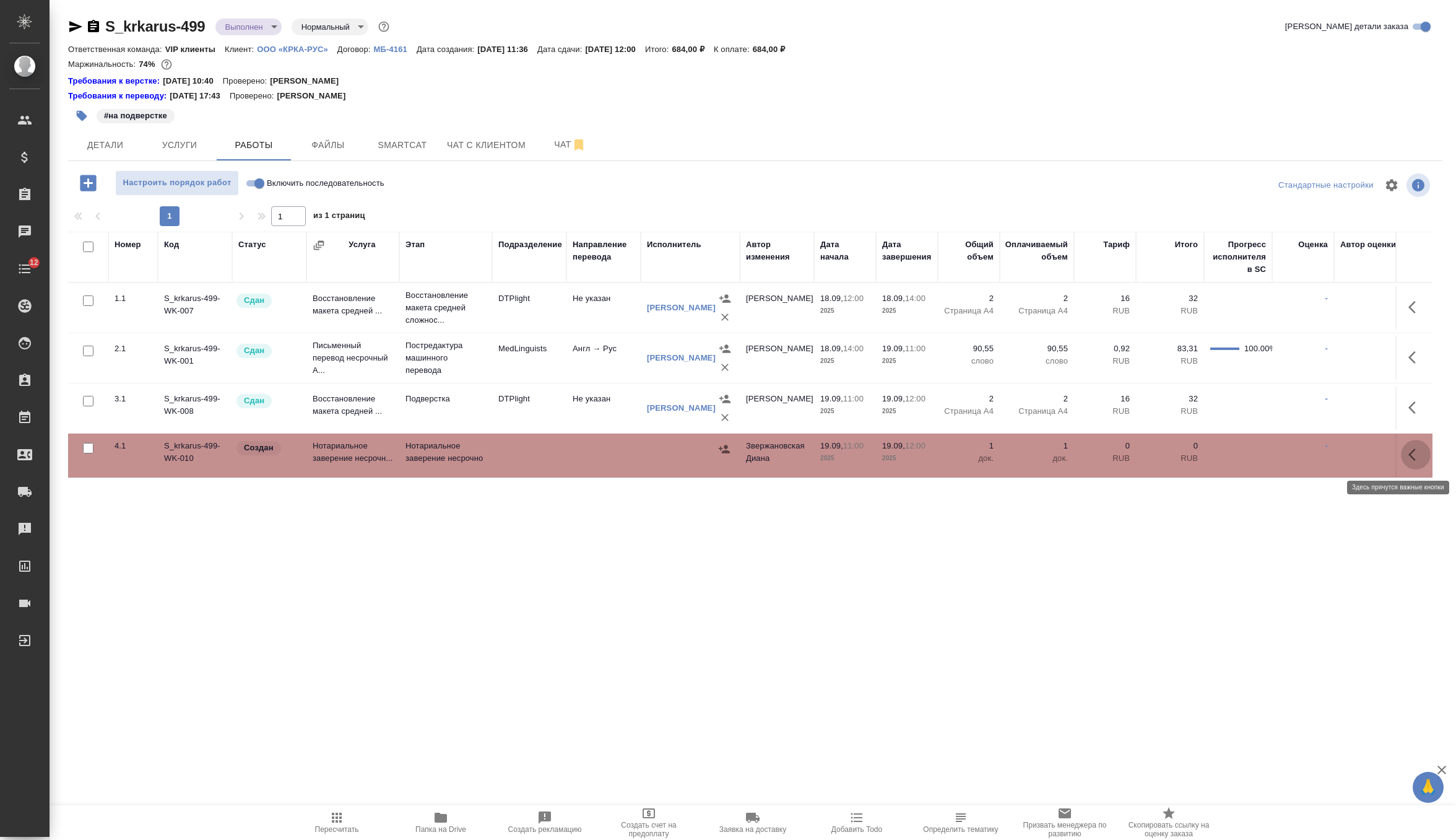
click at [1416, 462] on icon "button" at bounding box center [1416, 454] width 15 height 15
click at [1324, 457] on icon "button" at bounding box center [1324, 454] width 11 height 11
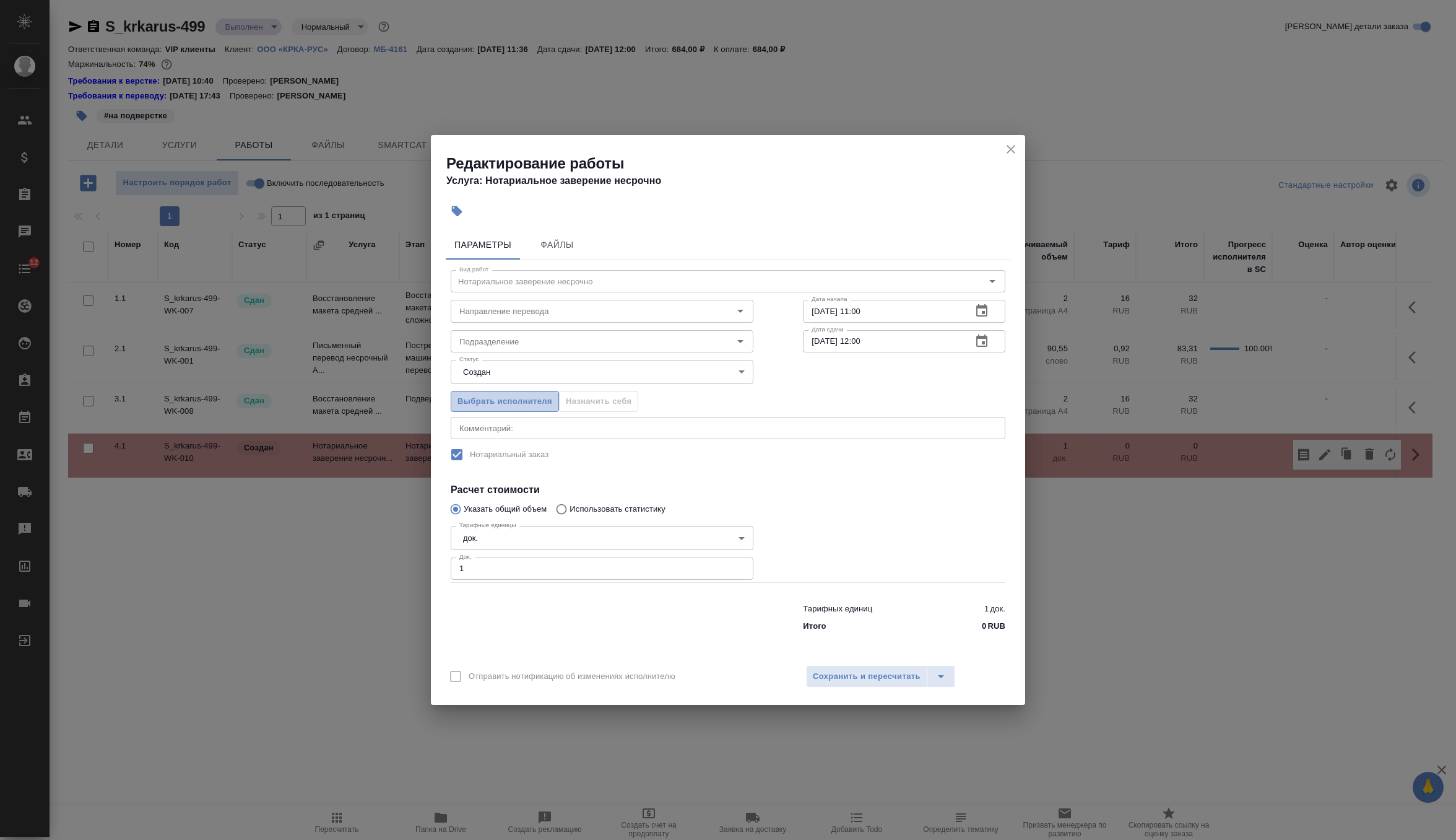
click at [478, 395] on span "Выбрать исполнителя" at bounding box center [504, 402] width 95 height 14
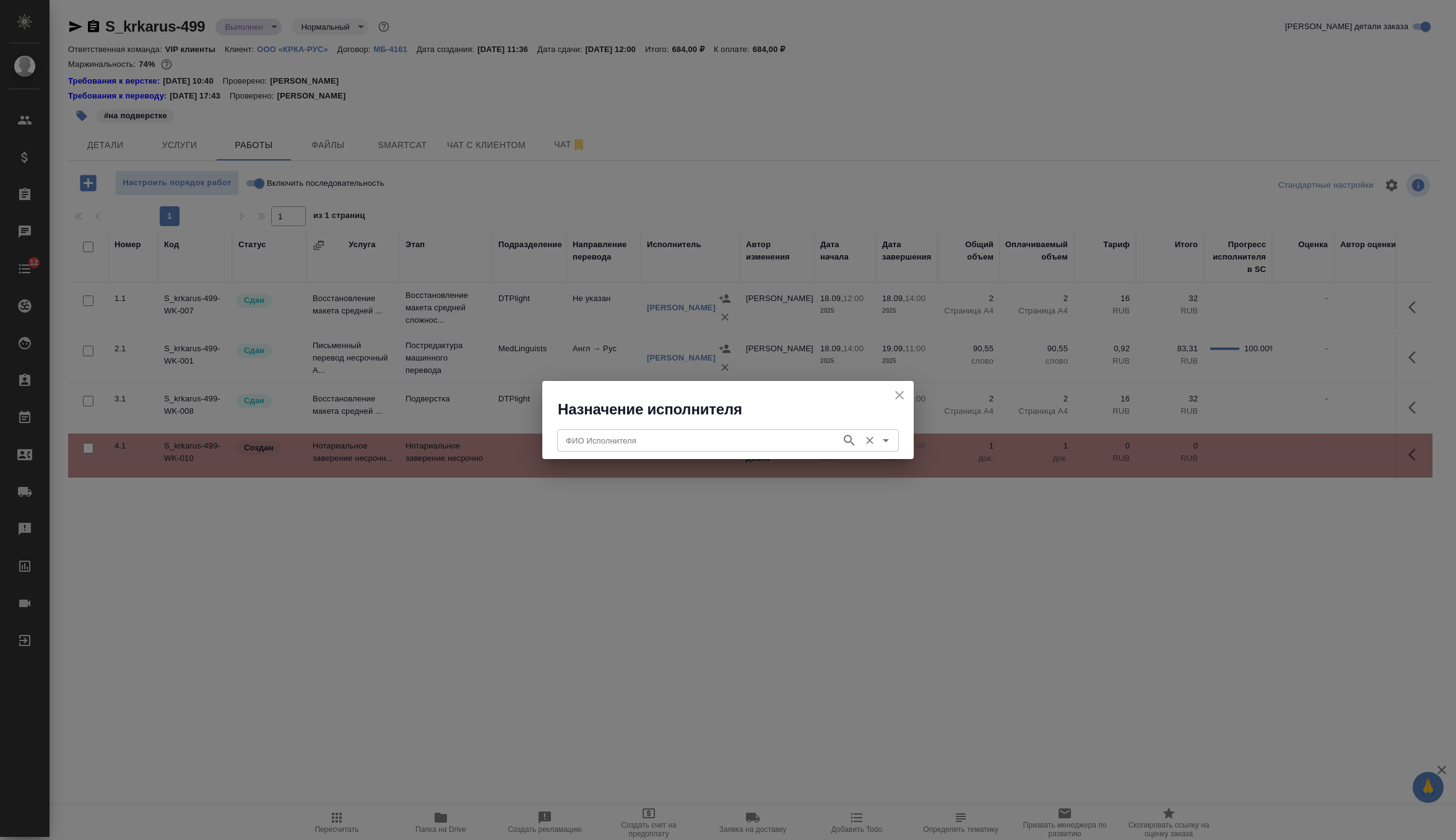
click at [732, 440] on input "ФИО Исполнителя" at bounding box center [697, 440] width 274 height 15
type input "веремий"
click at [844, 444] on icon "button" at bounding box center [849, 440] width 15 height 15
type input "вер"
click at [844, 439] on icon "button" at bounding box center [849, 440] width 10 height 10
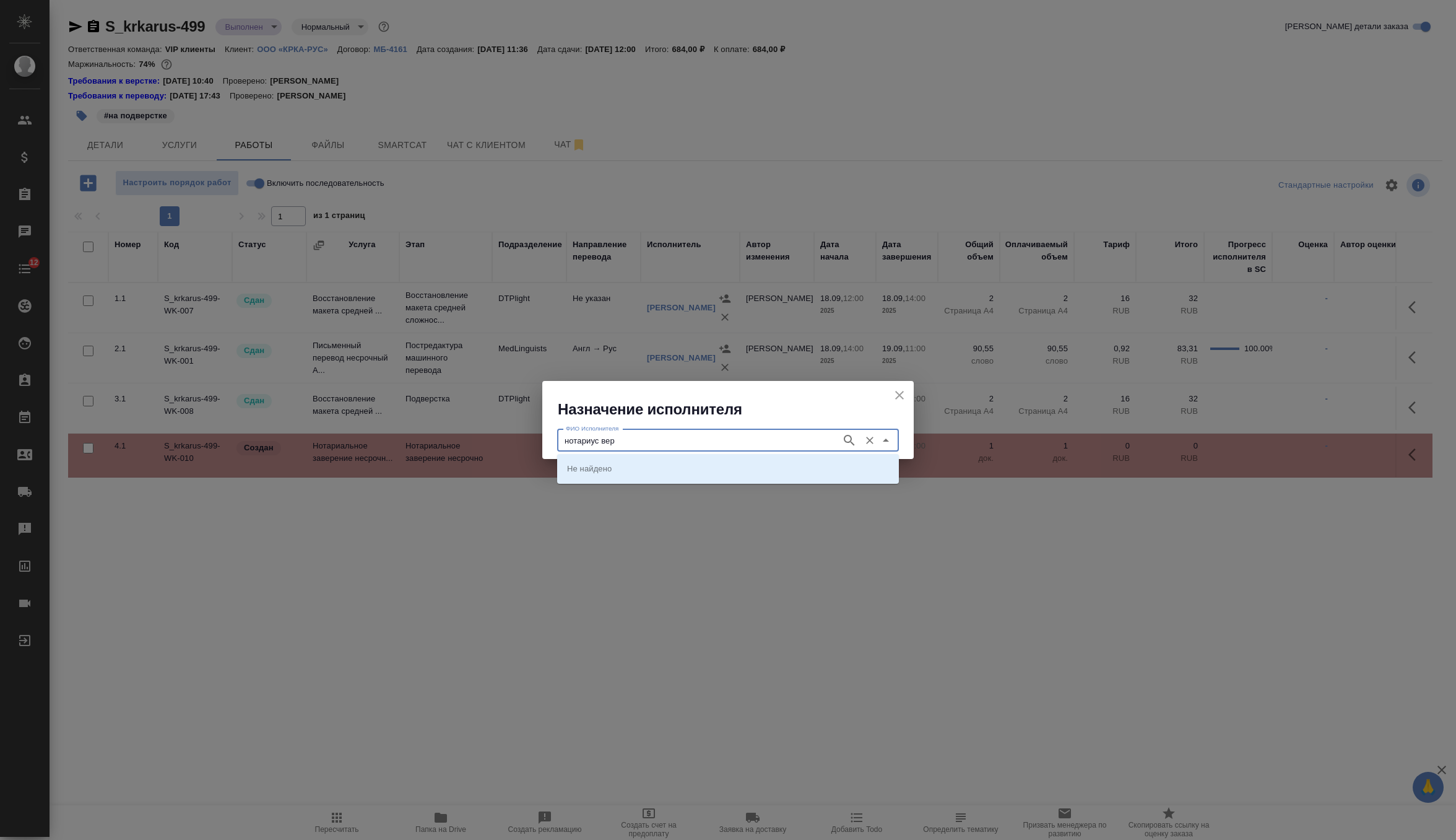
type input "нотариус вере"
click at [841, 438] on button "button" at bounding box center [849, 440] width 19 height 19
type input "нотариус шише"
click at [850, 441] on icon "button" at bounding box center [849, 440] width 10 height 10
click at [814, 447] on input "ФИО Исполнителя" at bounding box center [697, 440] width 274 height 15
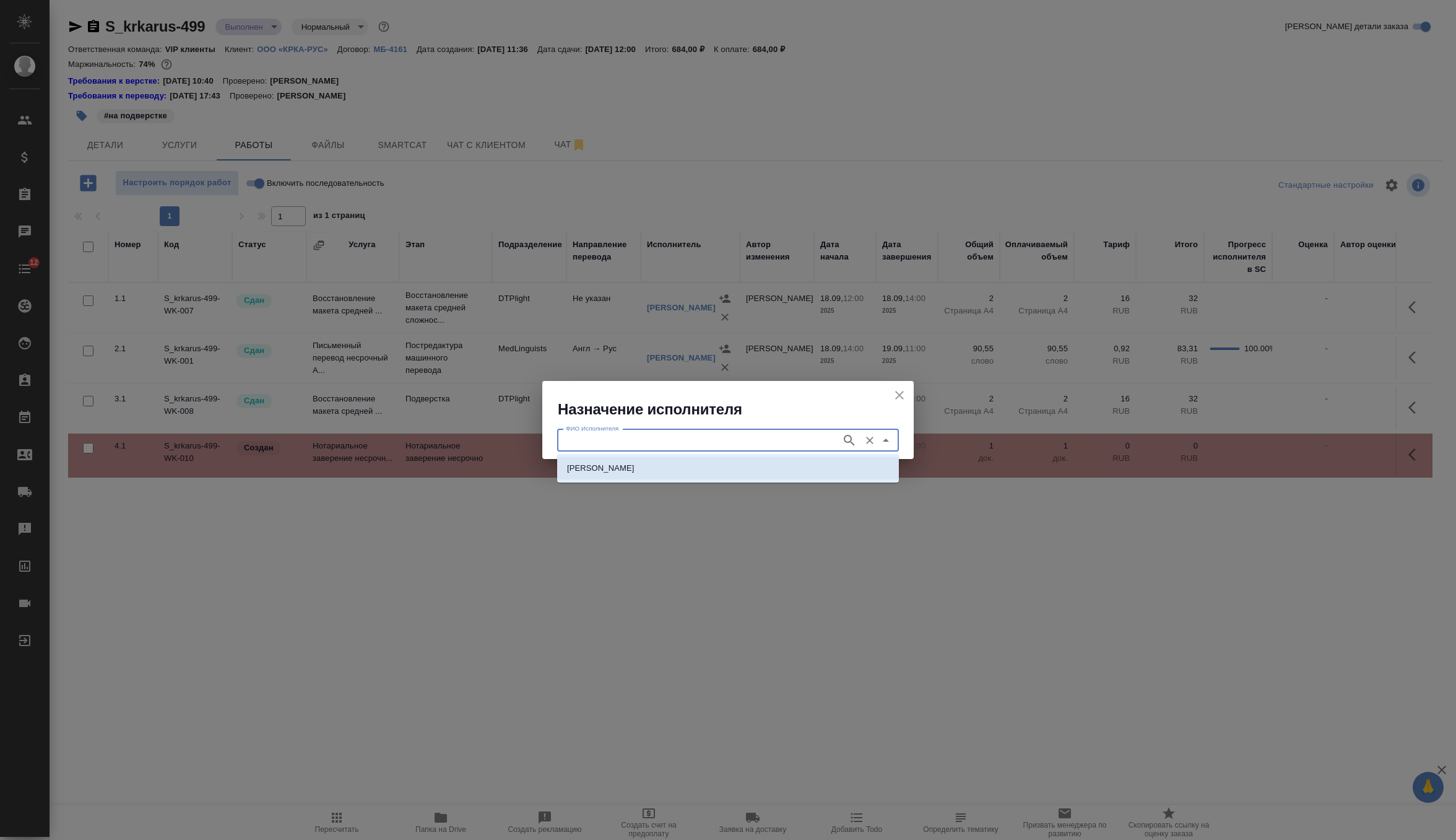
click at [766, 470] on li "НОТАРИУС Шишенков Леонид Васильевич" at bounding box center [728, 468] width 342 height 22
type input "НОТАРИУС Шишенков Леонид Васильевич"
click at [846, 436] on icon "button" at bounding box center [849, 440] width 15 height 15
click at [899, 393] on span "19.09, 12:00" at bounding box center [907, 399] width 50 height 12
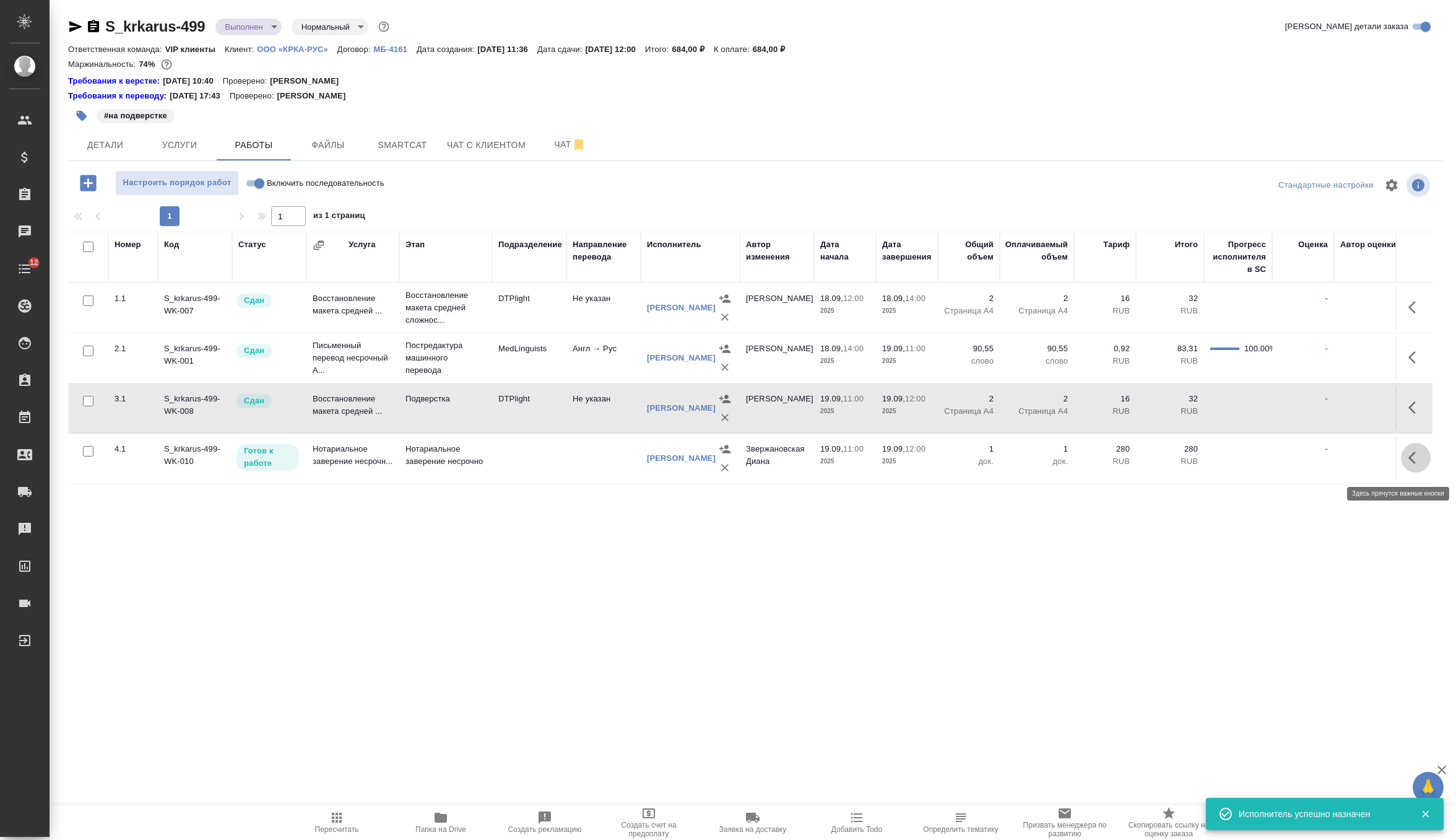
click at [1409, 459] on icon "button" at bounding box center [1416, 457] width 15 height 15
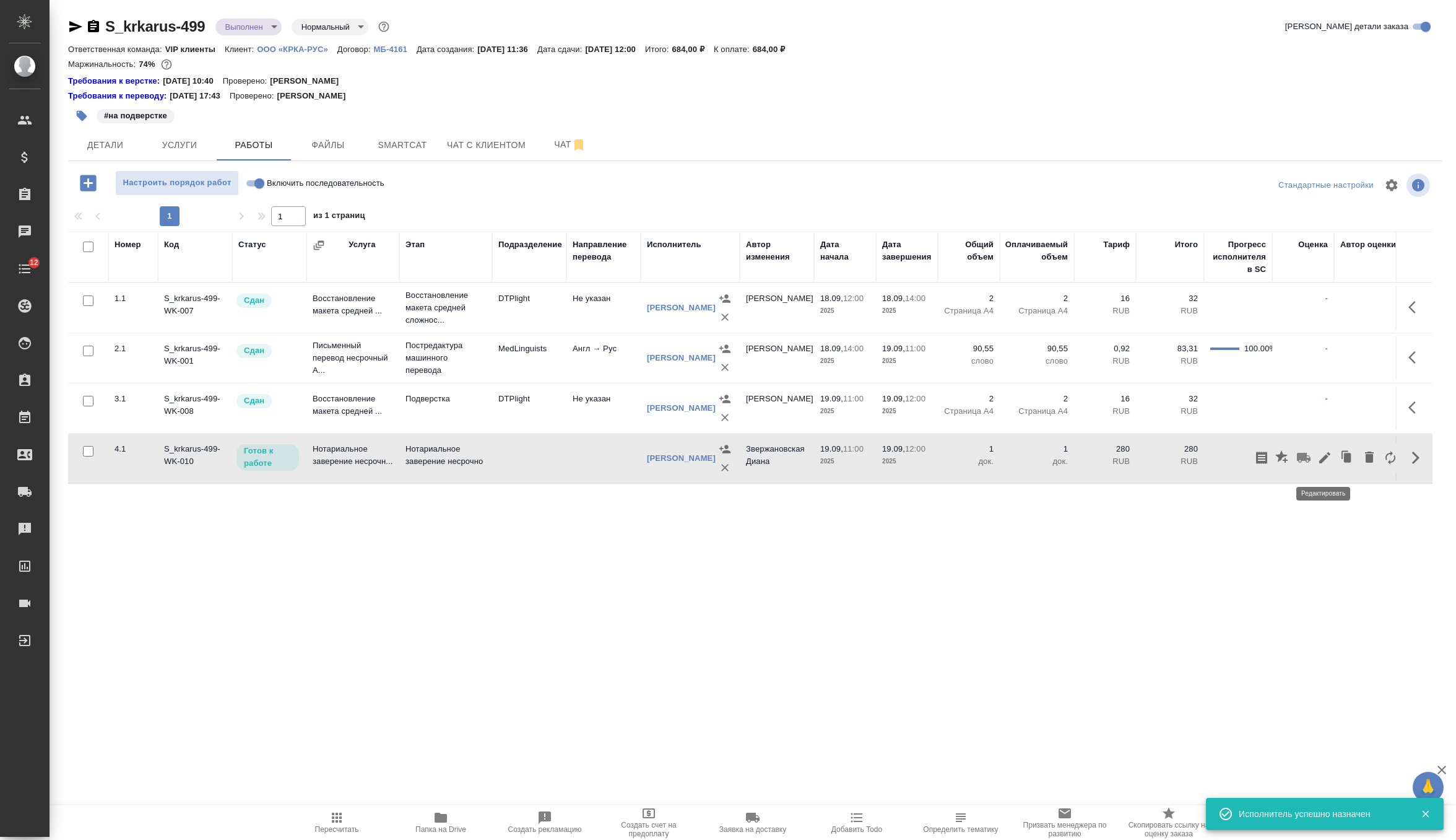
click at [1326, 460] on icon "button" at bounding box center [1324, 457] width 11 height 11
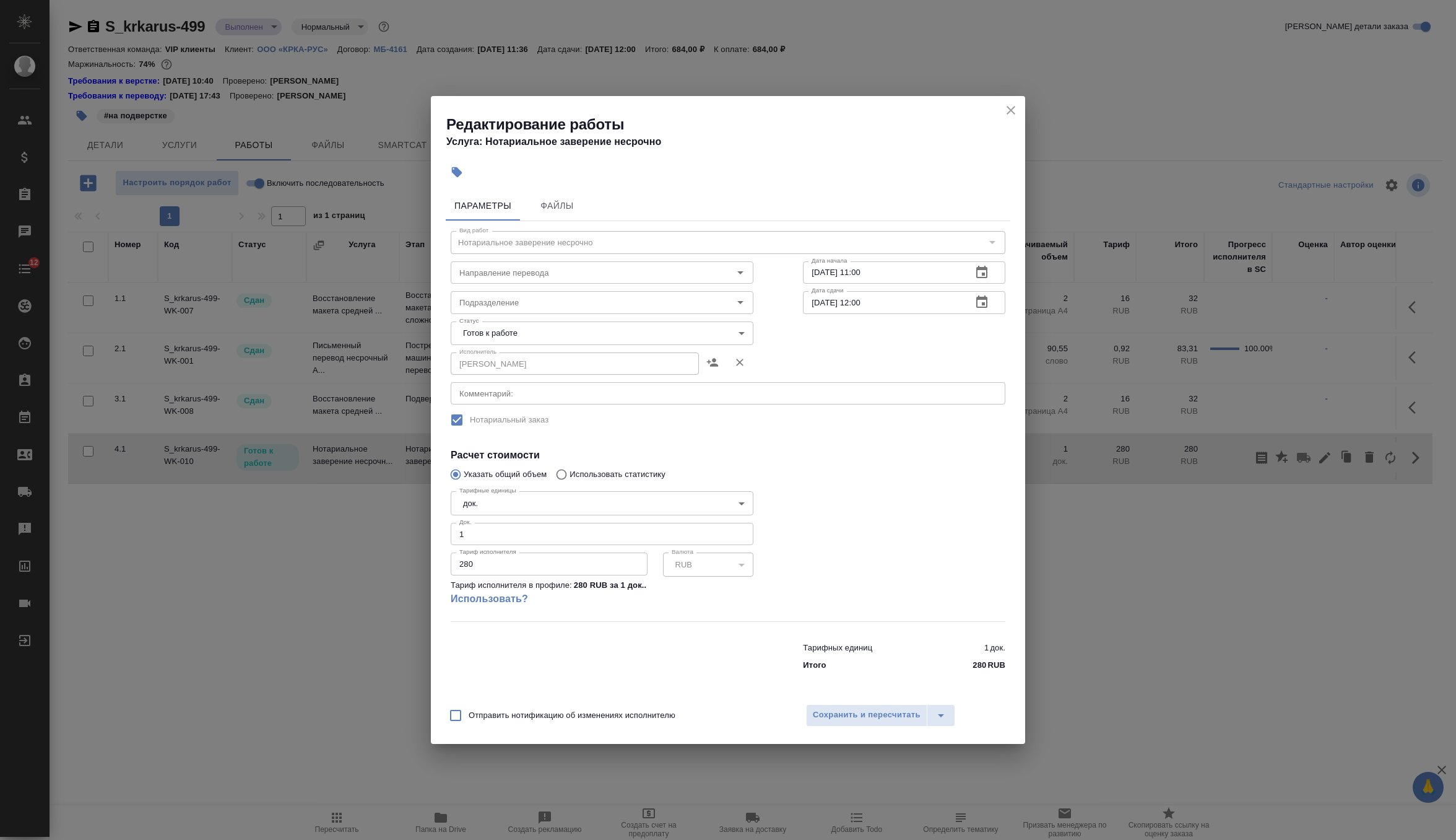
click at [1008, 105] on icon "close" at bounding box center [1011, 110] width 15 height 15
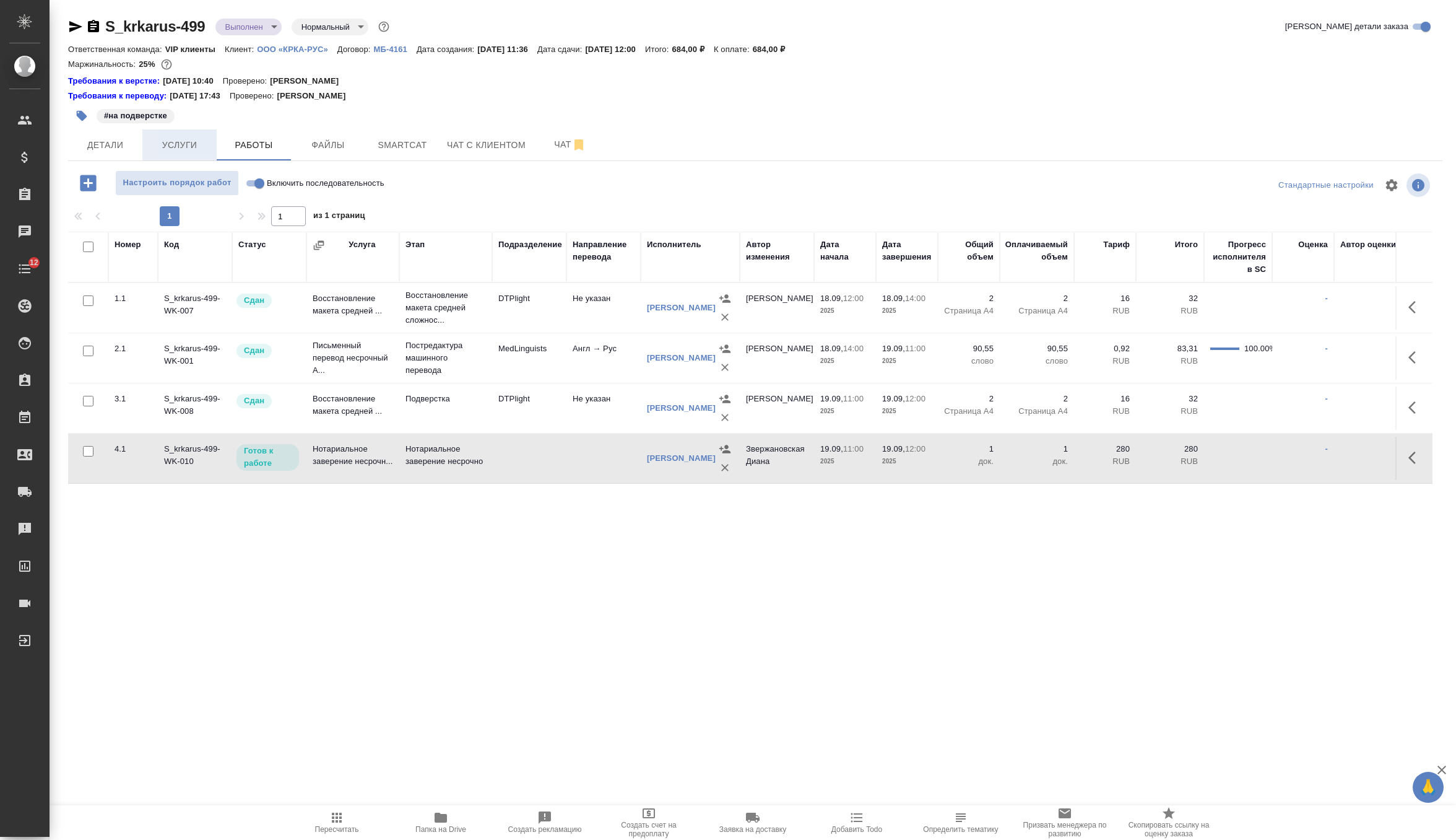
click at [186, 141] on span "Услуги" at bounding box center [179, 145] width 59 height 15
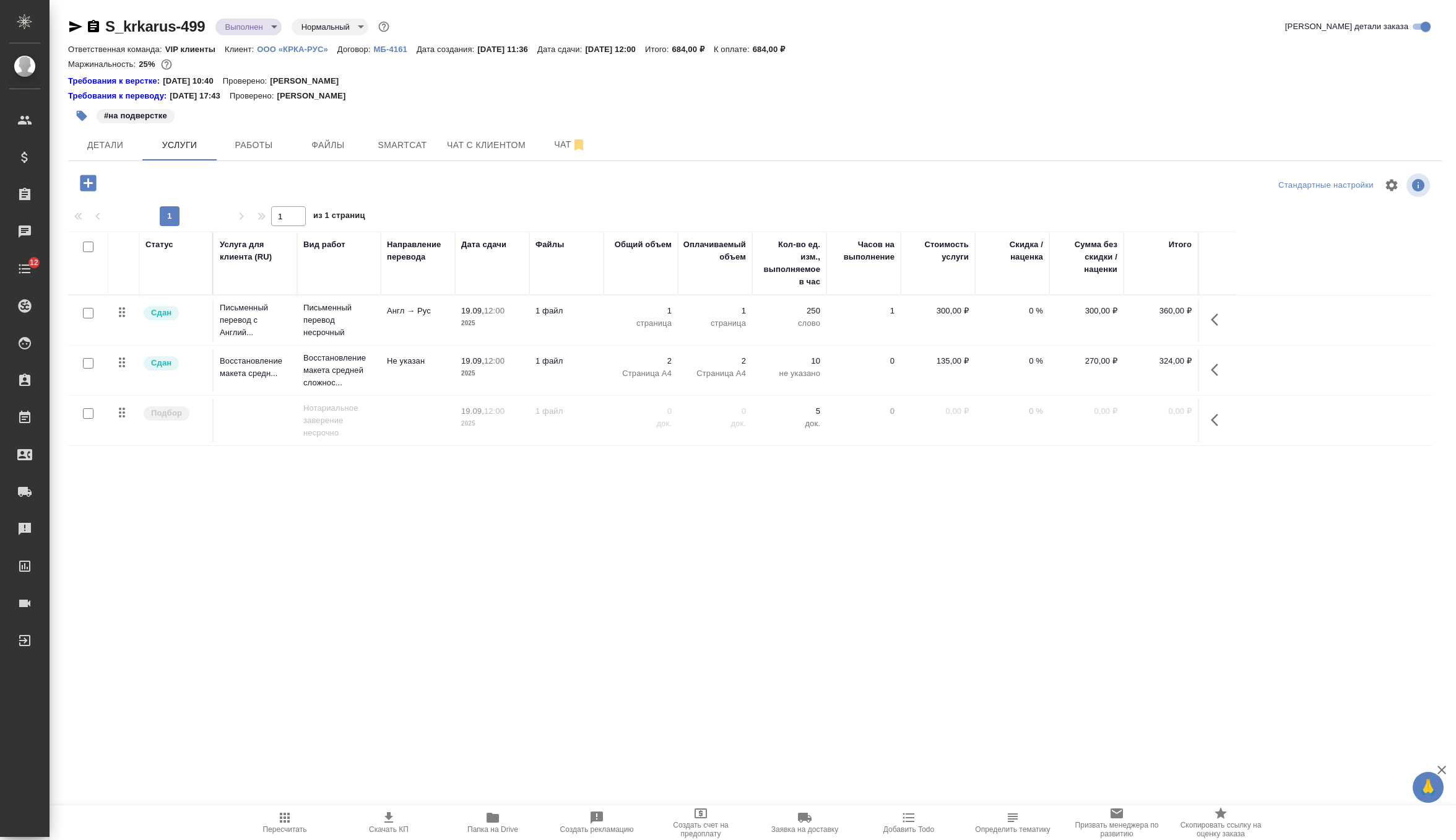
click at [1211, 420] on icon "button" at bounding box center [1218, 420] width 15 height 15
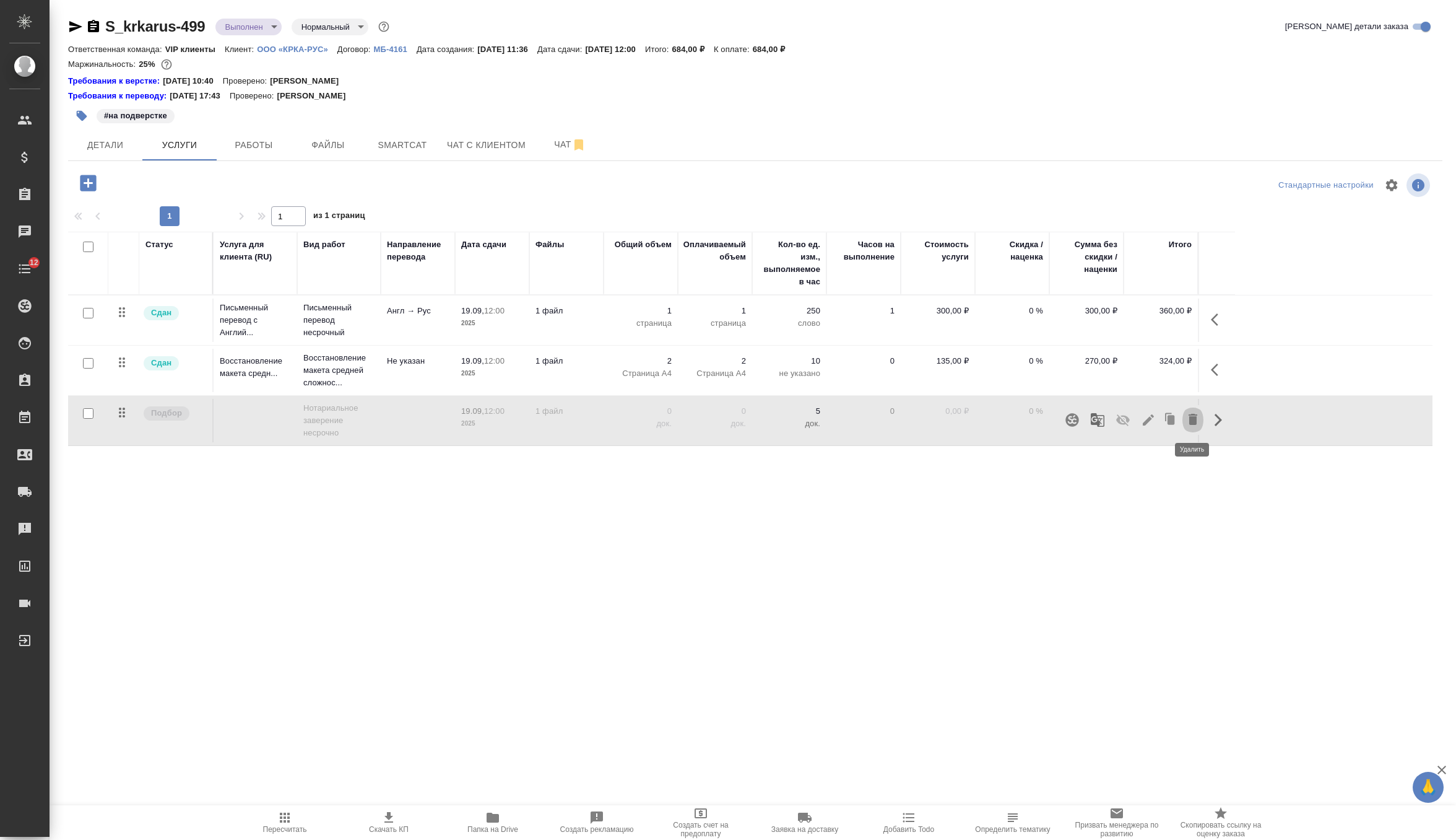
click at [1187, 418] on icon "button" at bounding box center [1193, 419] width 15 height 15
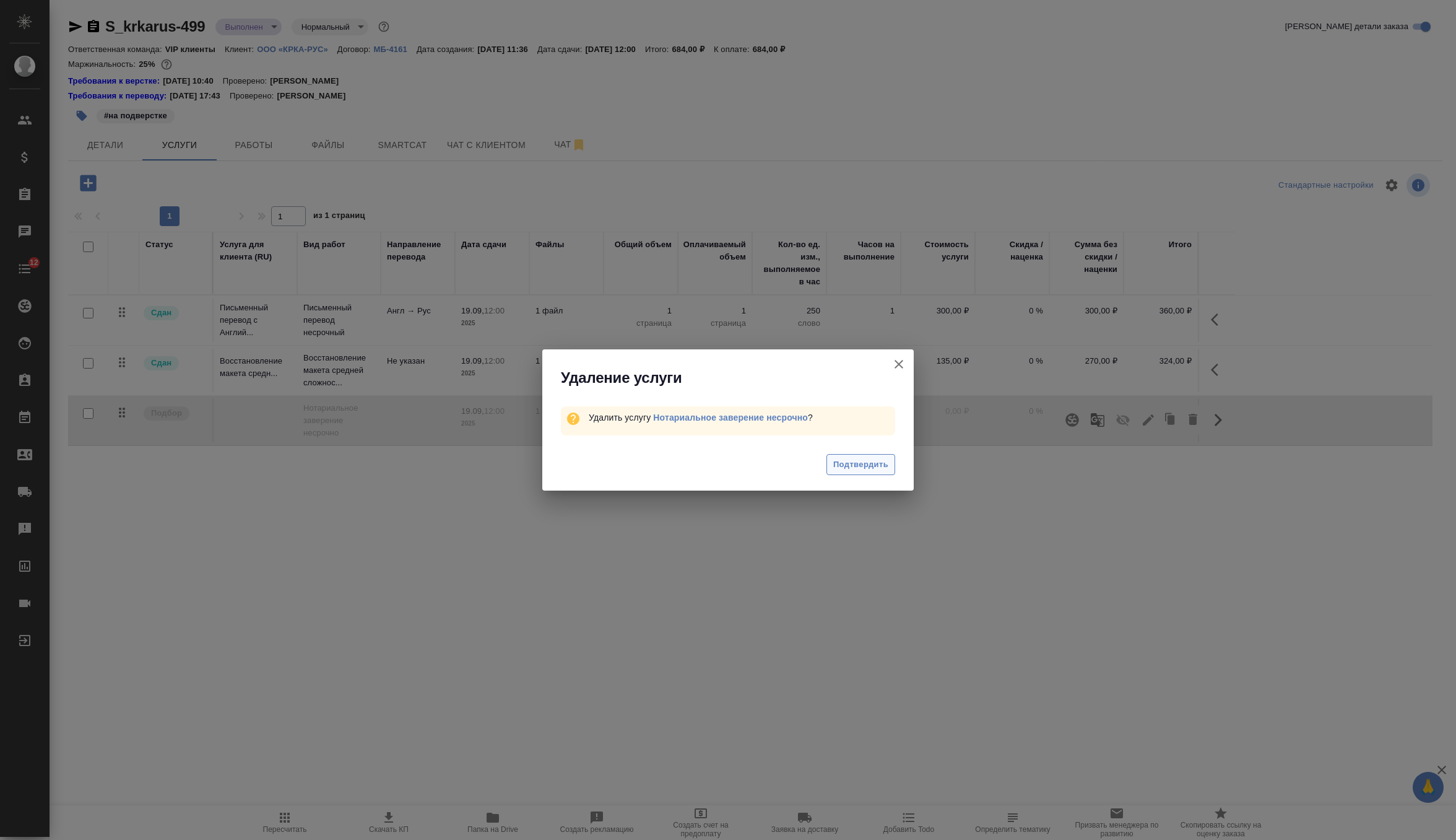
click at [880, 470] on span "Подтвердить" at bounding box center [861, 464] width 55 height 14
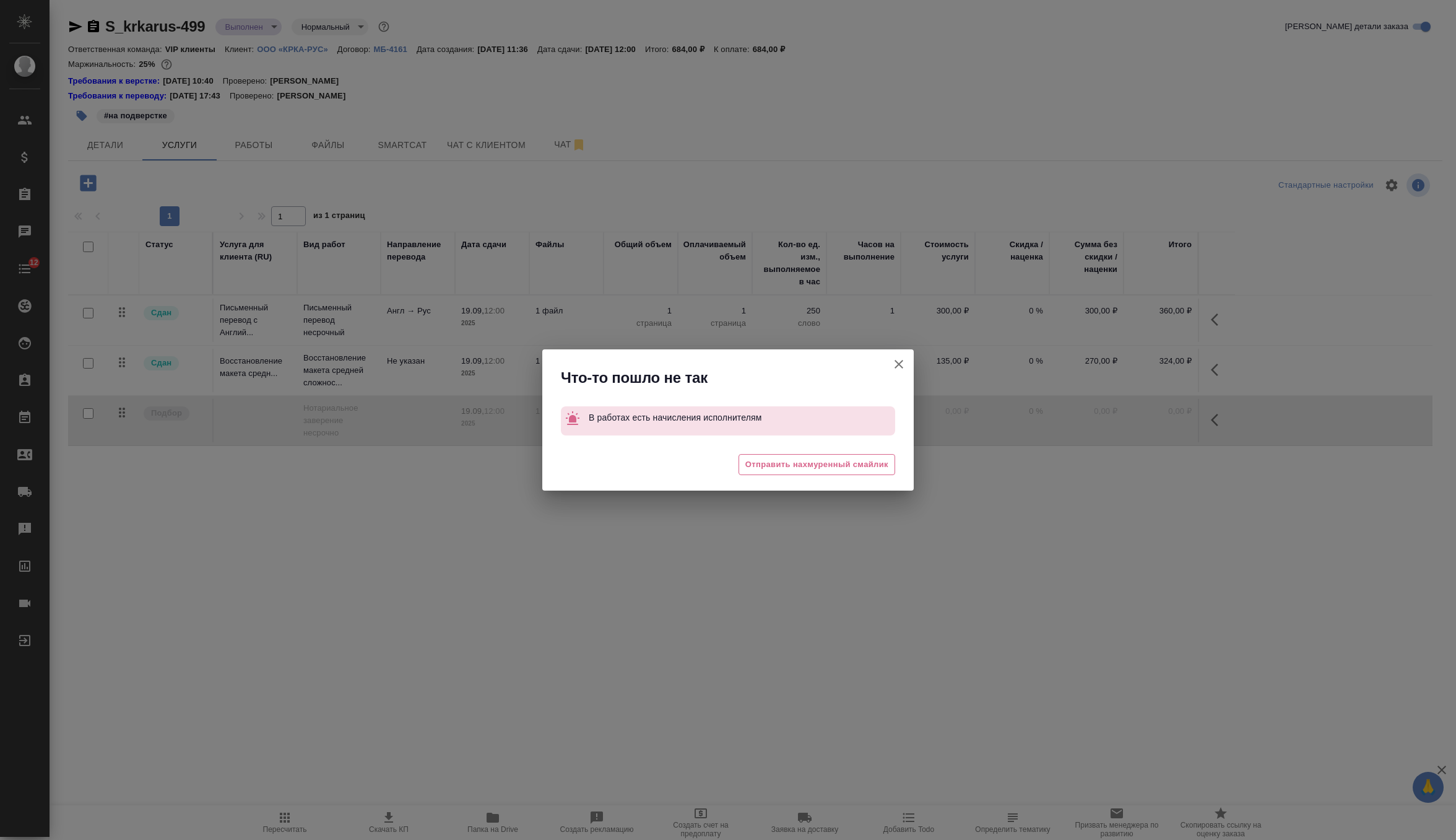
click at [895, 366] on icon "button" at bounding box center [899, 363] width 15 height 15
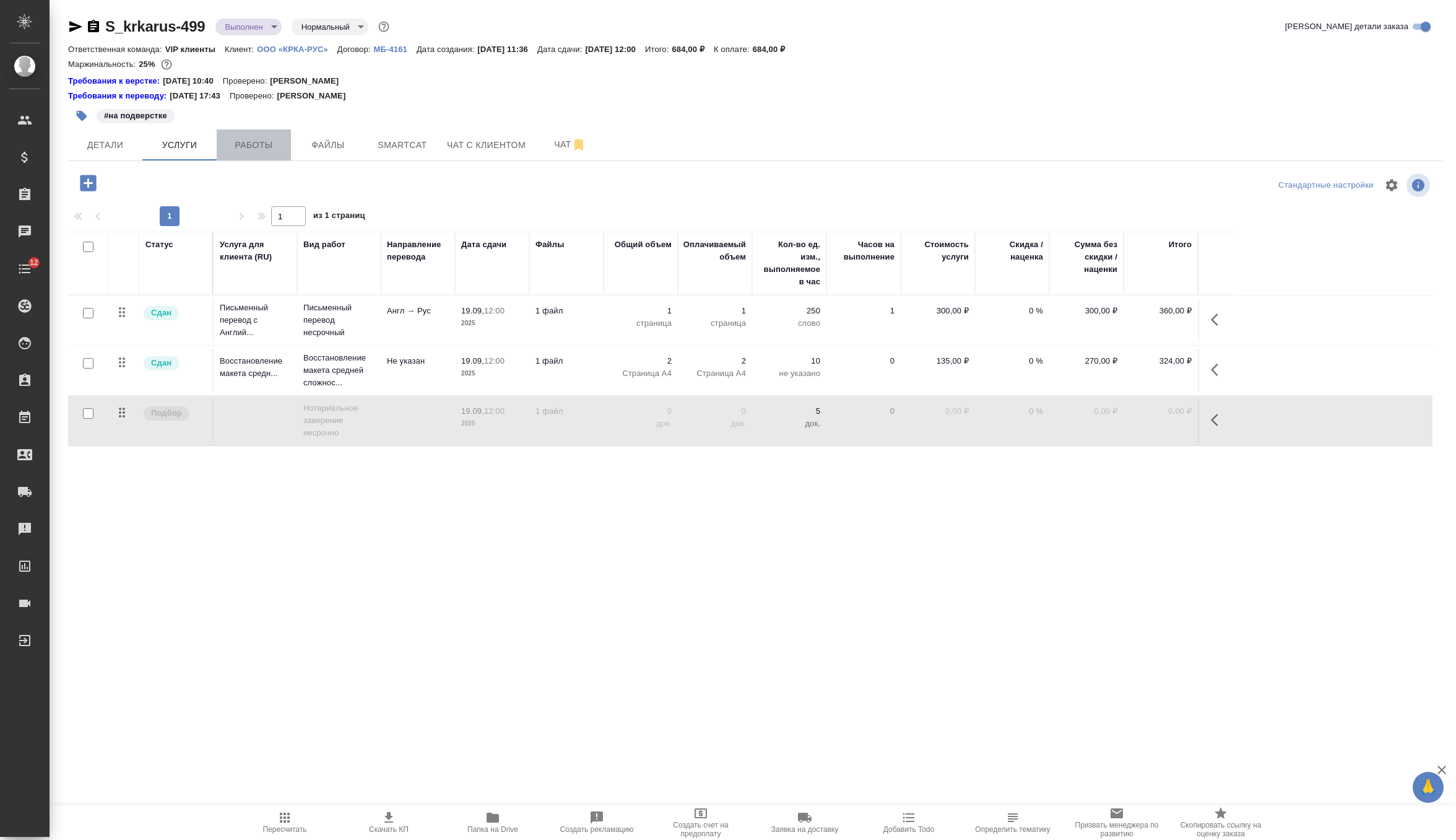
click at [275, 141] on span "Работы" at bounding box center [254, 145] width 59 height 15
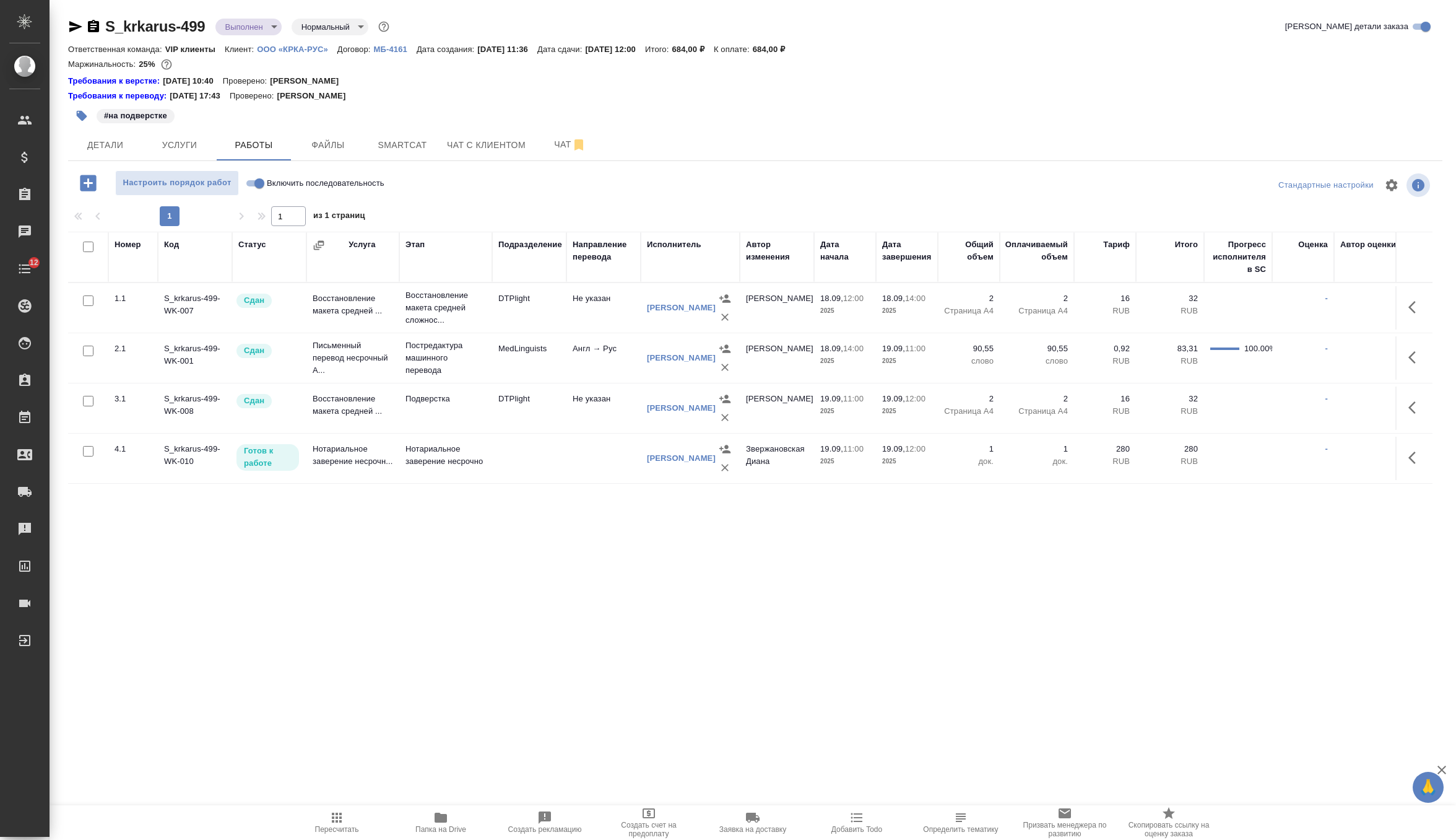
click at [718, 472] on button "button" at bounding box center [725, 467] width 19 height 19
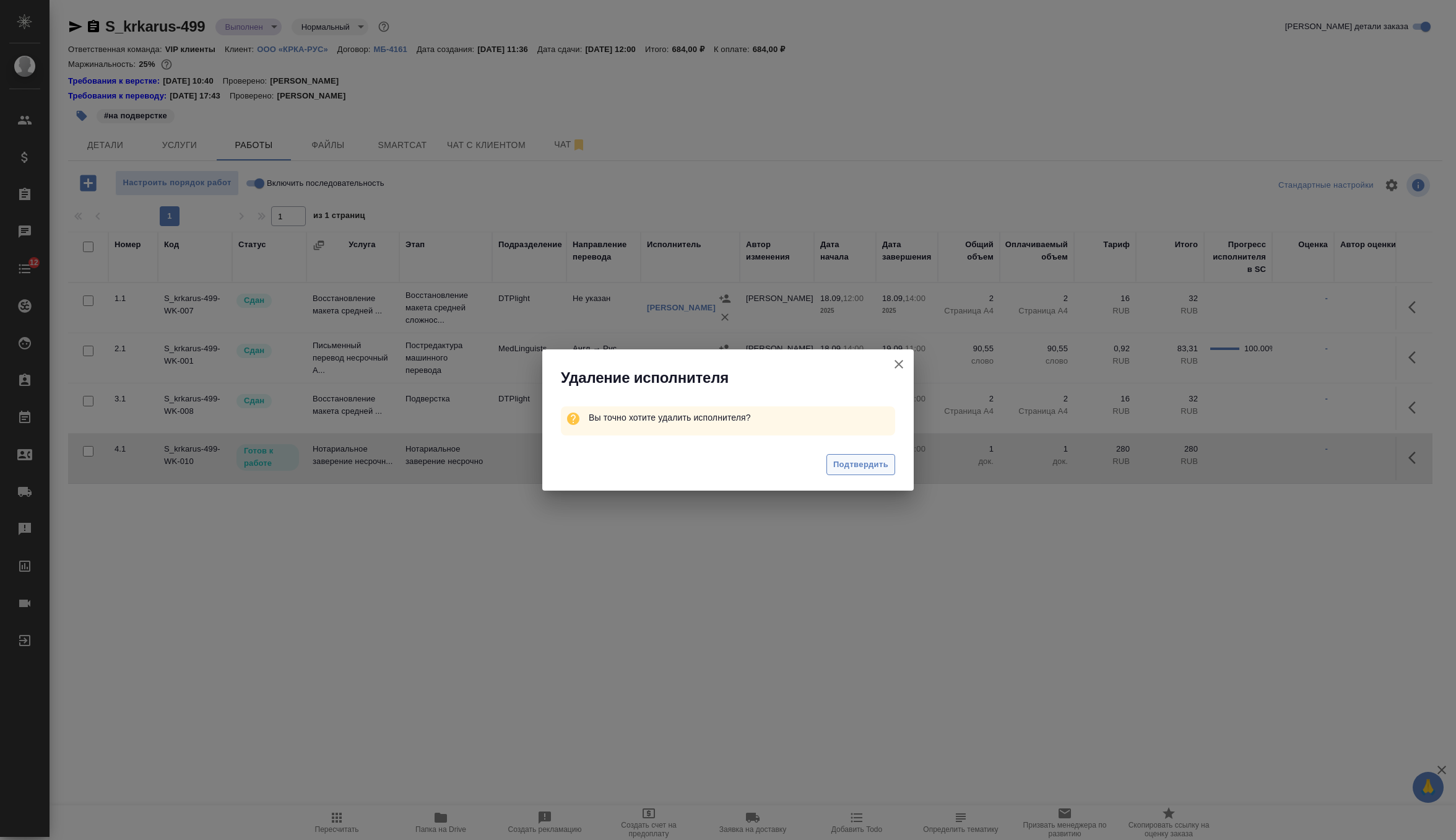
click at [851, 467] on span "Подтвердить" at bounding box center [861, 464] width 55 height 14
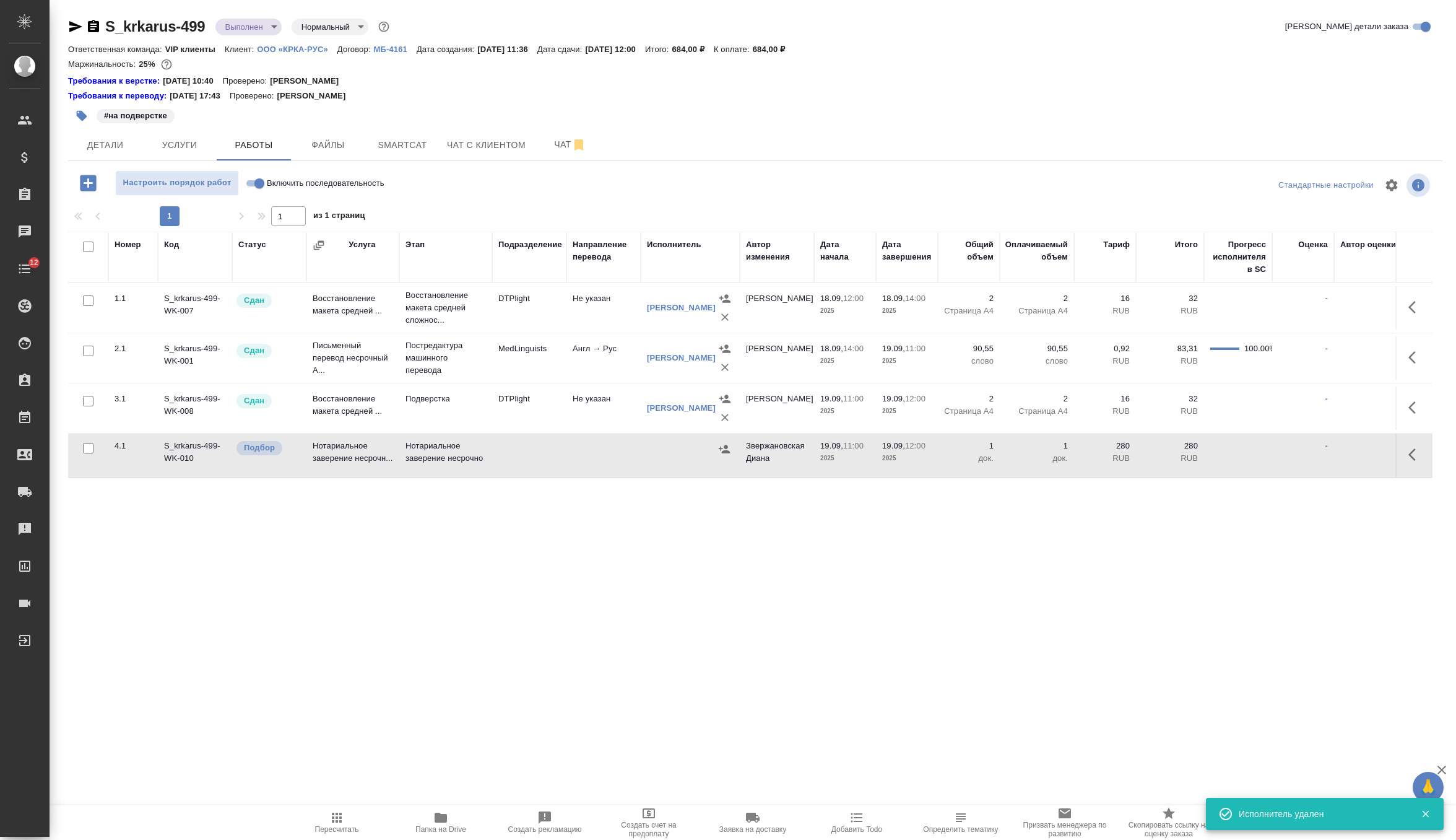
click at [1420, 460] on icon "button" at bounding box center [1416, 454] width 15 height 15
click at [1321, 454] on icon "button" at bounding box center [1324, 454] width 15 height 15
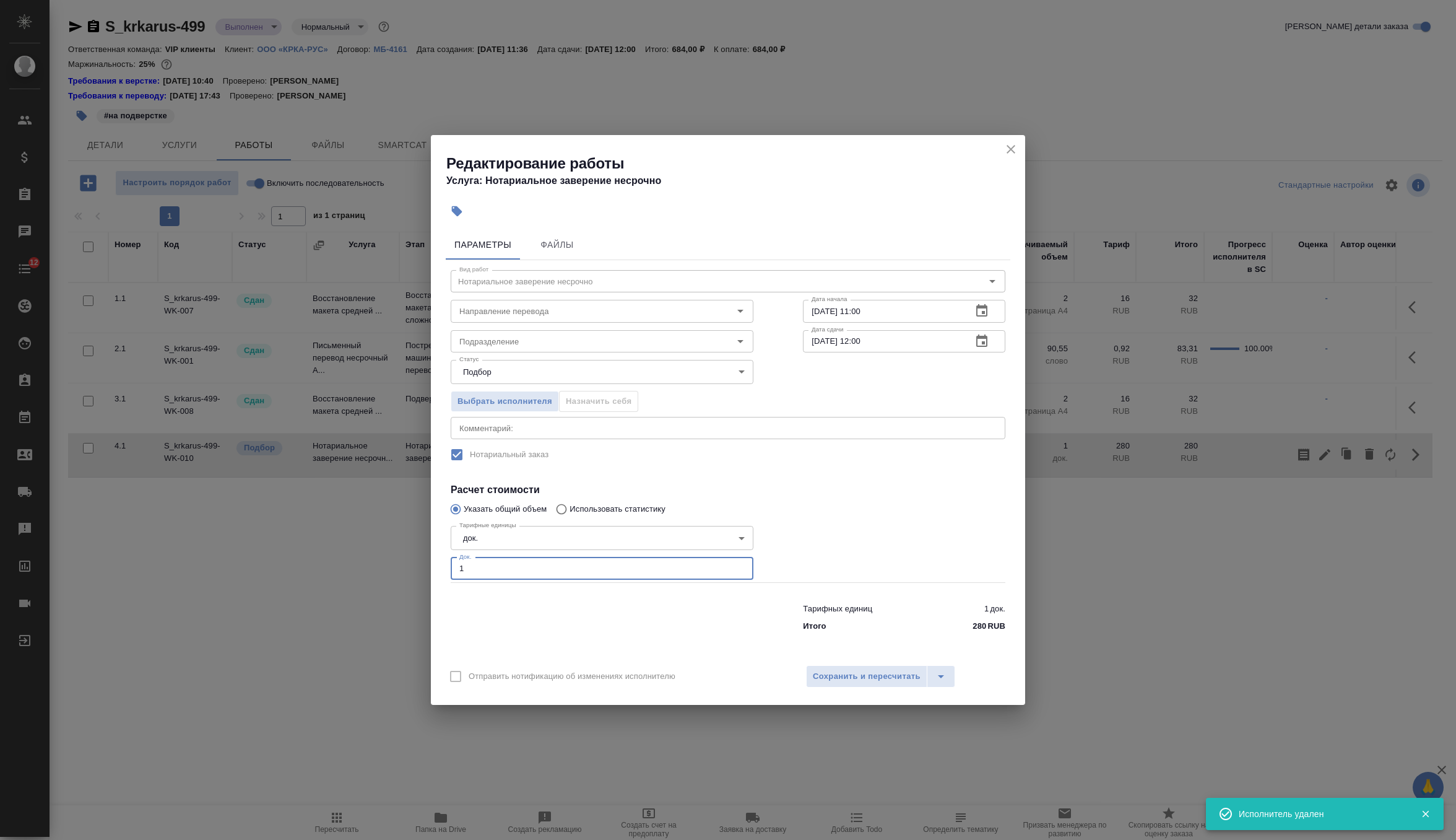
click at [603, 577] on input "1" at bounding box center [602, 569] width 303 height 22
type input "0"
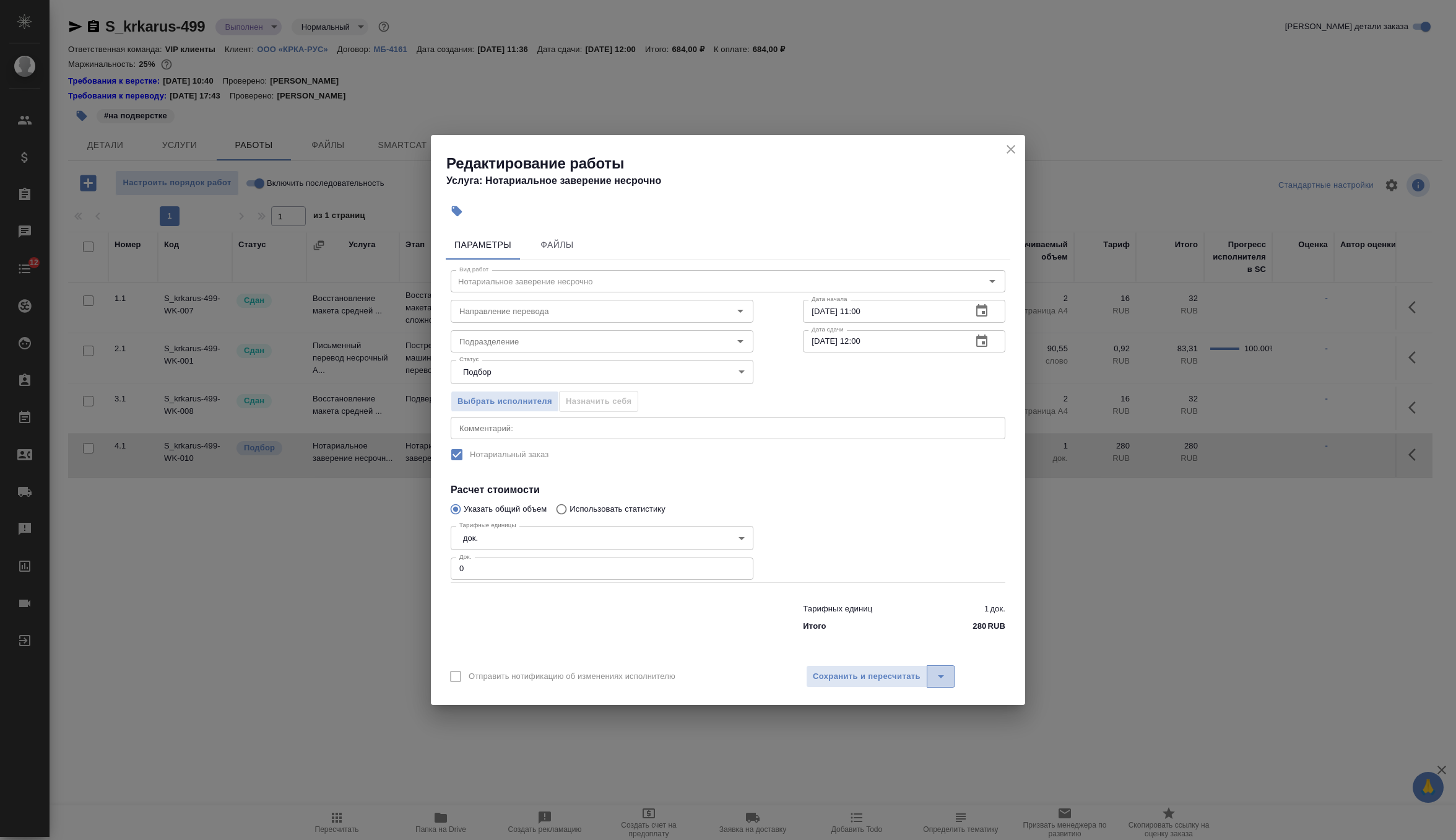
click at [945, 672] on icon "split button" at bounding box center [941, 676] width 15 height 15
click at [886, 672] on span "Сохранить и пересчитать" at bounding box center [867, 676] width 108 height 14
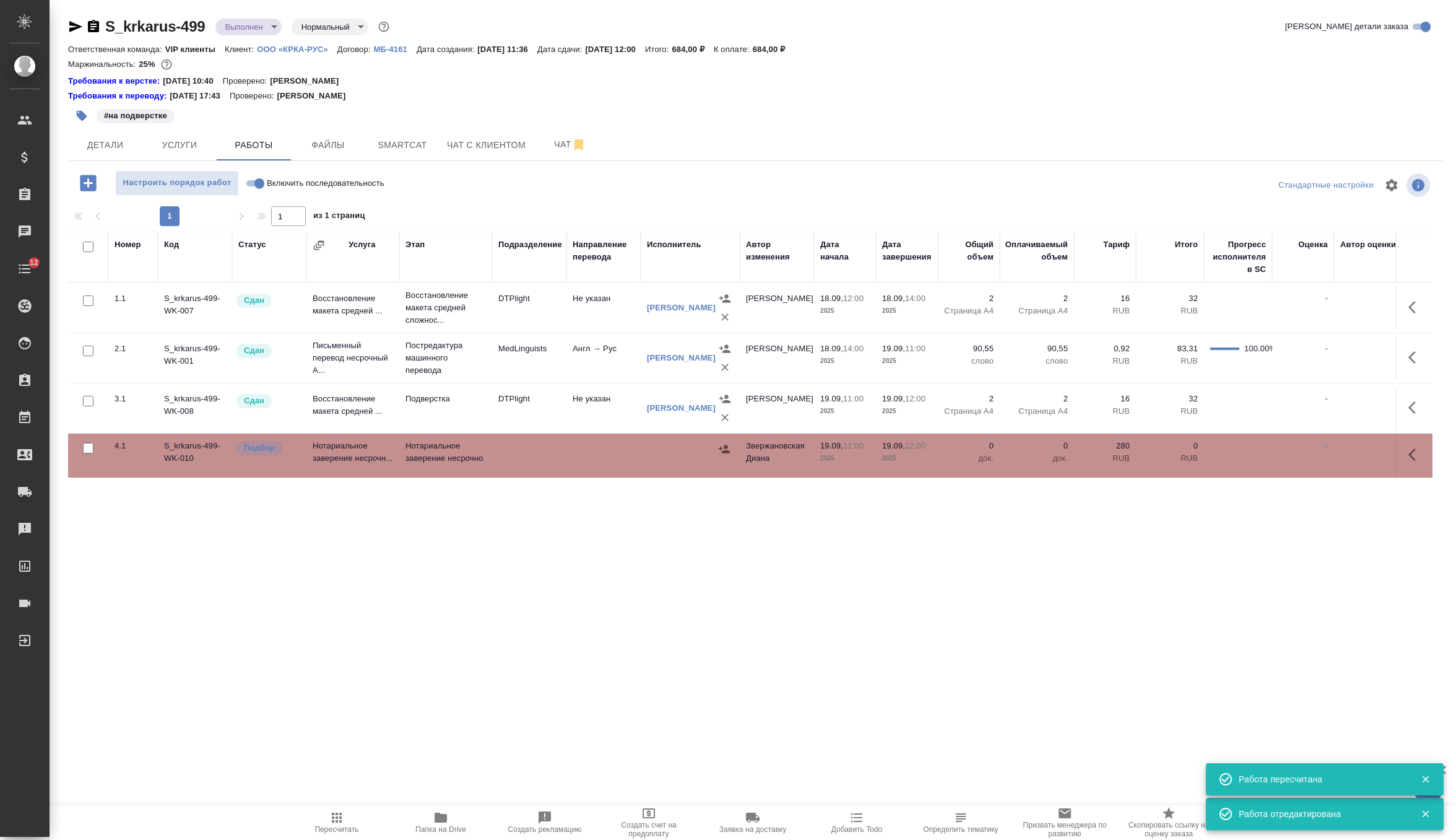
click at [1406, 469] on div at bounding box center [1414, 454] width 24 height 30
click at [1412, 445] on button "button" at bounding box center [1416, 454] width 30 height 30
click at [1368, 453] on icon "button" at bounding box center [1370, 454] width 9 height 11
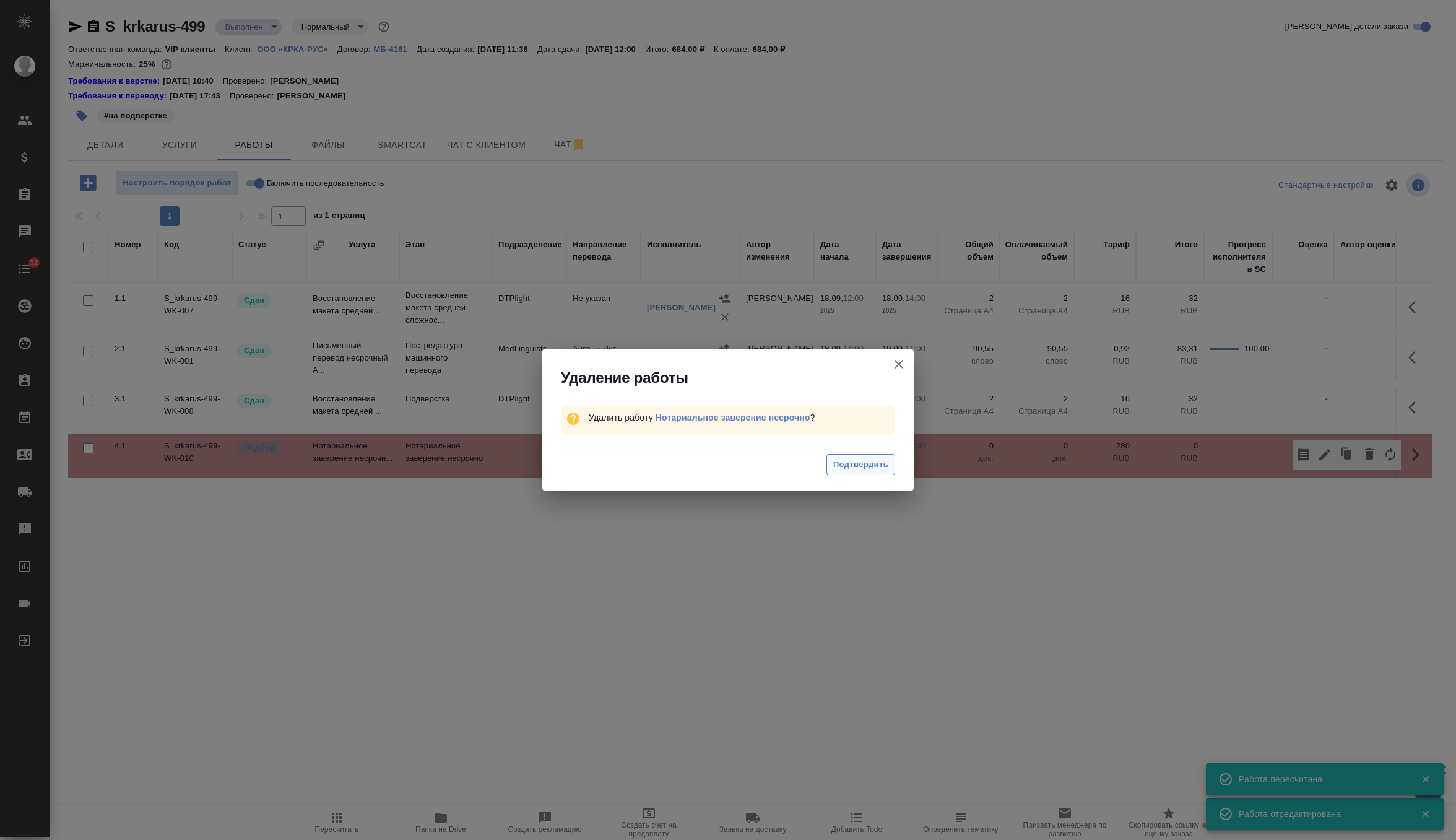
click at [833, 469] on span "Подтвердить" at bounding box center [861, 464] width 55 height 14
click at [833, 469] on div "Удаление работы Удалить работу Нотариальное заверение несрочно ? Подтвердить" at bounding box center [728, 420] width 1456 height 840
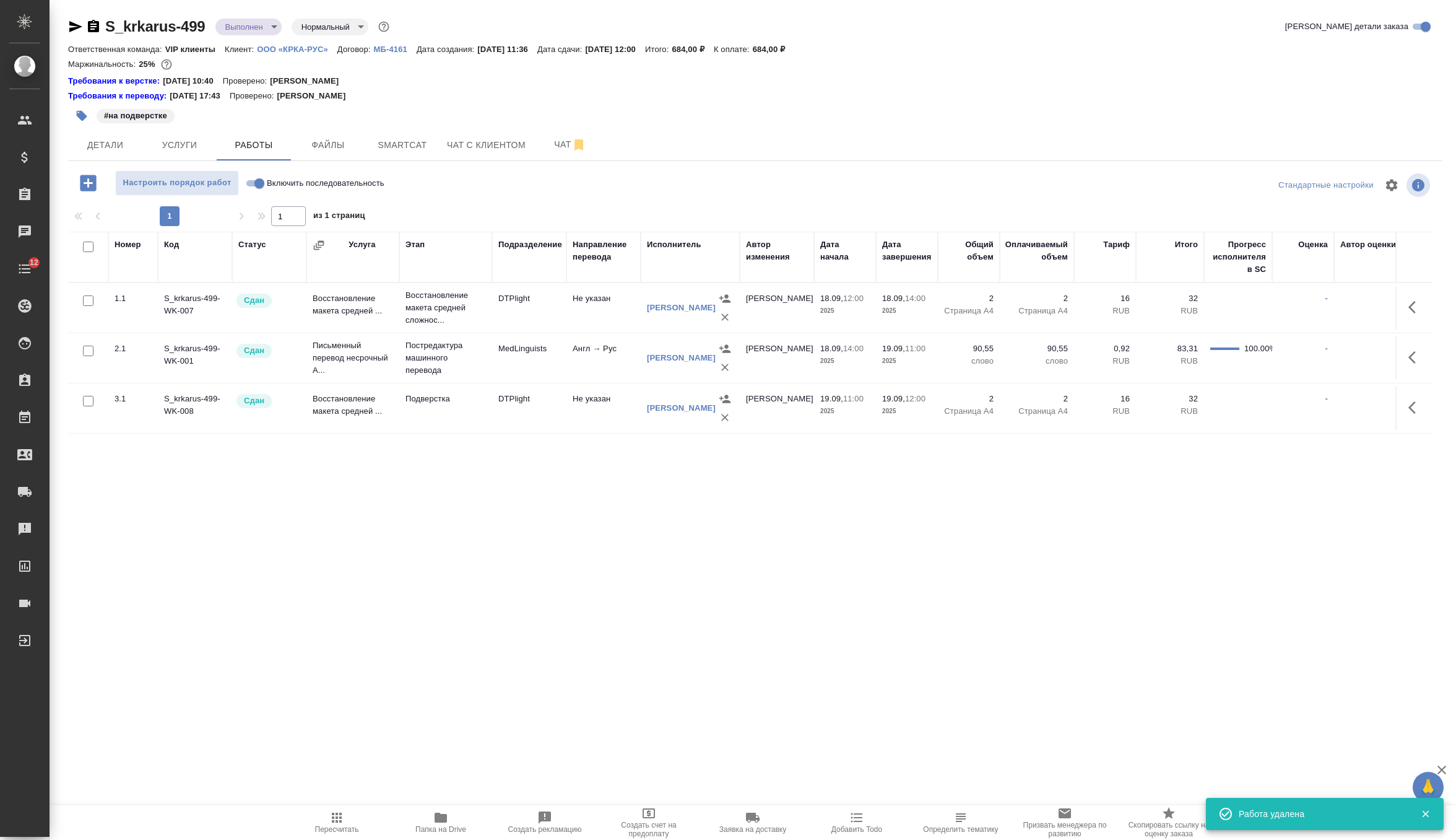
click at [202, 150] on span "Услуги" at bounding box center [179, 145] width 59 height 15
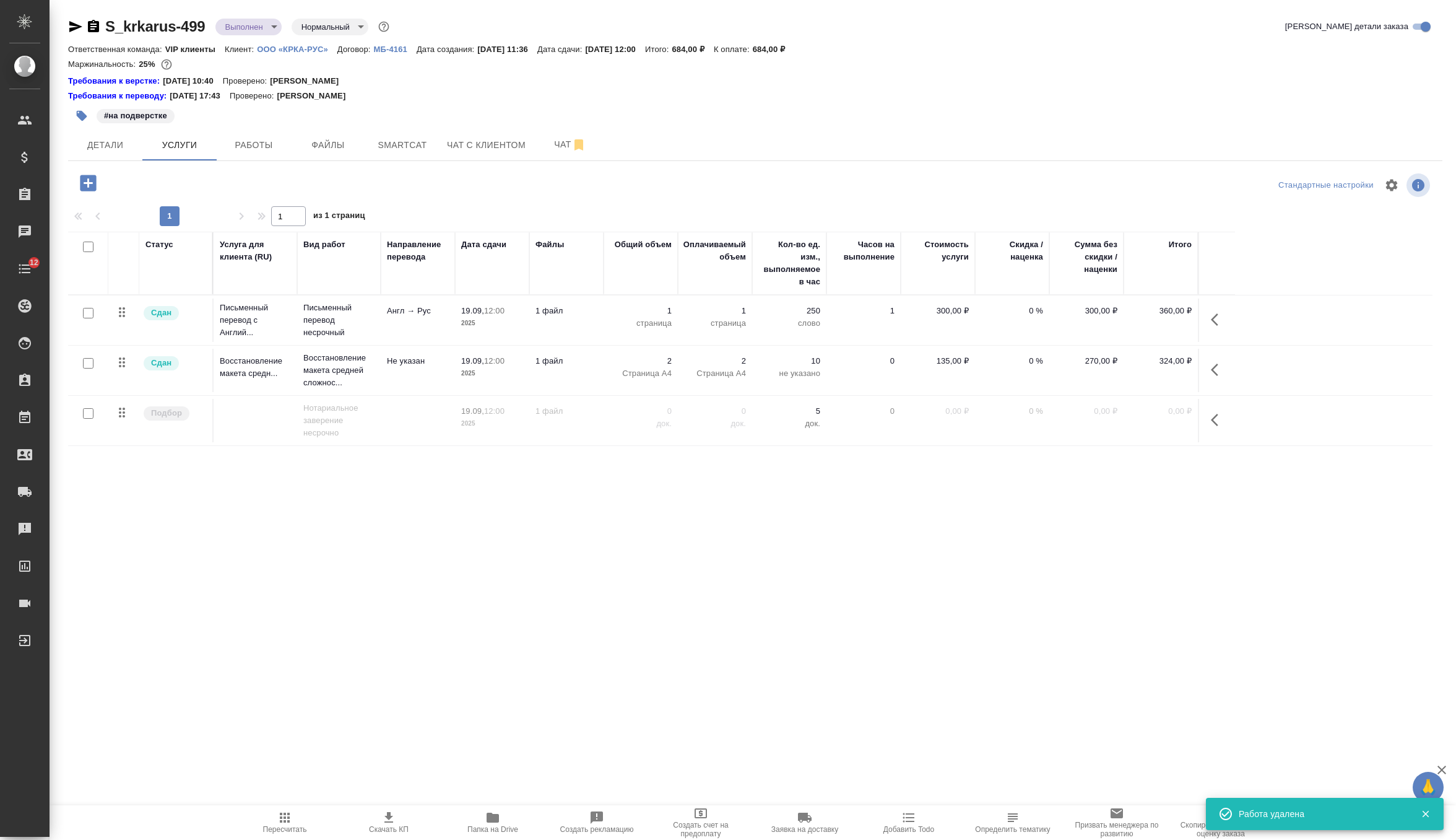
click at [1201, 418] on td at bounding box center [1217, 420] width 37 height 43
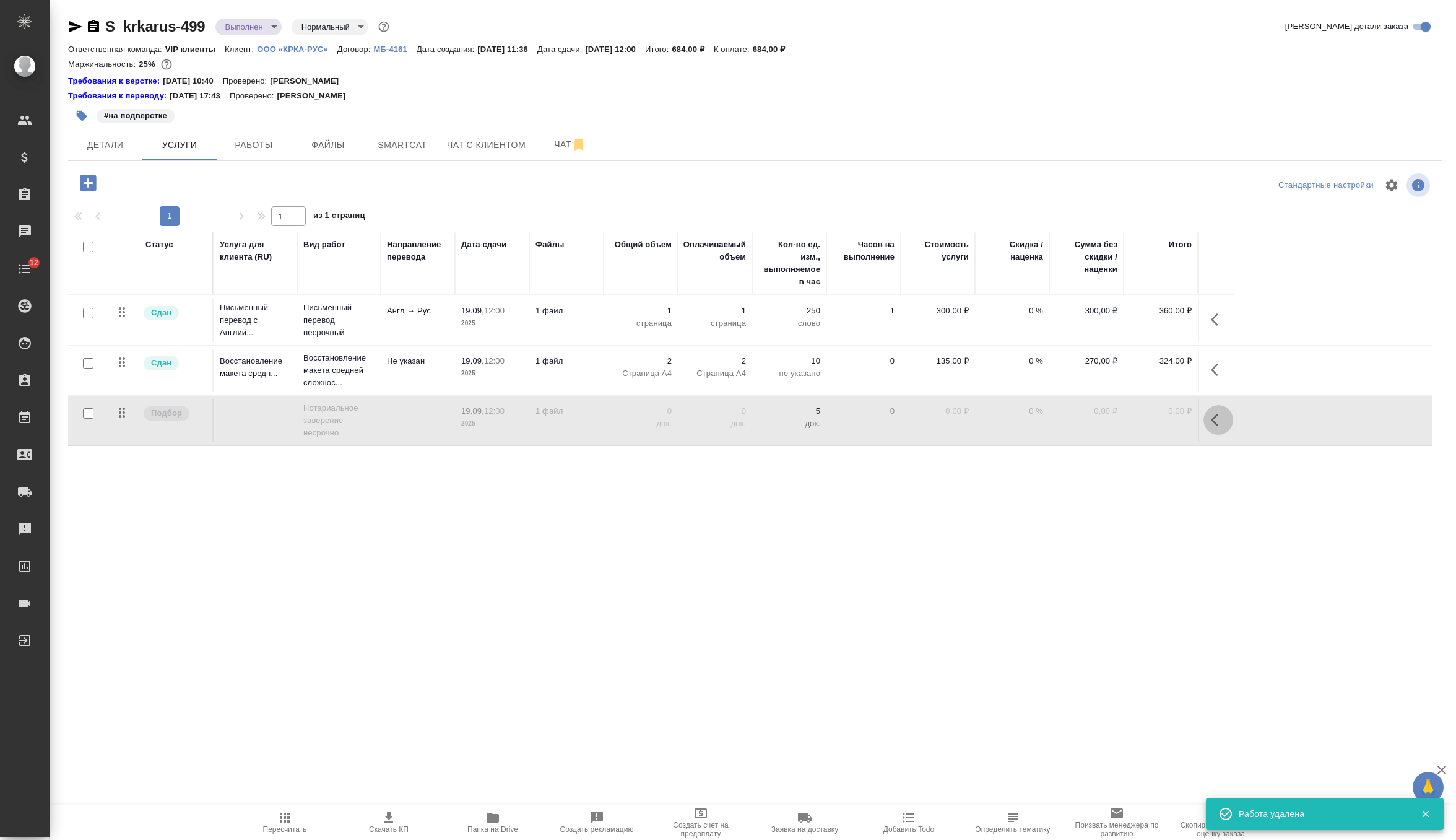
click at [1219, 419] on icon "button" at bounding box center [1218, 420] width 15 height 15
click at [1190, 419] on icon "button" at bounding box center [1193, 419] width 9 height 11
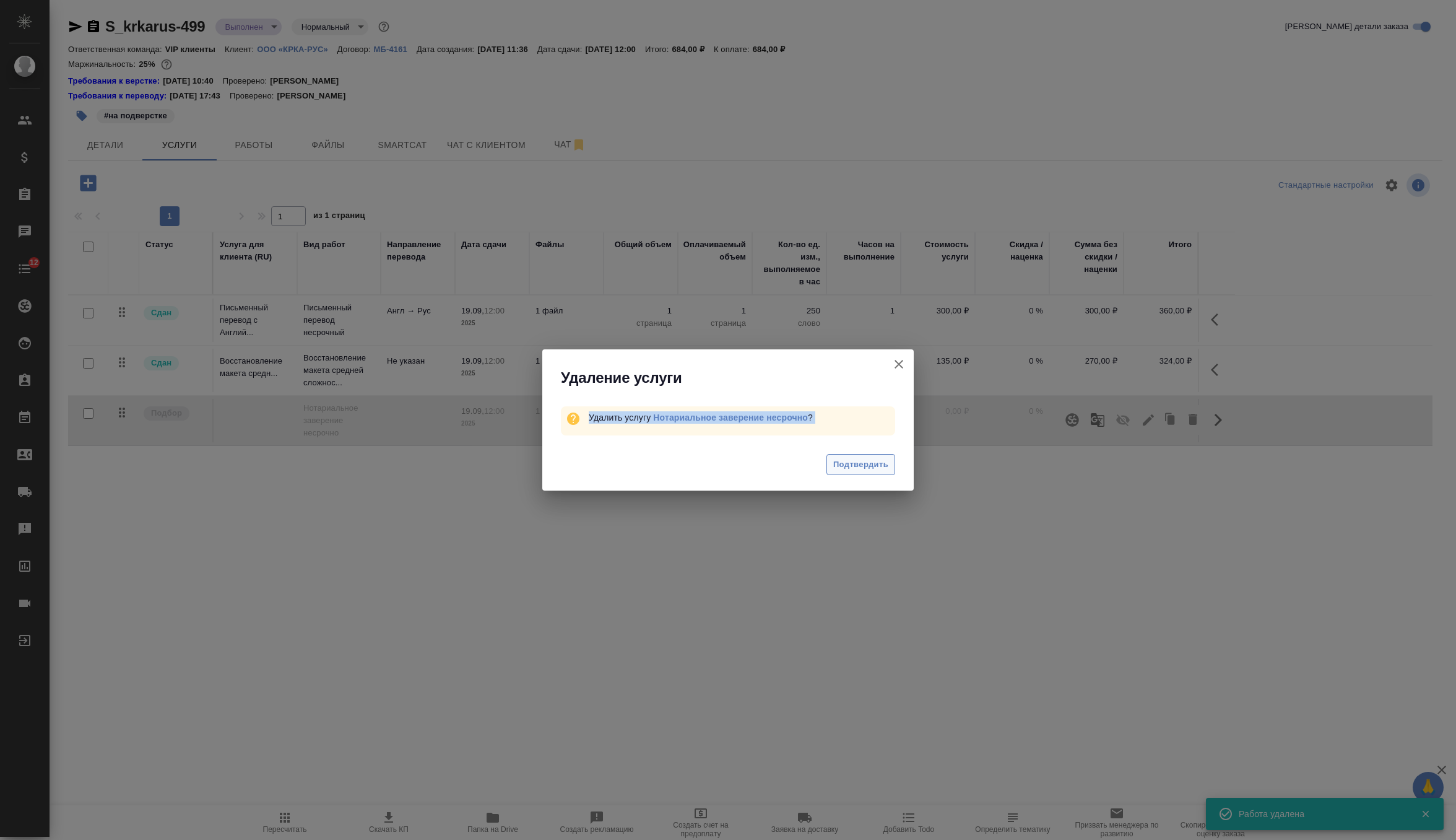
click at [868, 458] on span "Подтвердить" at bounding box center [861, 464] width 55 height 14
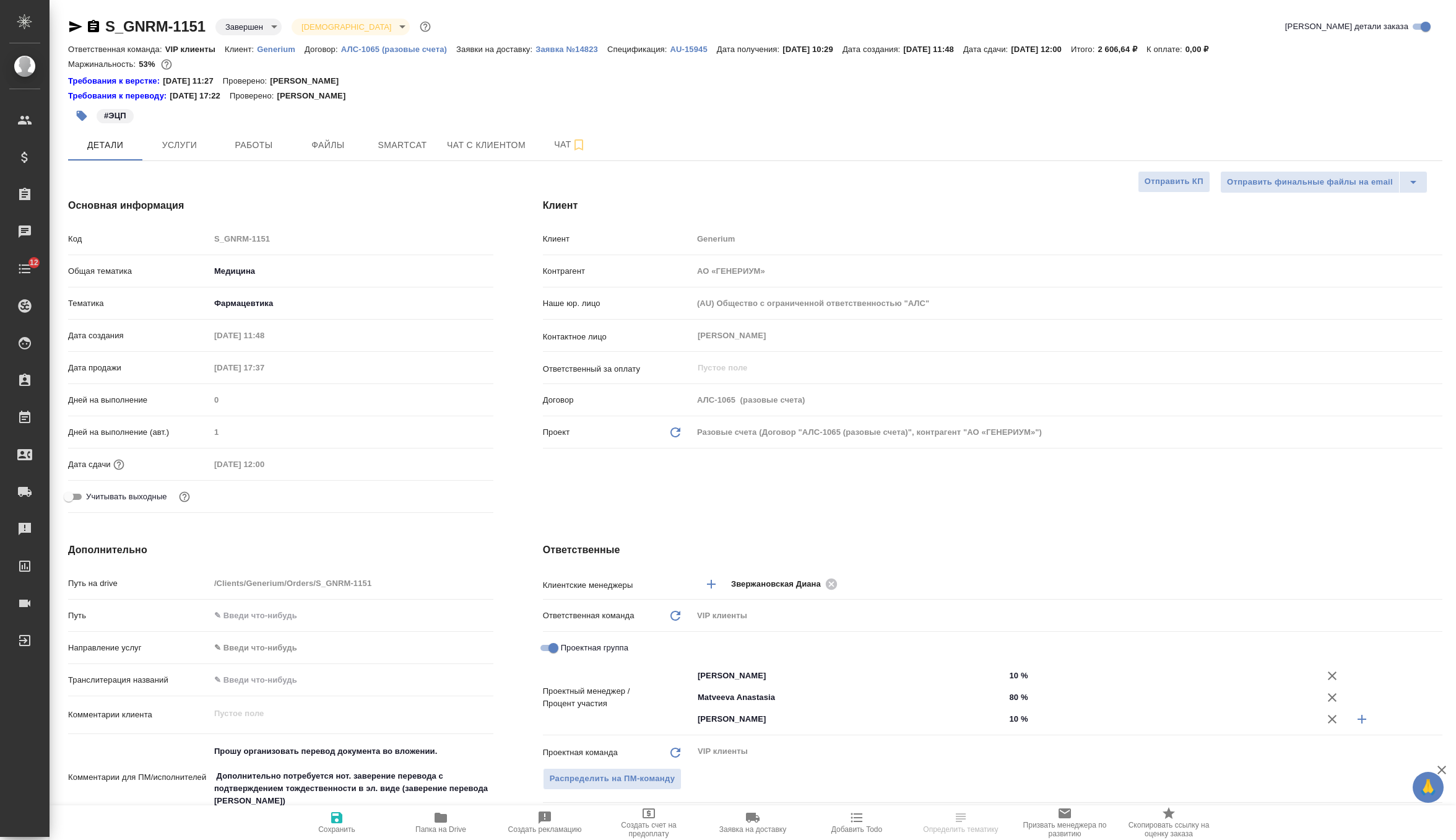
select select "RU"
click at [250, 136] on button "Работы" at bounding box center [254, 145] width 74 height 31
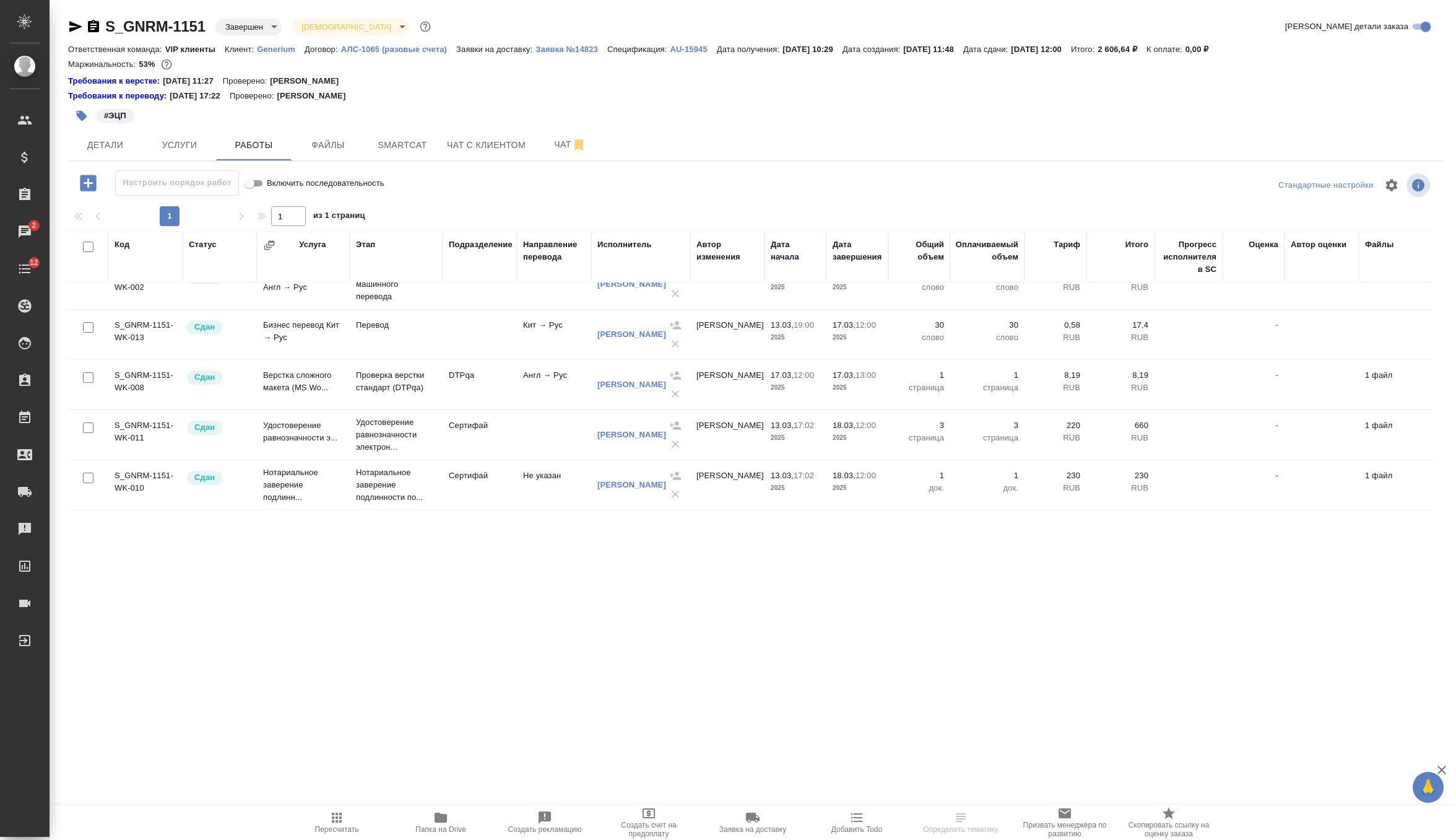
scroll to position [96, 0]
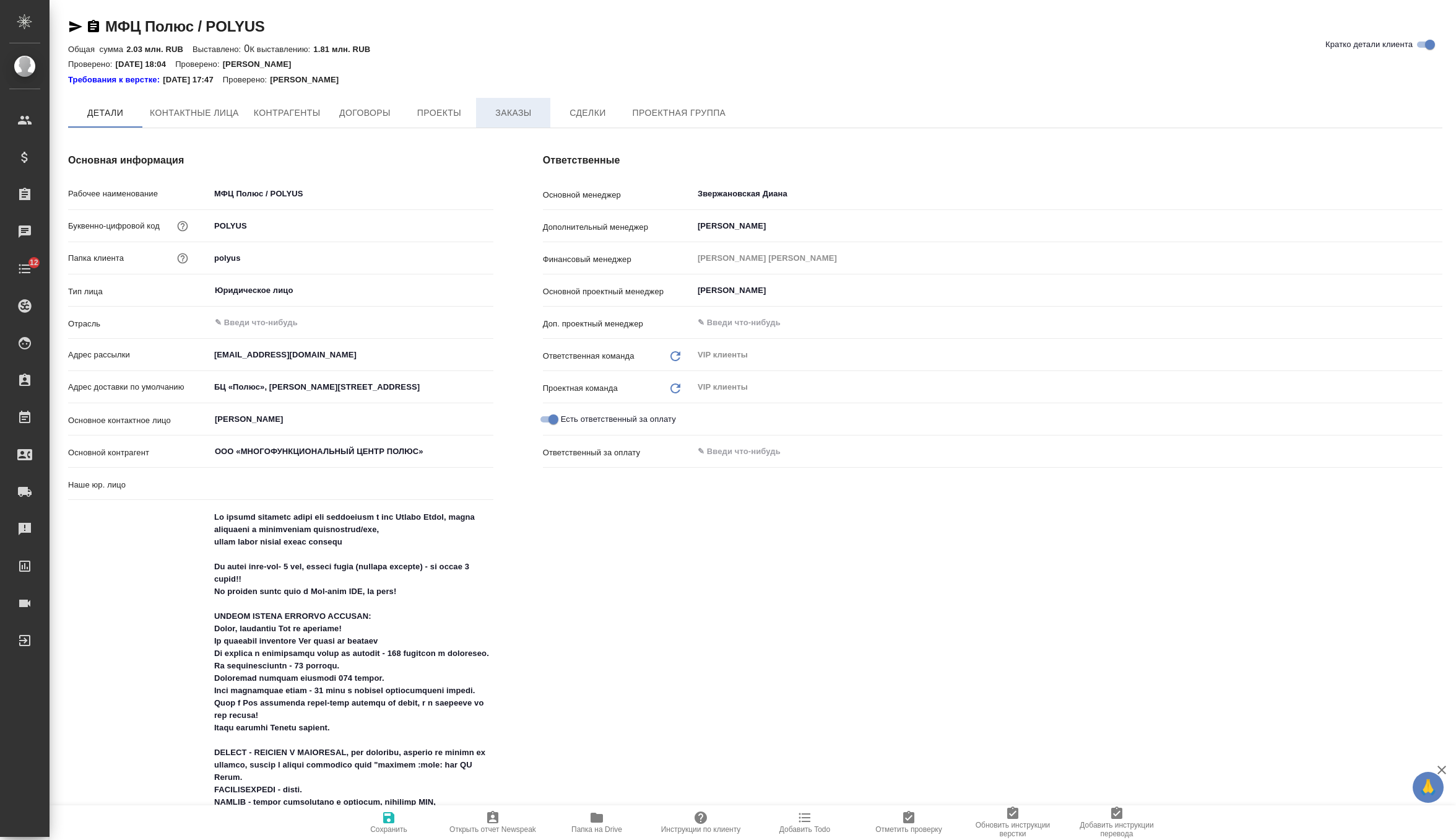
drag, startPoint x: 0, startPoint y: 0, endPoint x: 536, endPoint y: 102, distance: 545.6
click at [536, 102] on button "Заказы" at bounding box center [513, 112] width 74 height 30
type input "(МБ) ООО "Монблан""
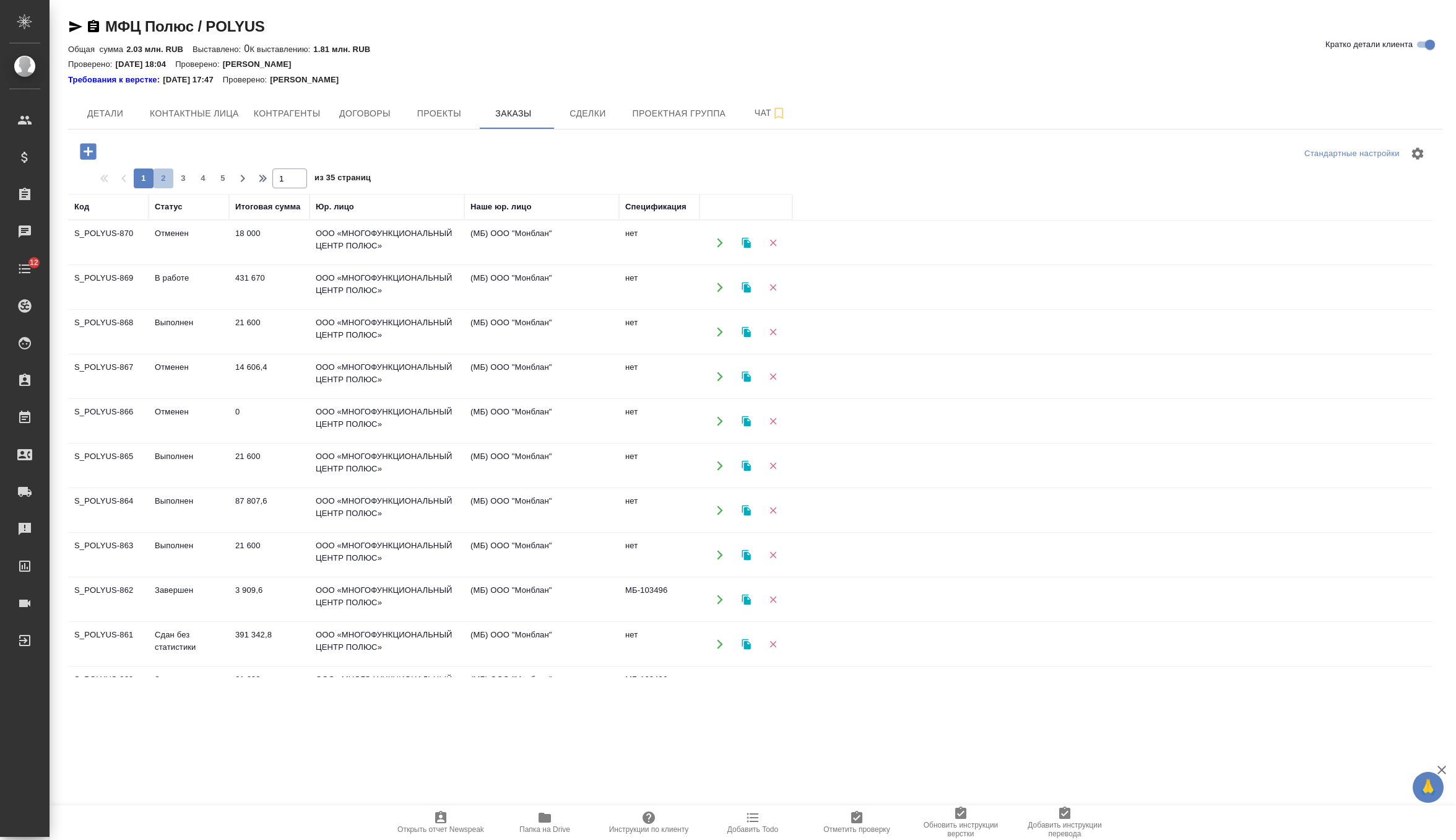
click at [157, 179] on span "2" at bounding box center [163, 178] width 20 height 12
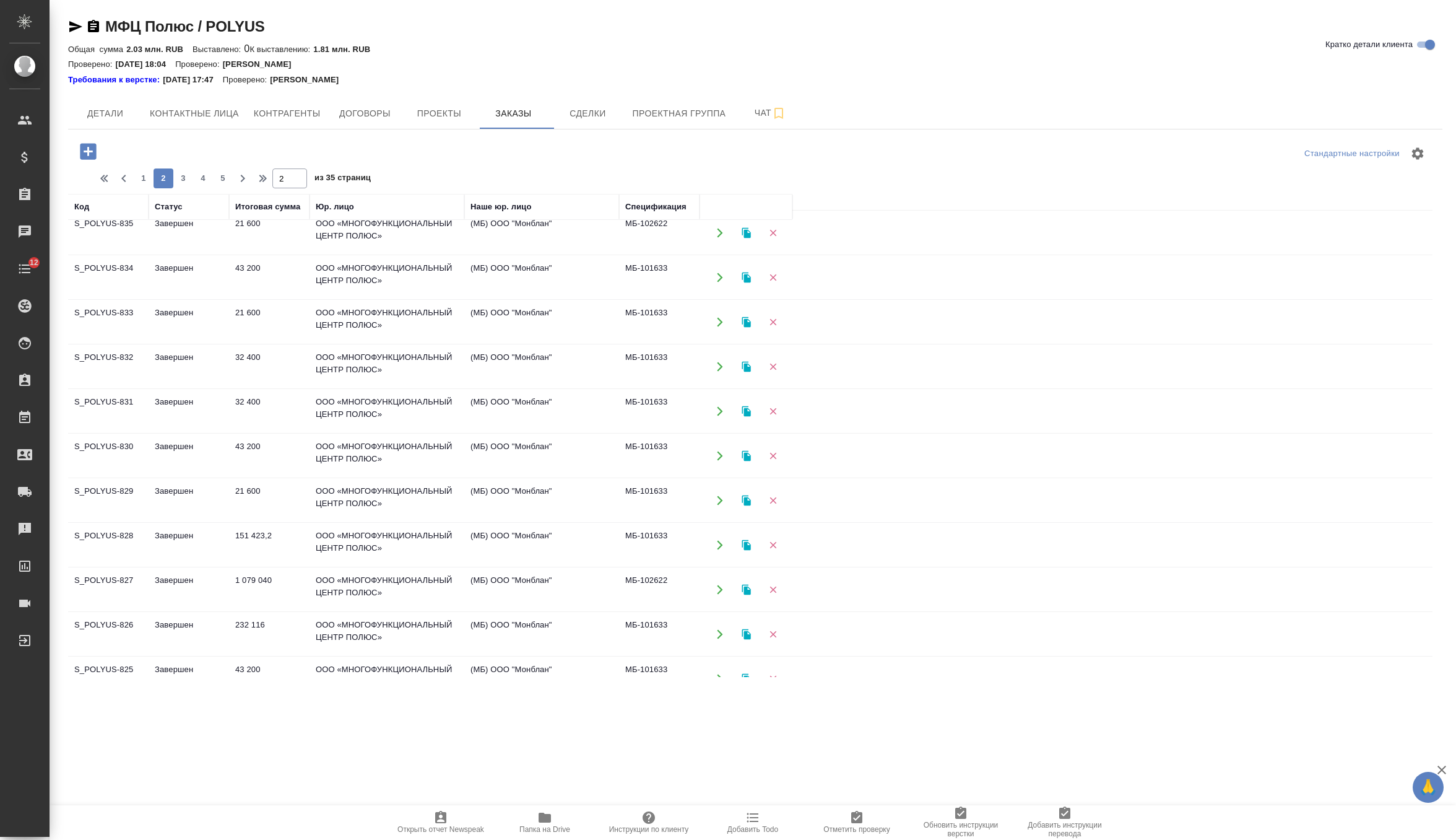
scroll to position [653, 0]
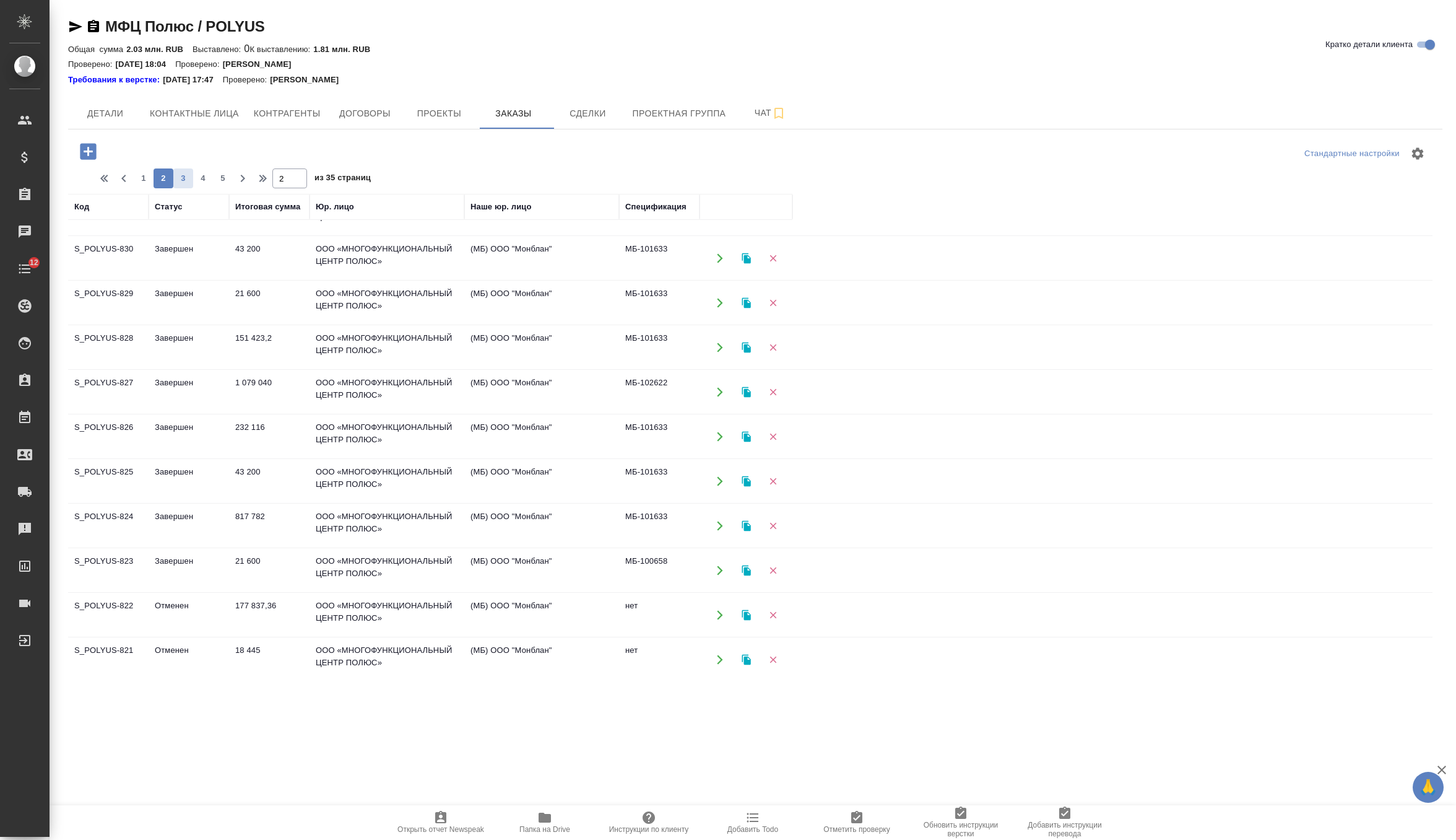
click at [174, 172] on span "3" at bounding box center [183, 178] width 20 height 12
click at [204, 174] on span "4" at bounding box center [202, 178] width 20 height 12
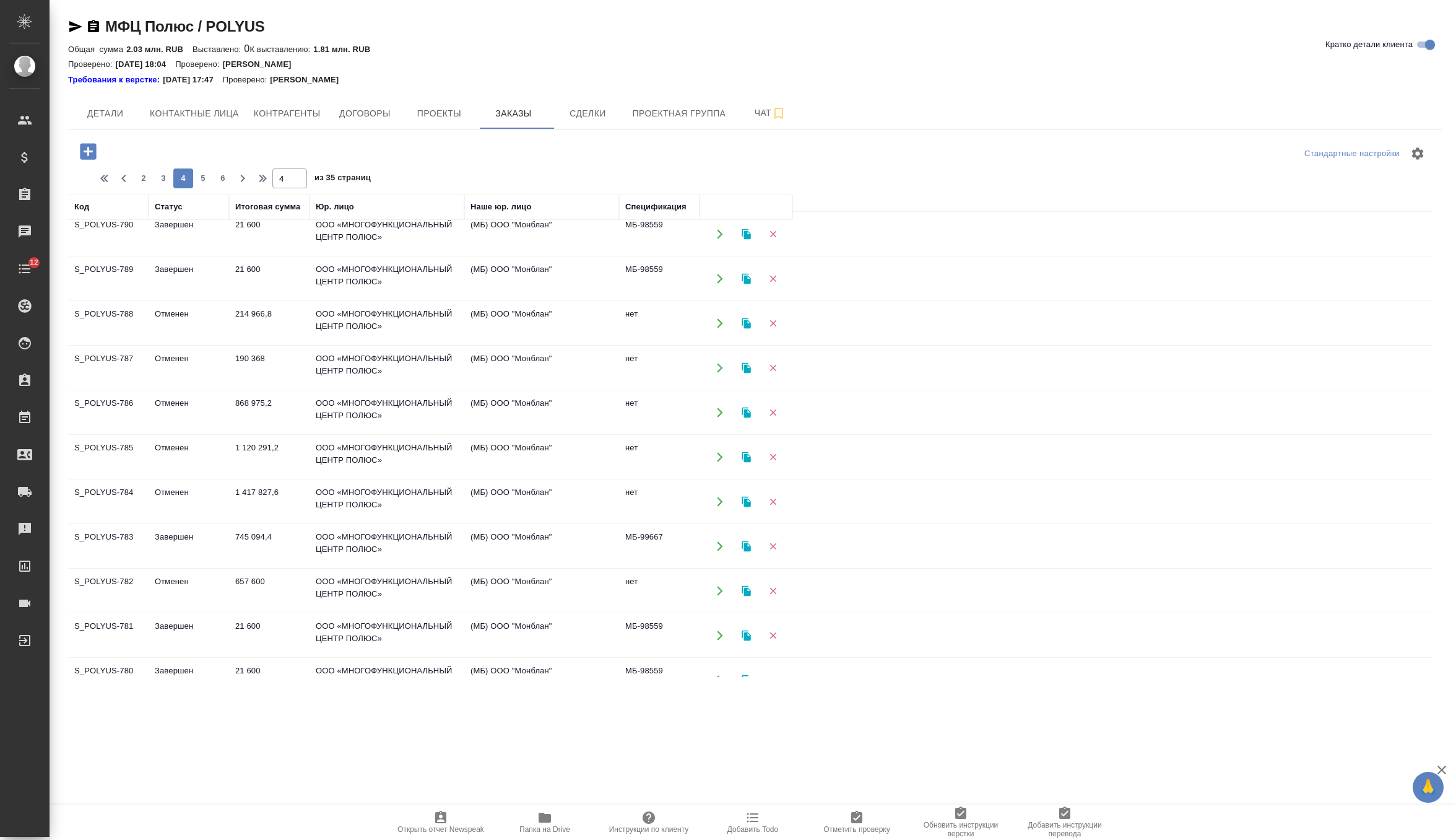
scroll to position [0, 0]
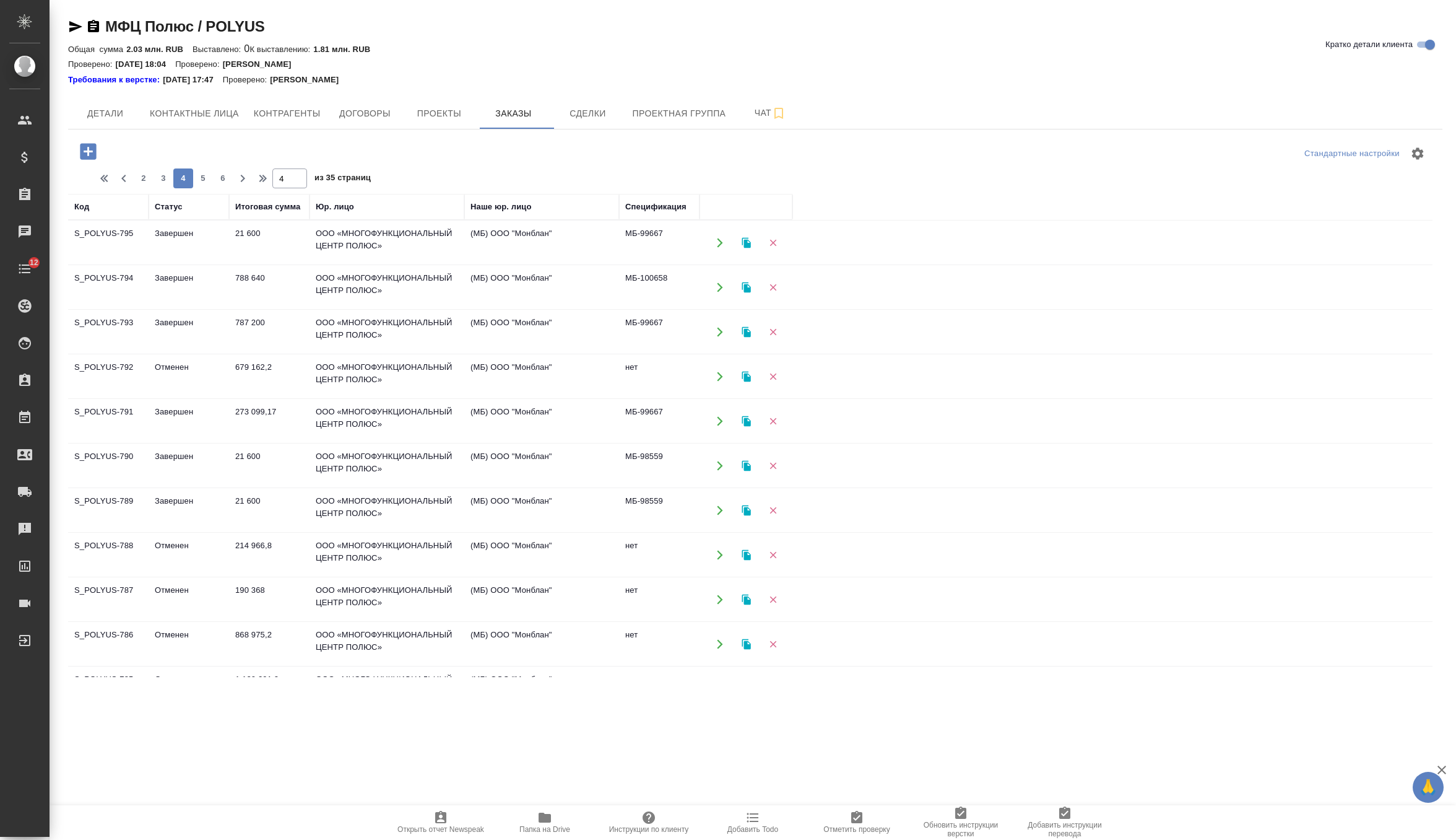
click at [215, 335] on td "Завершен" at bounding box center [189, 332] width 80 height 43
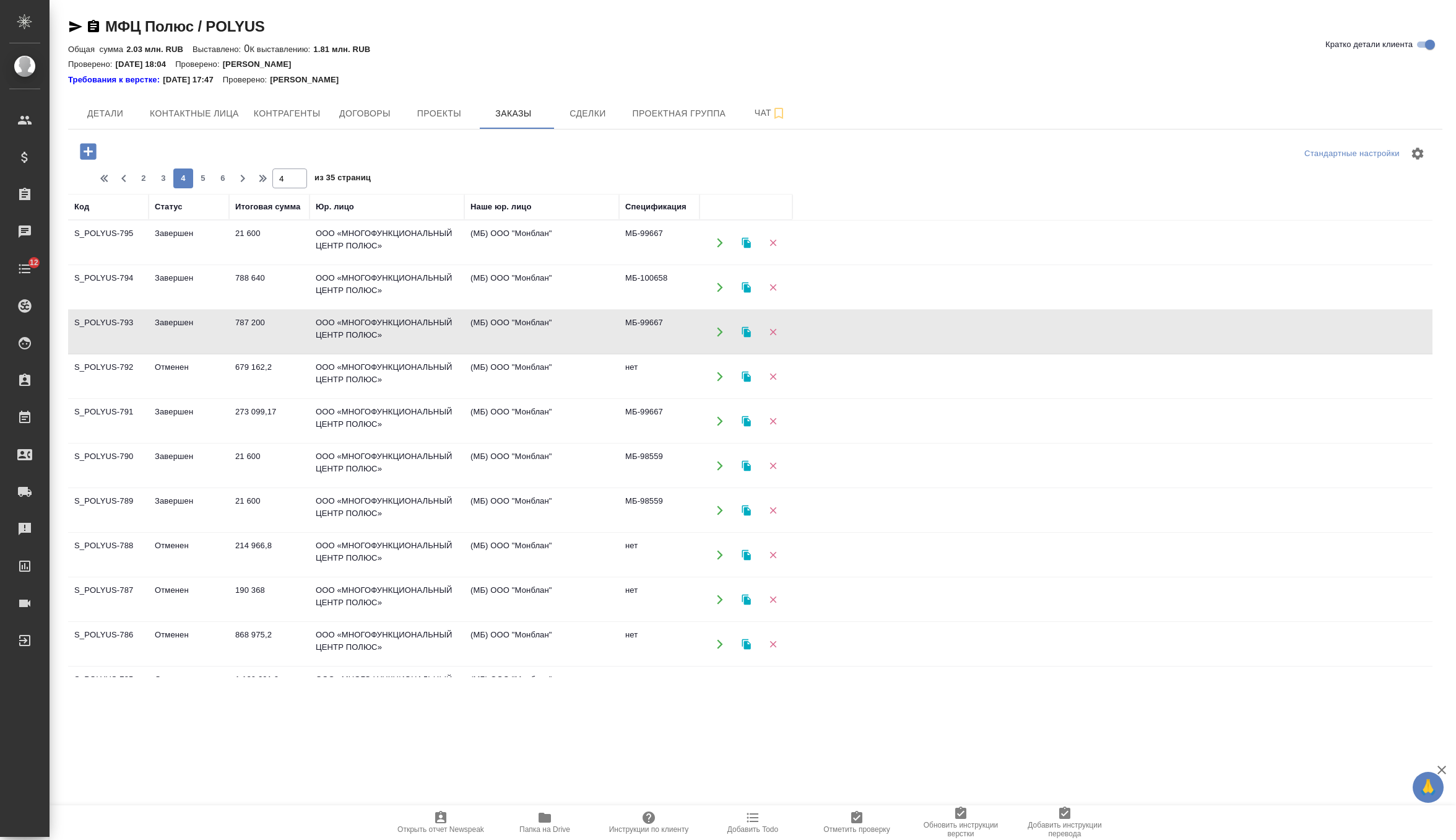
click at [215, 335] on td "Завершен" at bounding box center [189, 332] width 80 height 43
click at [271, 297] on td "788 640" at bounding box center [269, 287] width 80 height 43
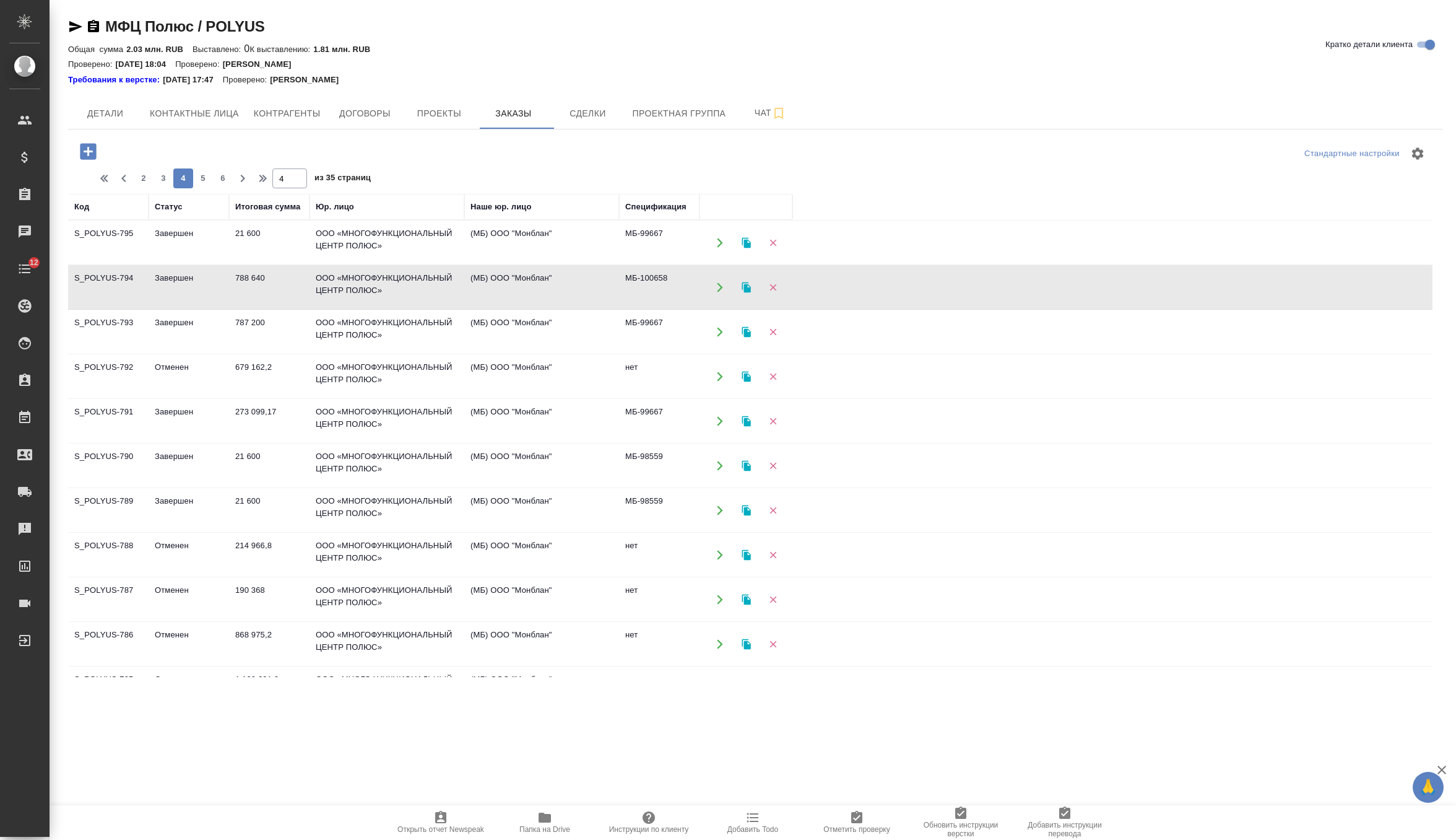
click at [271, 297] on td "788 640" at bounding box center [269, 287] width 80 height 43
click at [165, 178] on span "3" at bounding box center [163, 178] width 20 height 12
type input "3"
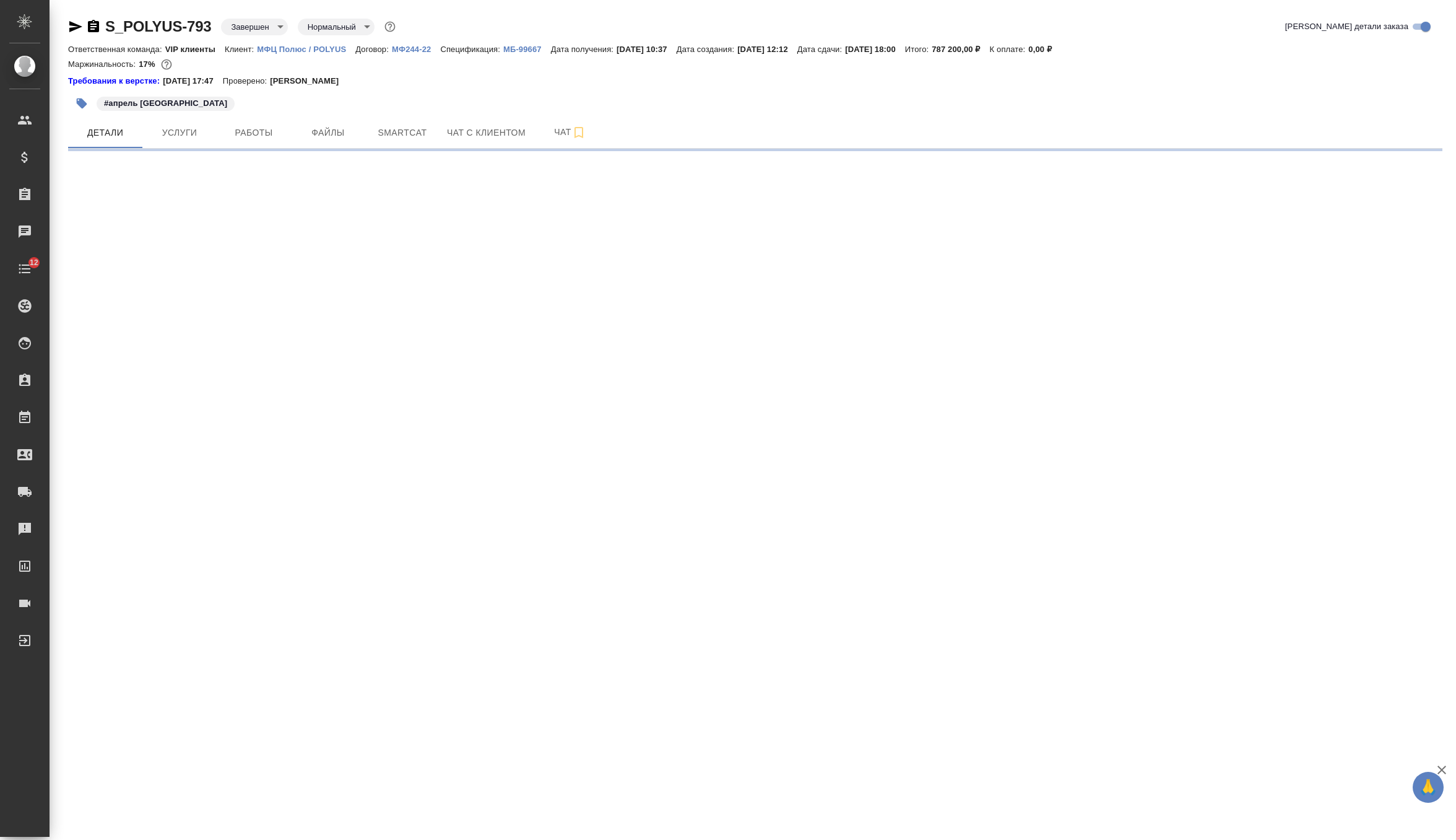
select select "RU"
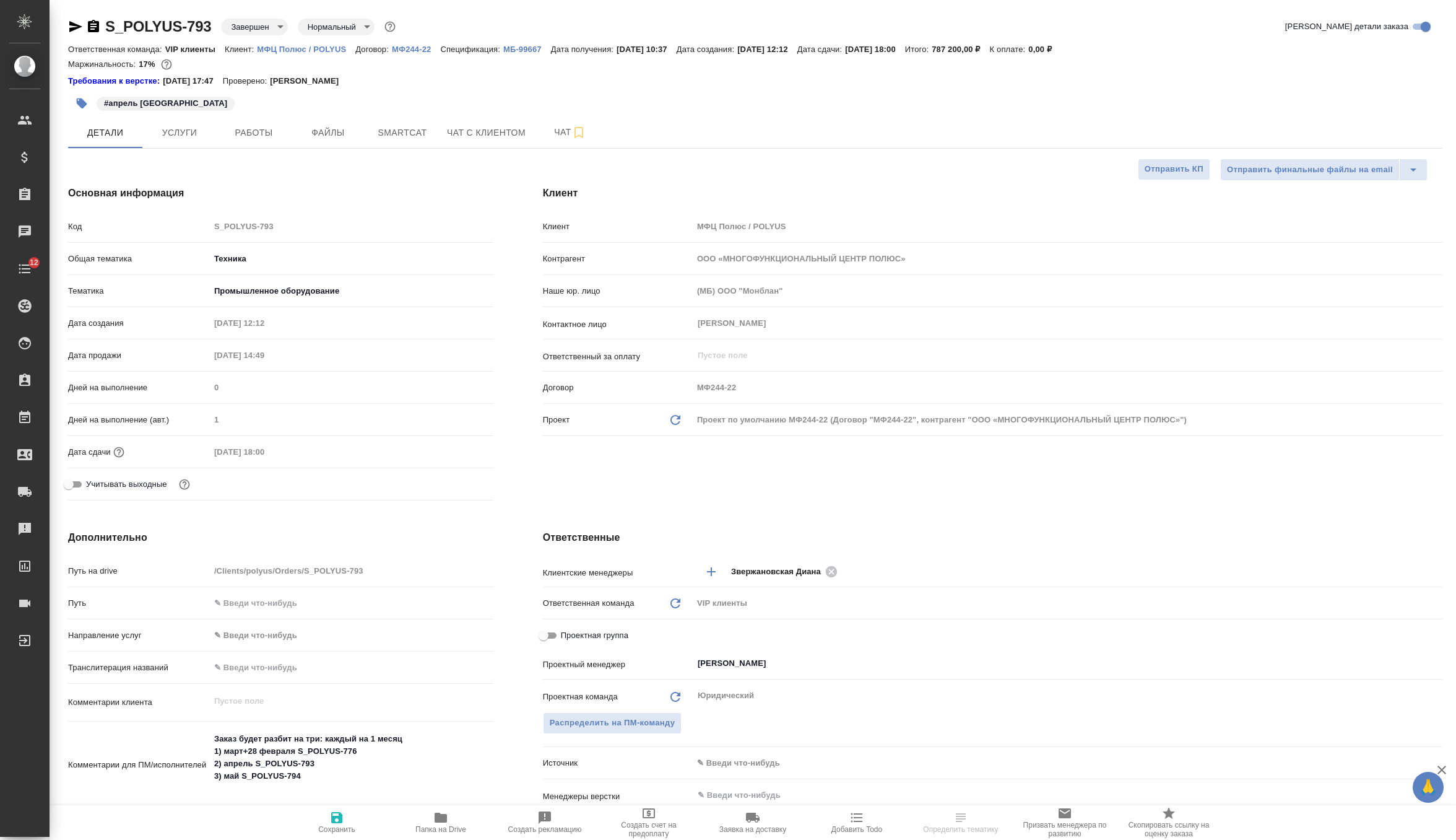
type textarea "x"
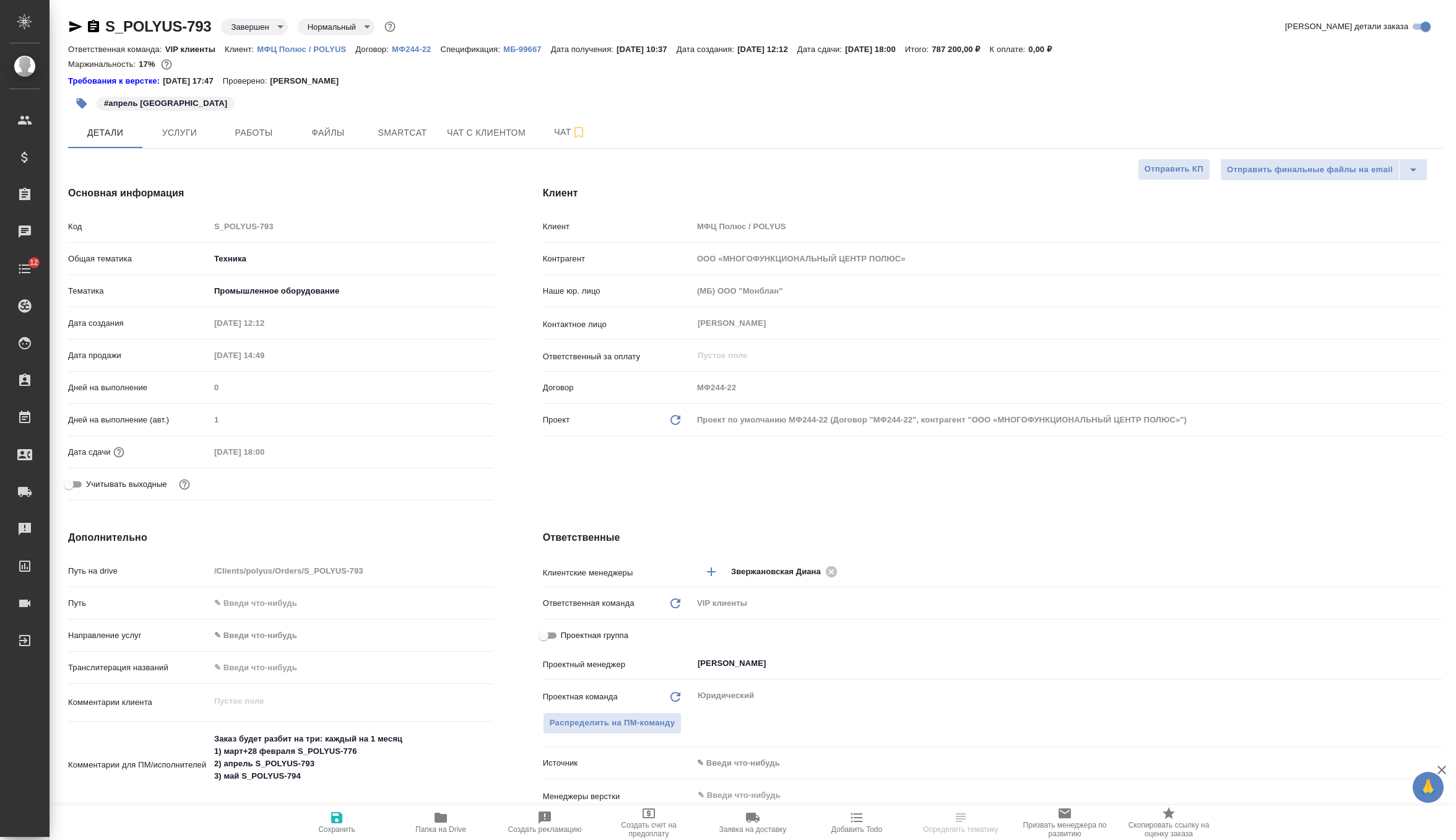
type textarea "x"
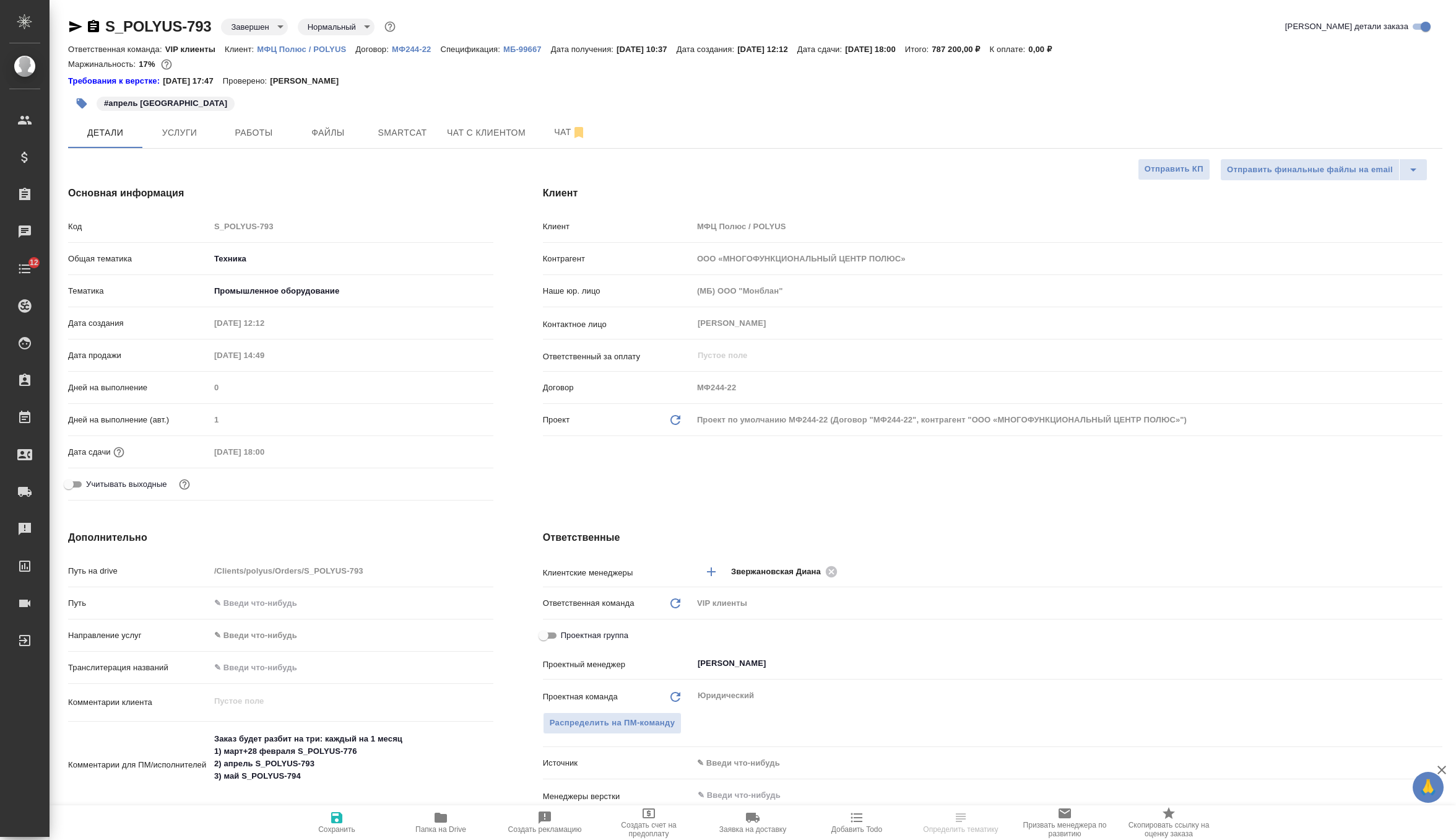
type textarea "x"
click at [267, 139] on span "Работы" at bounding box center [254, 133] width 59 height 15
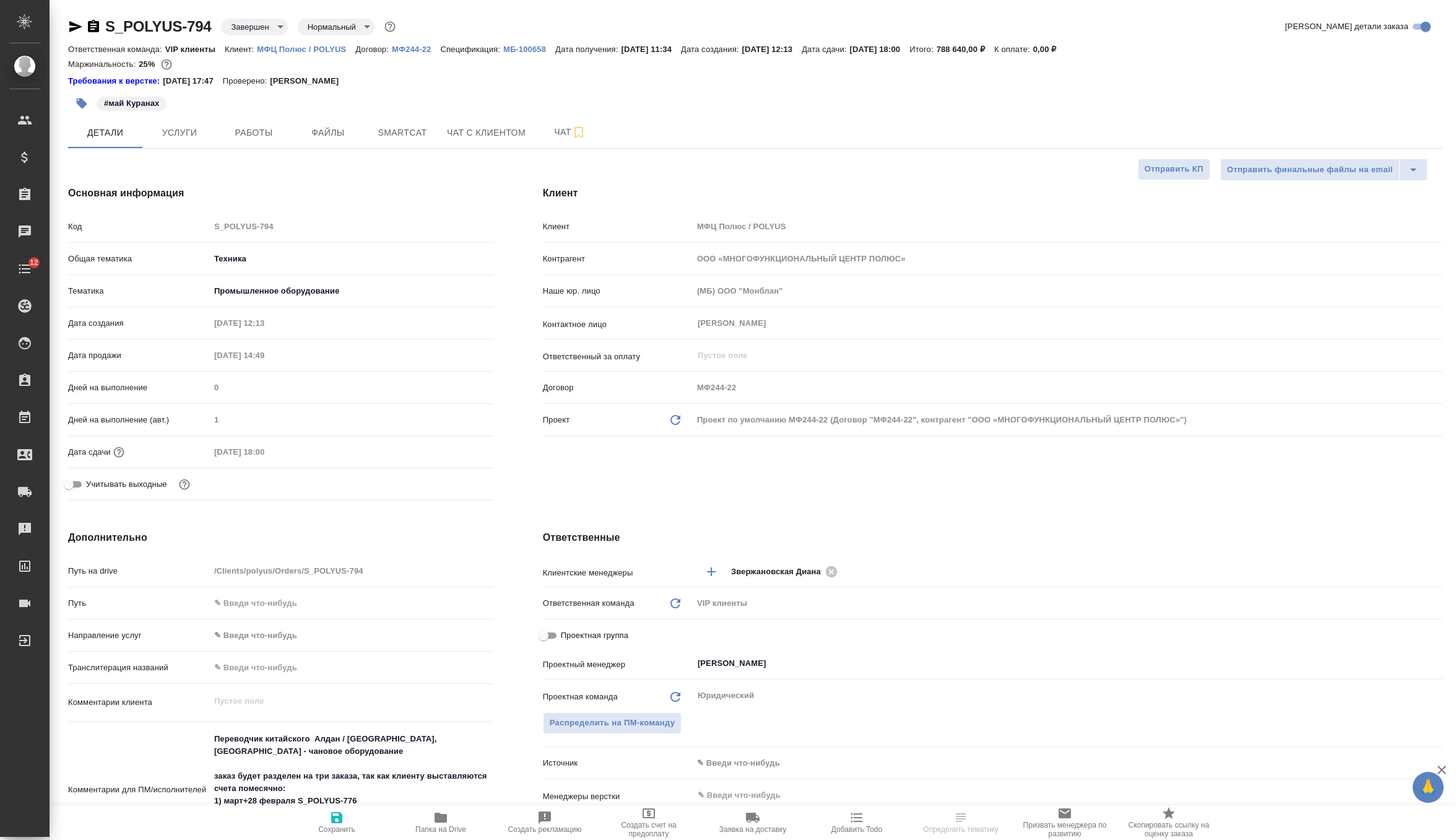
select select "RU"
click at [229, 132] on span "Работы" at bounding box center [254, 133] width 59 height 15
select select "RU"
type textarea "x"
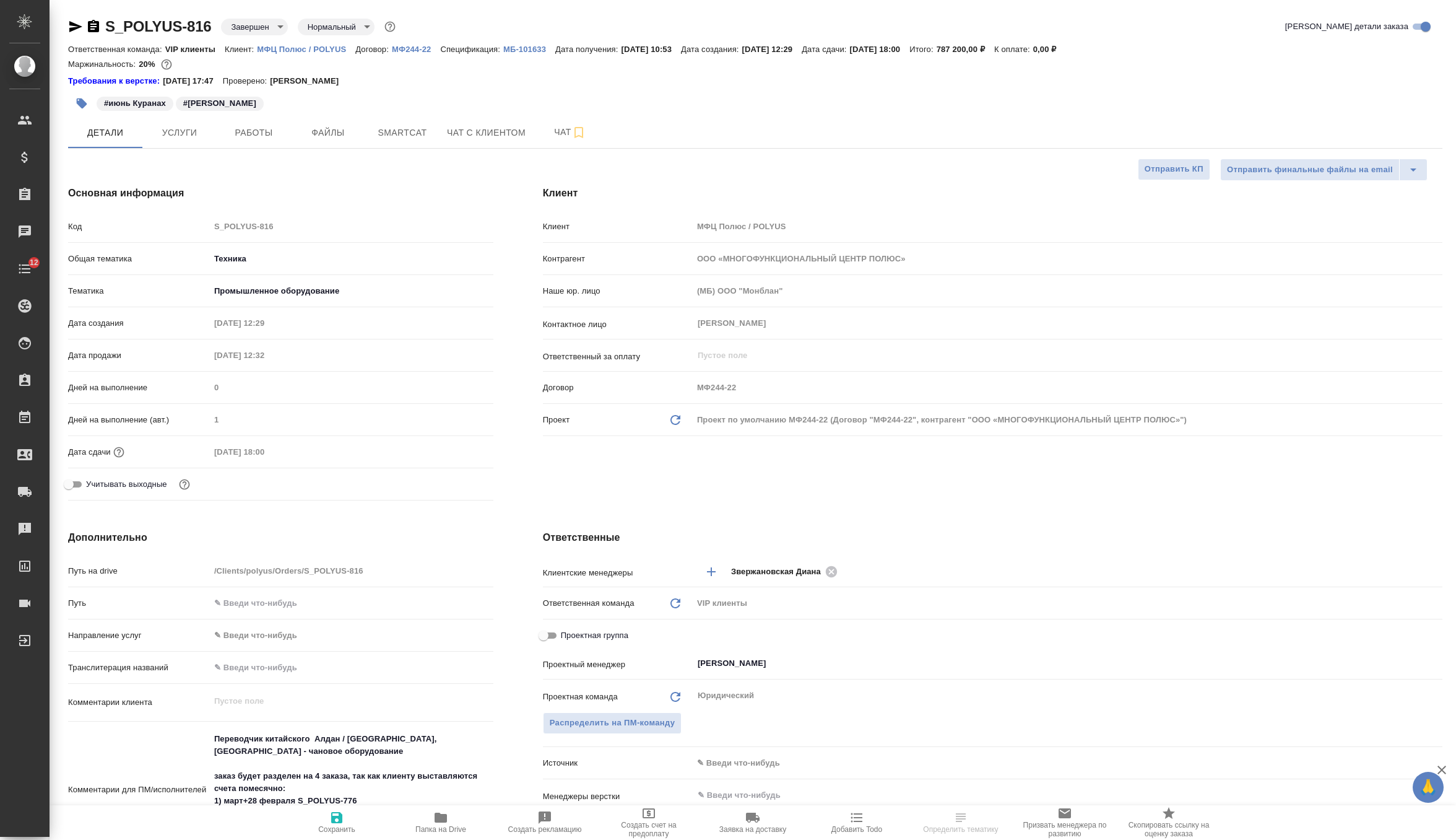
type textarea "x"
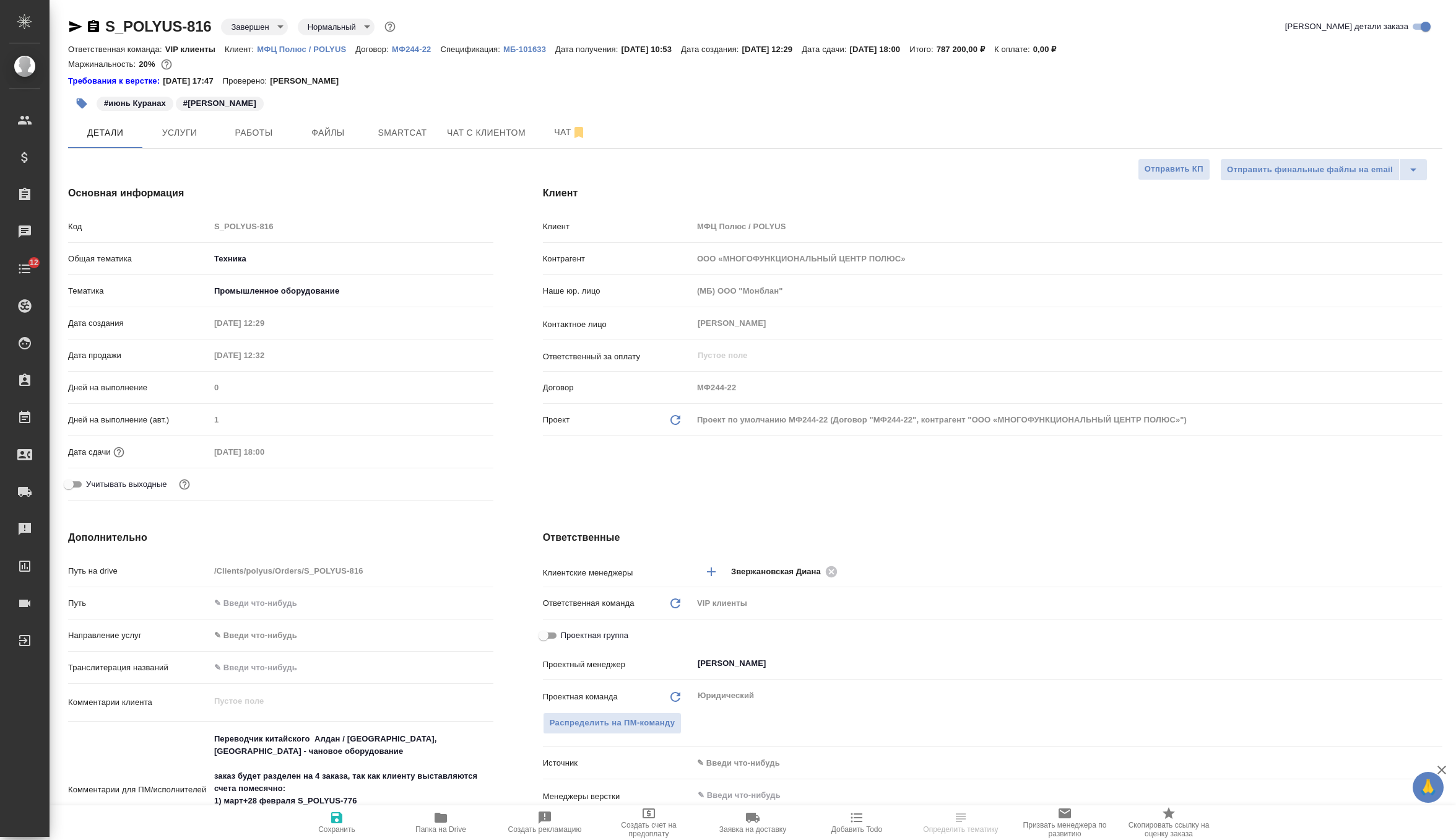
type textarea "x"
click at [260, 121] on button "Работы" at bounding box center [254, 132] width 74 height 31
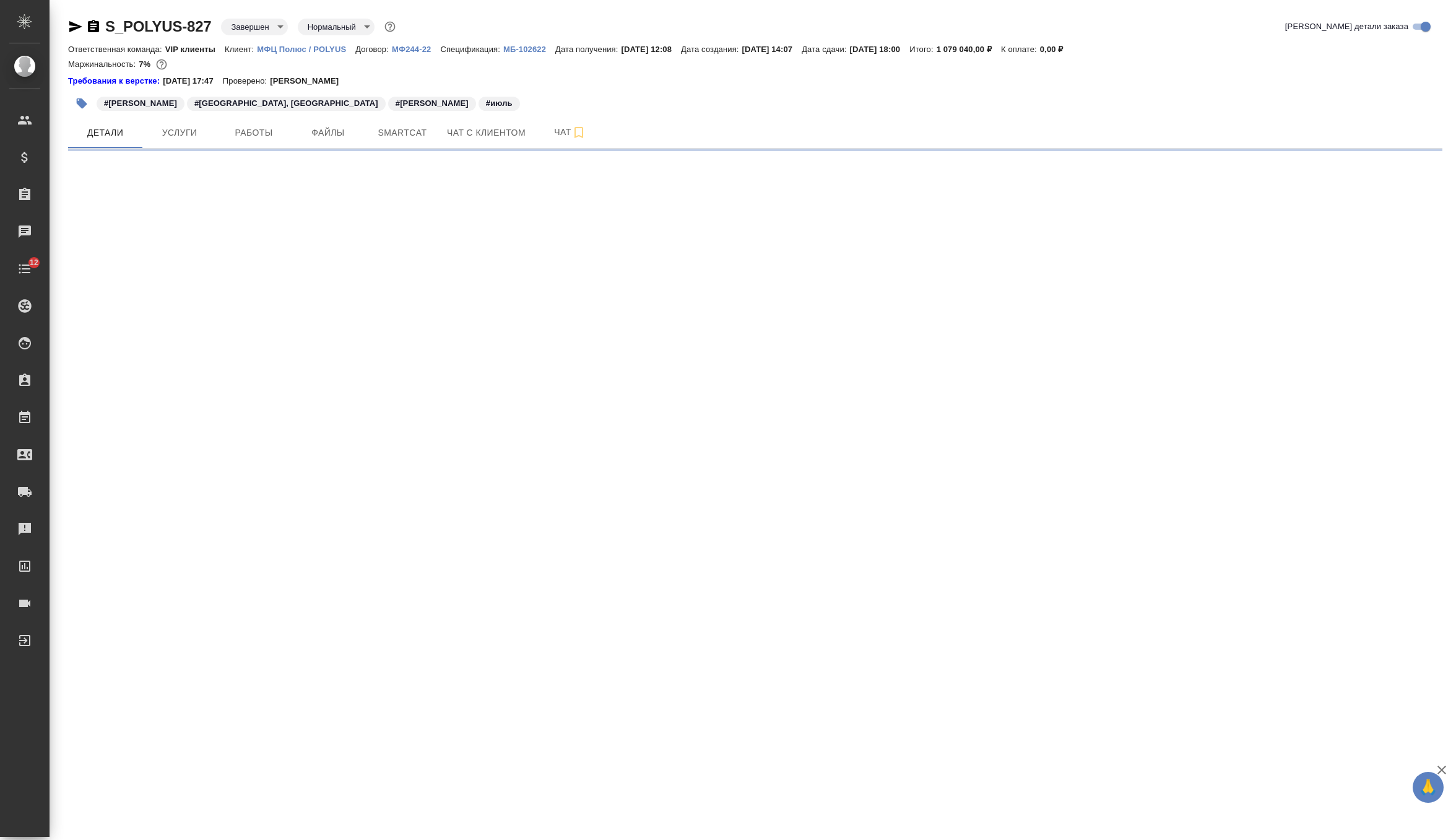
select select "RU"
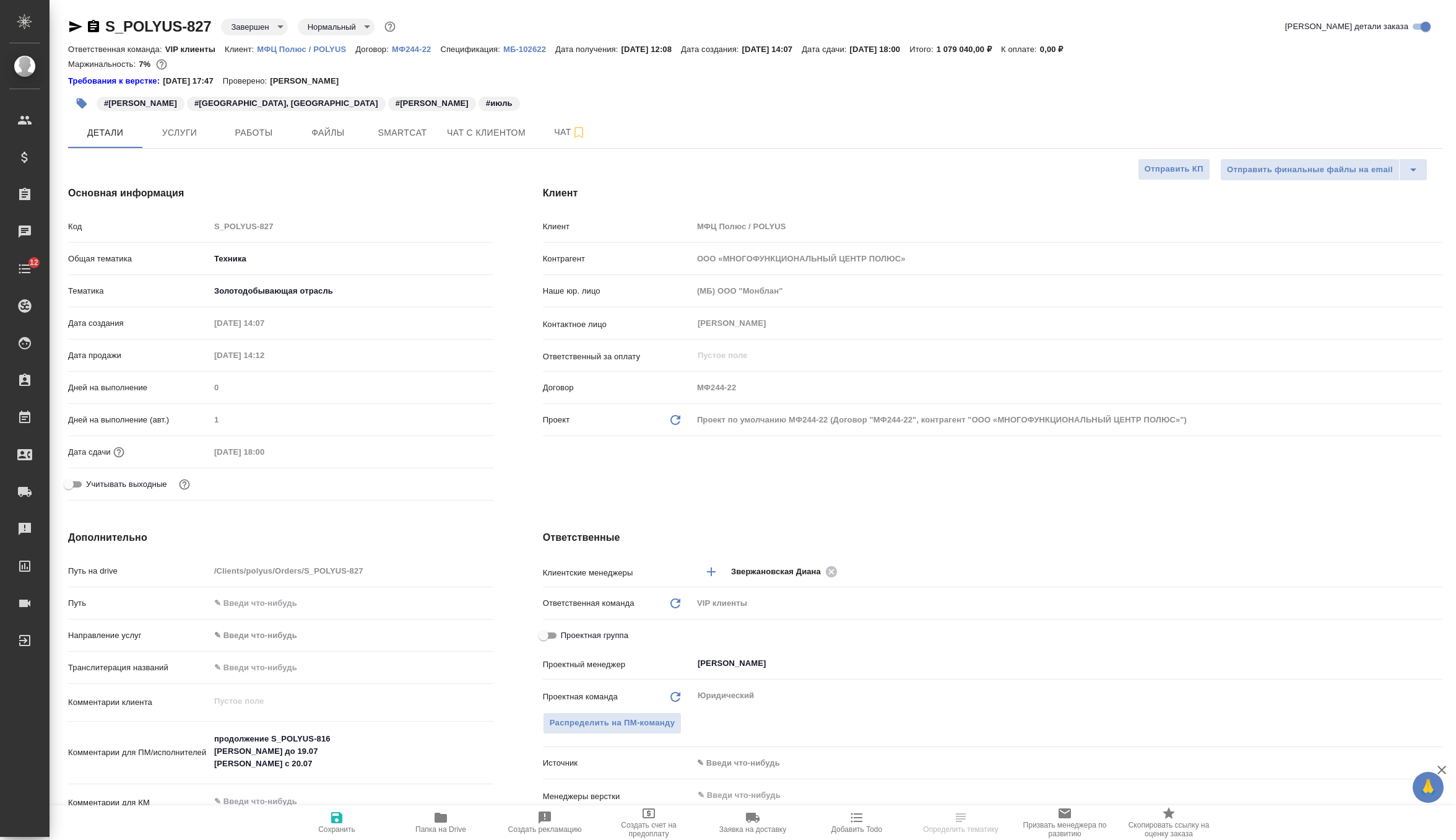
type textarea "x"
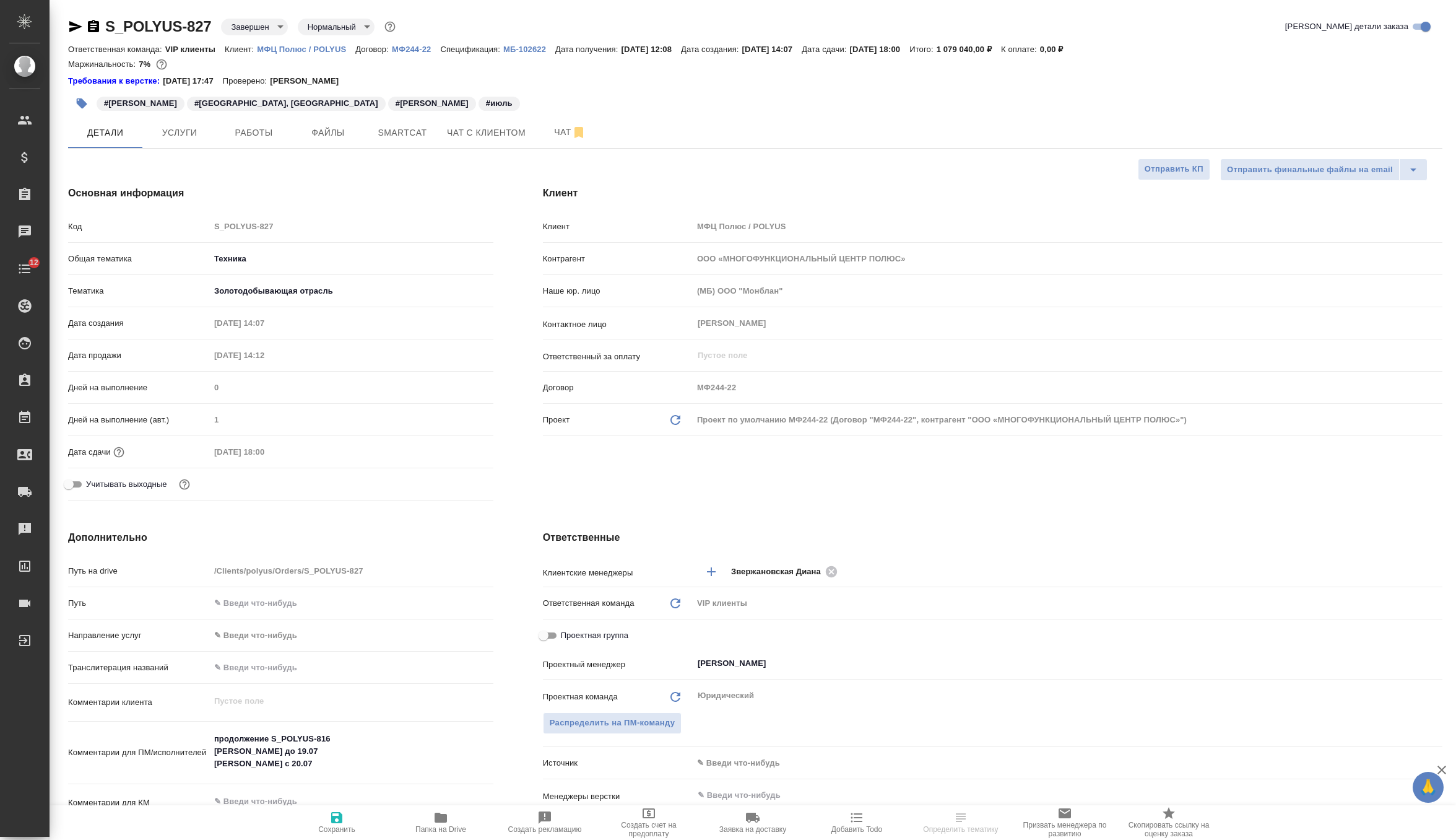
type textarea "x"
select select "RU"
type textarea "x"
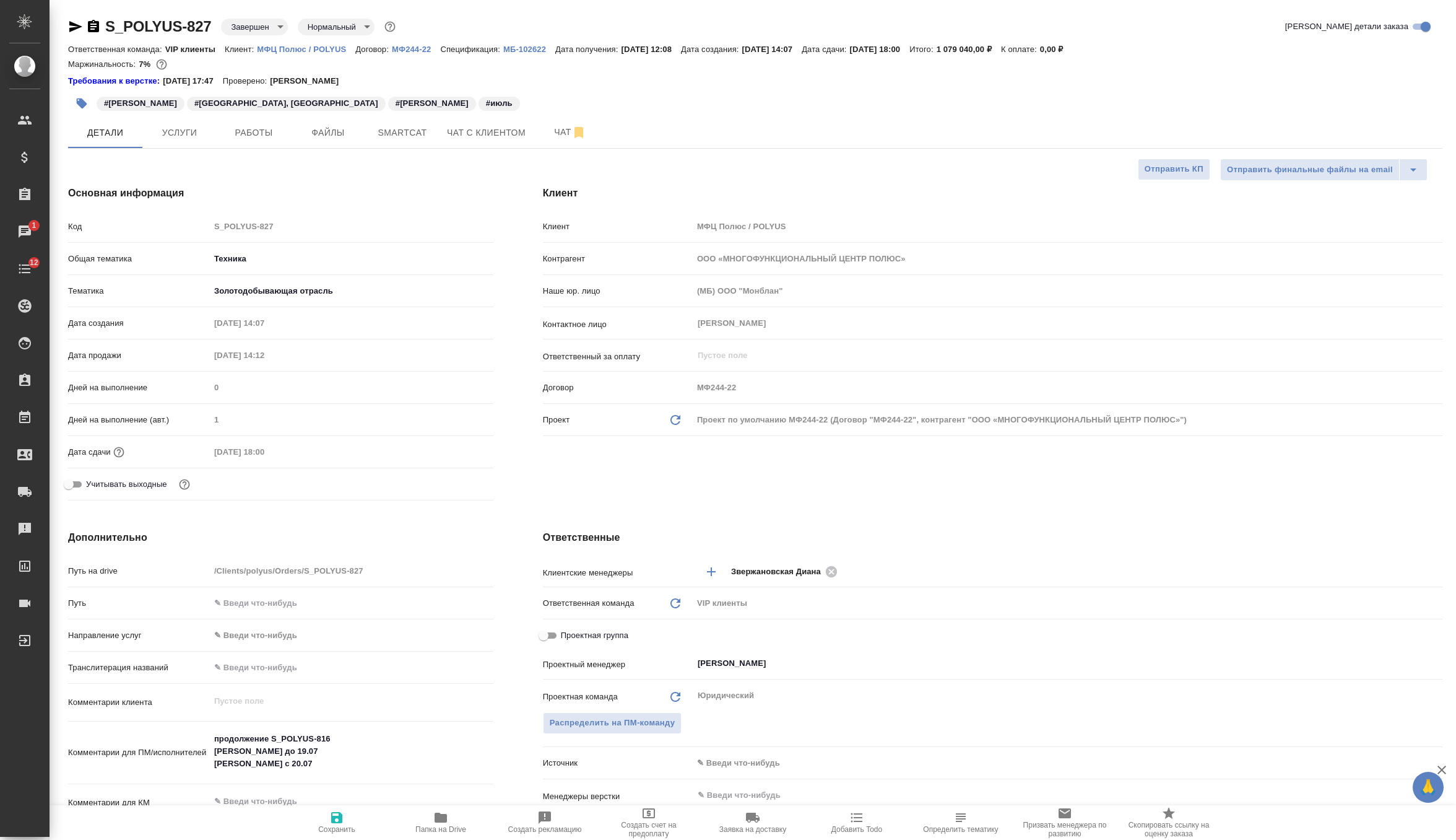
type textarea "x"
click at [268, 133] on span "Работы" at bounding box center [254, 133] width 59 height 15
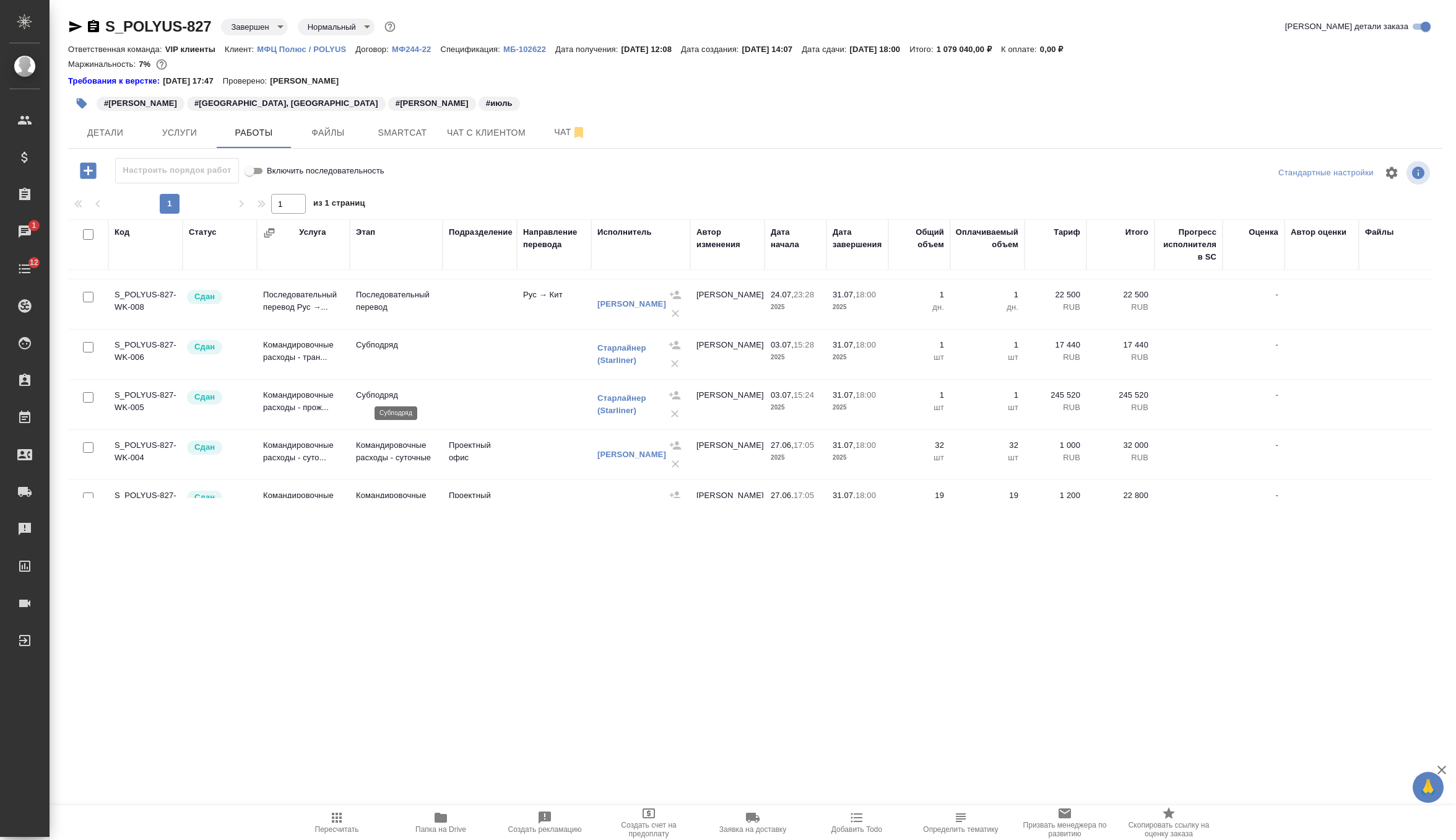
scroll to position [144, 0]
click at [303, 303] on td "Последовательный перевод Рус →..." at bounding box center [303, 302] width 93 height 43
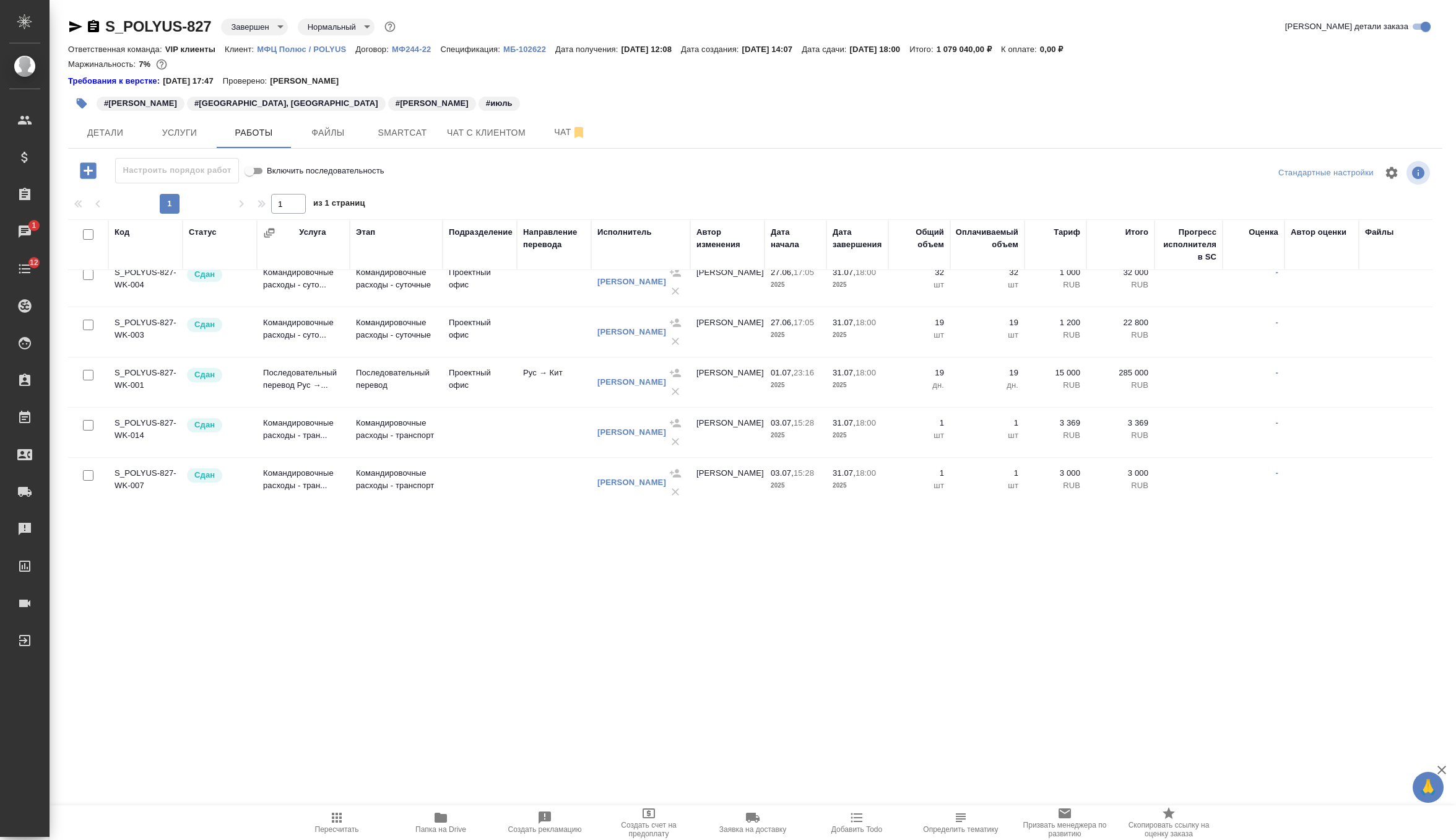
scroll to position [321, 0]
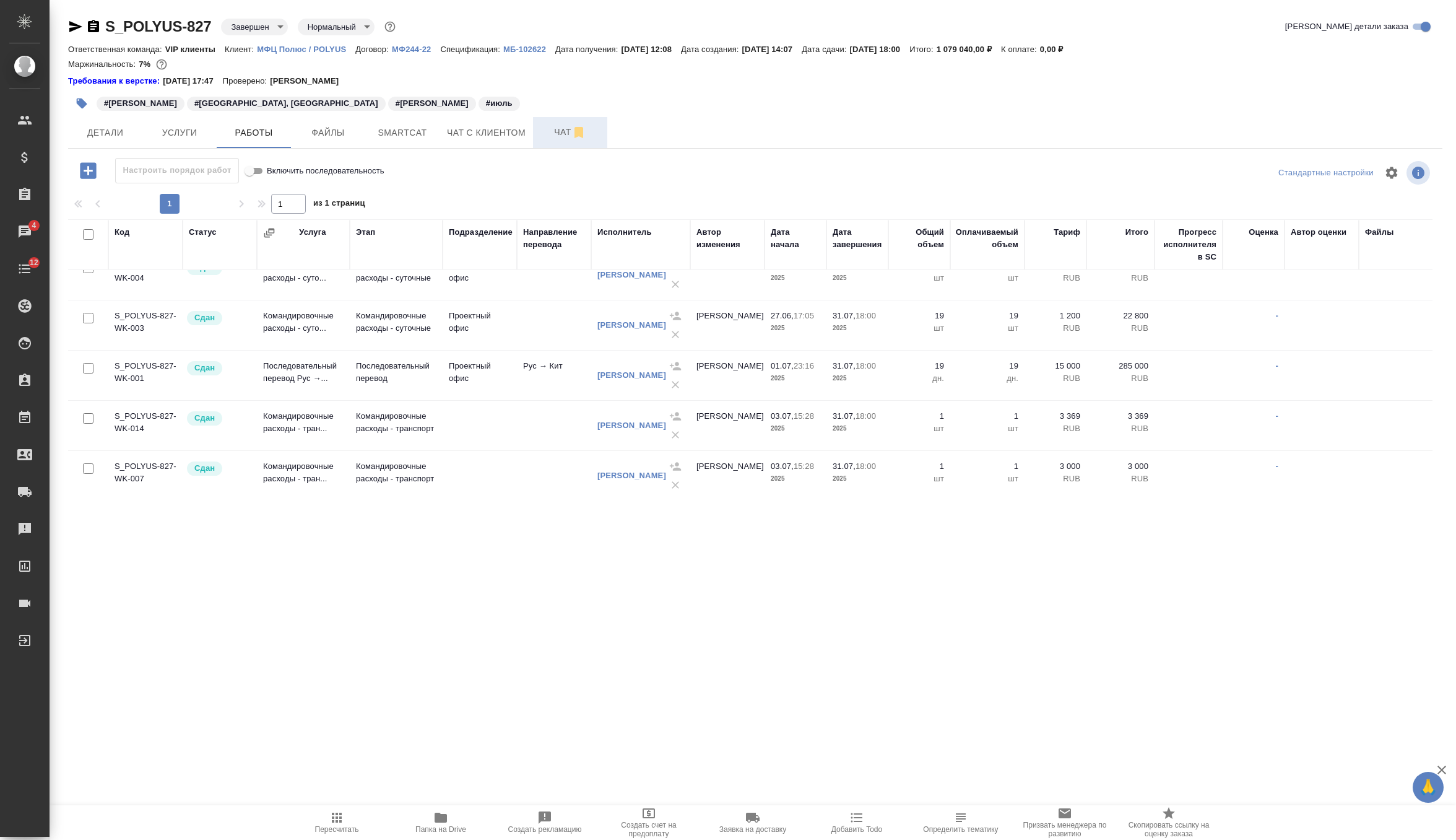
click at [556, 133] on span "Чат" at bounding box center [570, 132] width 59 height 15
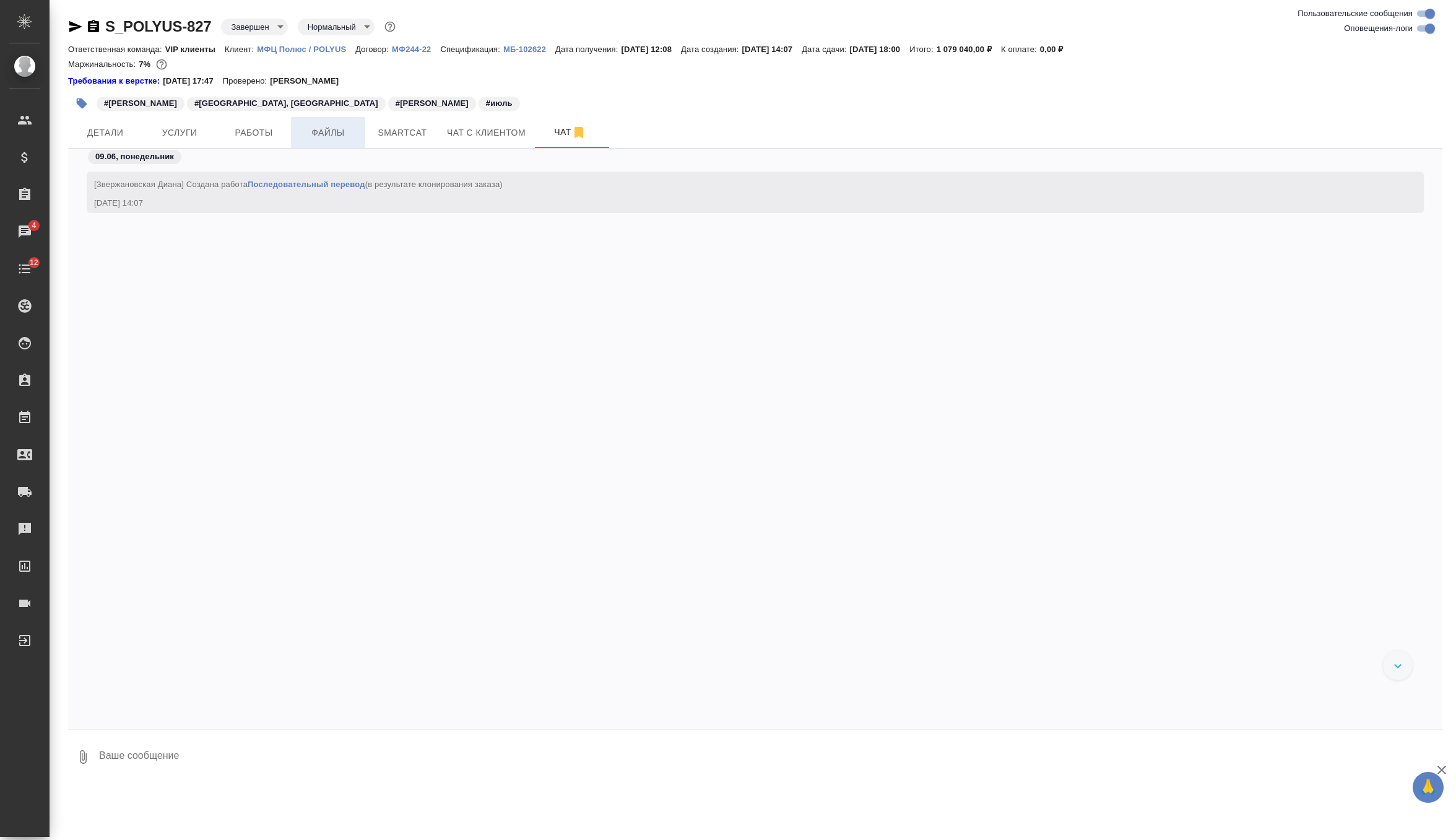
scroll to position [8509, 0]
click at [336, 134] on span "Файлы" at bounding box center [328, 133] width 59 height 15
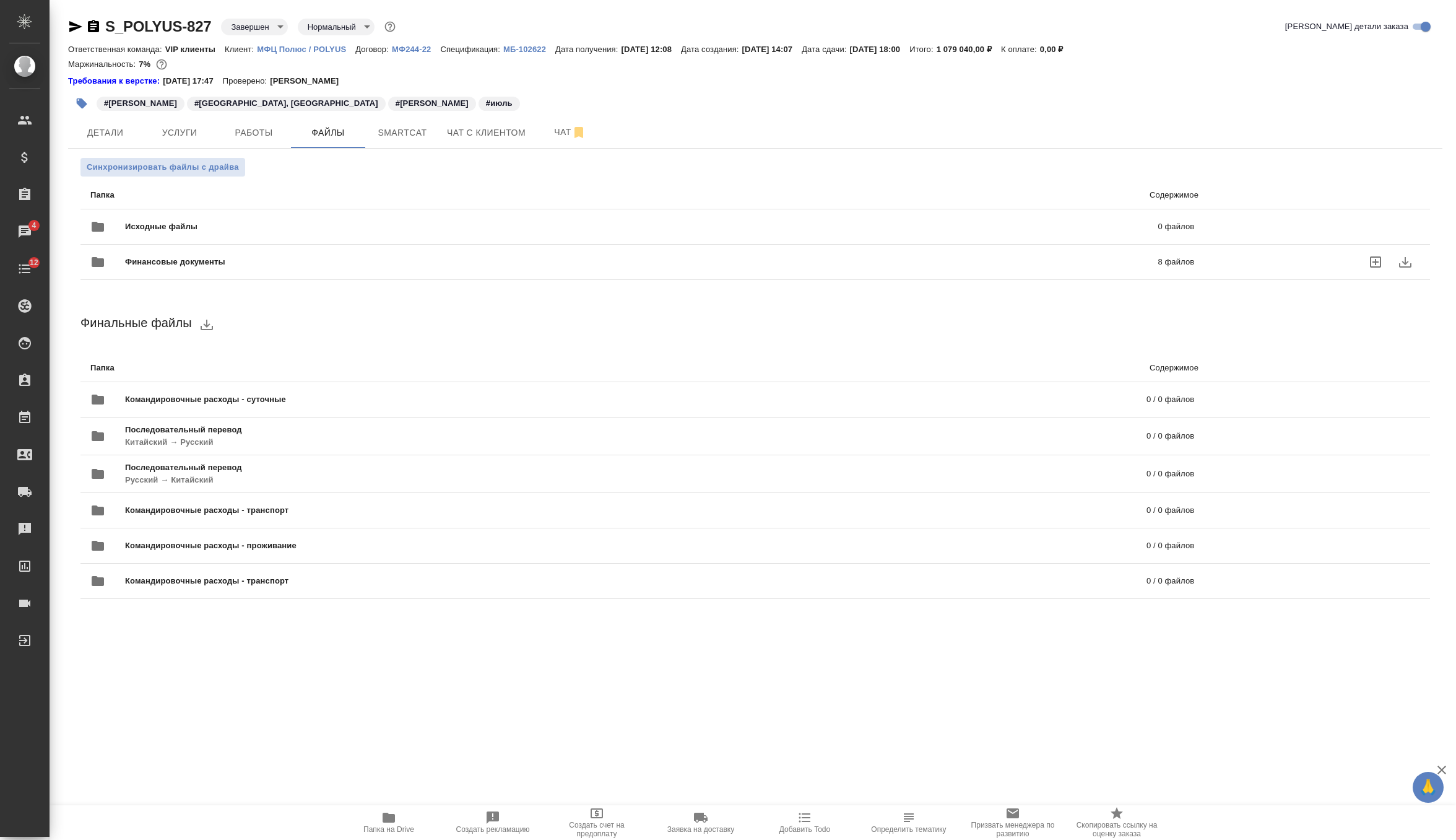
click at [239, 262] on span "Финансовые документы" at bounding box center [408, 261] width 566 height 12
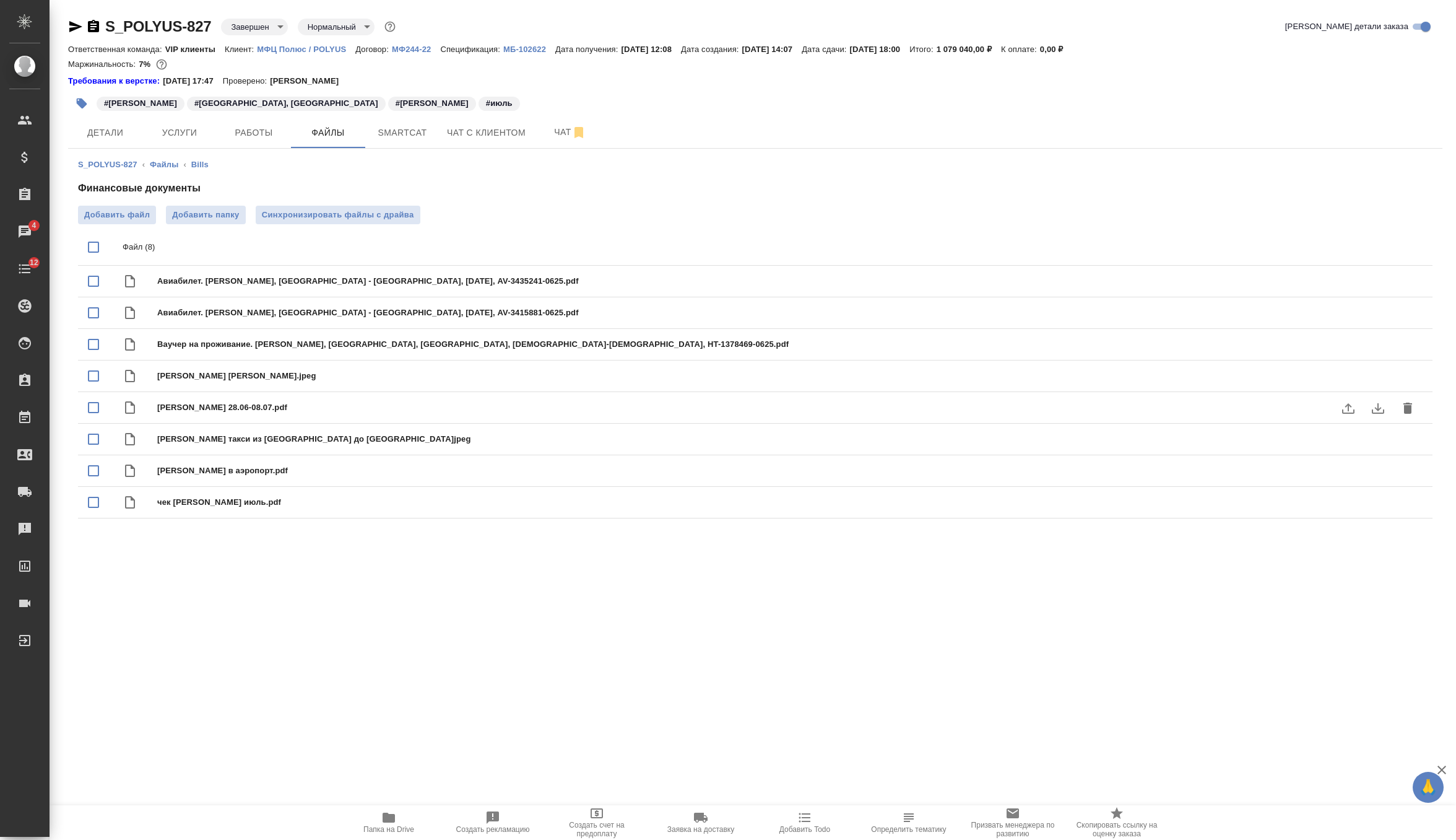
click at [1381, 406] on icon "download" at bounding box center [1377, 408] width 15 height 15
click at [1383, 374] on icon "download" at bounding box center [1377, 376] width 15 height 15
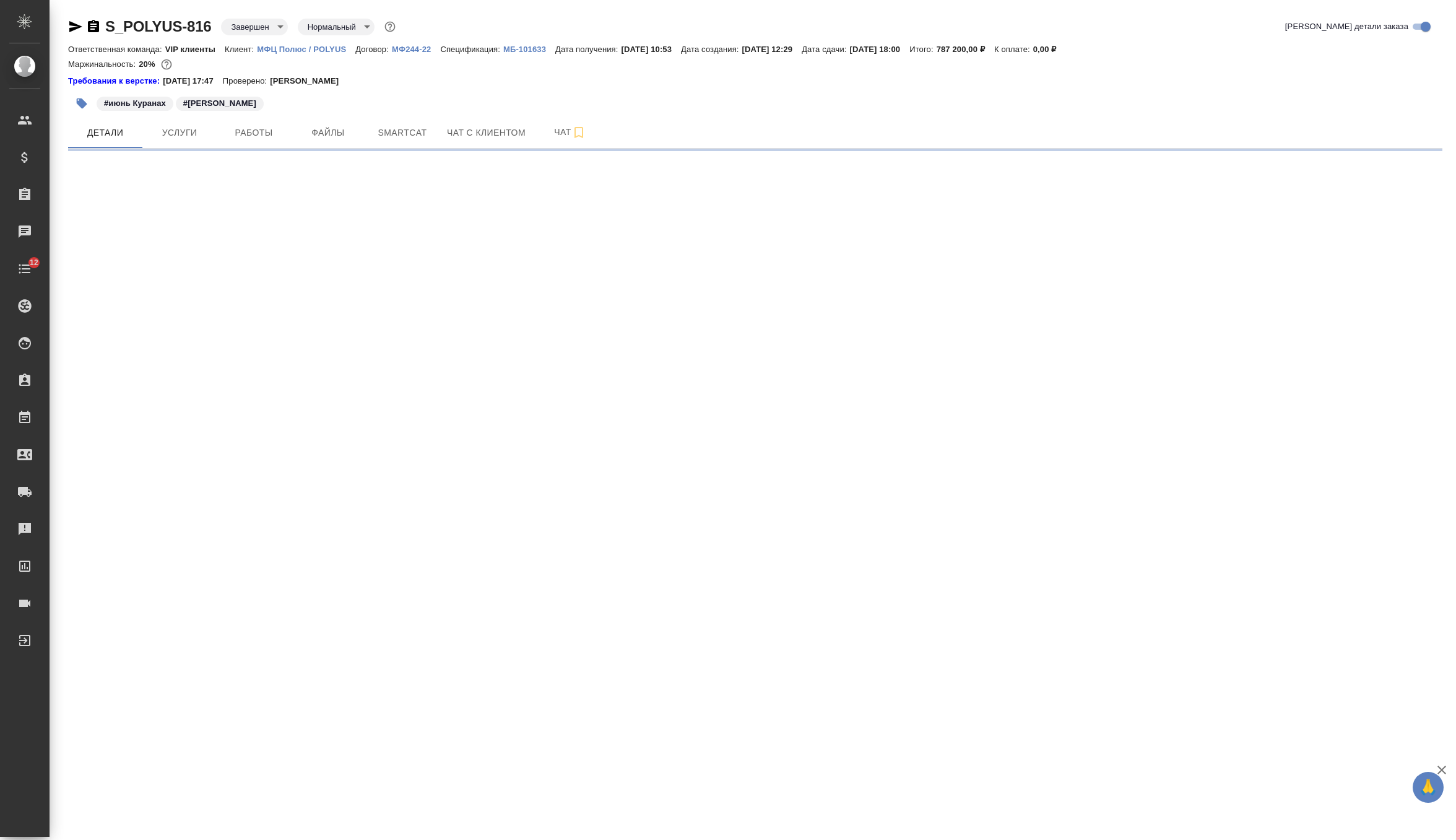
select select "RU"
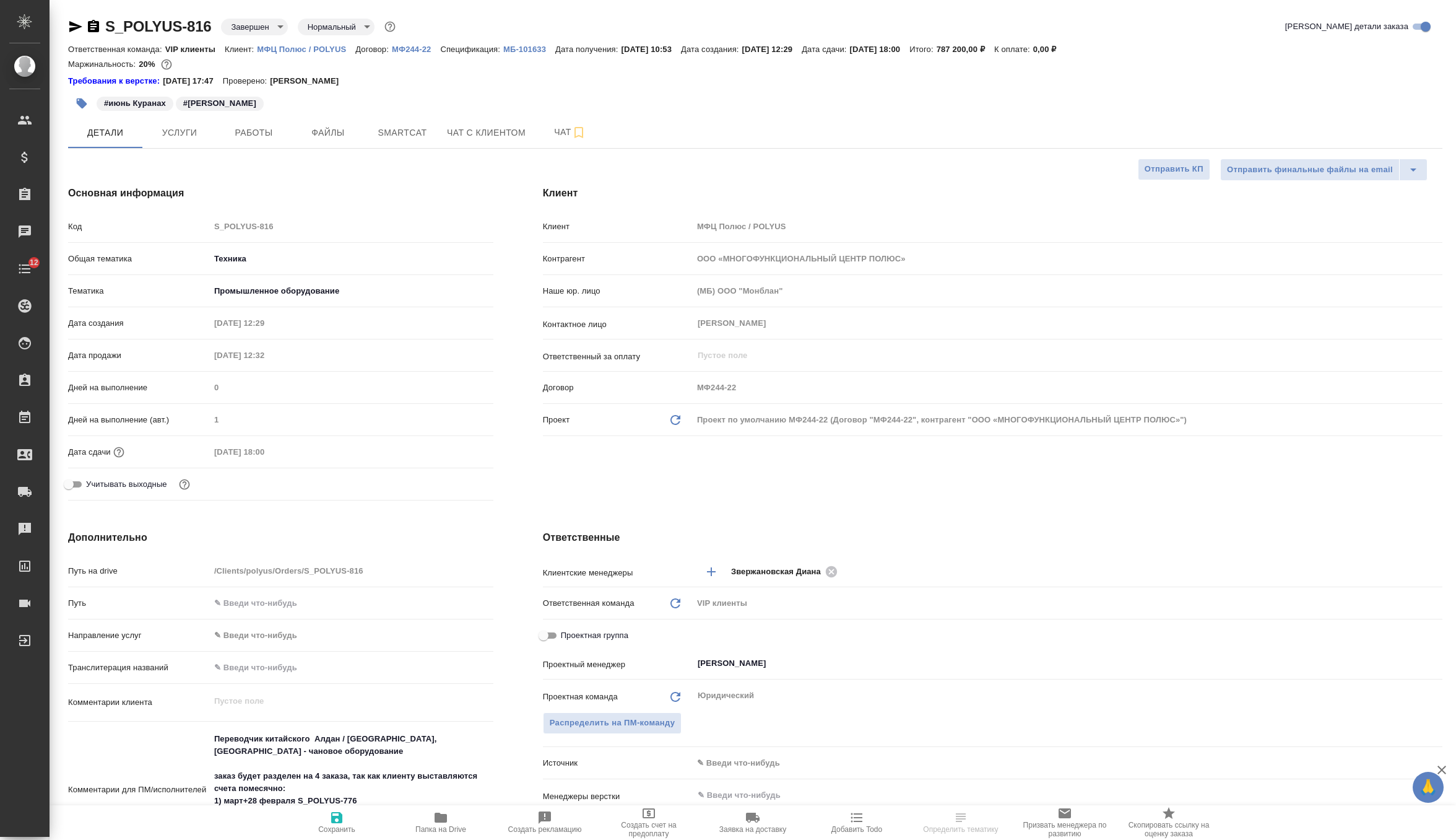
type textarea "x"
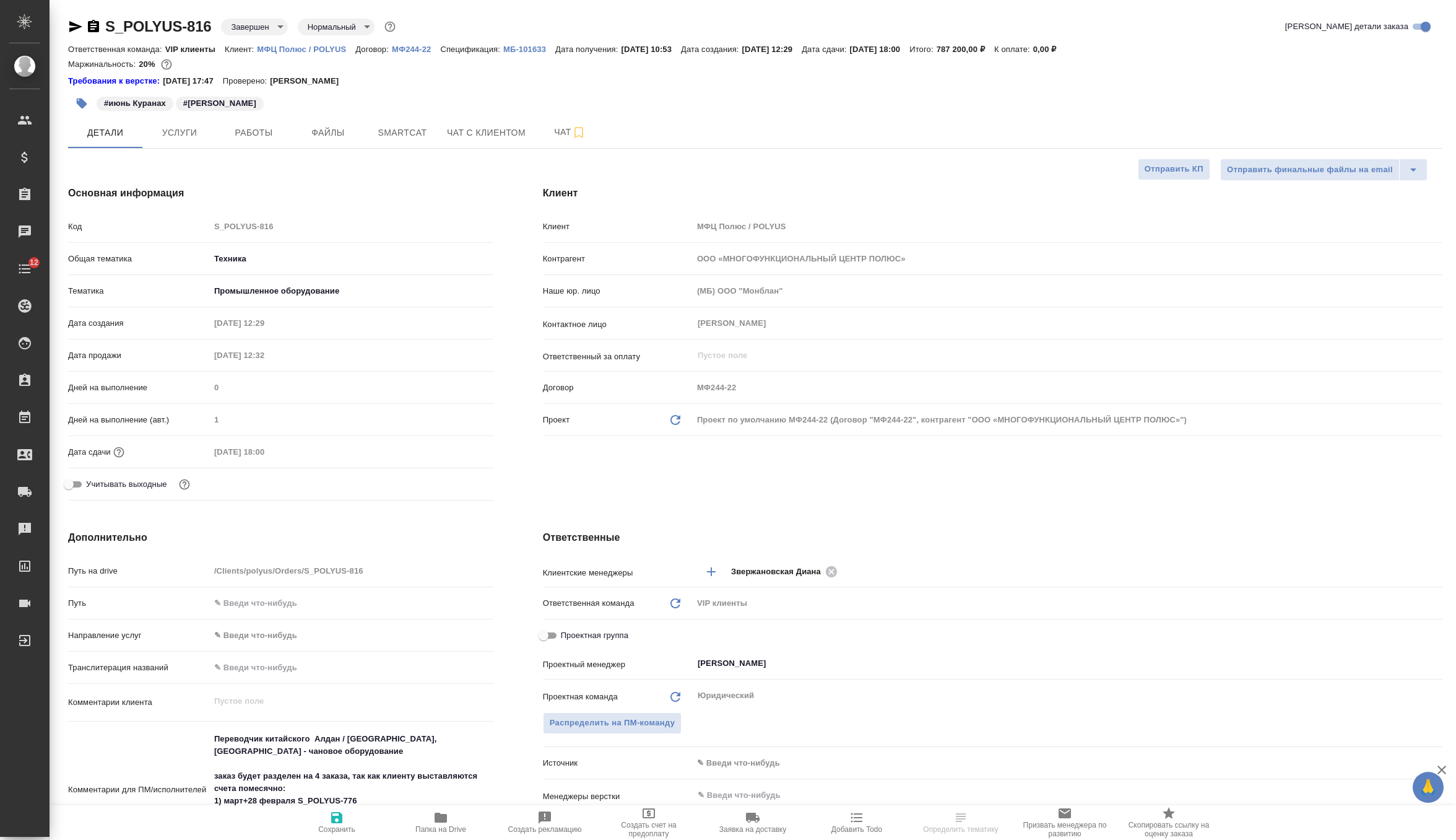
type textarea "x"
click at [310, 123] on button "Файлы" at bounding box center [328, 132] width 74 height 31
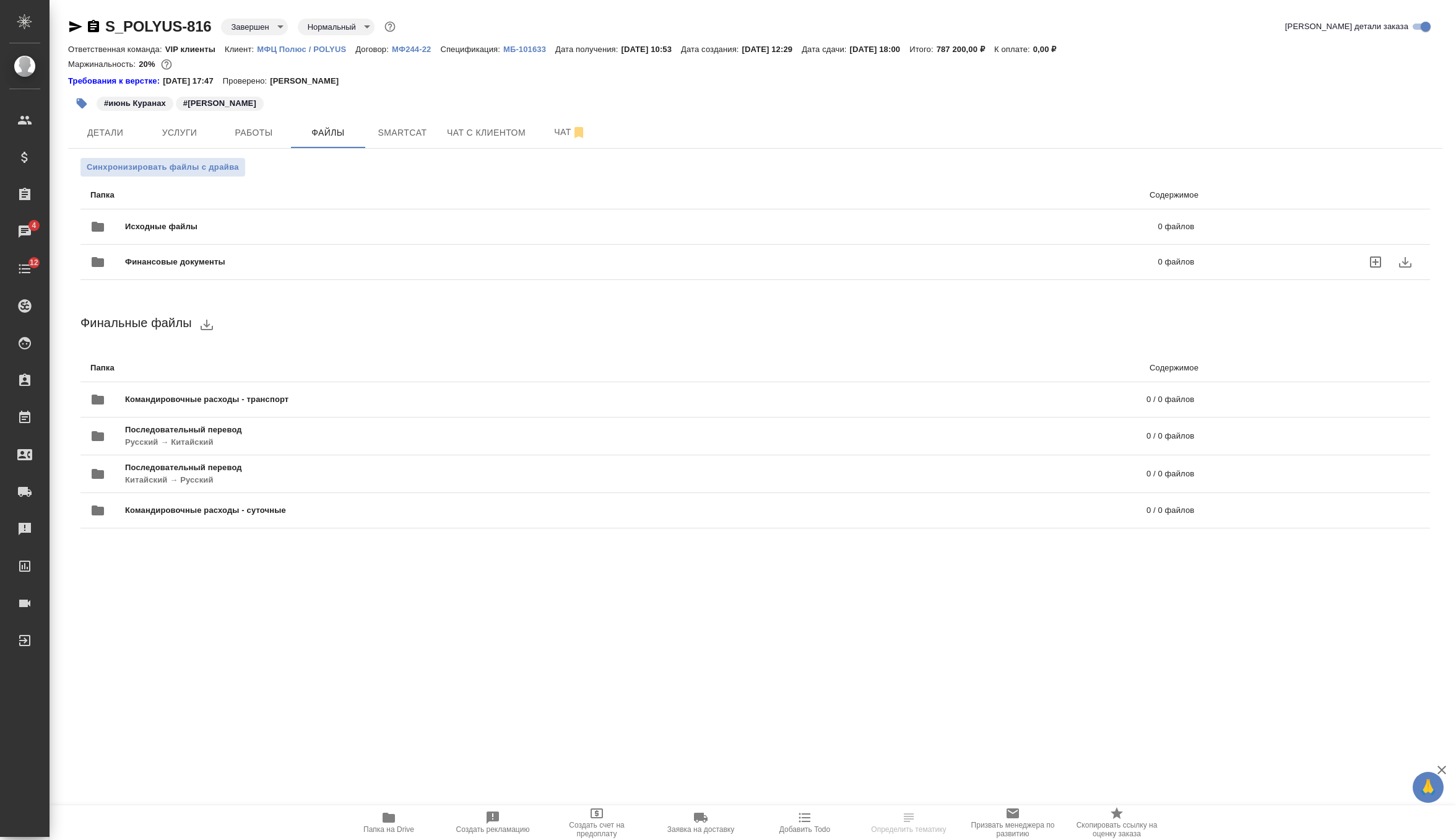
click at [246, 259] on span "Финансовые документы" at bounding box center [408, 261] width 566 height 12
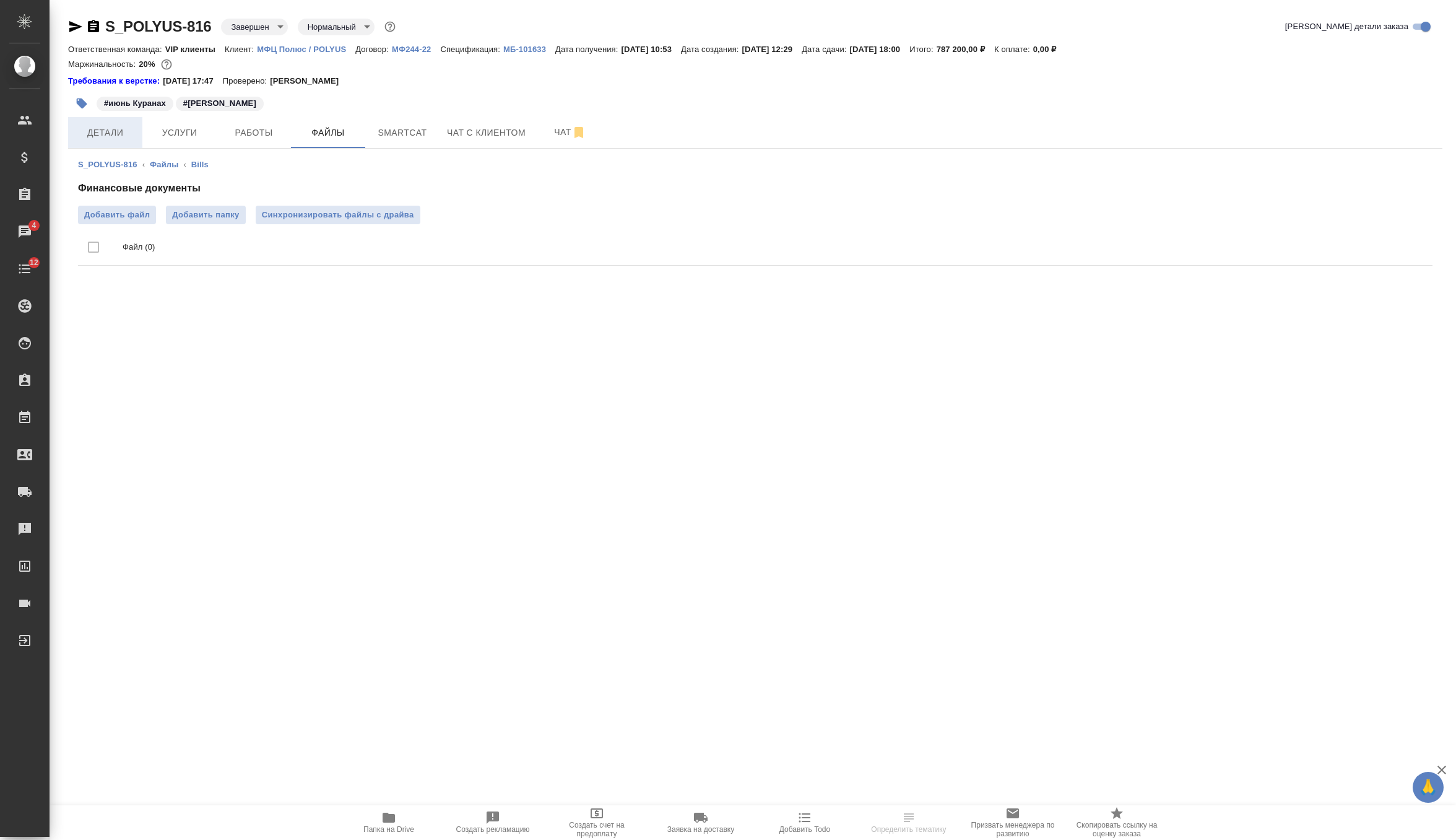
click at [104, 135] on span "Детали" at bounding box center [105, 133] width 59 height 15
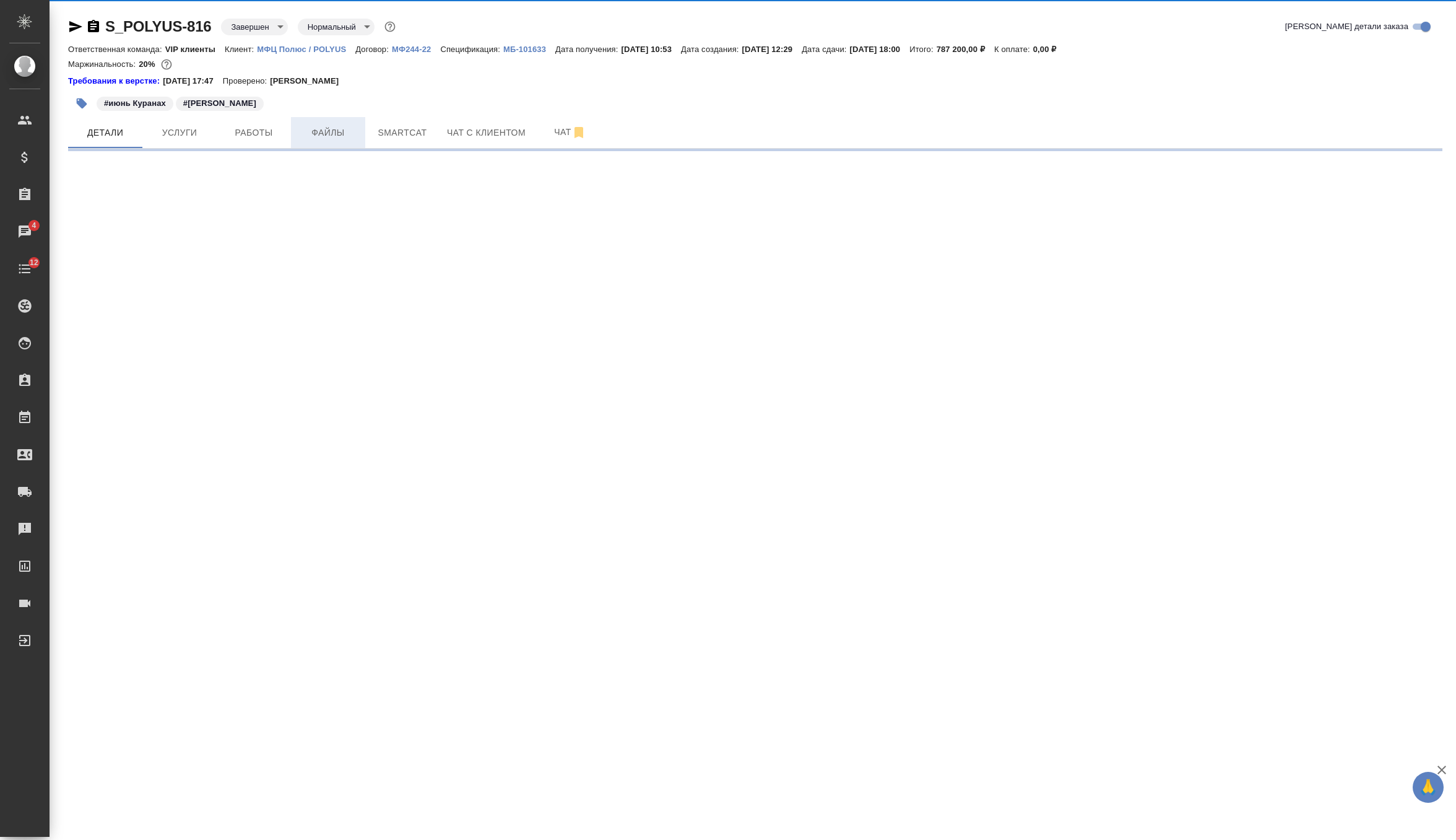
select select "RU"
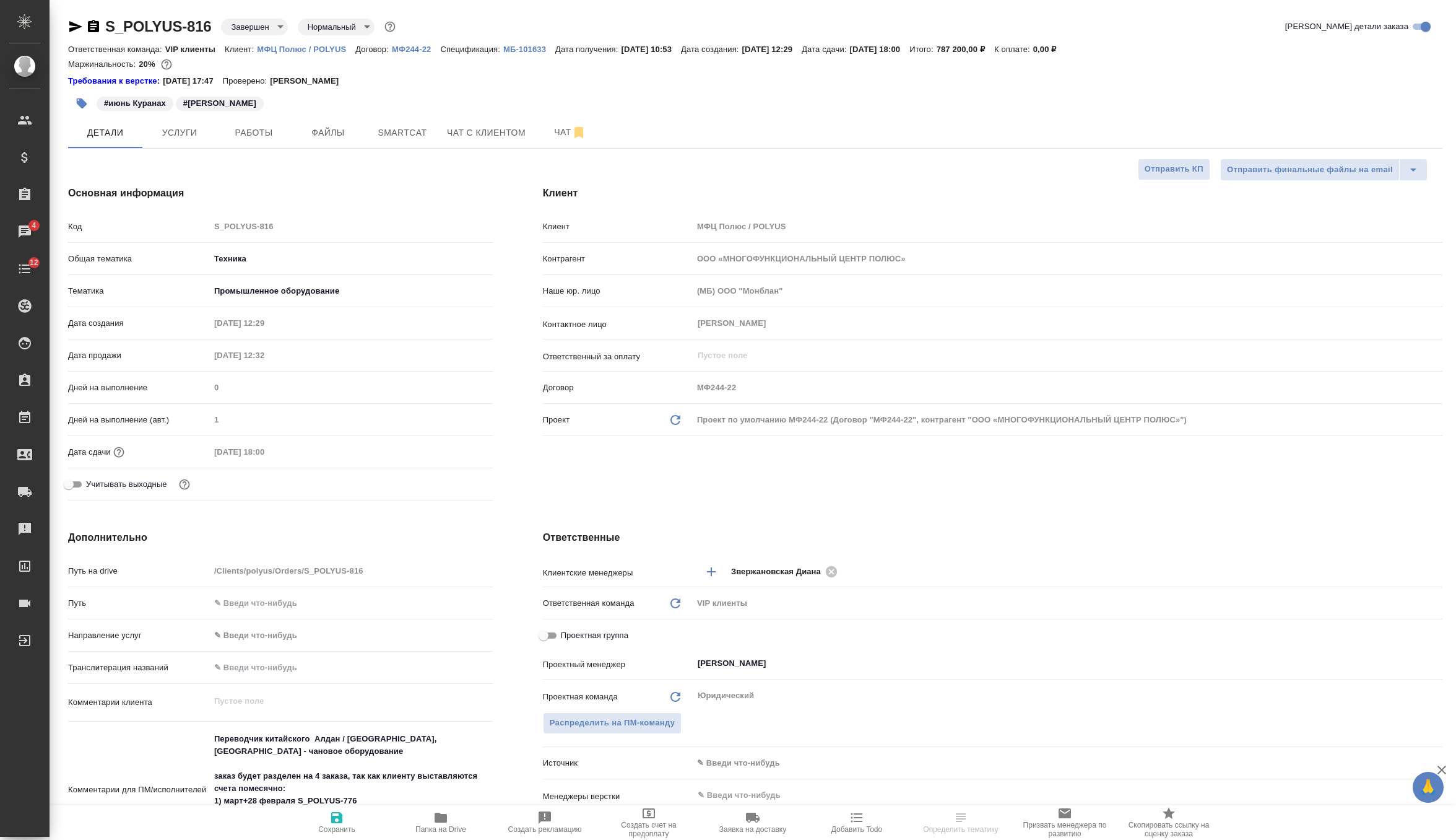
type textarea "x"
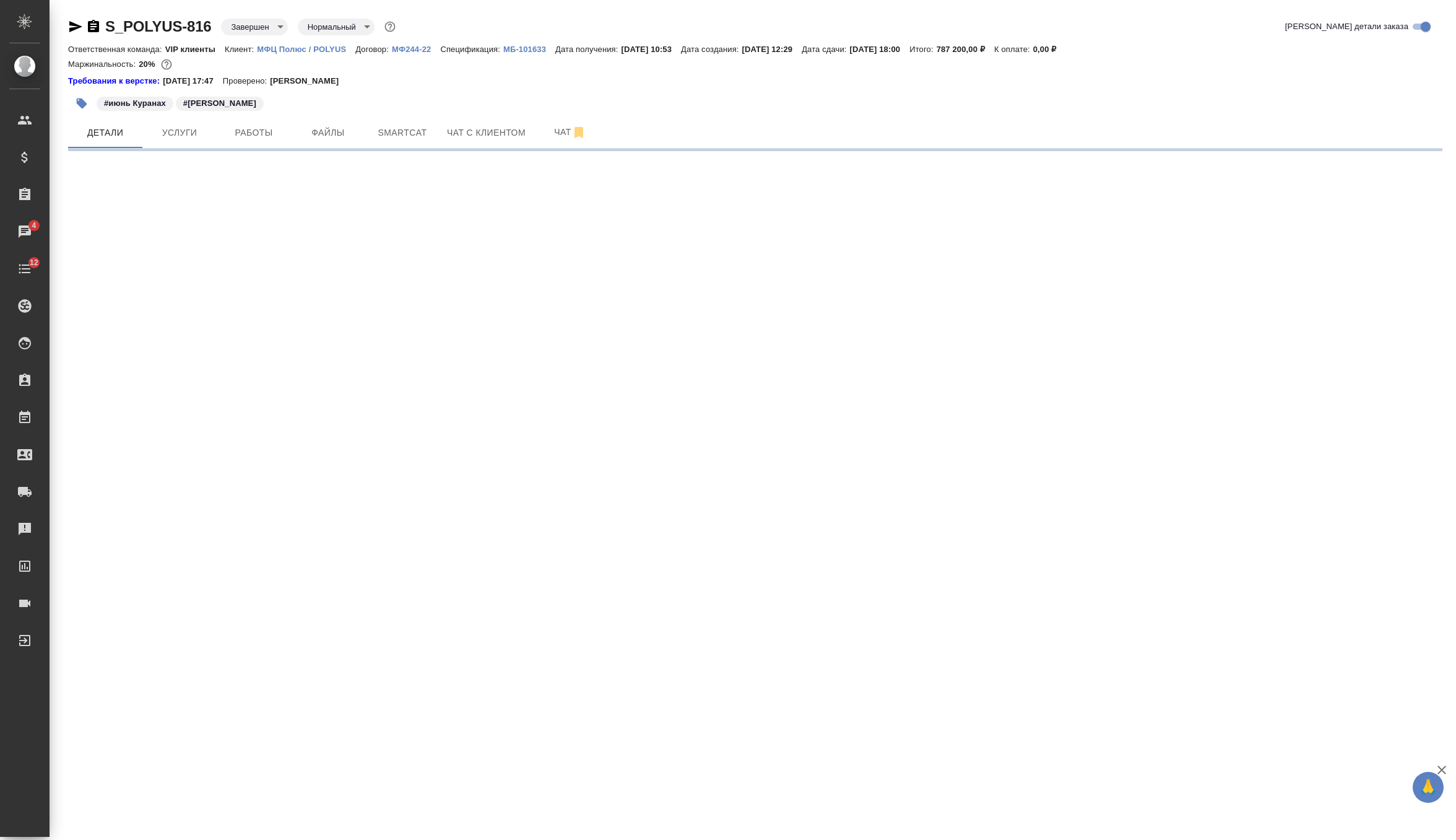
select select "RU"
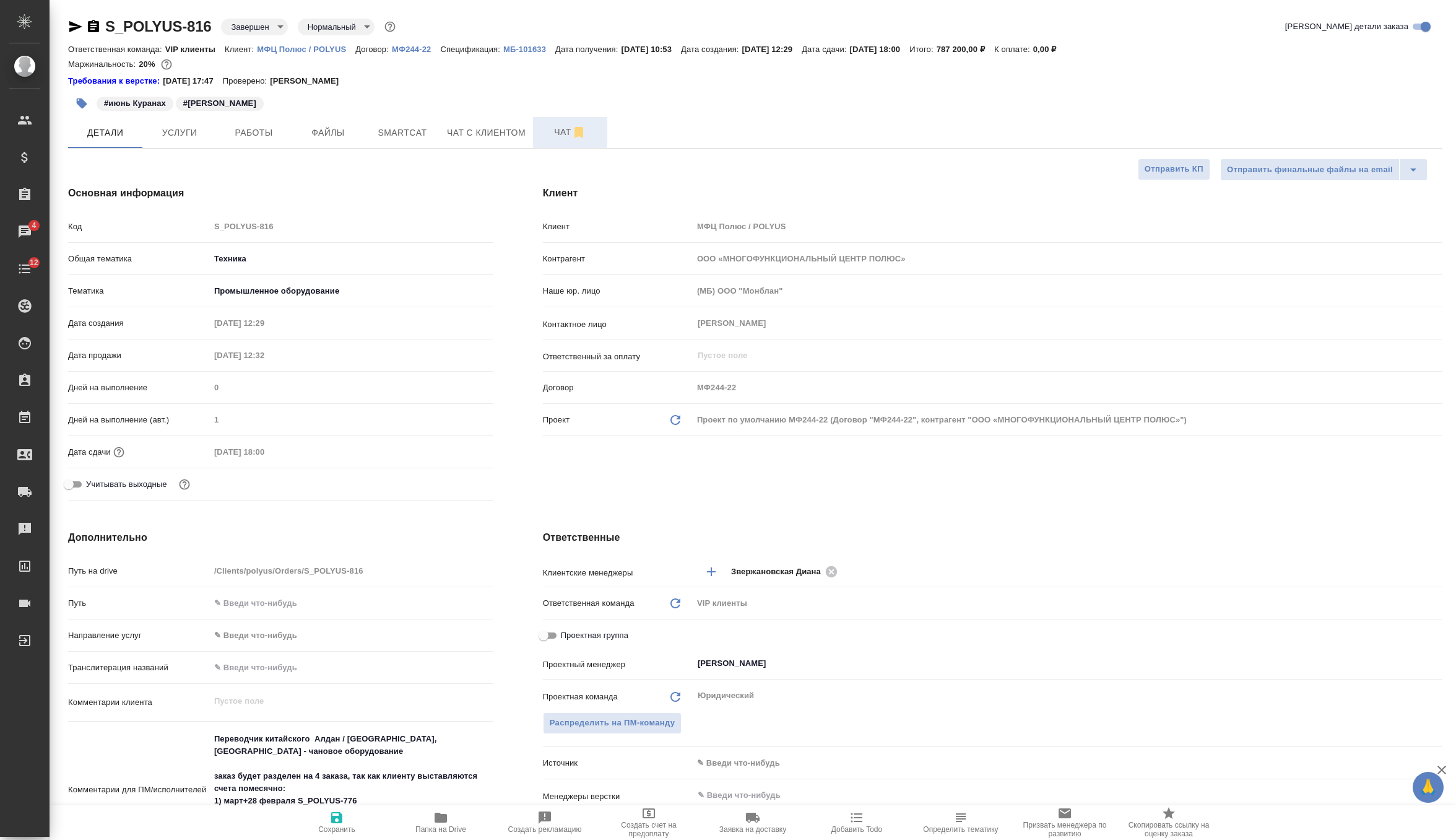
type textarea "x"
click at [556, 136] on span "Чат" at bounding box center [570, 132] width 59 height 15
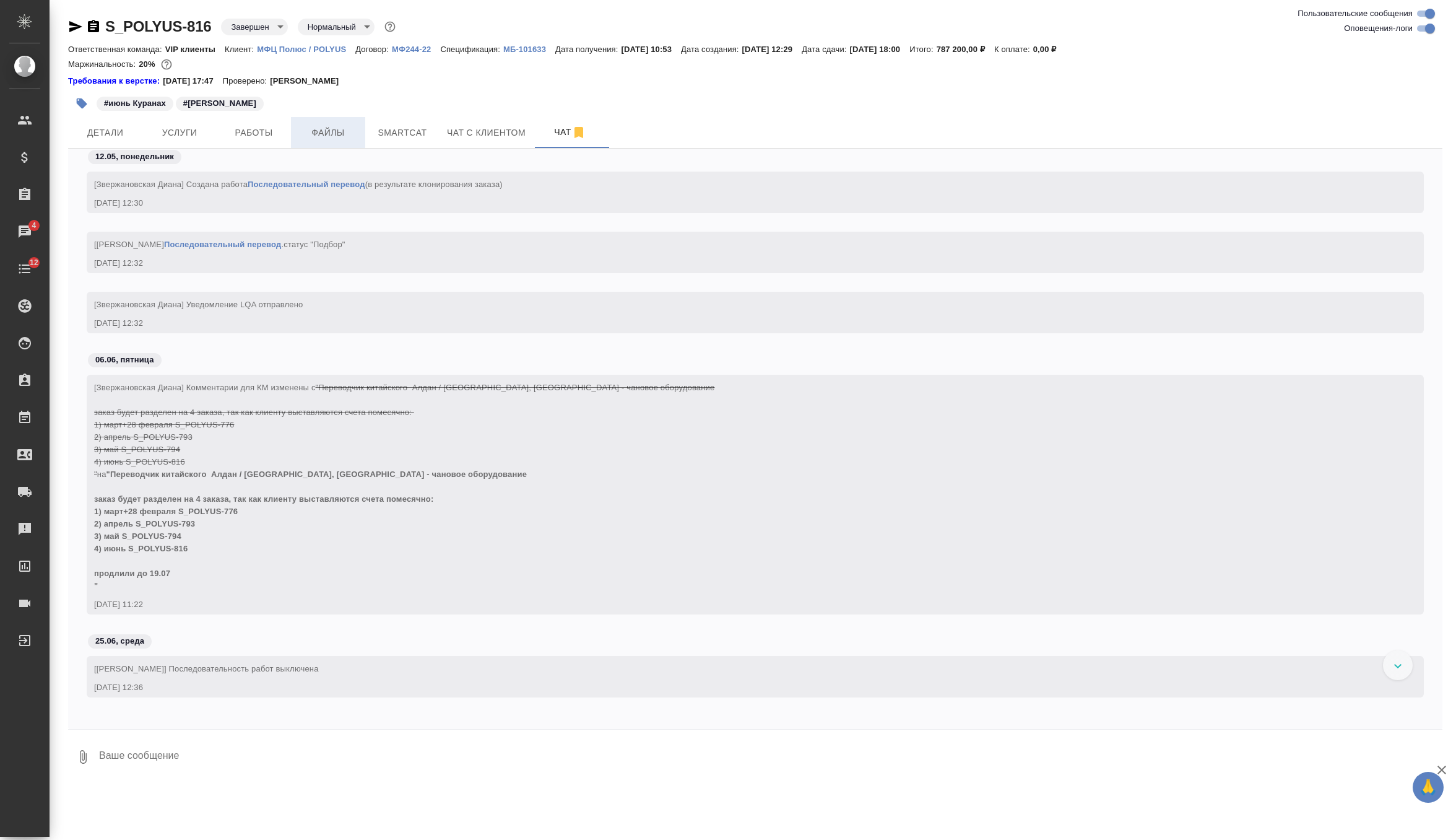
click at [304, 133] on span "Файлы" at bounding box center [328, 133] width 59 height 15
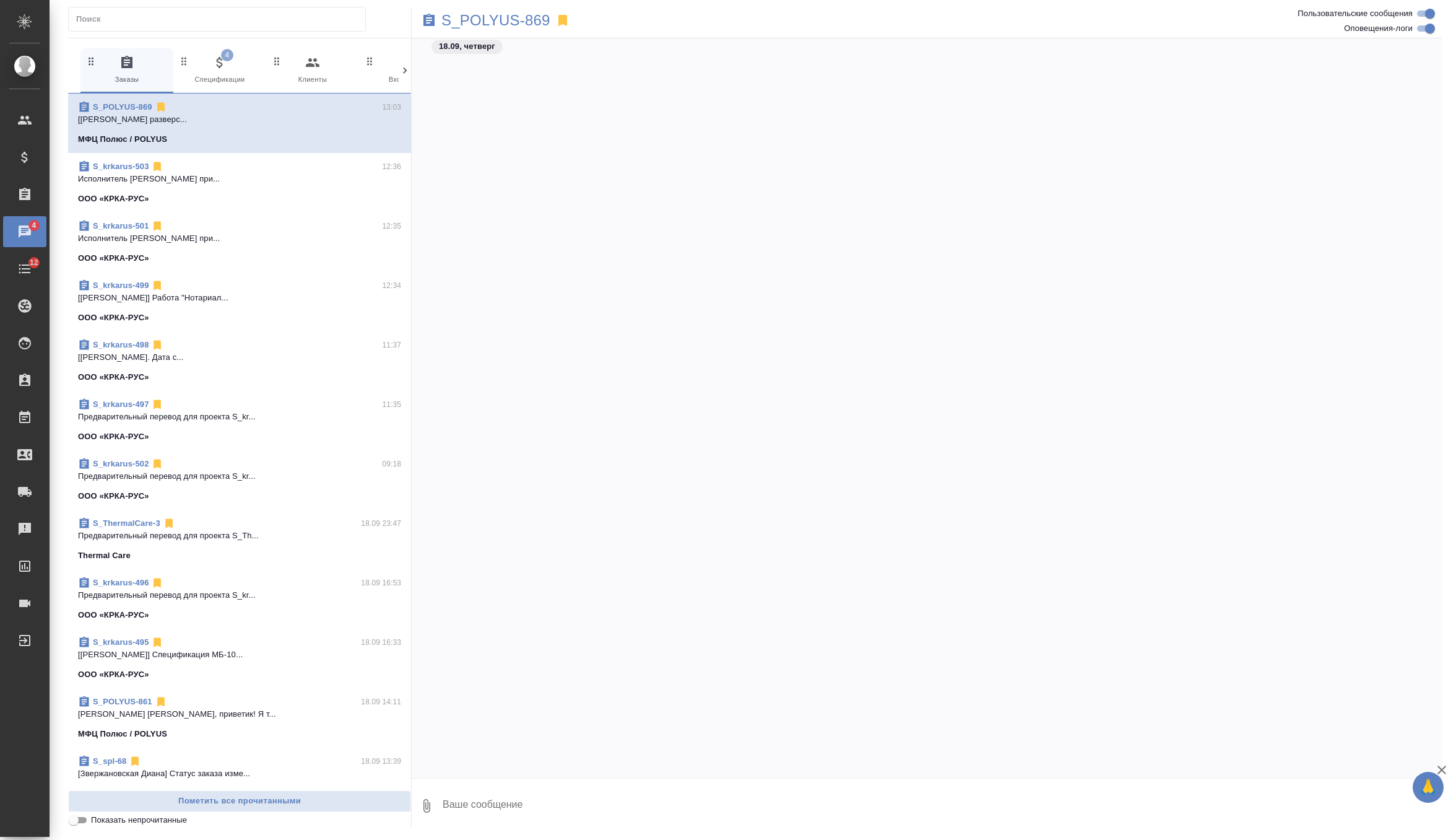
scroll to position [44567, 0]
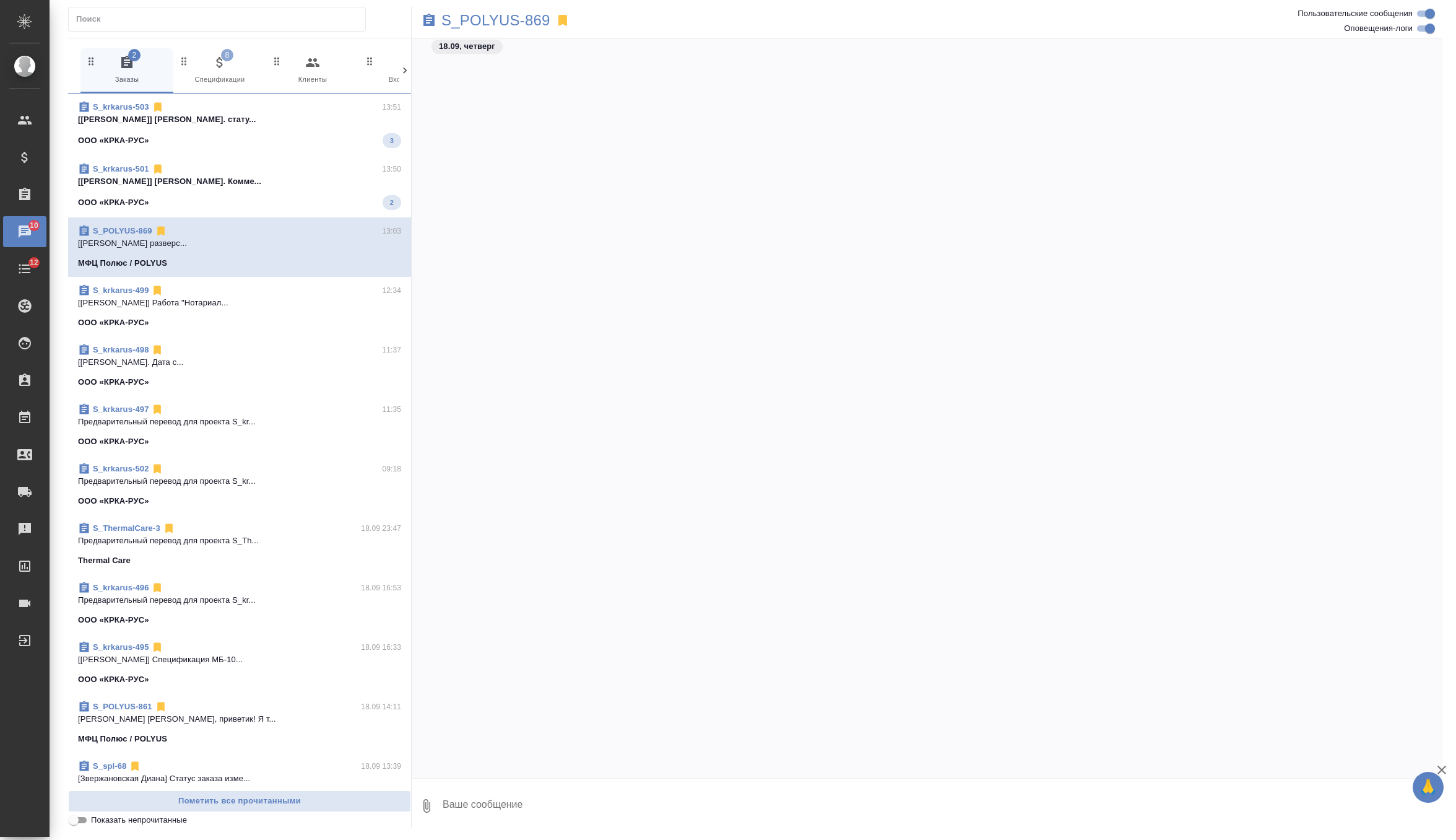
scroll to position [44567, 0]
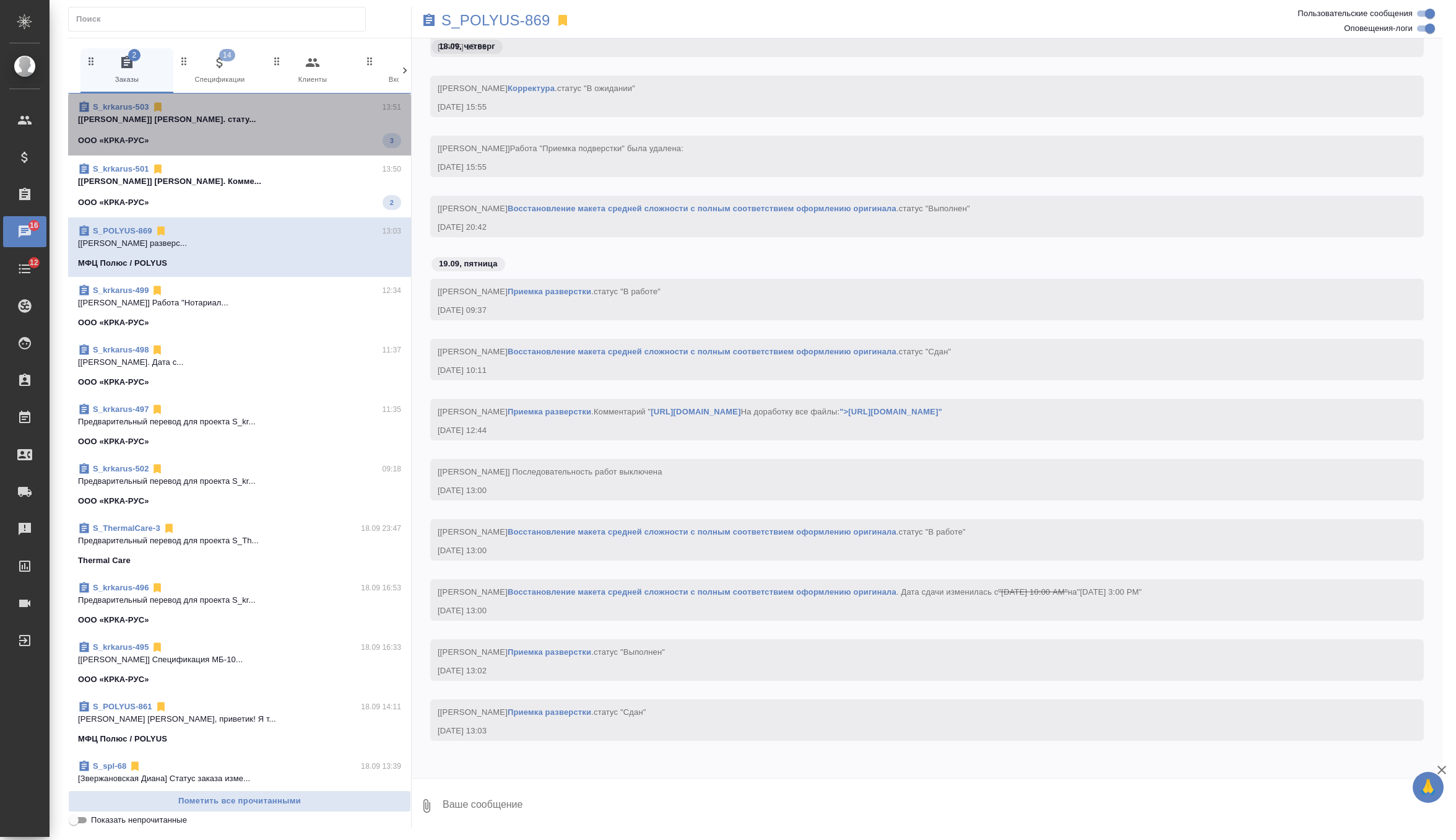
click at [324, 119] on p "[[PERSON_NAME]] [PERSON_NAME]. стату..." at bounding box center [239, 119] width 323 height 12
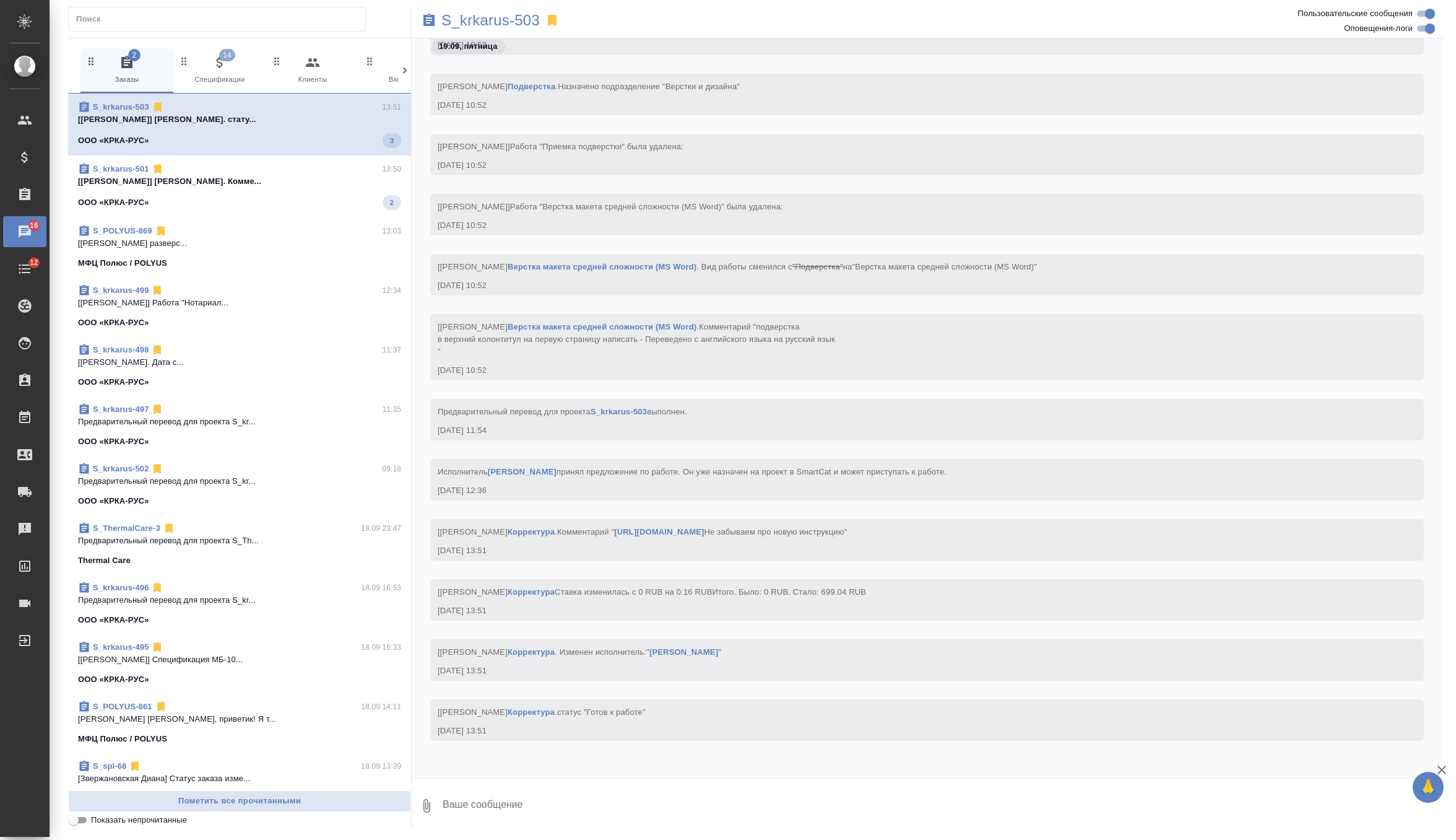
scroll to position [24013, 0]
click at [298, 192] on span "S_krkarus-501 13:50 [[PERSON_NAME]. Комме... ООО «КРКА-РУС» 2" at bounding box center [239, 187] width 323 height 47
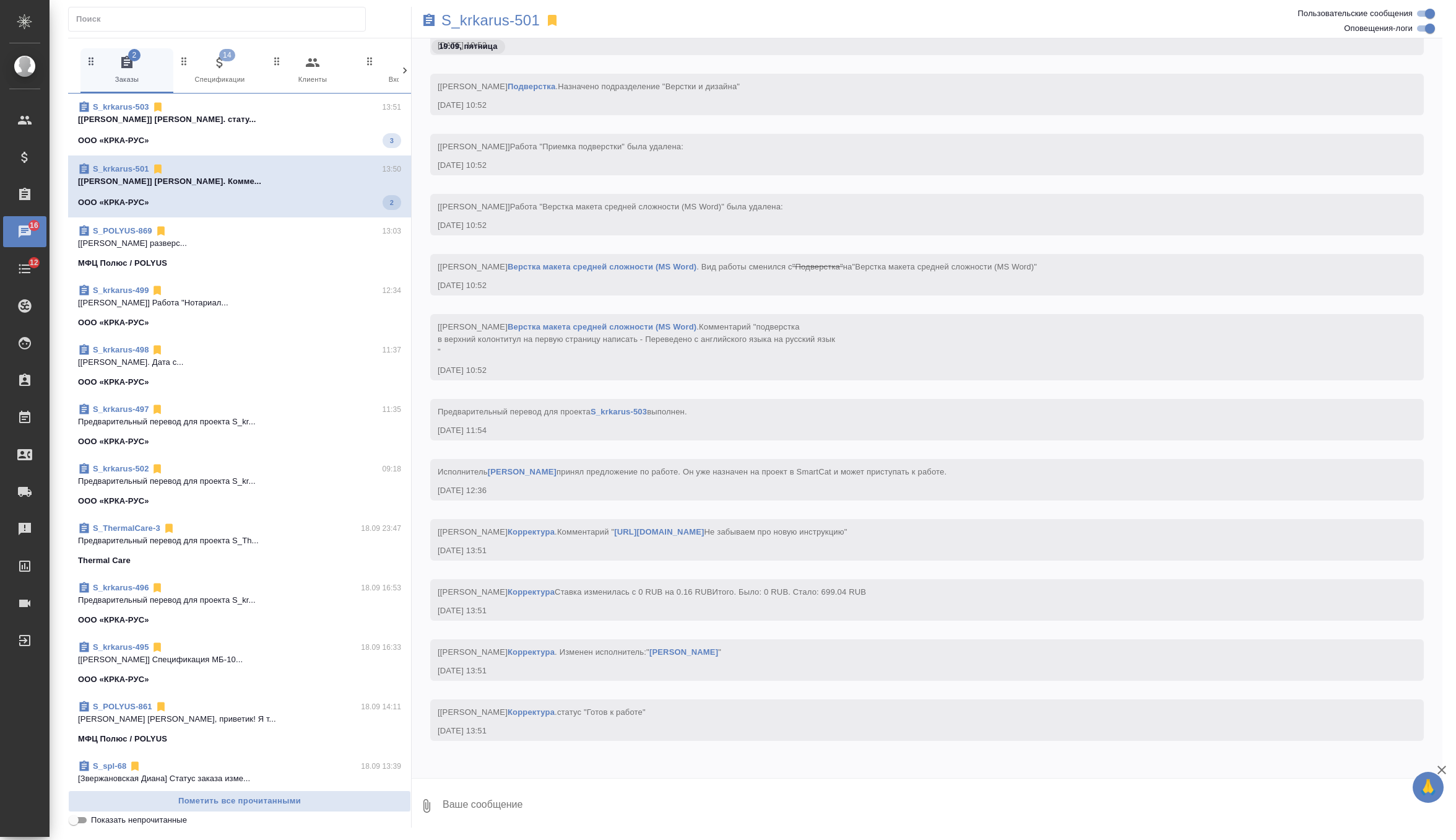
scroll to position [23168, 0]
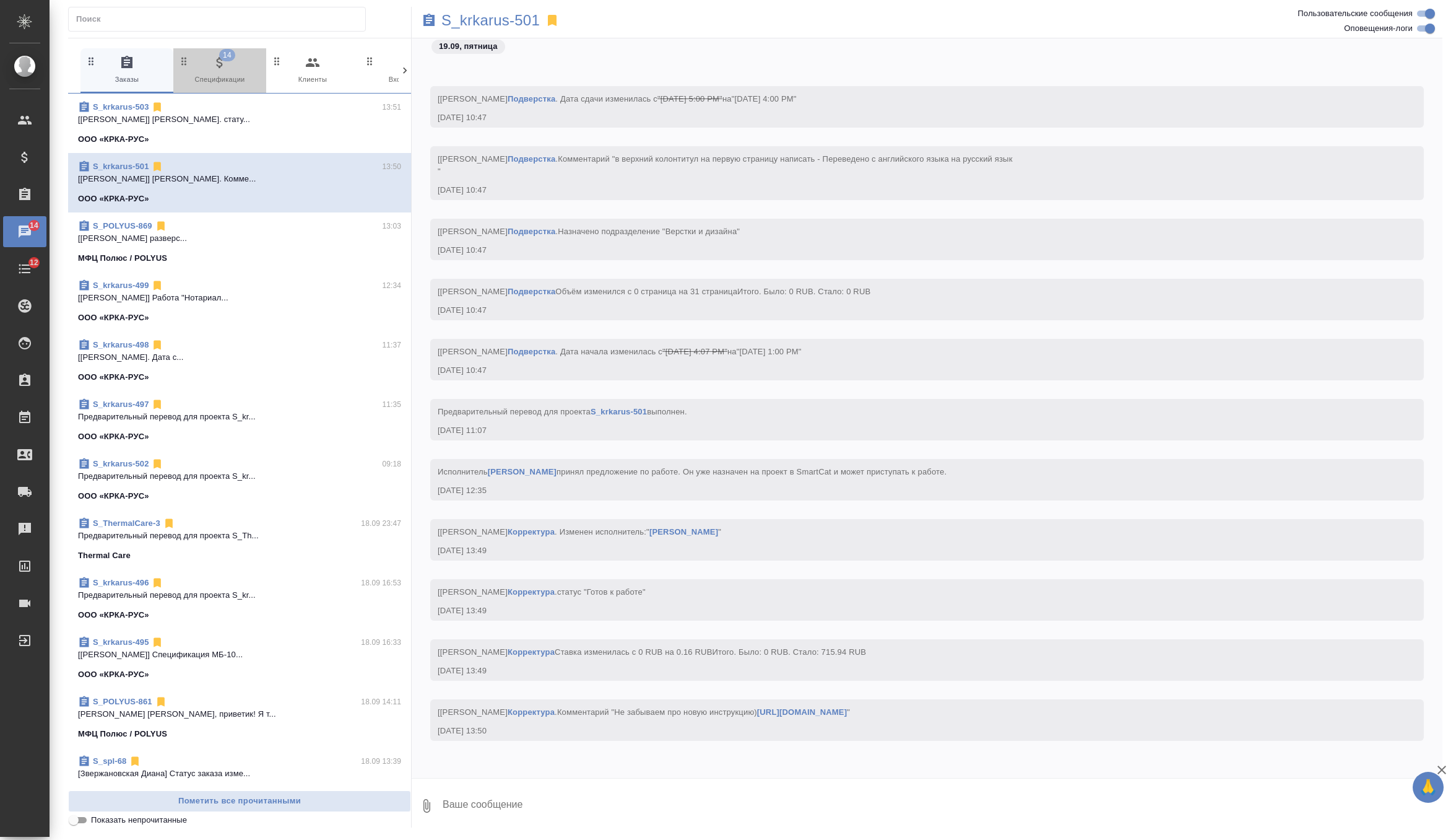
click at [220, 67] on icon "button" at bounding box center [220, 62] width 15 height 15
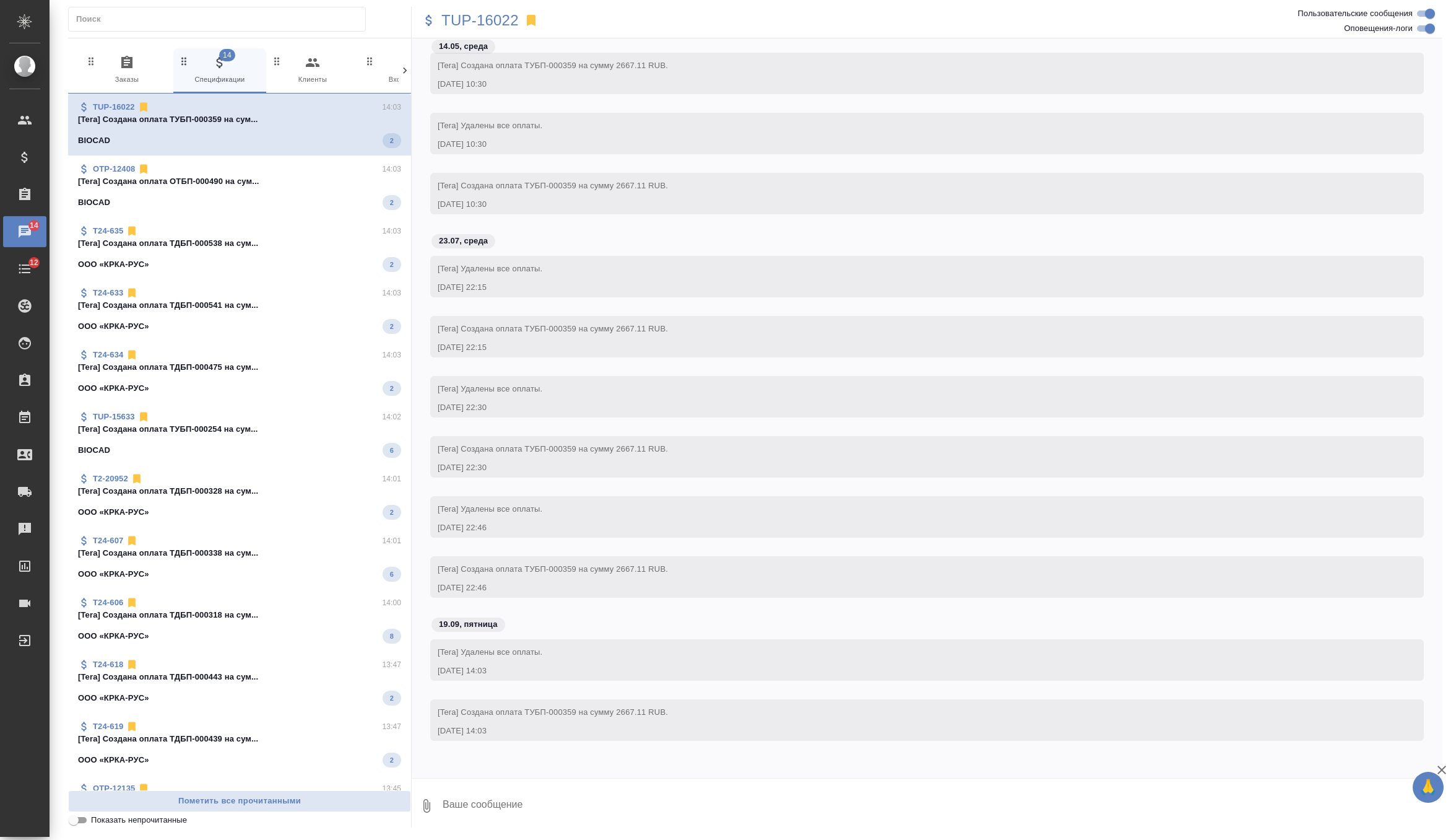
scroll to position [5280, 0]
click at [257, 786] on div "OTP-12135 13:45" at bounding box center [239, 786] width 323 height 12
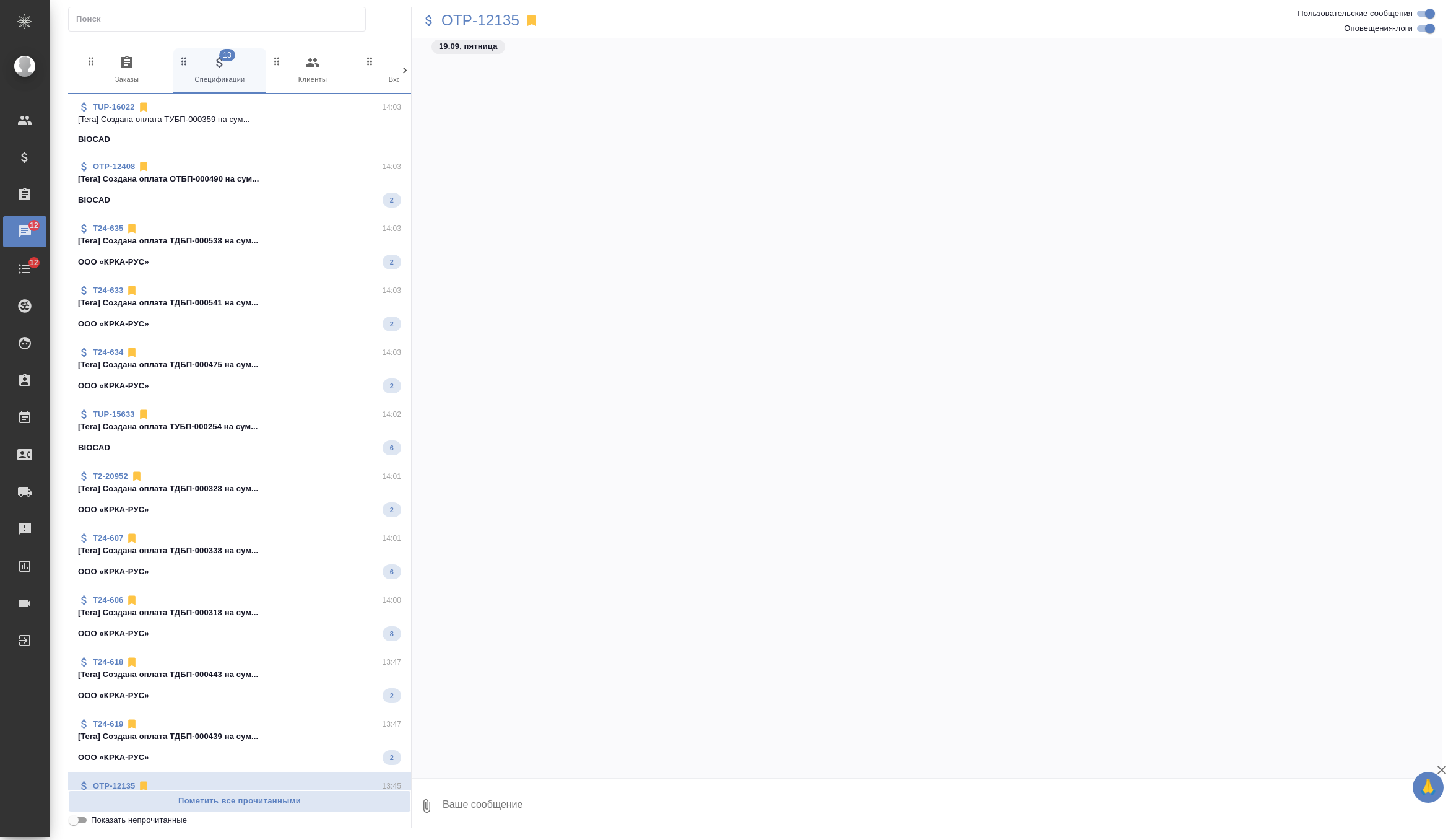
scroll to position [67560, 0]
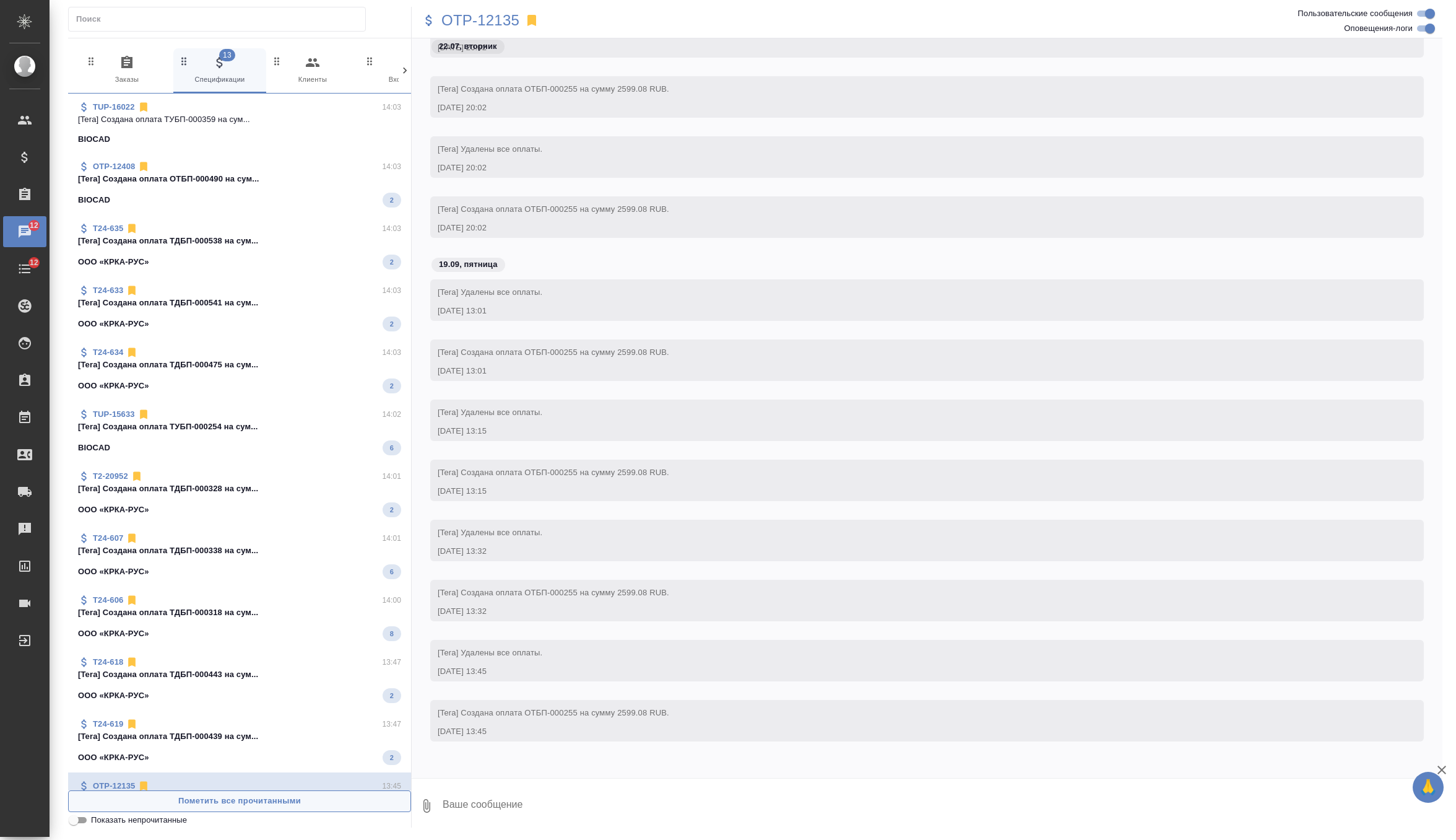
click at [252, 797] on span "Пометить все прочитанными" at bounding box center [239, 801] width 330 height 14
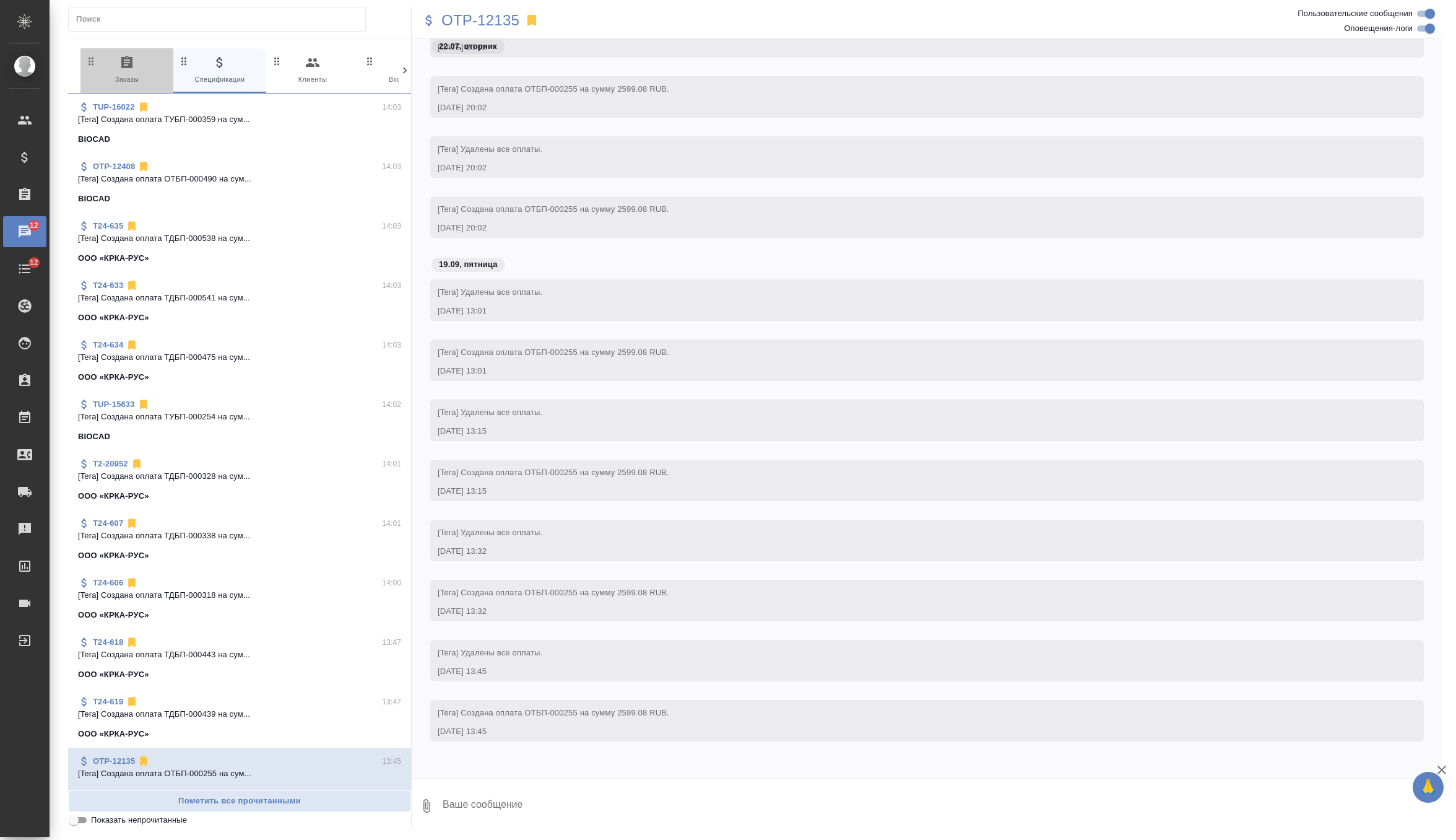
click at [130, 66] on icon "button" at bounding box center [126, 61] width 11 height 12
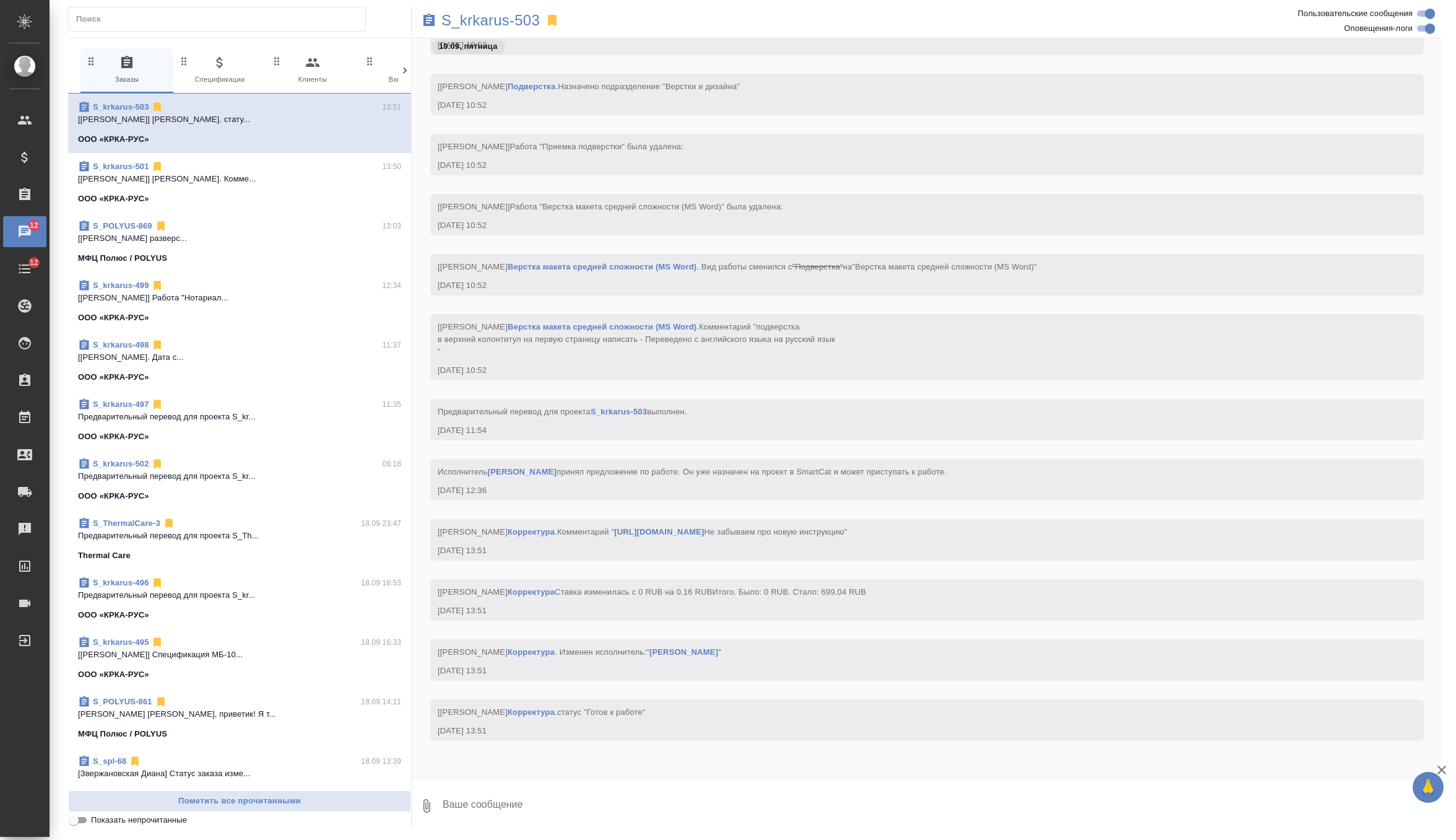
scroll to position [34241, 0]
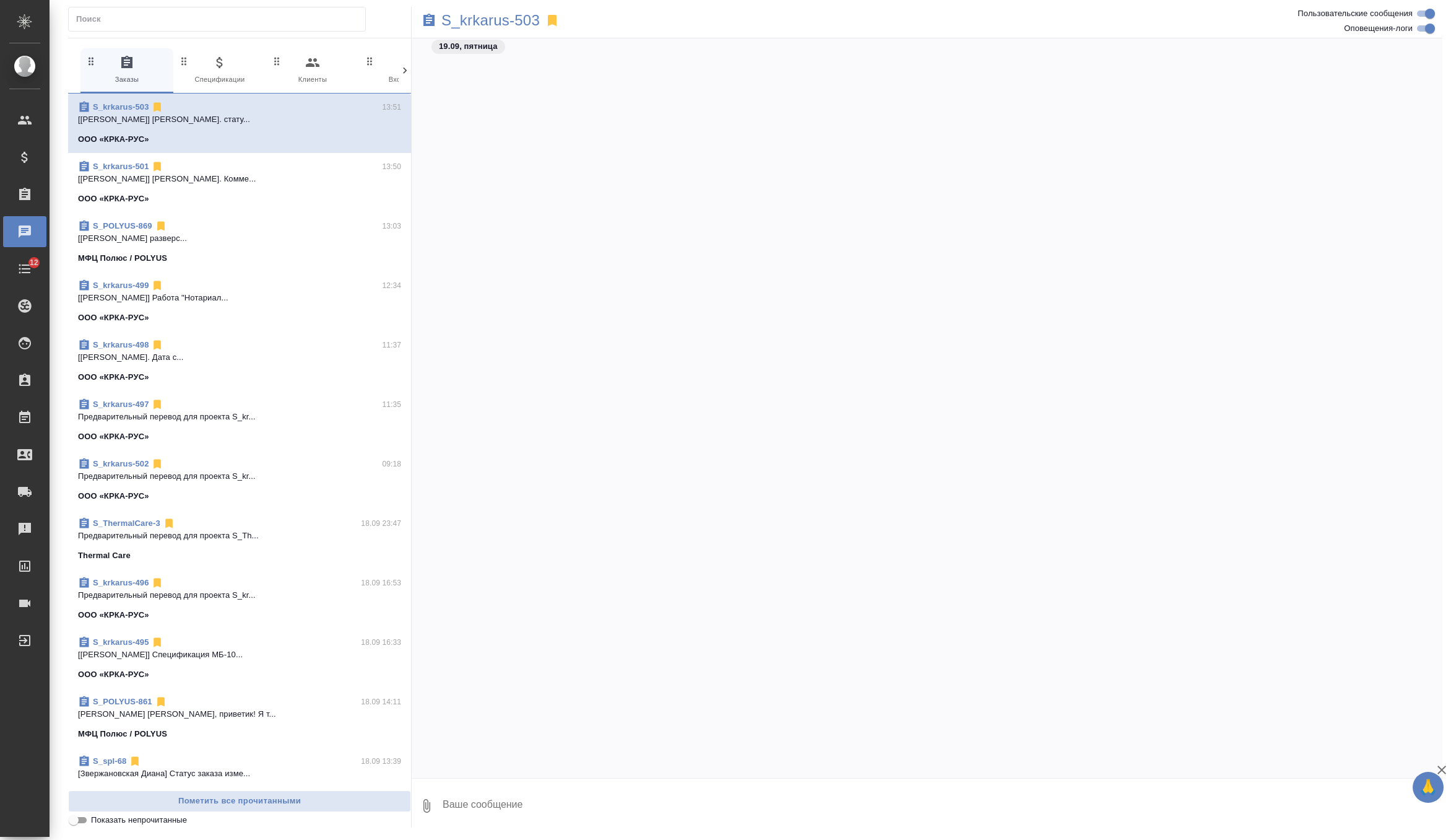
scroll to position [34241, 0]
